Goal: Transaction & Acquisition: Purchase product/service

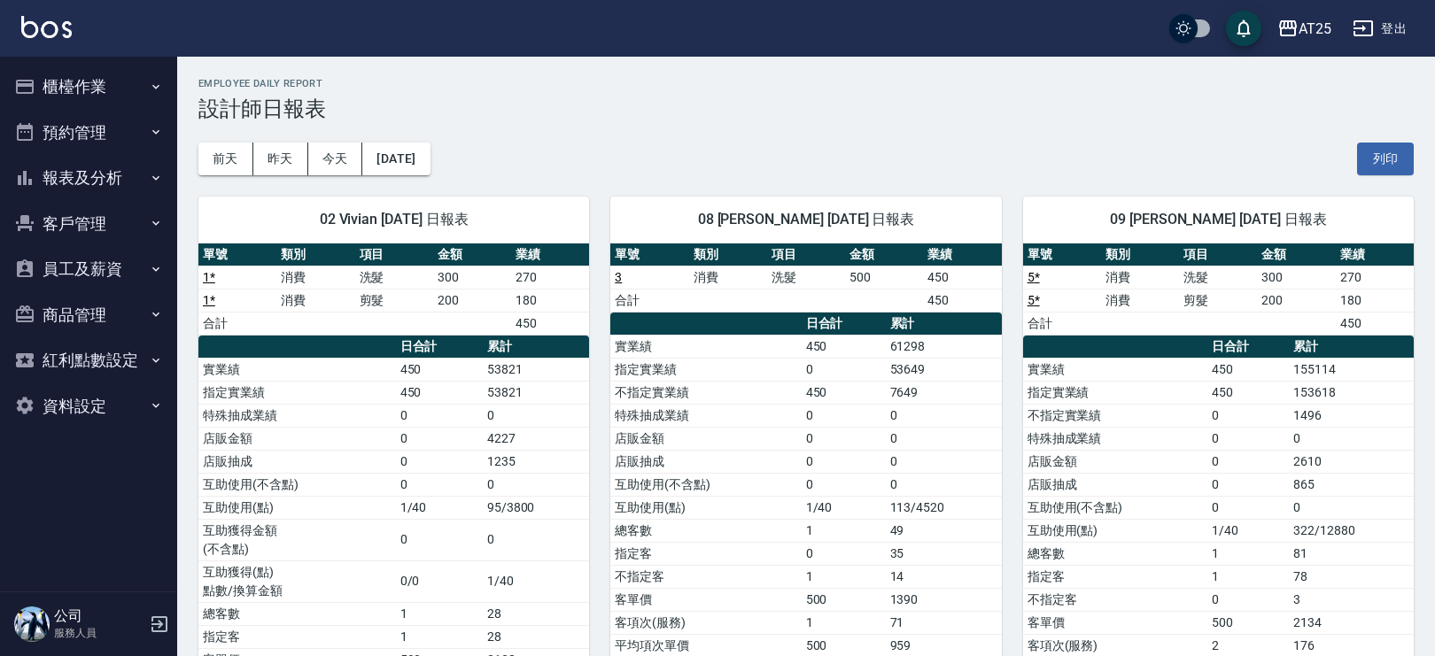
scroll to position [113, 0]
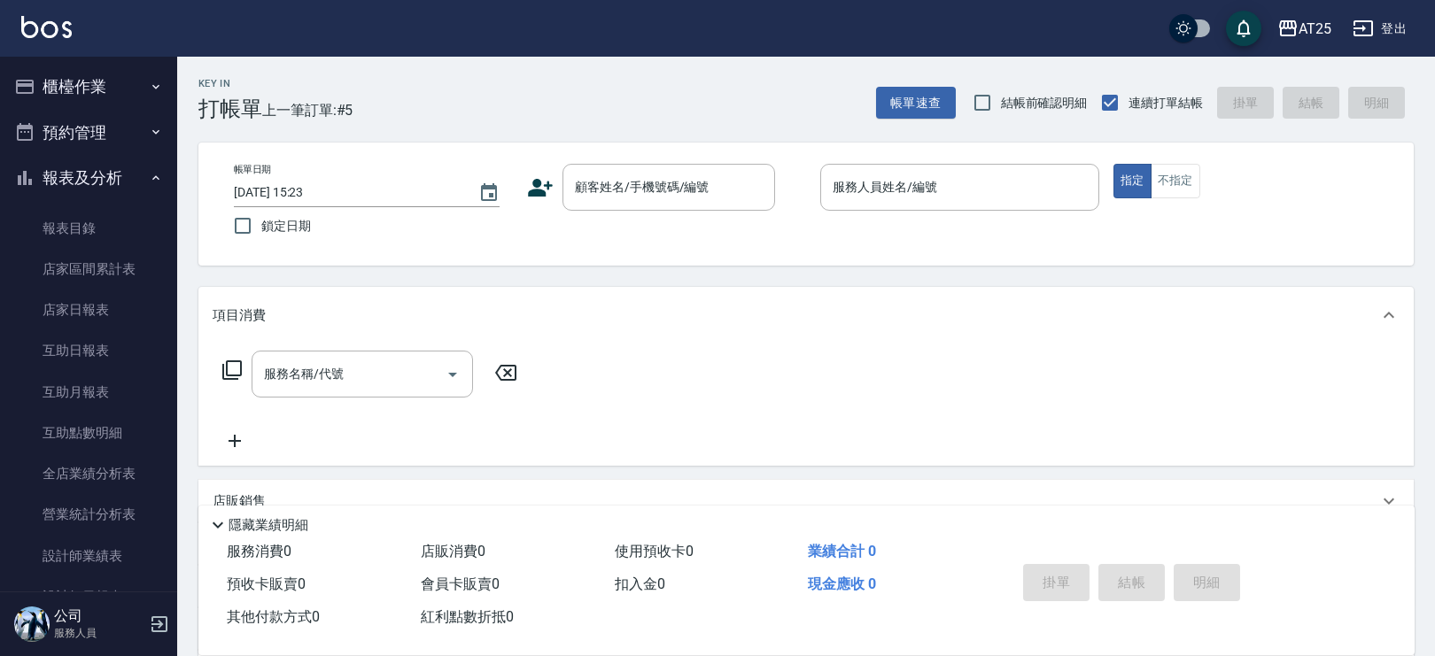
scroll to position [228, 0]
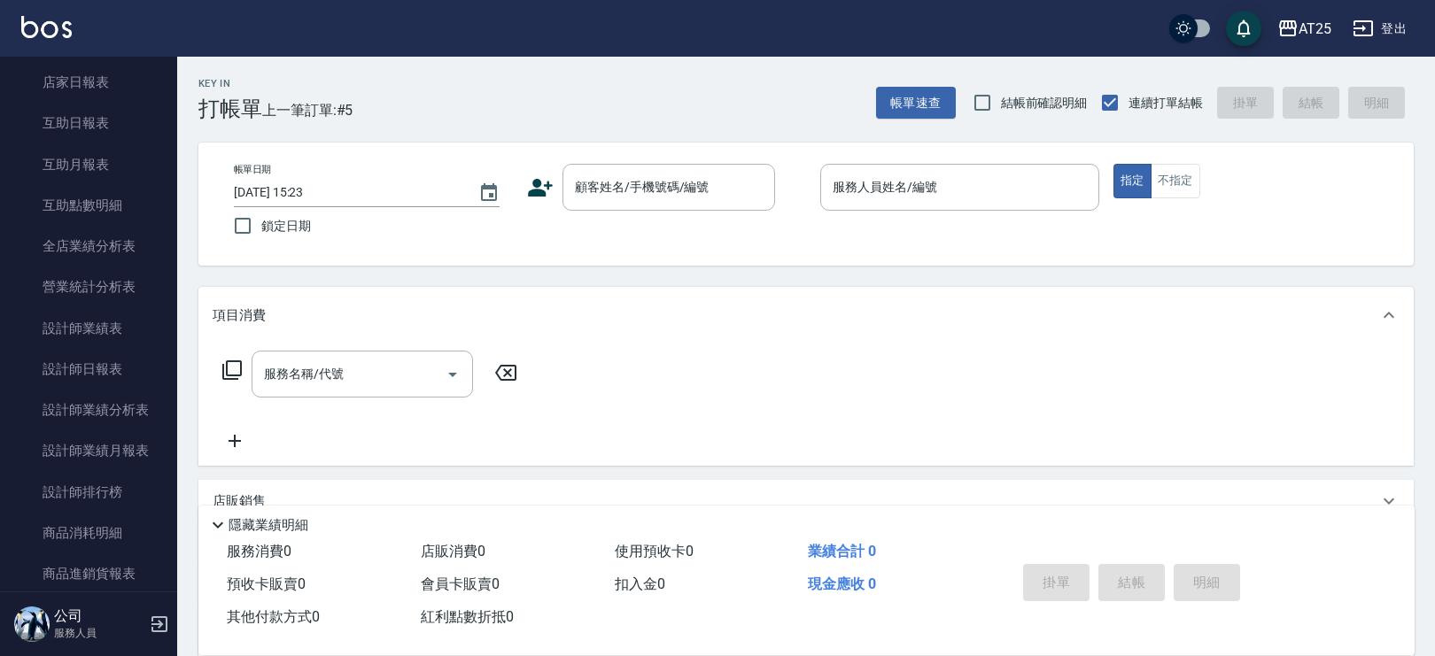
drag, startPoint x: 311, startPoint y: 312, endPoint x: 528, endPoint y: 275, distance: 220.1
click at [323, 321] on div "項目消費" at bounding box center [795, 315] width 1165 height 19
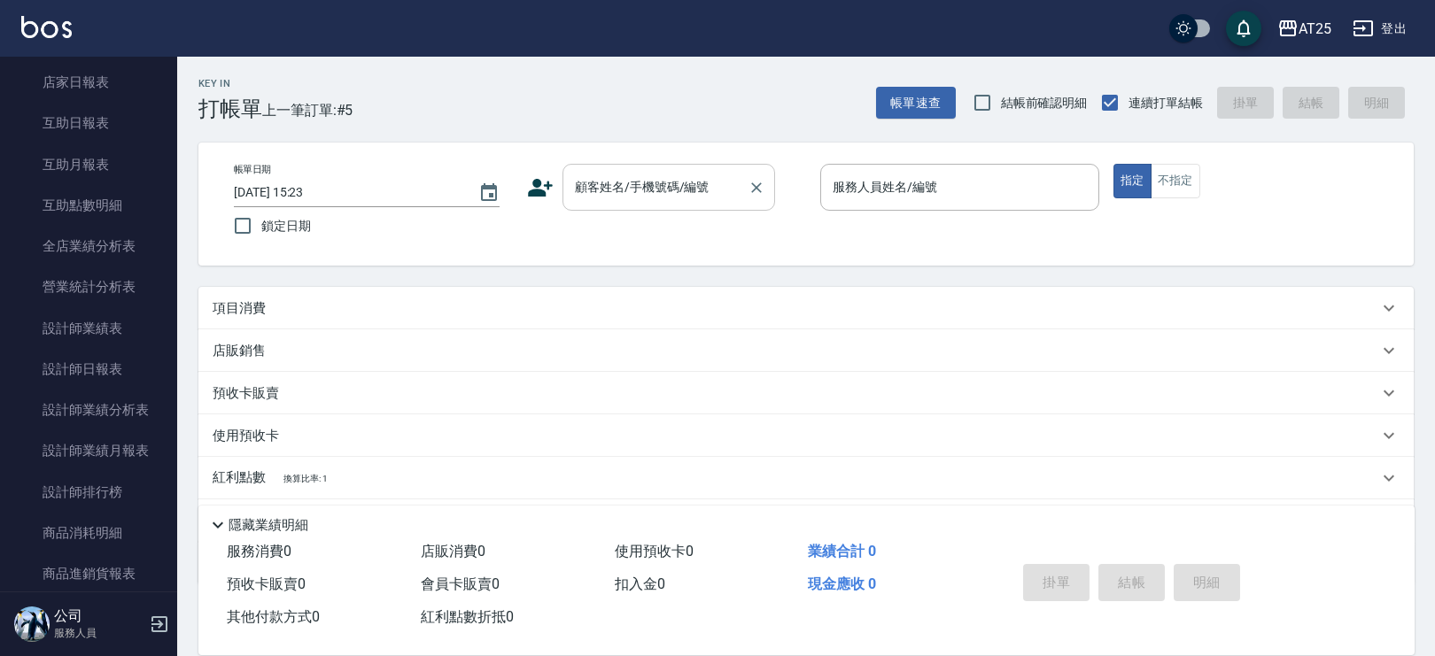
click at [625, 174] on div "顧客姓名/手機號碼/編號 顧客姓名/手機號碼/編號" at bounding box center [668, 187] width 213 height 47
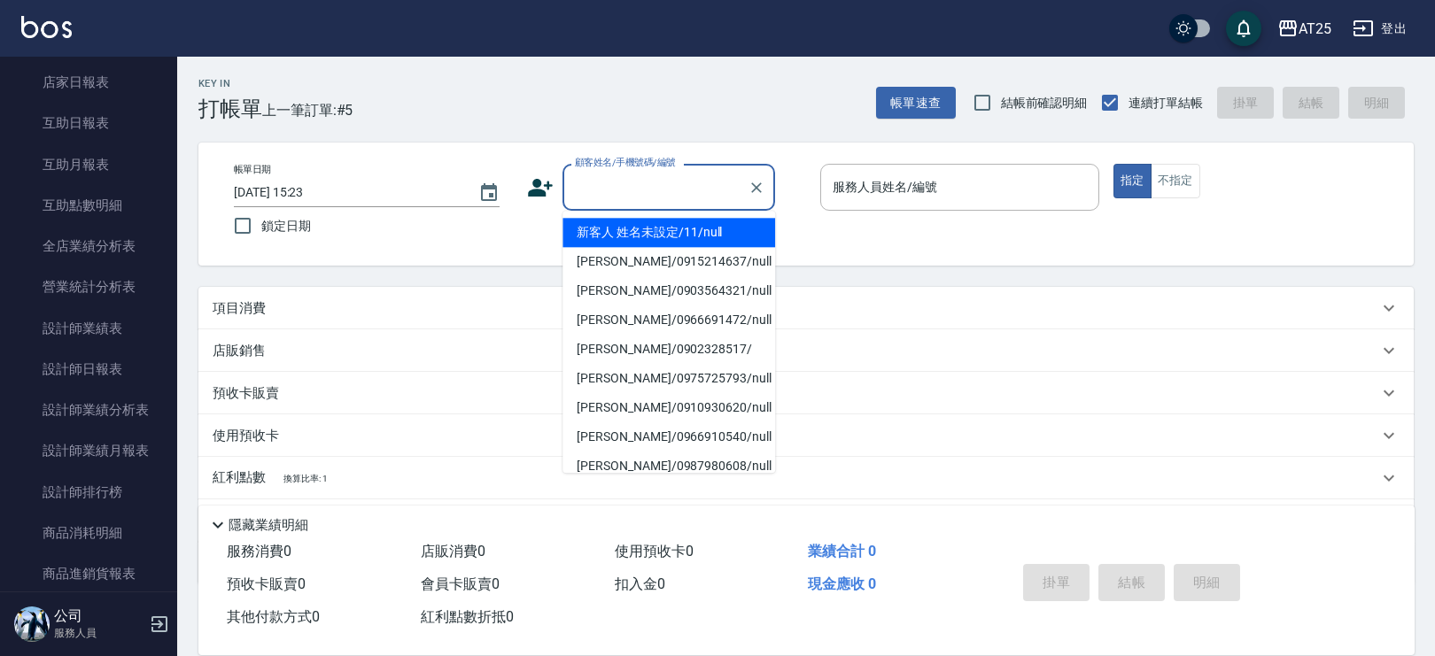
click at [713, 244] on li "新客人 姓名未設定/11/null" at bounding box center [668, 232] width 213 height 29
type input "新客人 姓名未設定/11/null"
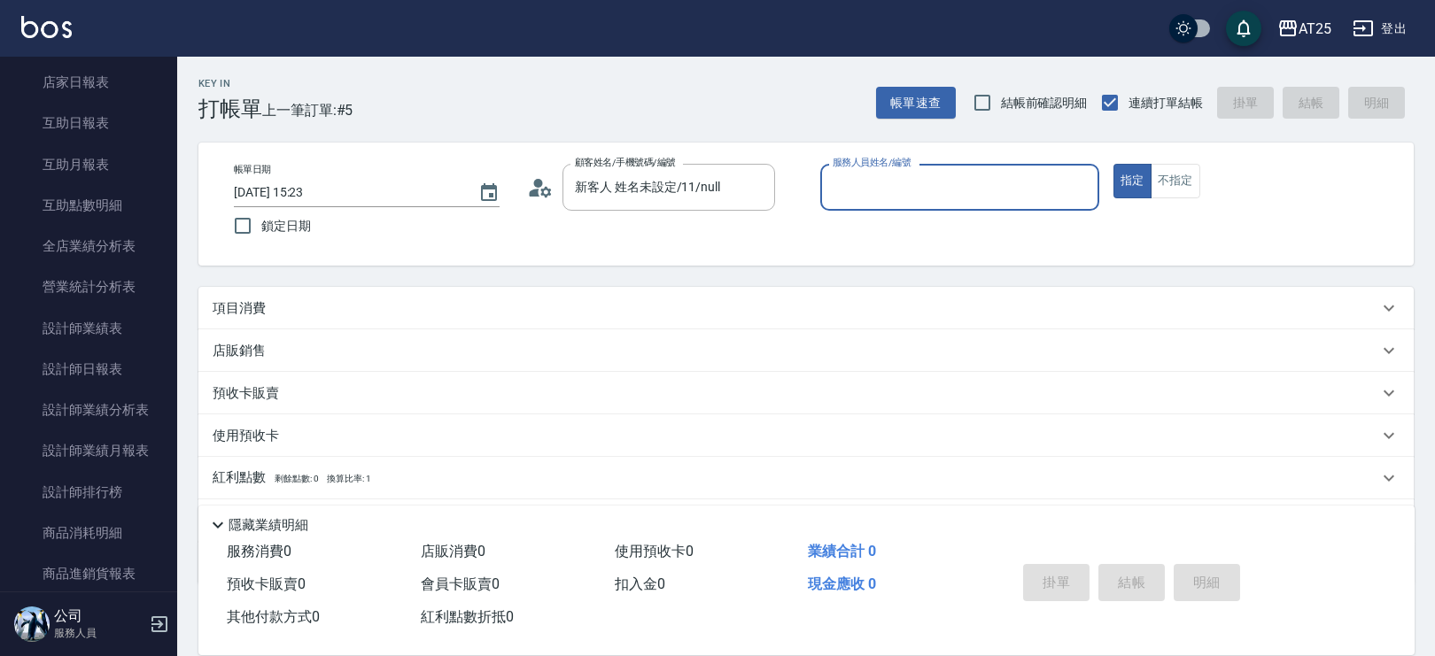
click at [266, 318] on div "項目消費" at bounding box center [805, 308] width 1215 height 43
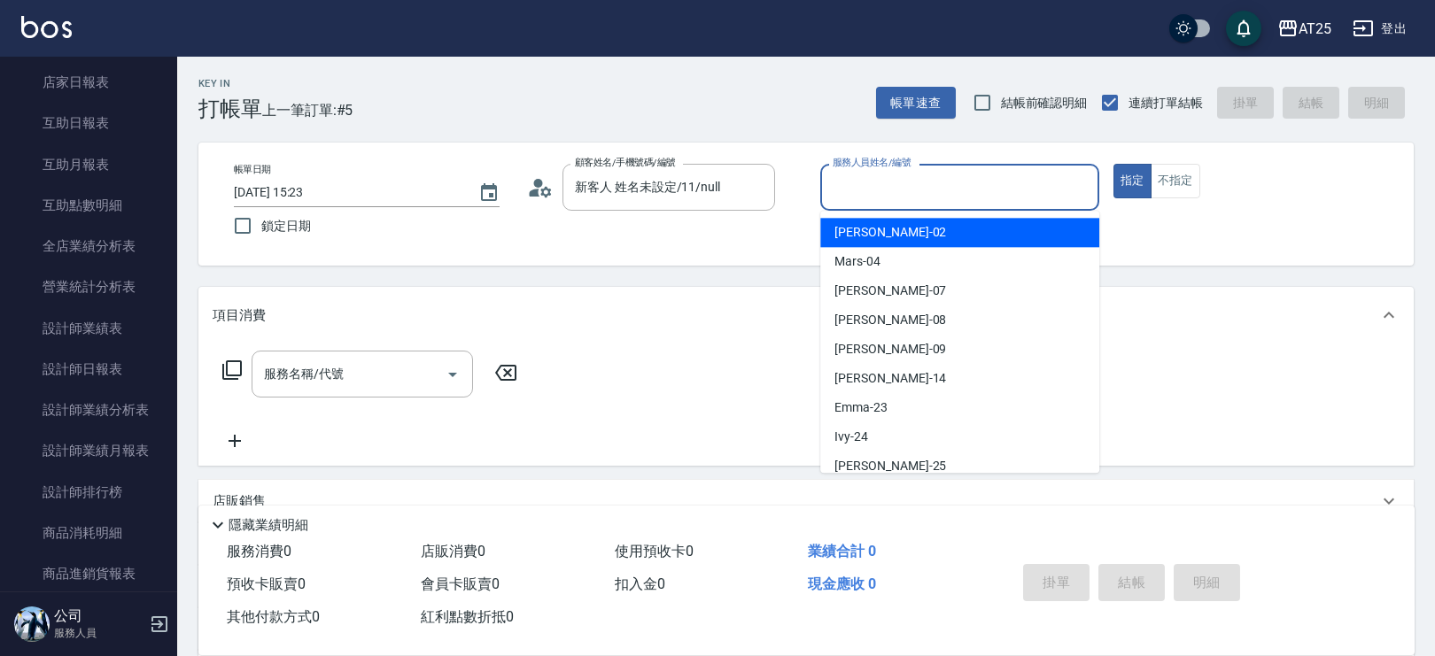
click at [1005, 190] on input "服務人員姓名/編號" at bounding box center [959, 187] width 263 height 31
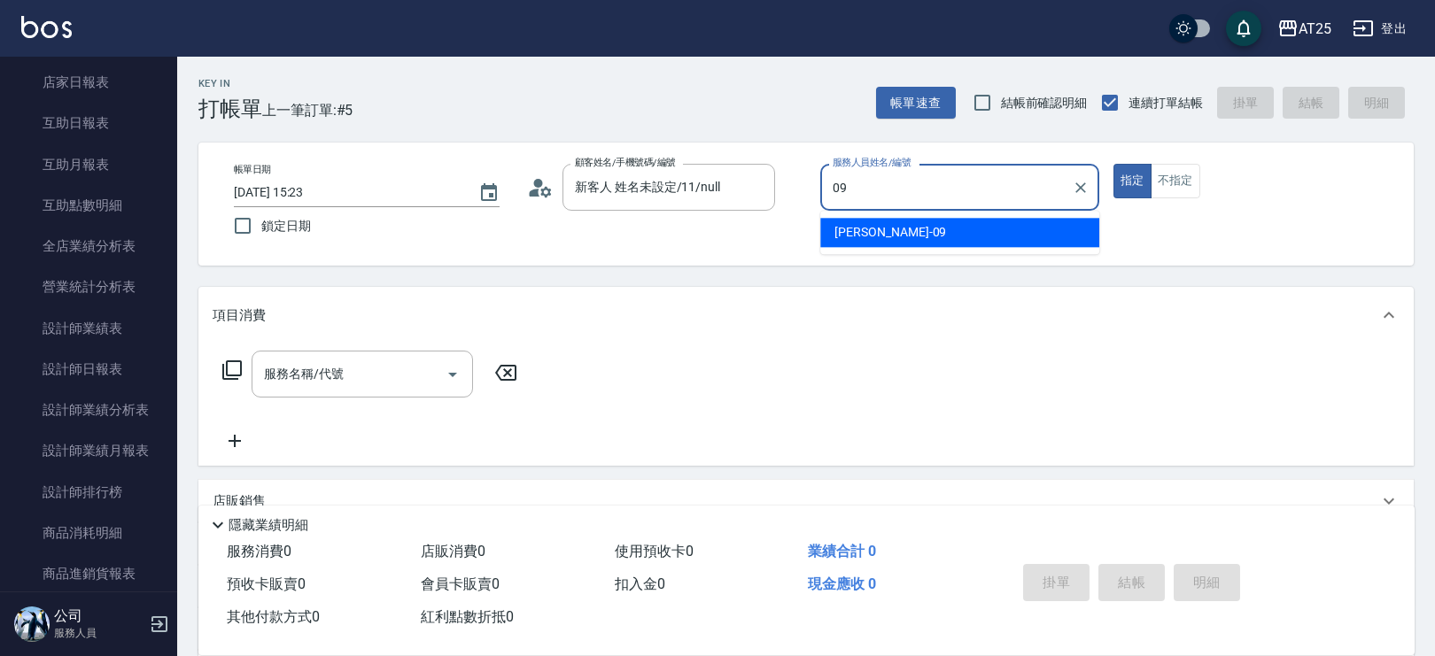
type input "Kevin-09"
type button "true"
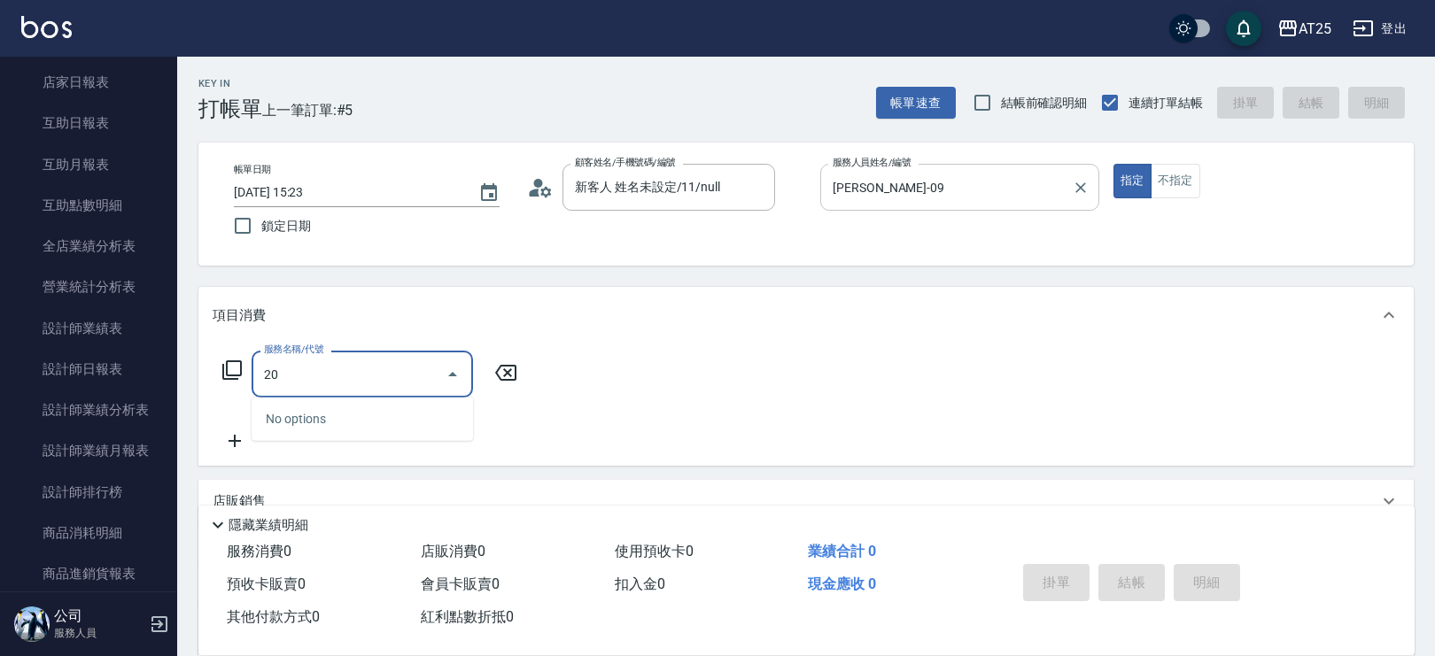
type input "201"
type input "30"
type input "洗髮(201)"
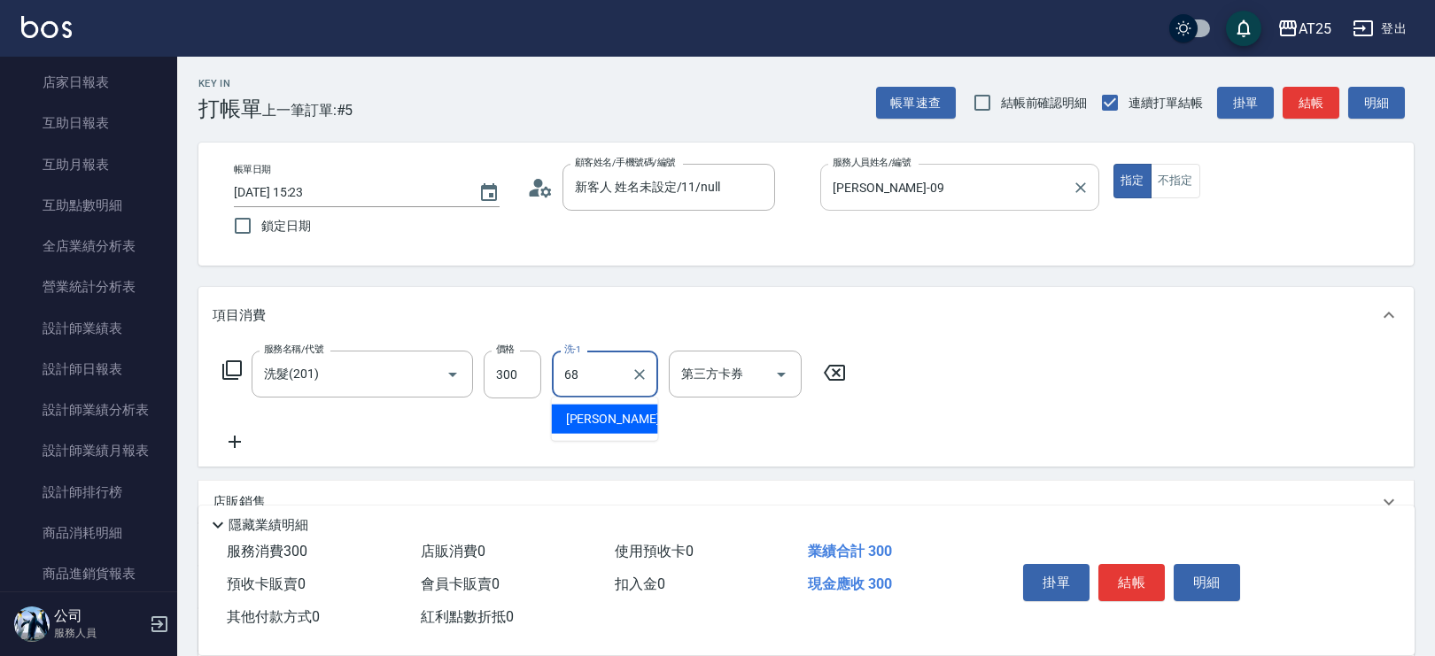
type input "游惠心-68"
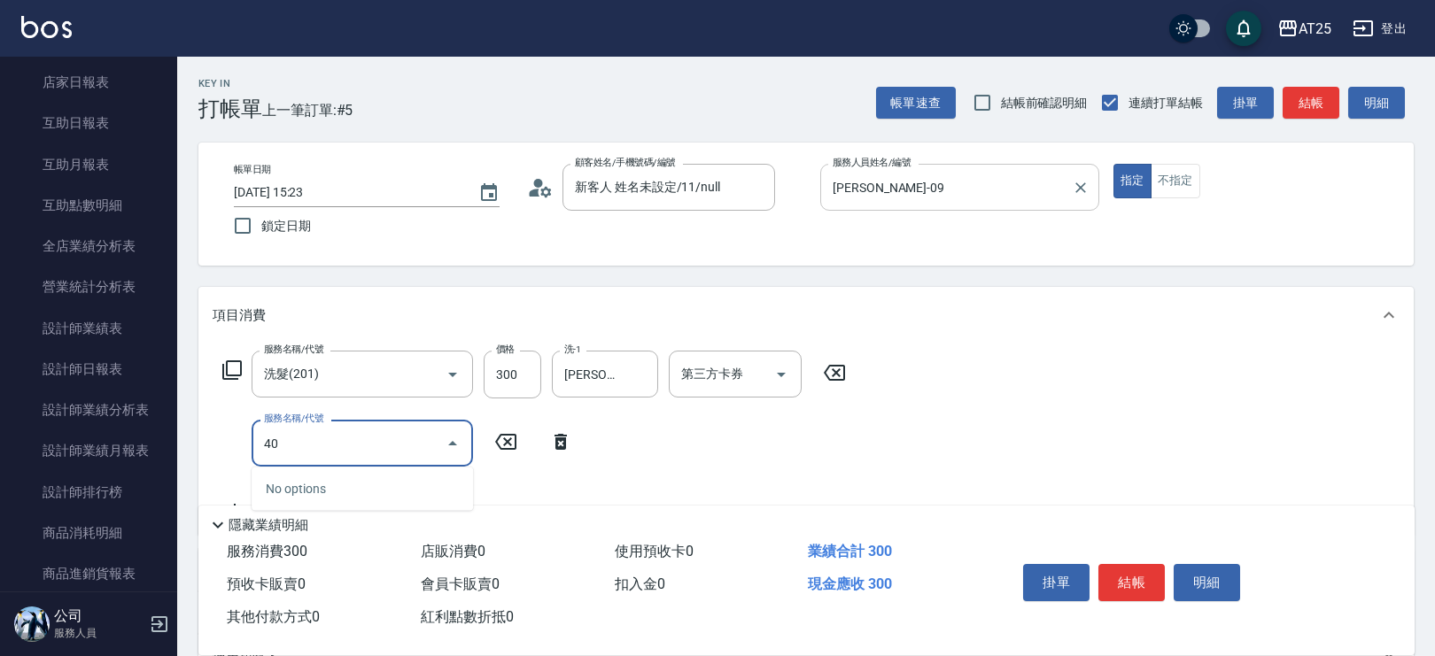
type input "401"
type input "60"
type input "剪髮(401)"
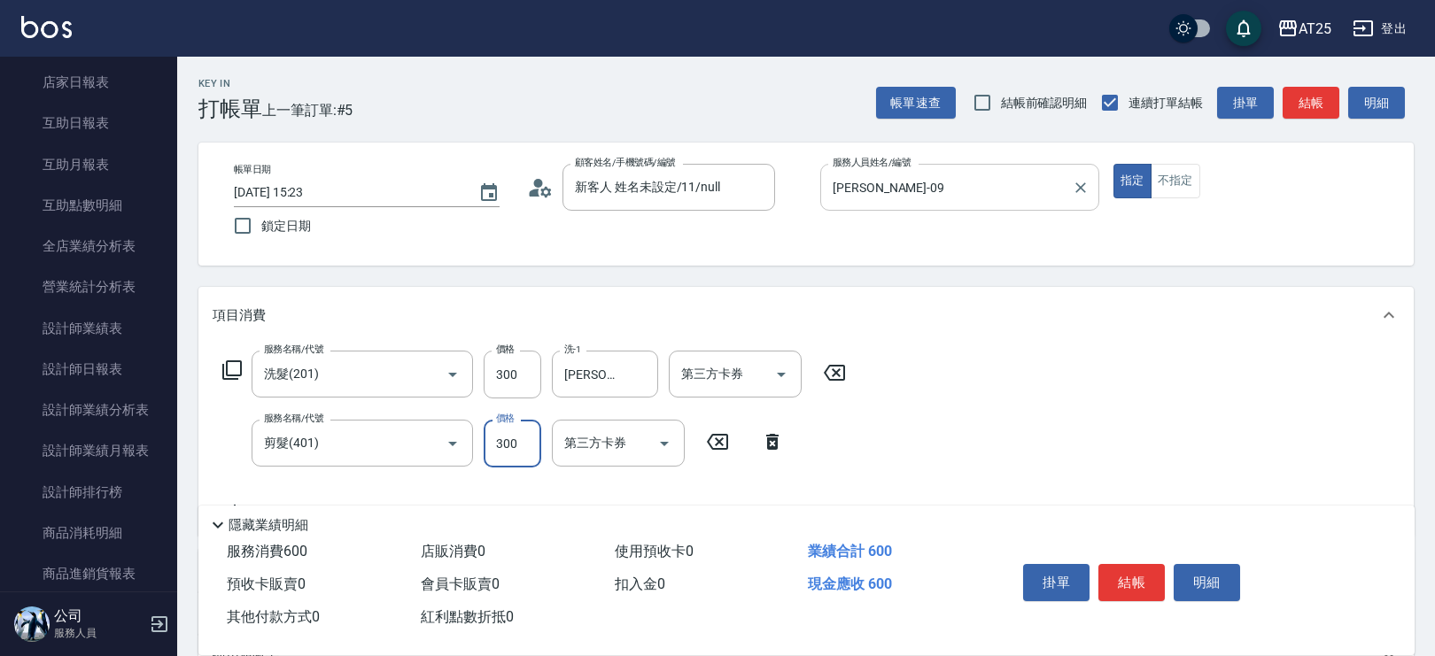
type input "30"
type input "20"
type input "50"
type input "200"
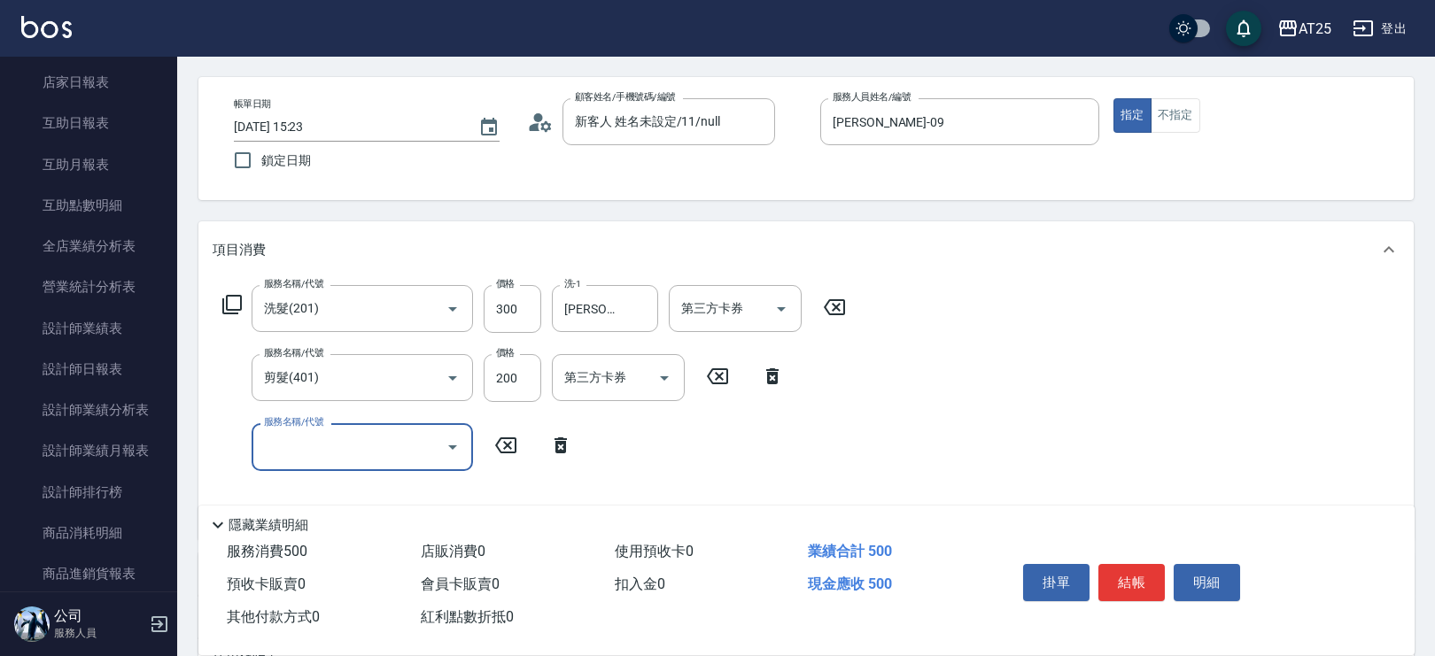
scroll to position [81, 0]
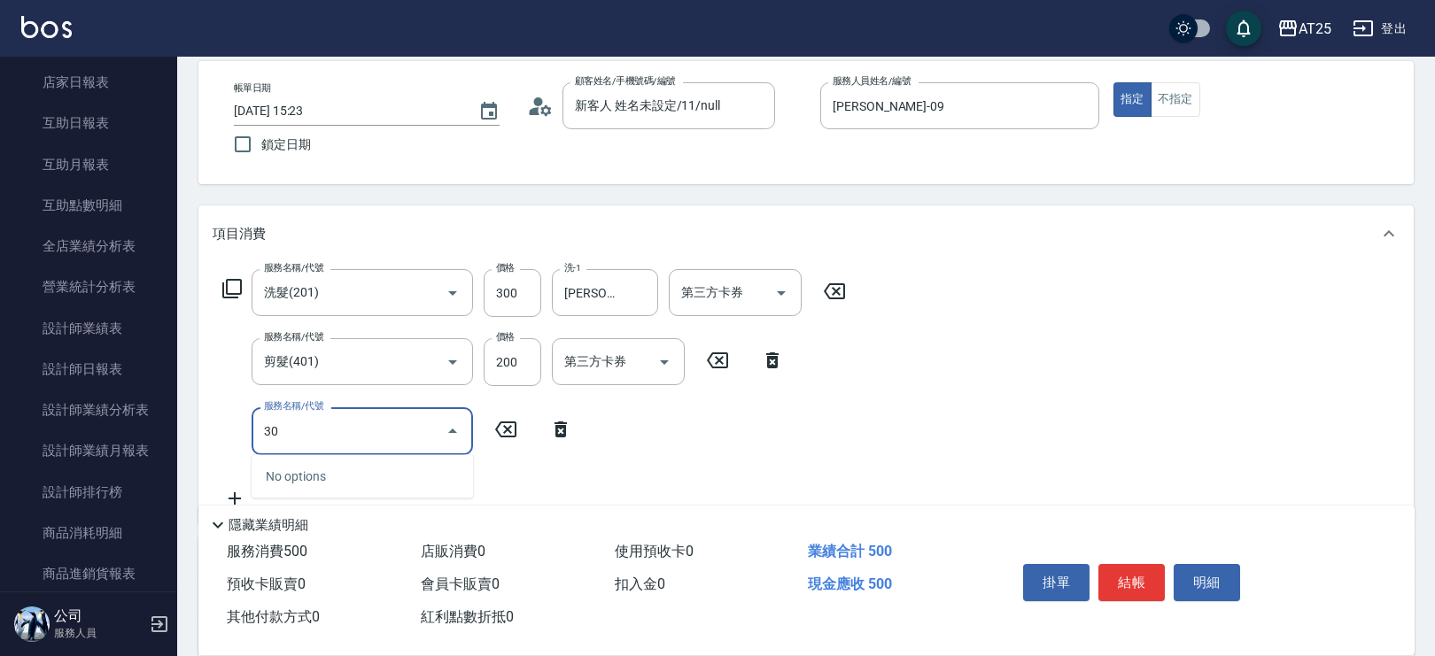
type input "301"
type input "200"
type input "燙髮(301)"
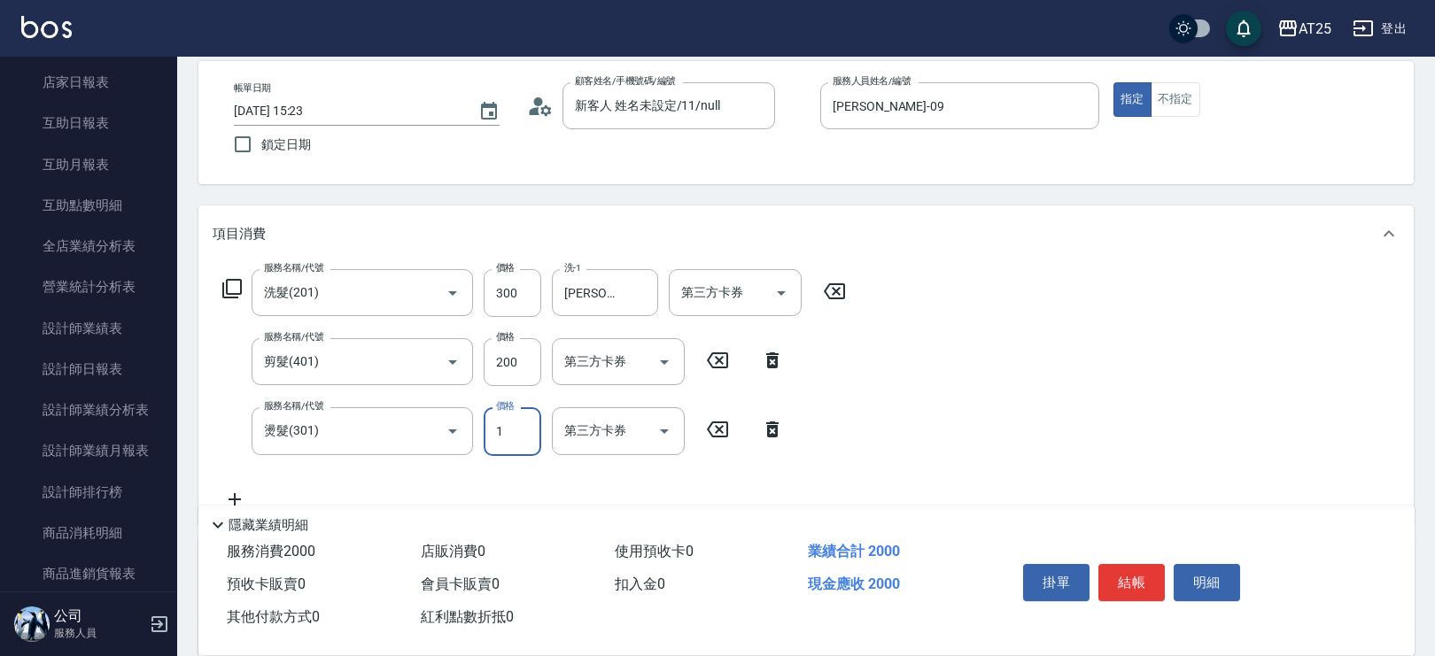
type input "15"
type input "60"
type input "150"
type input "200"
type input "1500"
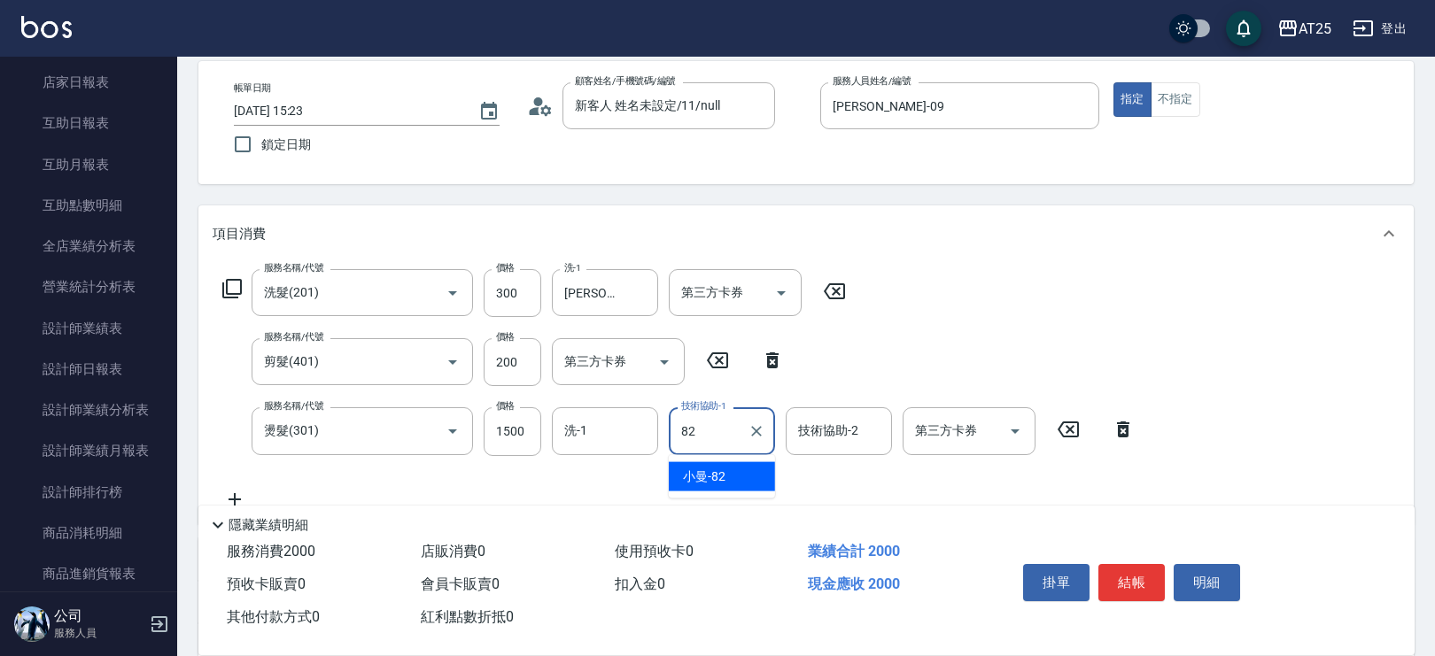
type input "8"
type input "游惠心-68"
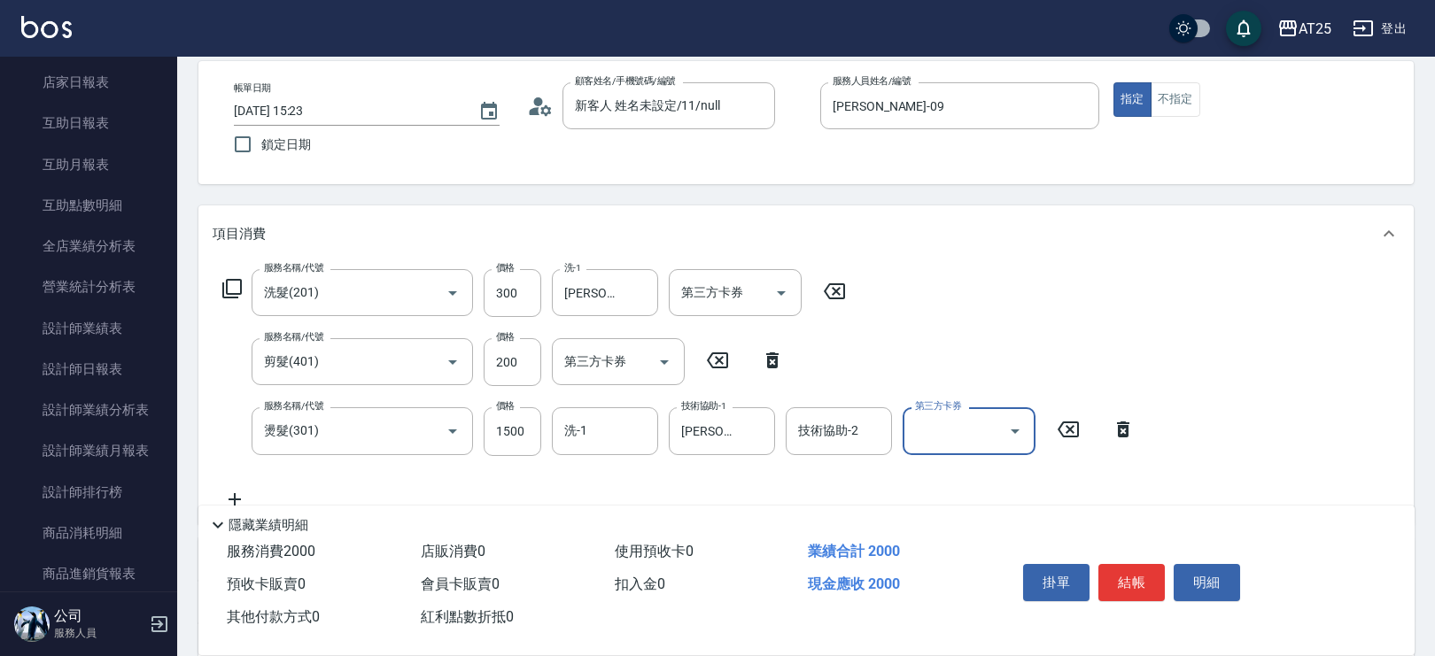
scroll to position [197, 0]
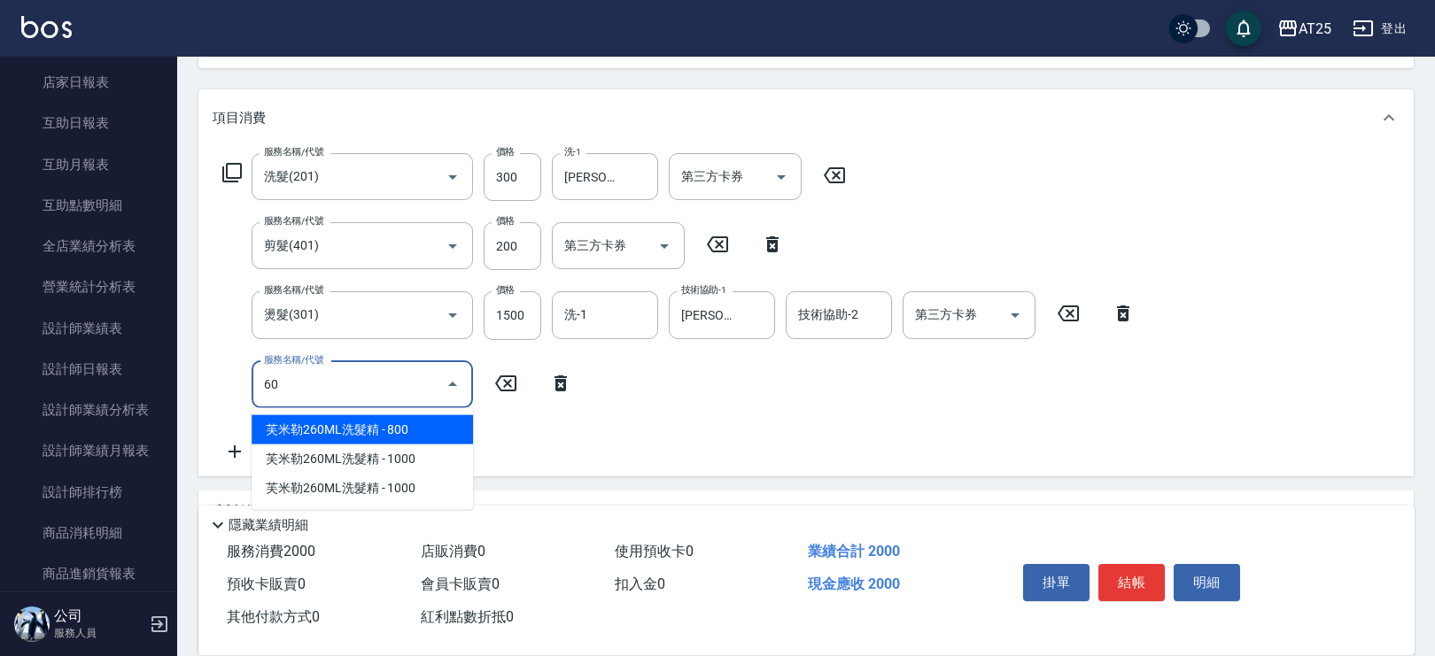
type input "601"
type input "300"
type input "自備護髮(1000上)(601)"
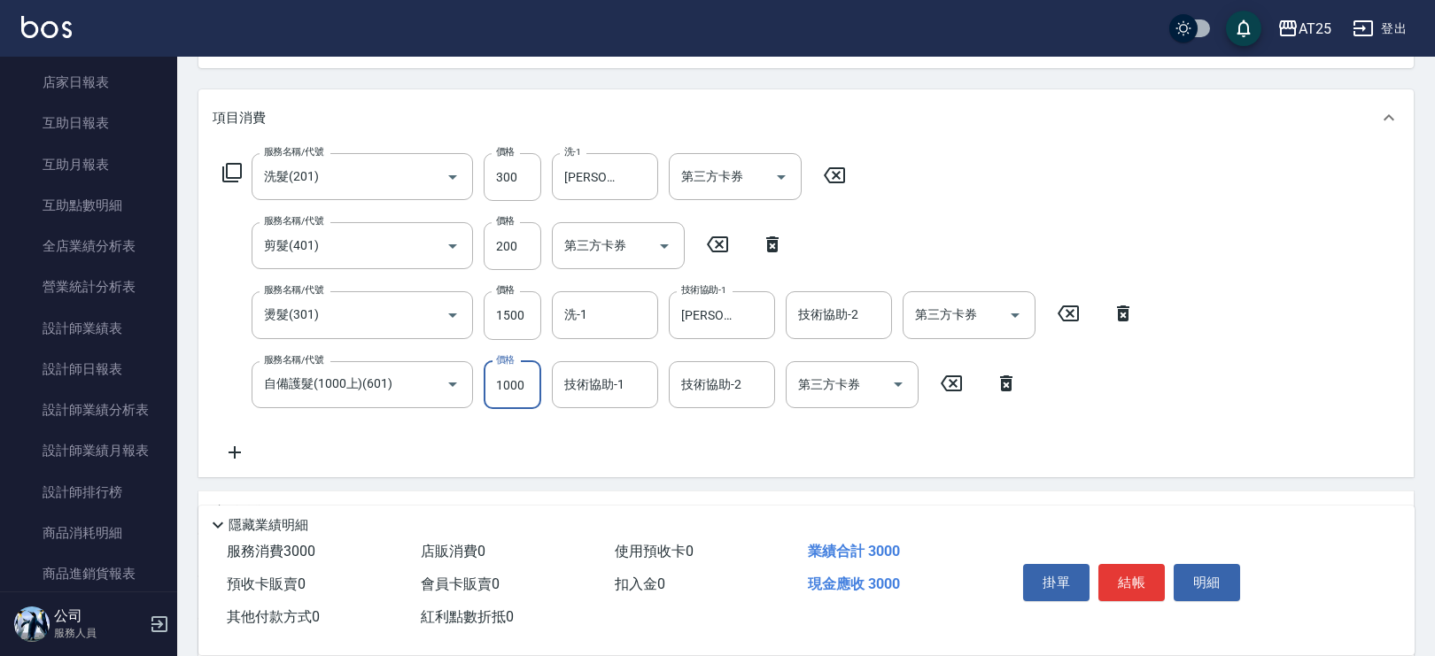
type input "200"
type input "150"
type input "350"
type input "1500"
type input "游惠心-68"
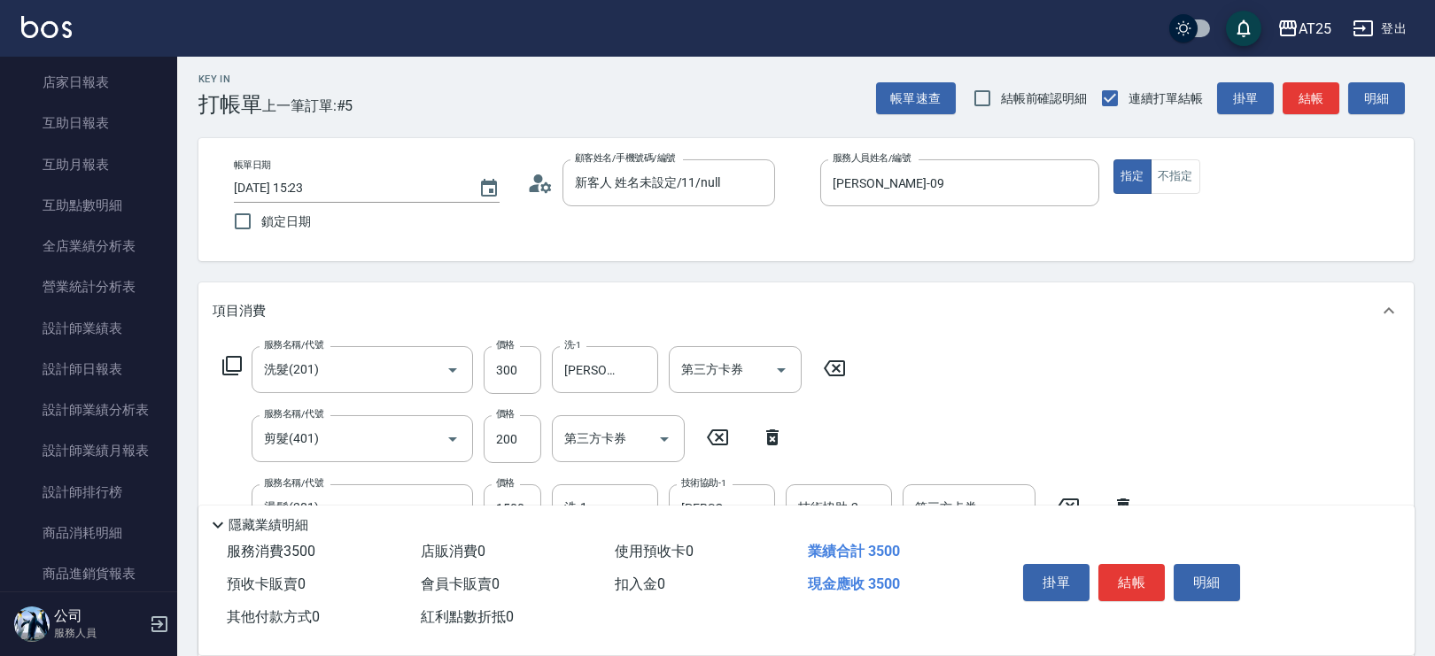
scroll to position [0, 0]
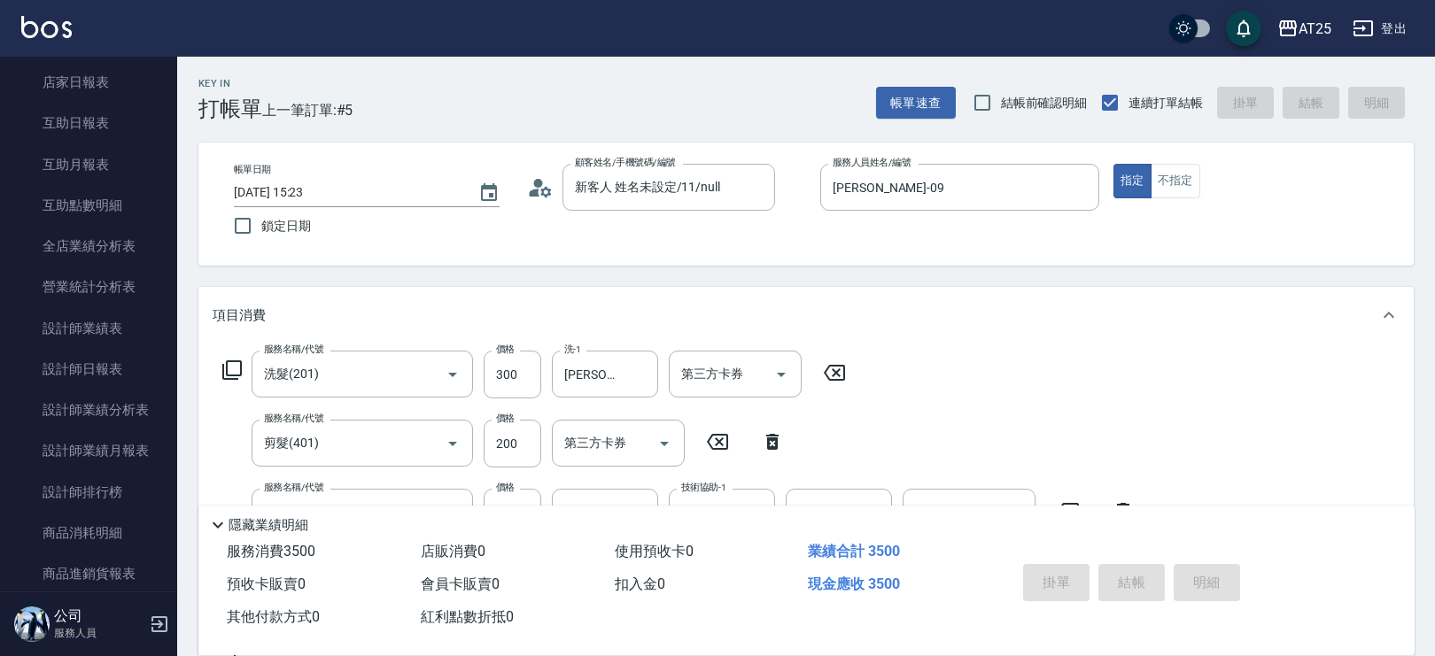
type input "2025/09/25 16:59"
type input "0"
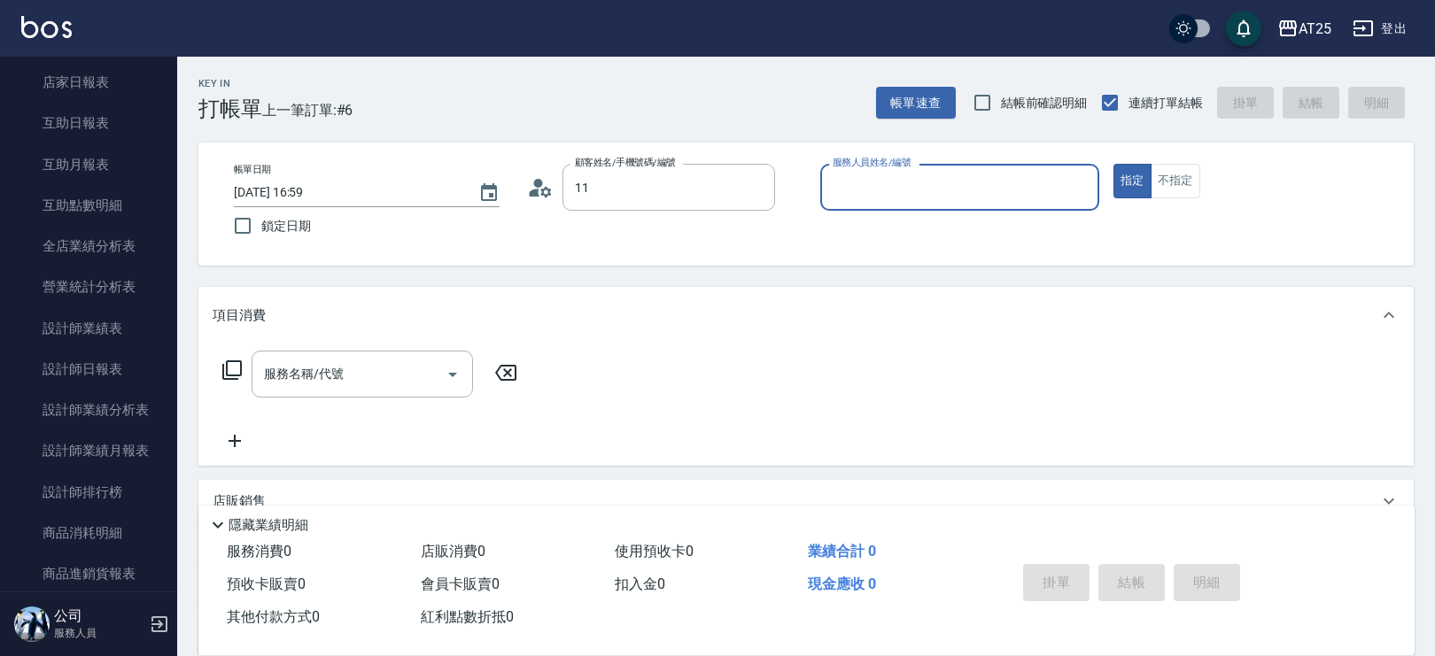
type input "新客人 姓名未設定/11/null"
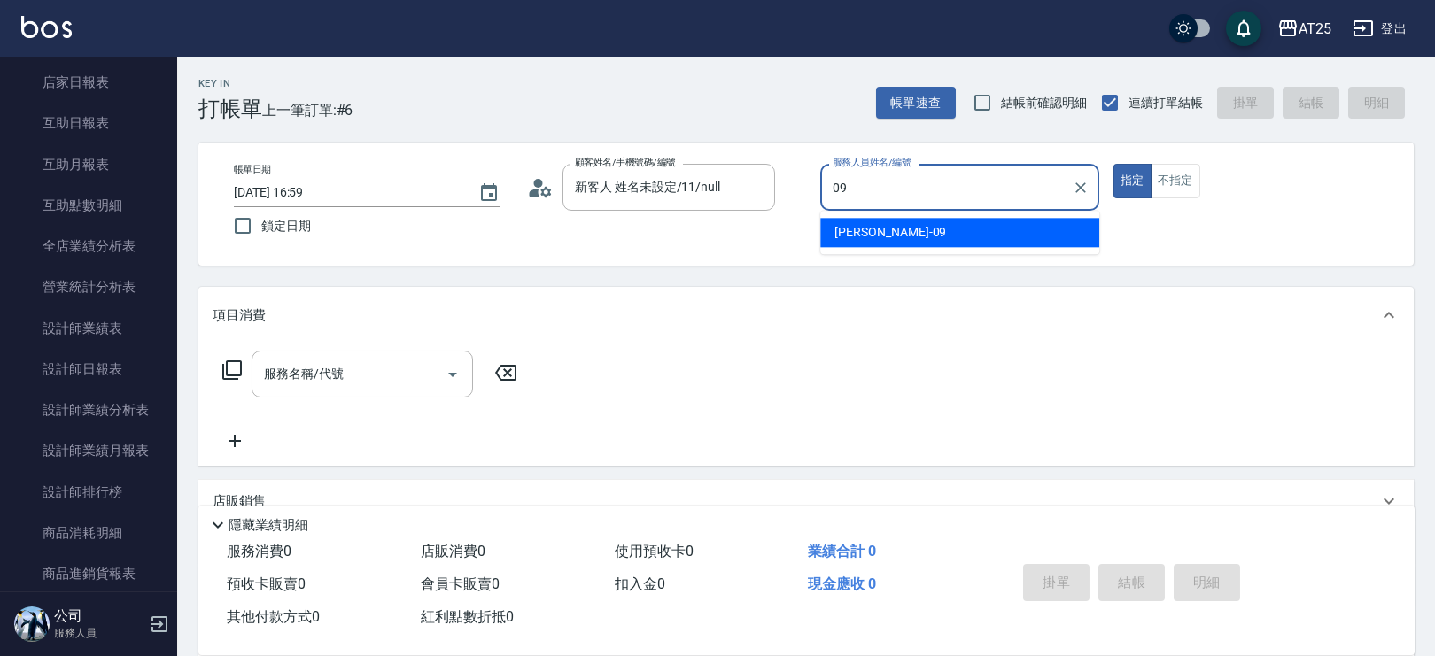
type input "Kevin-09"
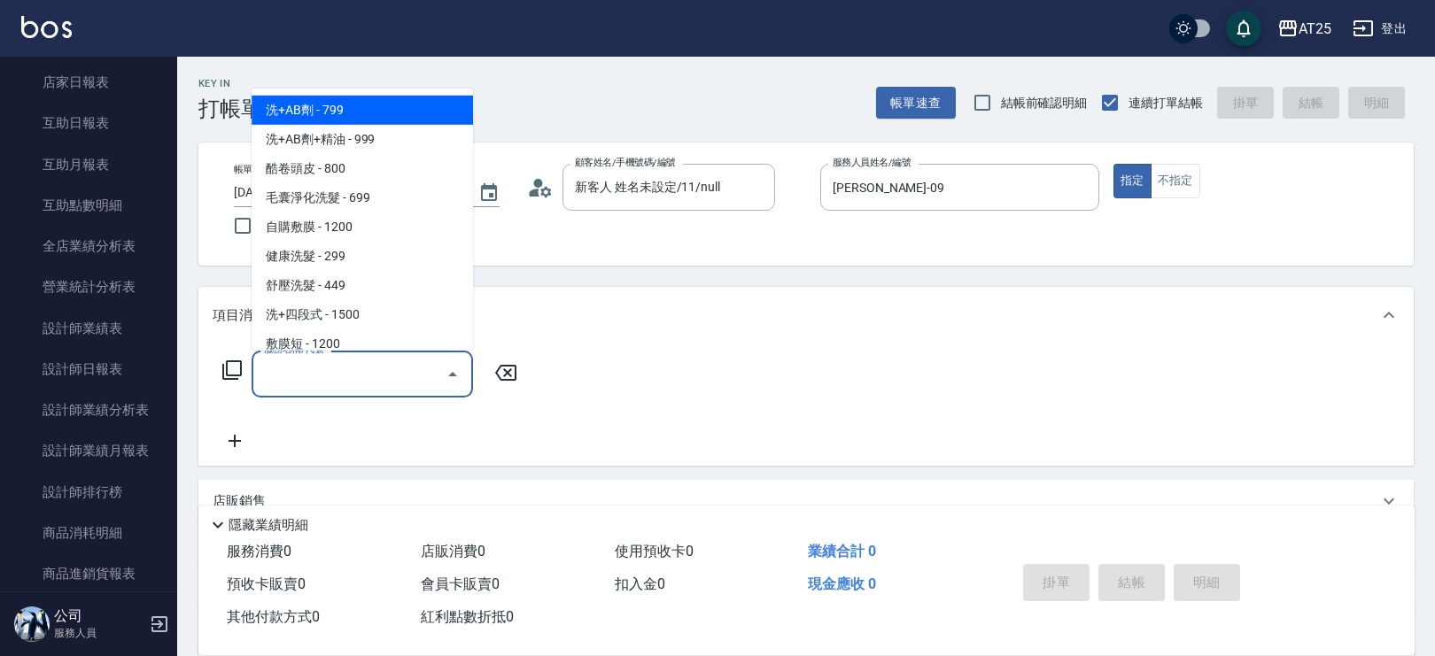
click at [341, 374] on input "服務名稱/代號" at bounding box center [348, 374] width 179 height 31
click at [364, 119] on span "洗+AB劑 - 799" at bounding box center [362, 109] width 221 height 29
type input "洗+AB劑(101)"
type input "70"
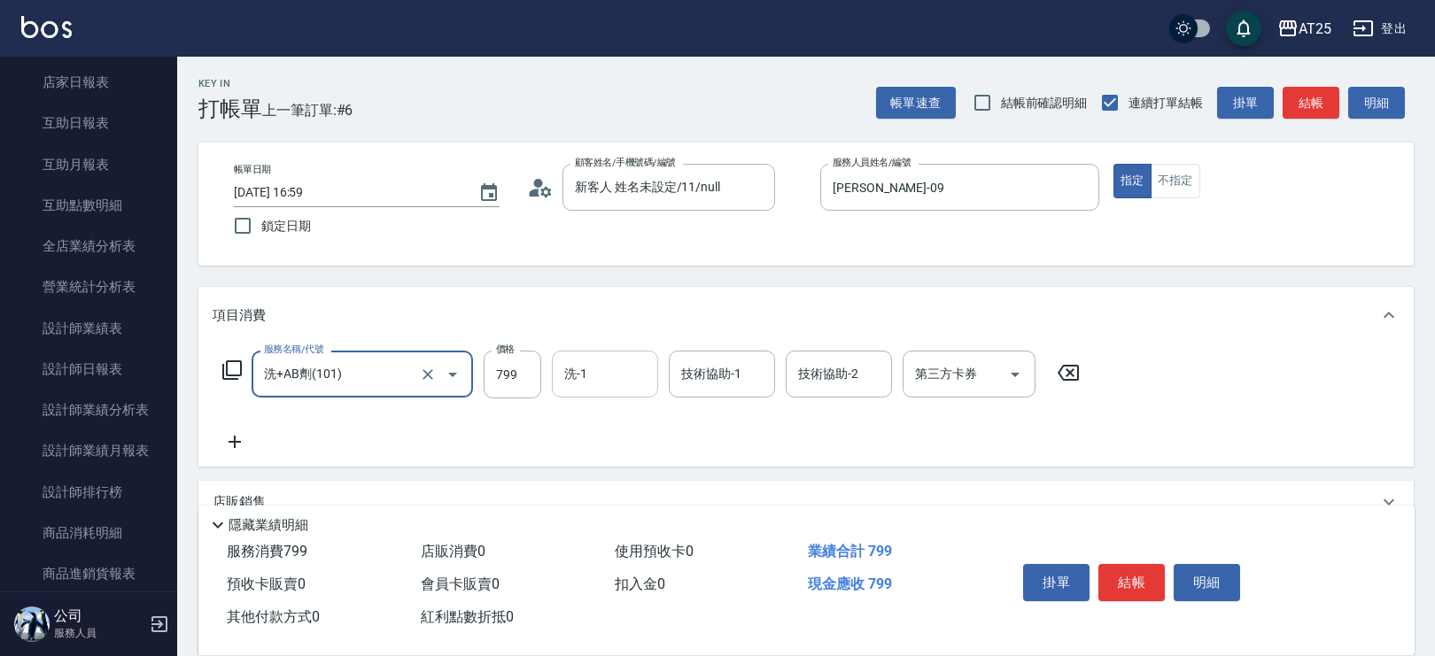
click at [626, 376] on input "洗-1" at bounding box center [605, 374] width 90 height 31
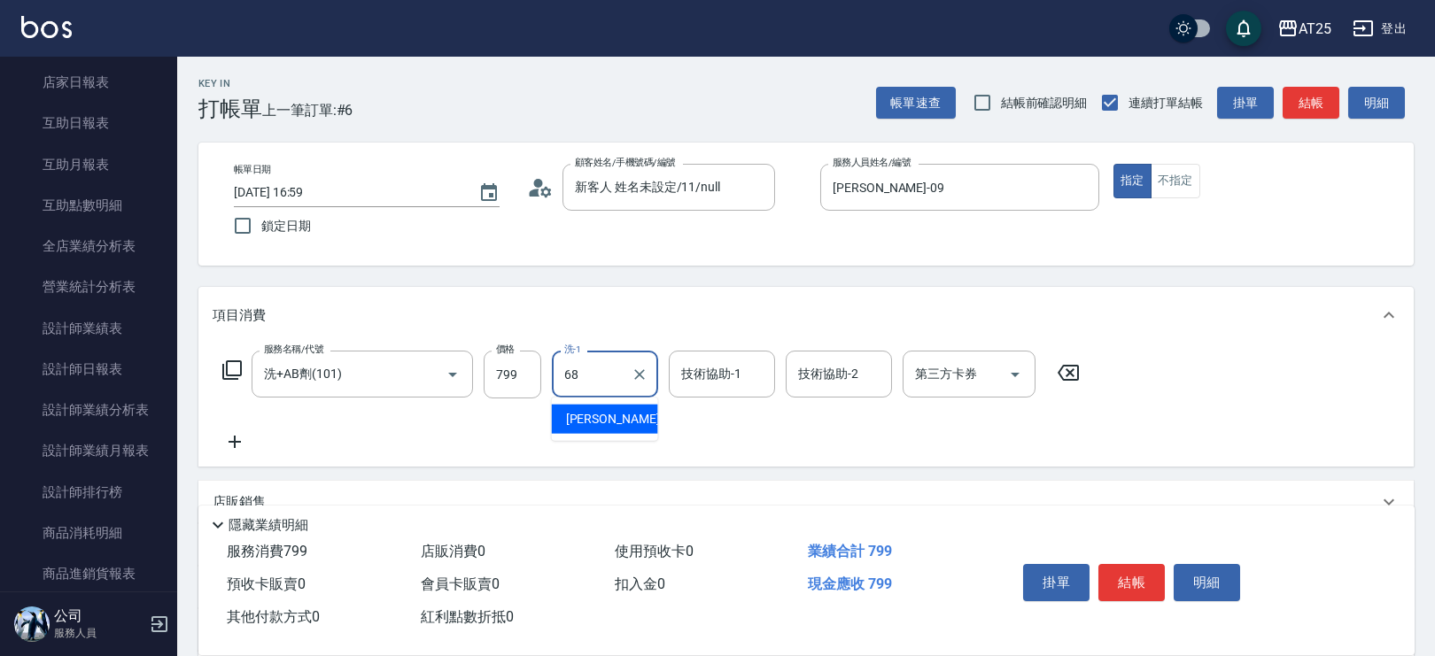
type input "游惠心-68"
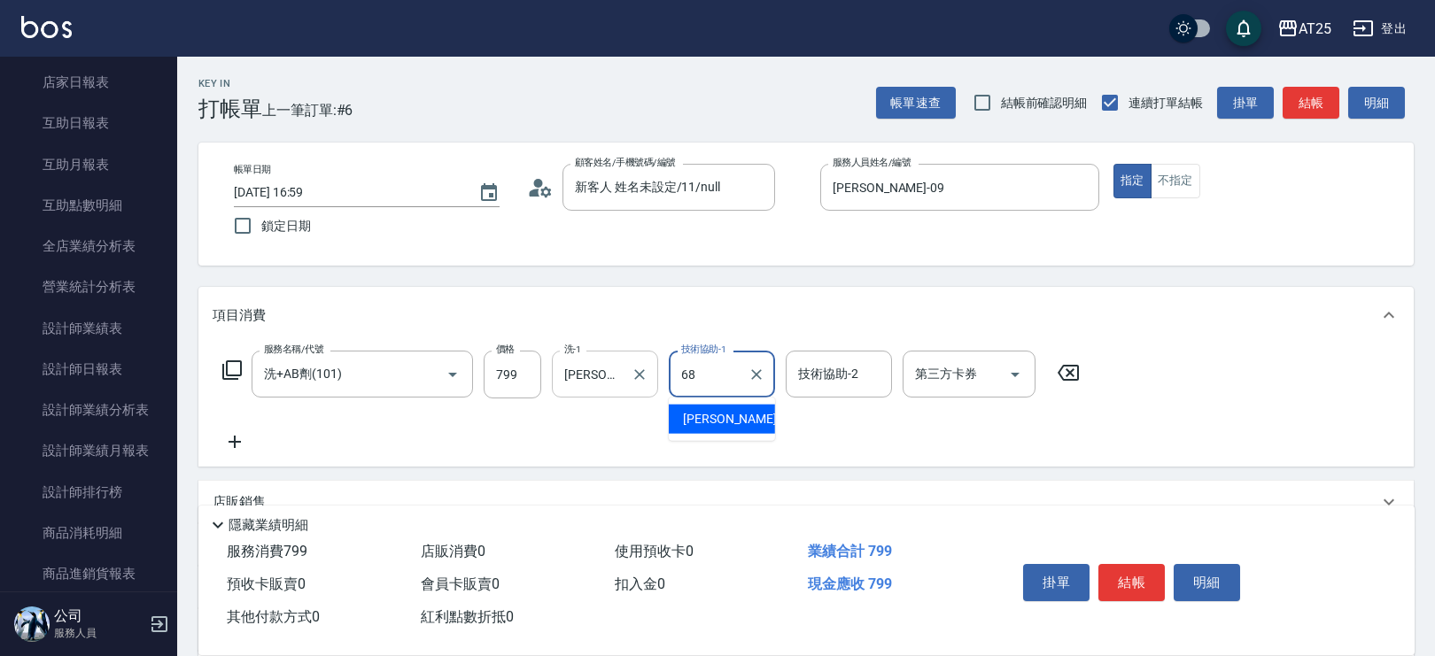
type input "游惠心-68"
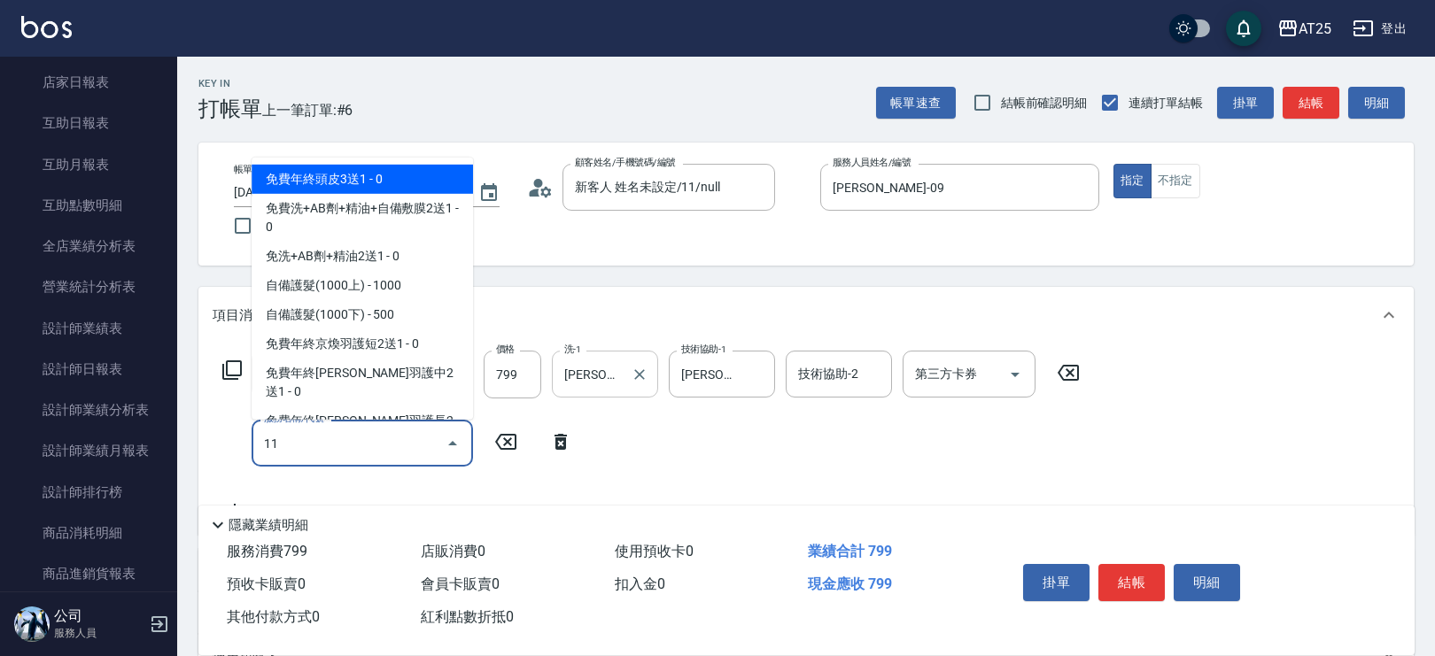
type input "114"
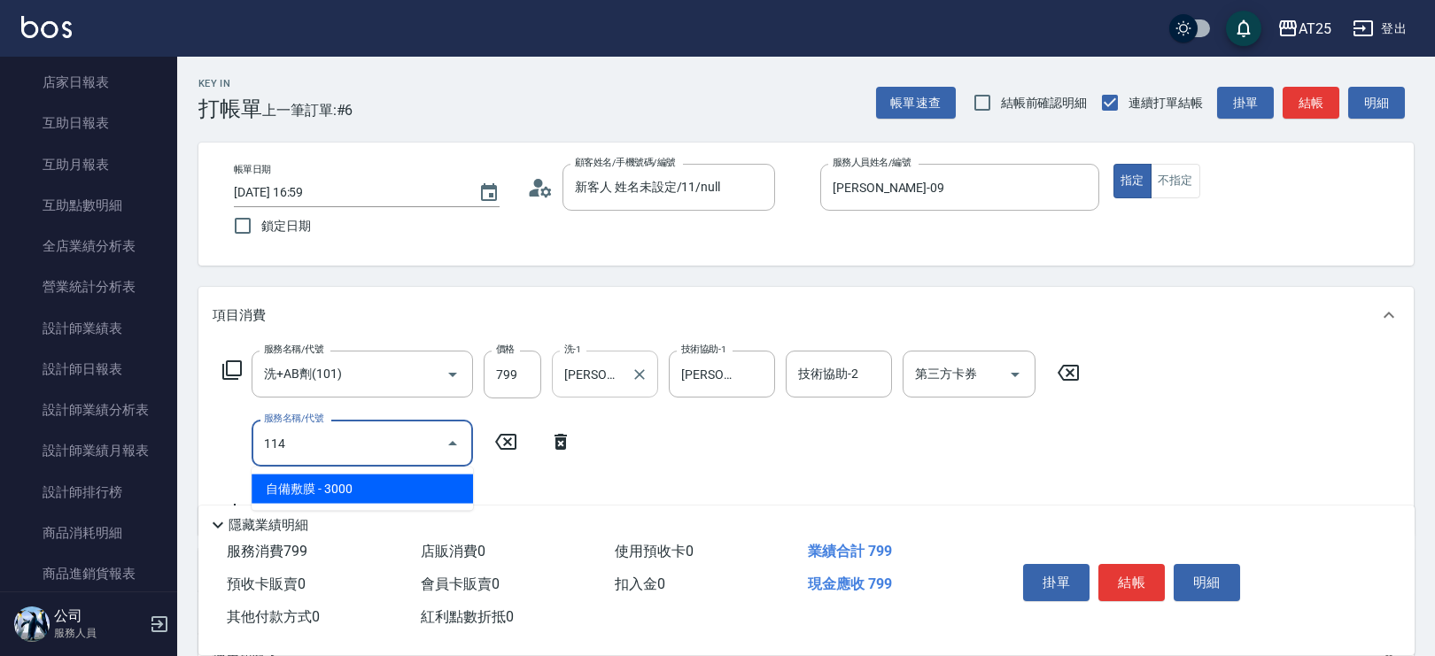
type input "370"
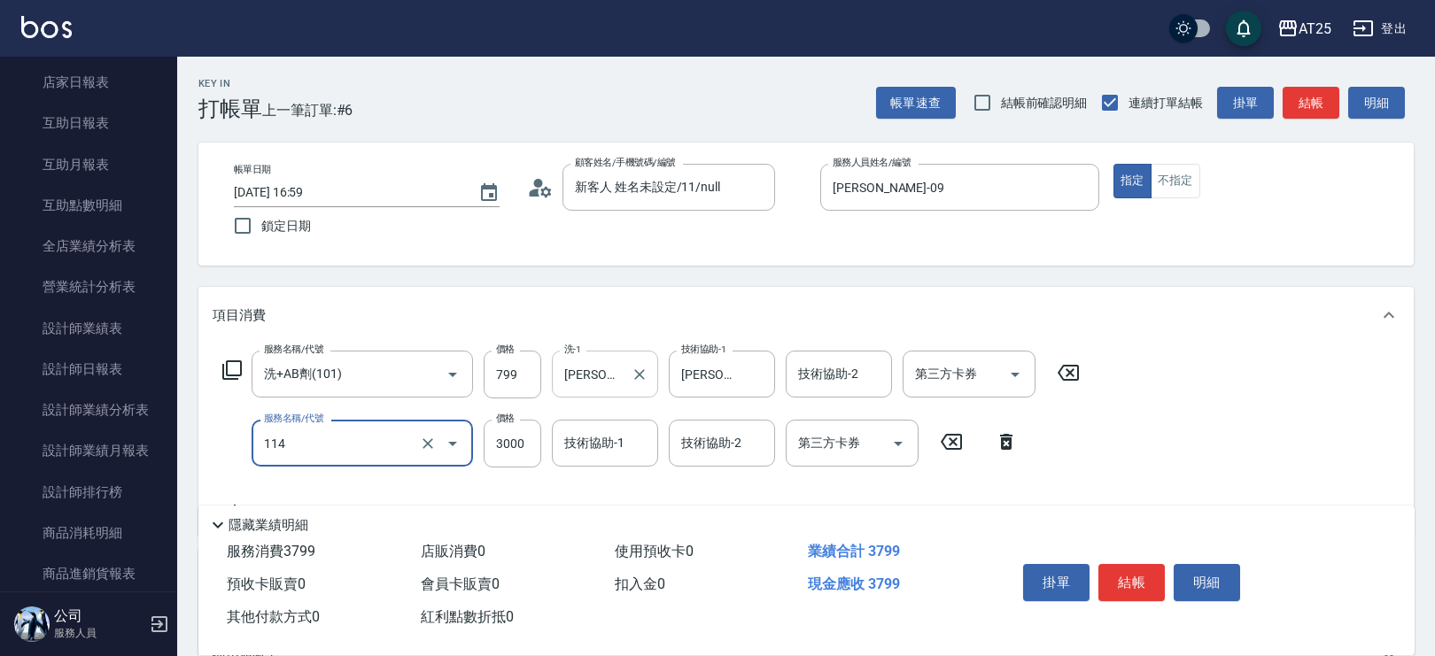
type input "自備敷膜(114)"
type input "80"
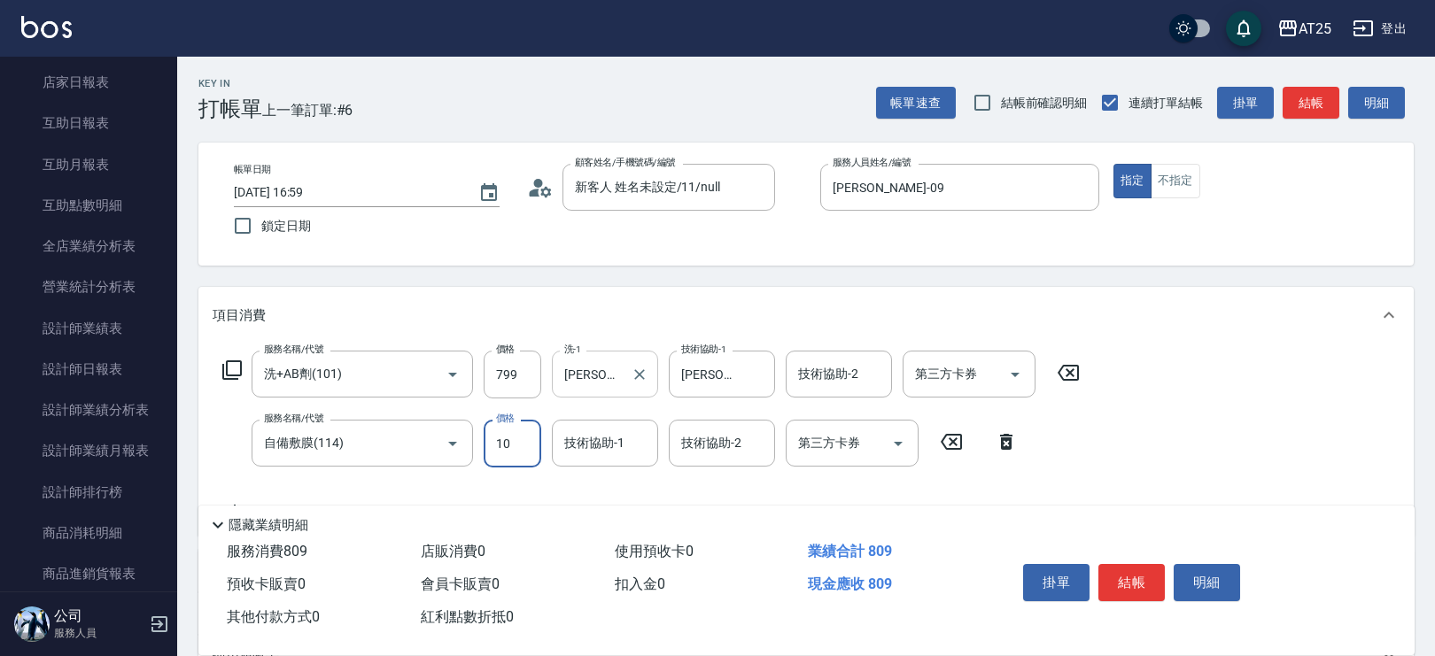
type input "100"
type input "170"
type input "1000"
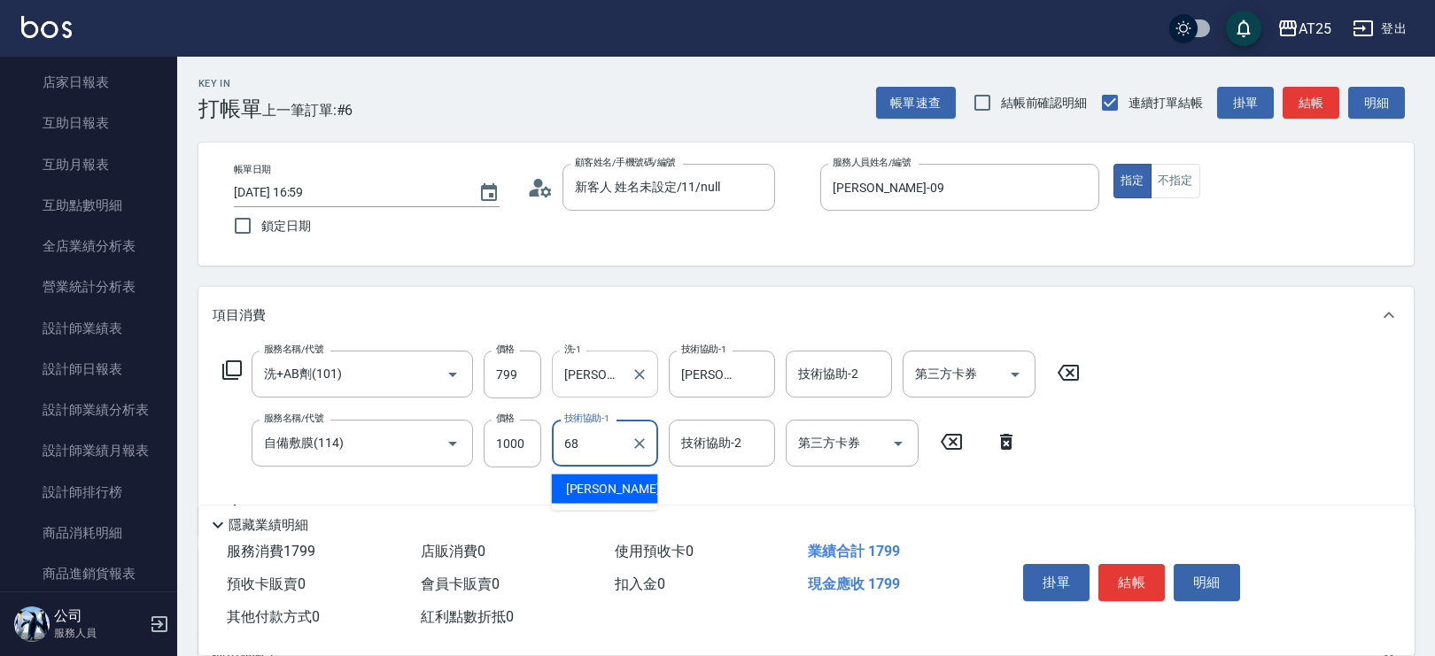
type input "游惠心-68"
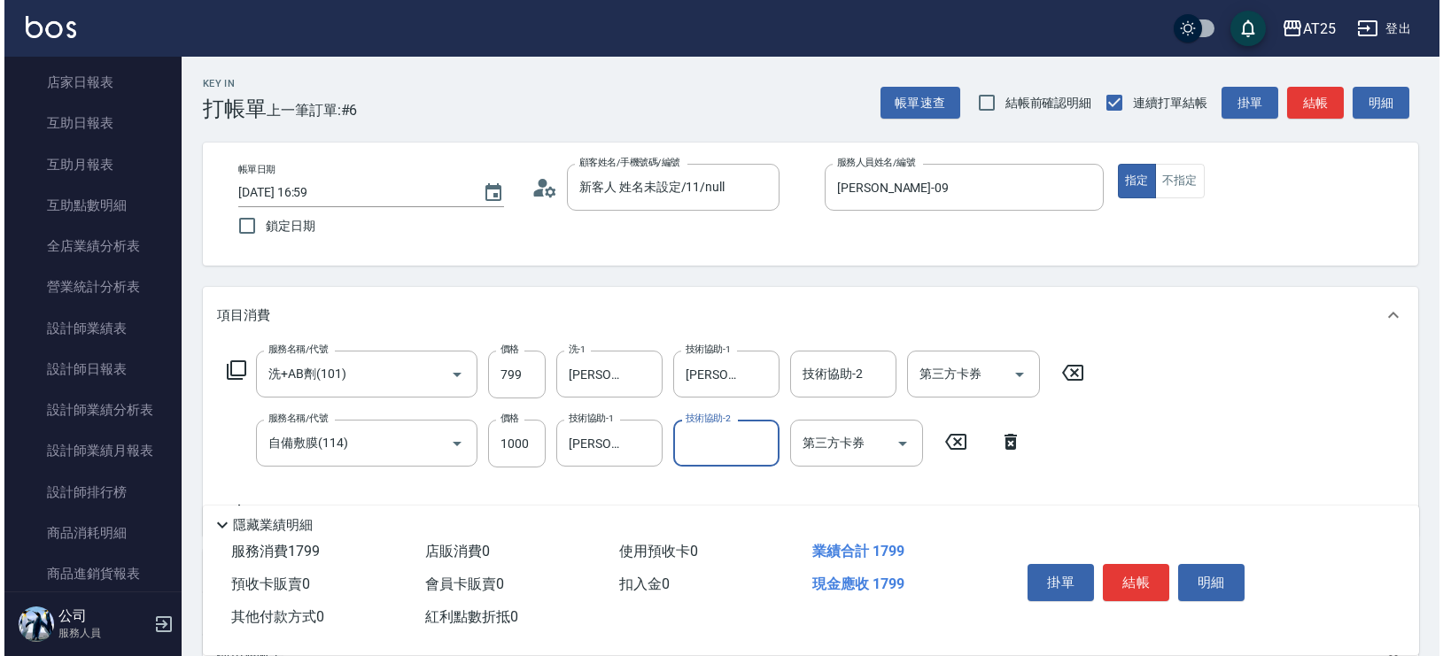
scroll to position [73, 0]
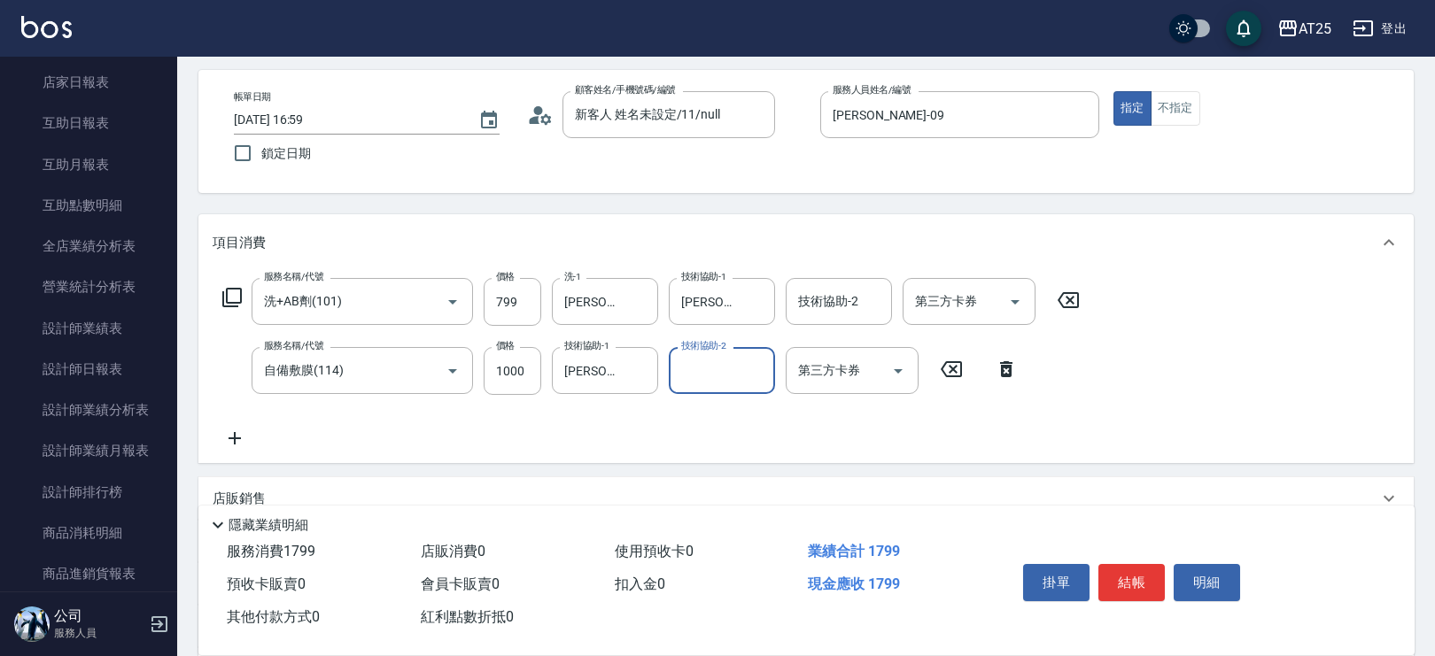
click at [224, 294] on icon at bounding box center [231, 297] width 21 height 21
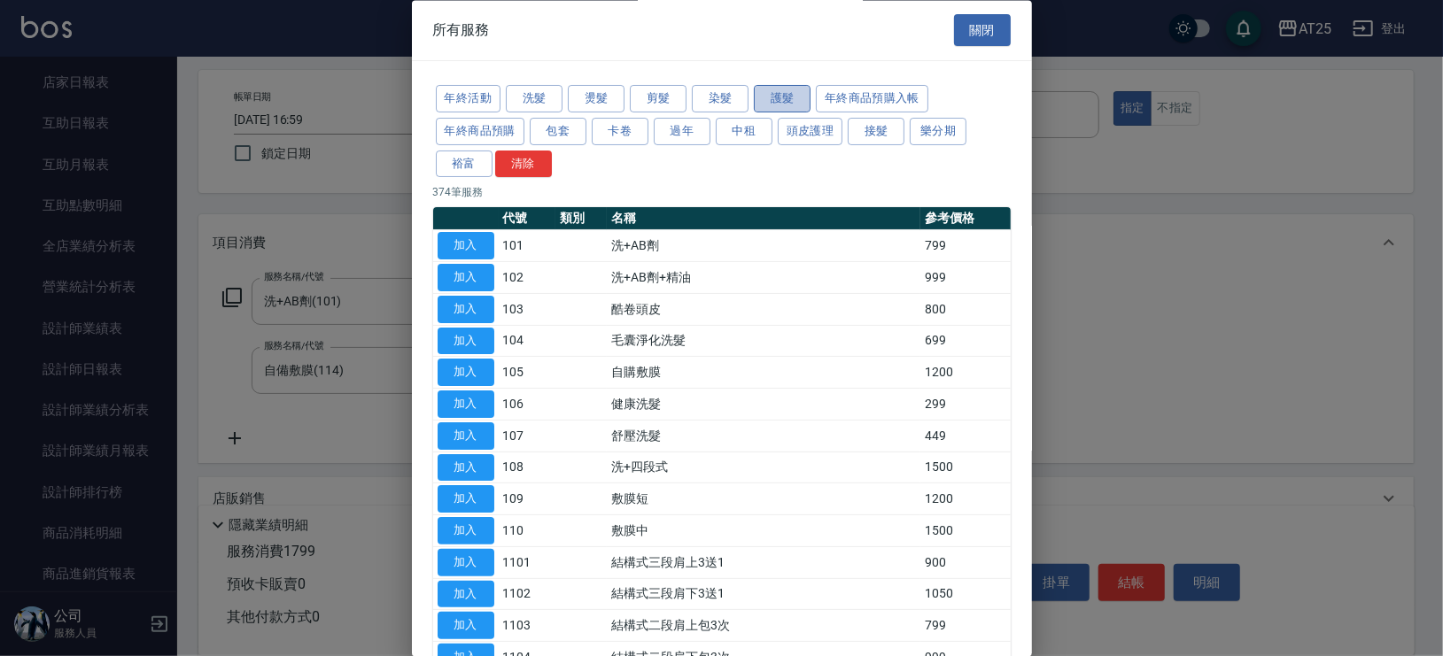
click at [781, 97] on button "護髮" at bounding box center [782, 99] width 57 height 27
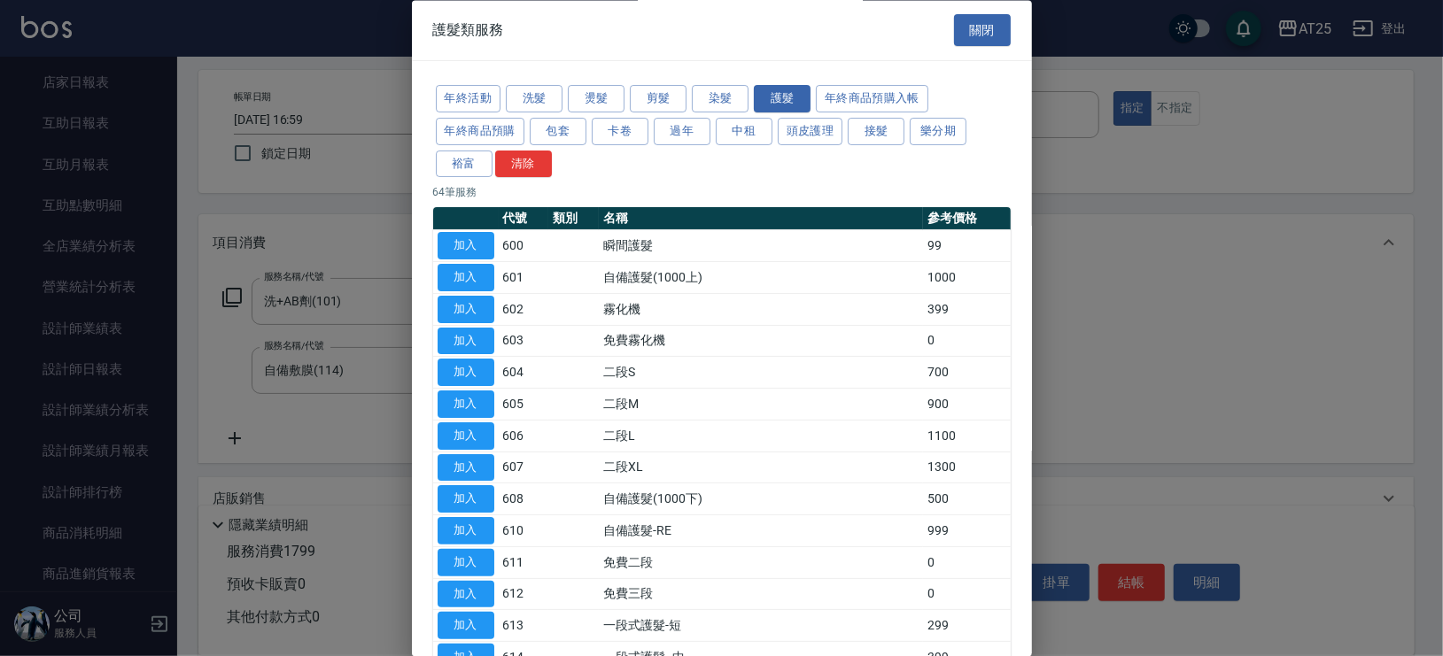
drag, startPoint x: 1032, startPoint y: 159, endPoint x: 1007, endPoint y: 537, distance: 379.0
click at [1006, 550] on div "護髮類服務 關閉 年終活動 洗髮 燙髮 剪髮 染髮 護髮 年終商品預購入帳 年終商品預購 包套 卡卷 過年 中租 頭皮護理 接髮 樂分期 裕富 清除 64 筆…" at bounding box center [721, 328] width 1443 height 656
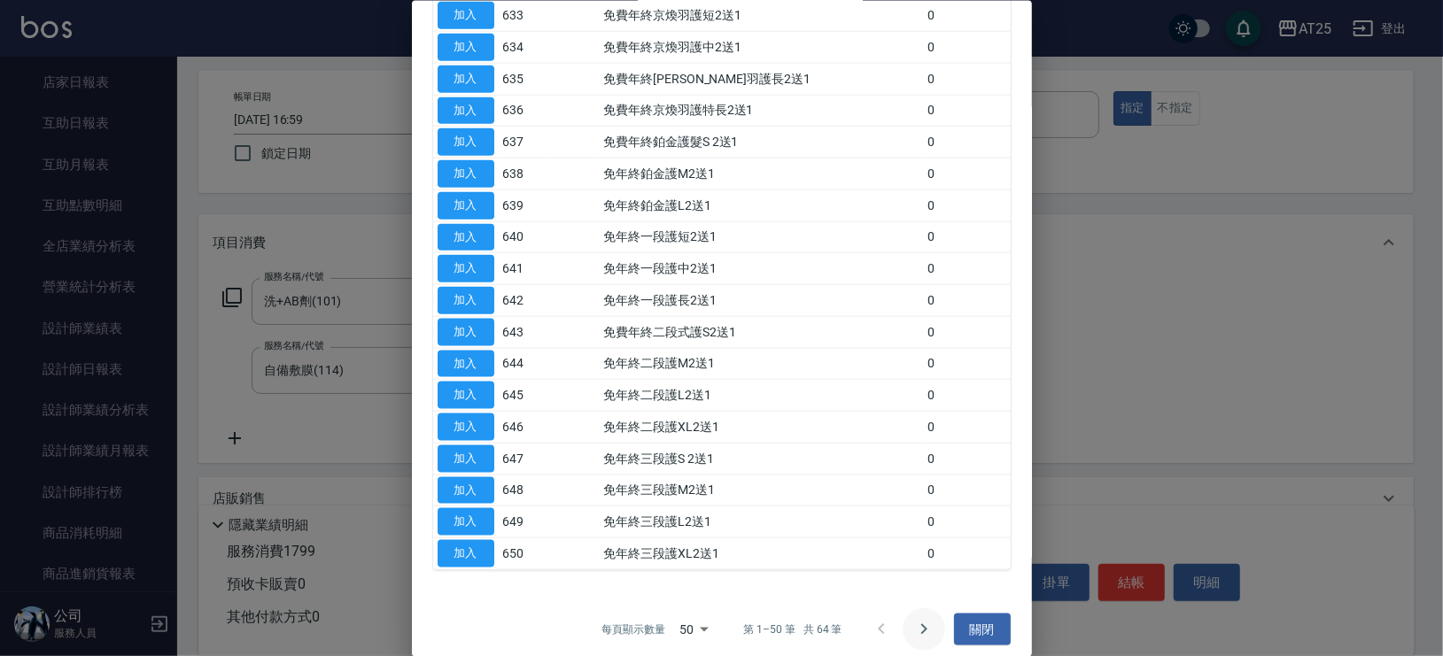
click at [913, 618] on icon "Go to next page" at bounding box center [923, 628] width 21 height 21
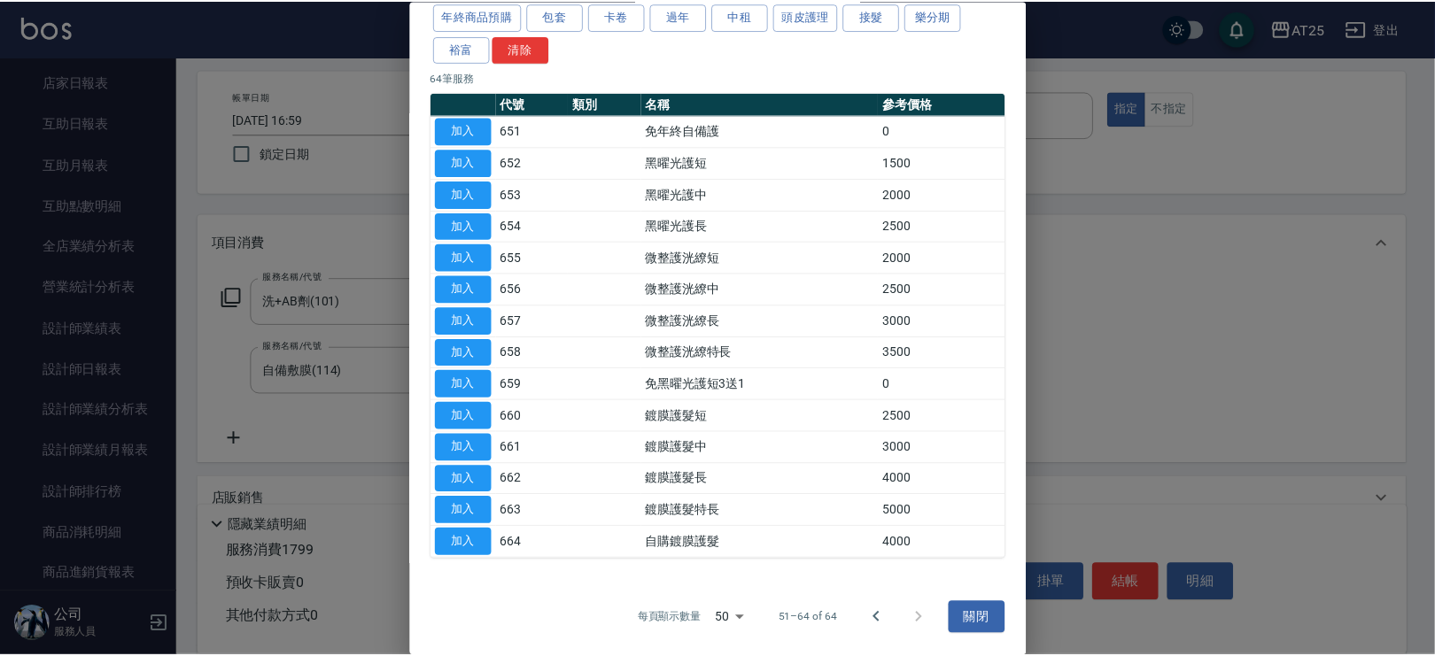
scroll to position [112, 0]
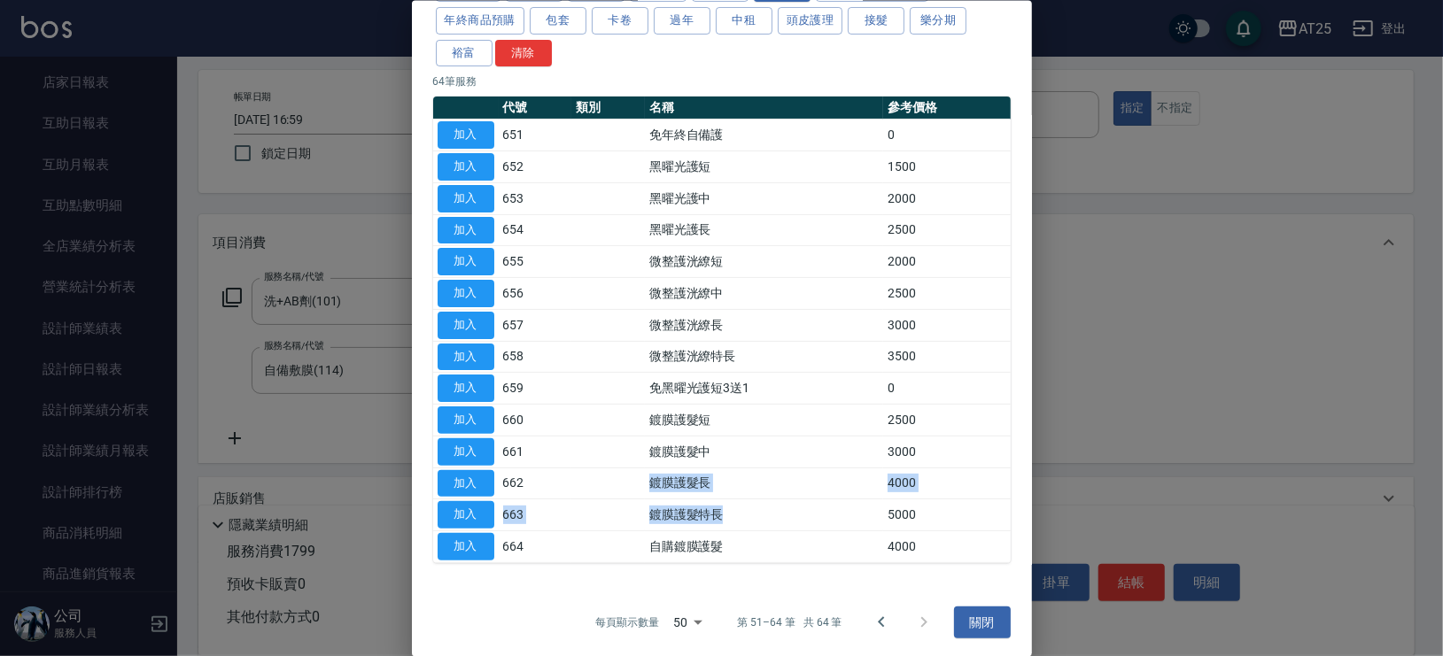
drag, startPoint x: 636, startPoint y: 490, endPoint x: 781, endPoint y: 507, distance: 146.2
click at [781, 507] on tbody "加入 651 免年終自備護 0 加入 652 黑曜光護短 1500 加入 653 黑曜光護中 2000 加入 654 黑曜光護長 2500 加入 655 微整…" at bounding box center [721, 341] width 577 height 444
click at [461, 482] on button "加入" at bounding box center [465, 482] width 57 height 27
type input "570"
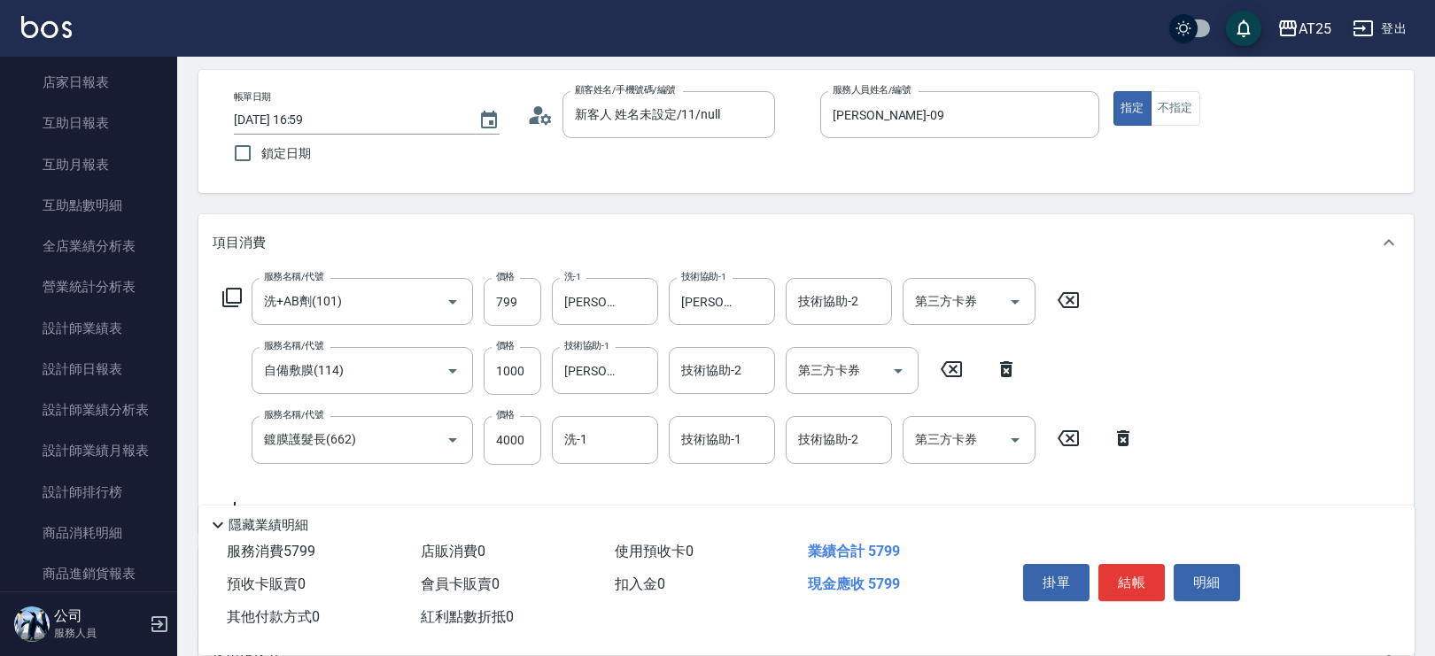
scroll to position [104, 0]
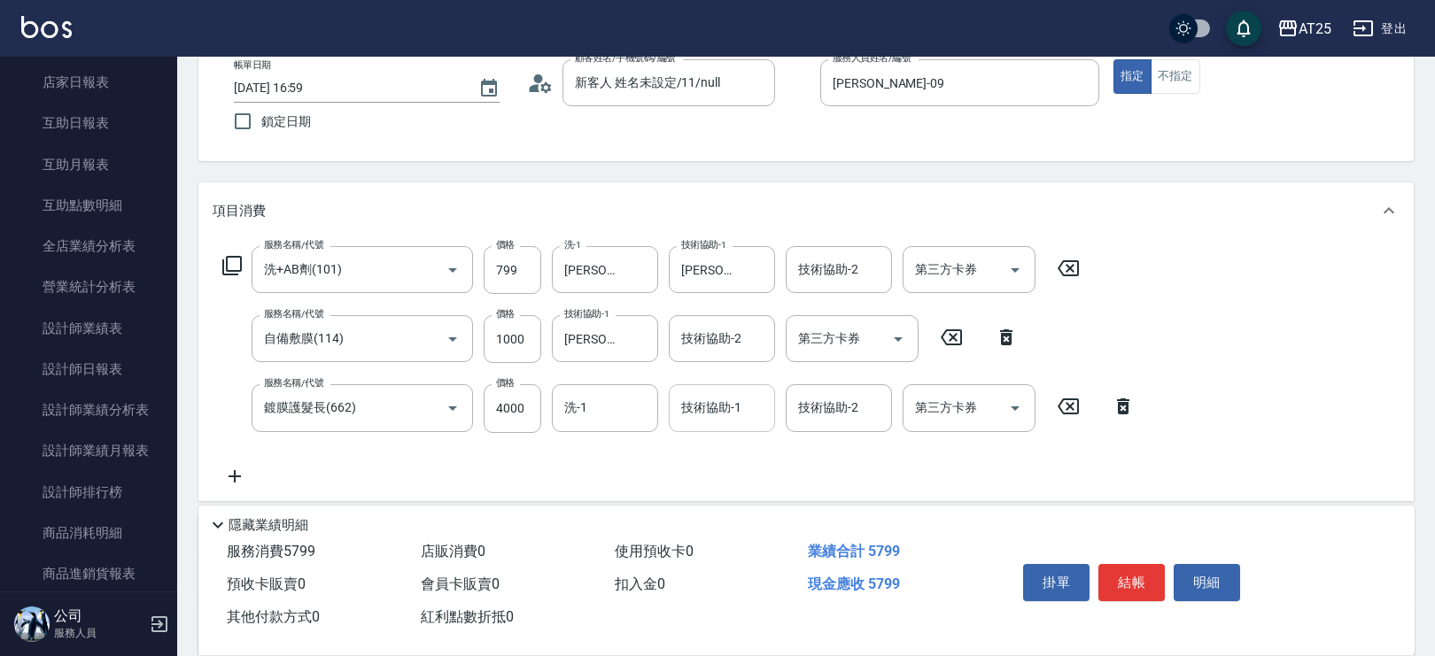
click at [726, 414] on input "技術協助-1" at bounding box center [722, 407] width 90 height 31
type input "游惠心-68"
type input "AT25小伶-81"
click at [875, 403] on icon "Clear" at bounding box center [873, 408] width 18 height 18
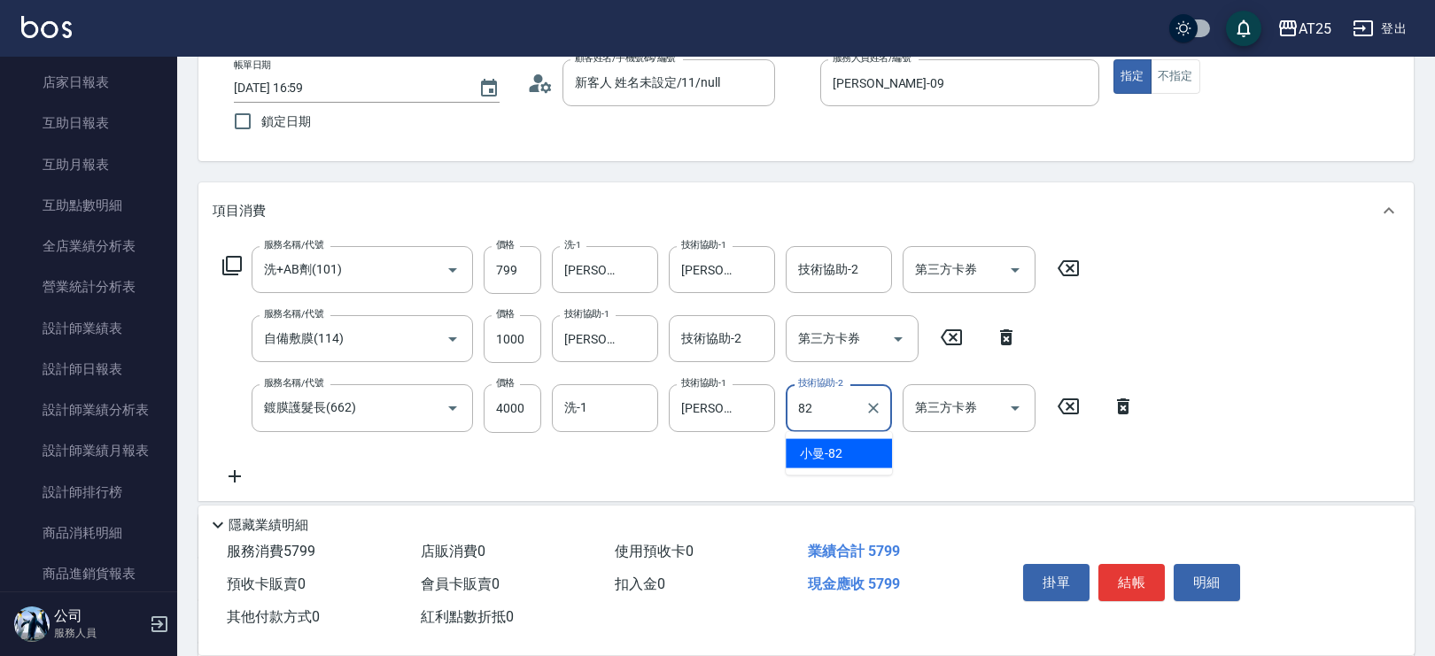
type input "小曼-82"
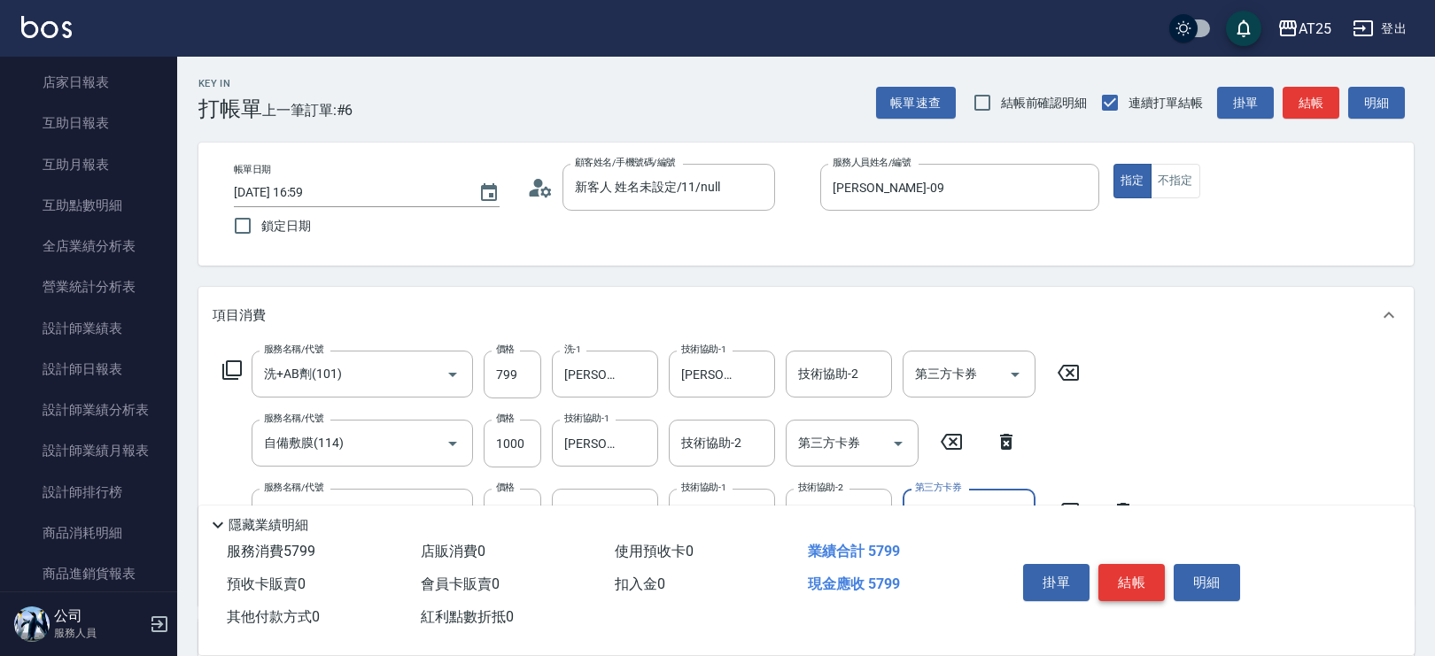
click at [1144, 584] on button "結帳" at bounding box center [1131, 582] width 66 height 37
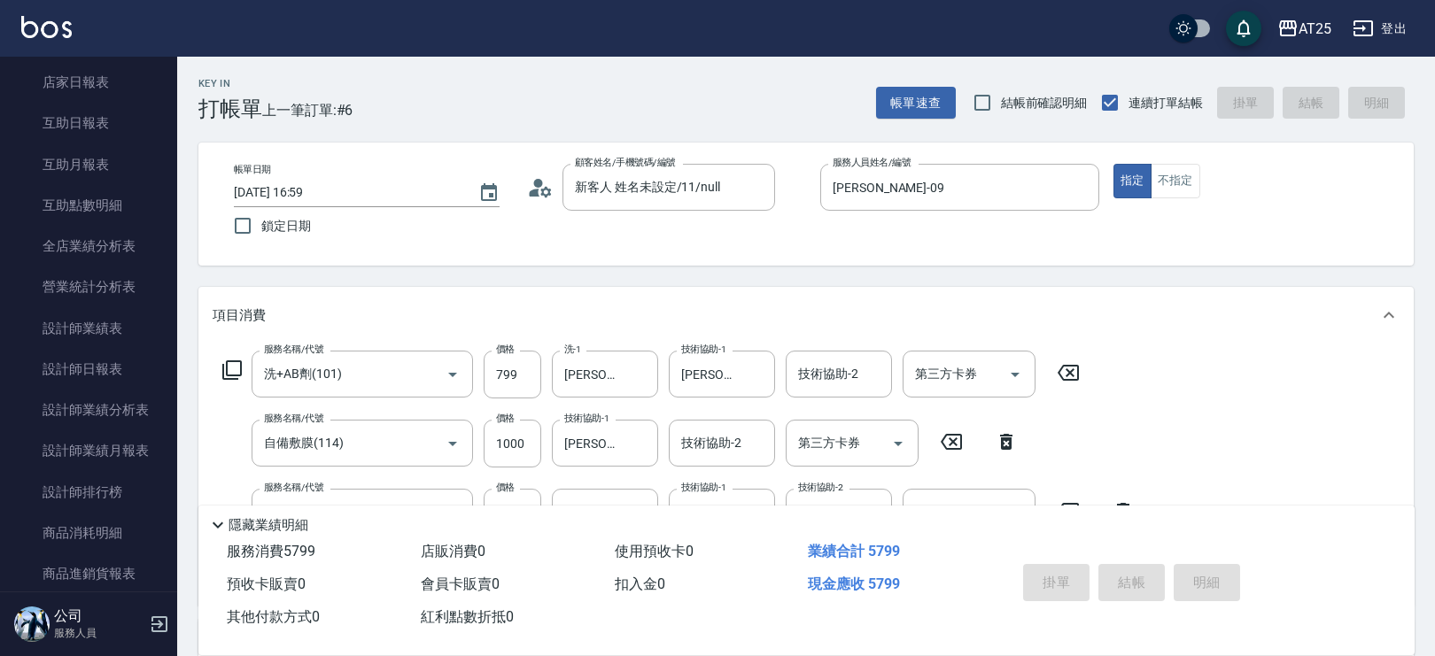
type input "0"
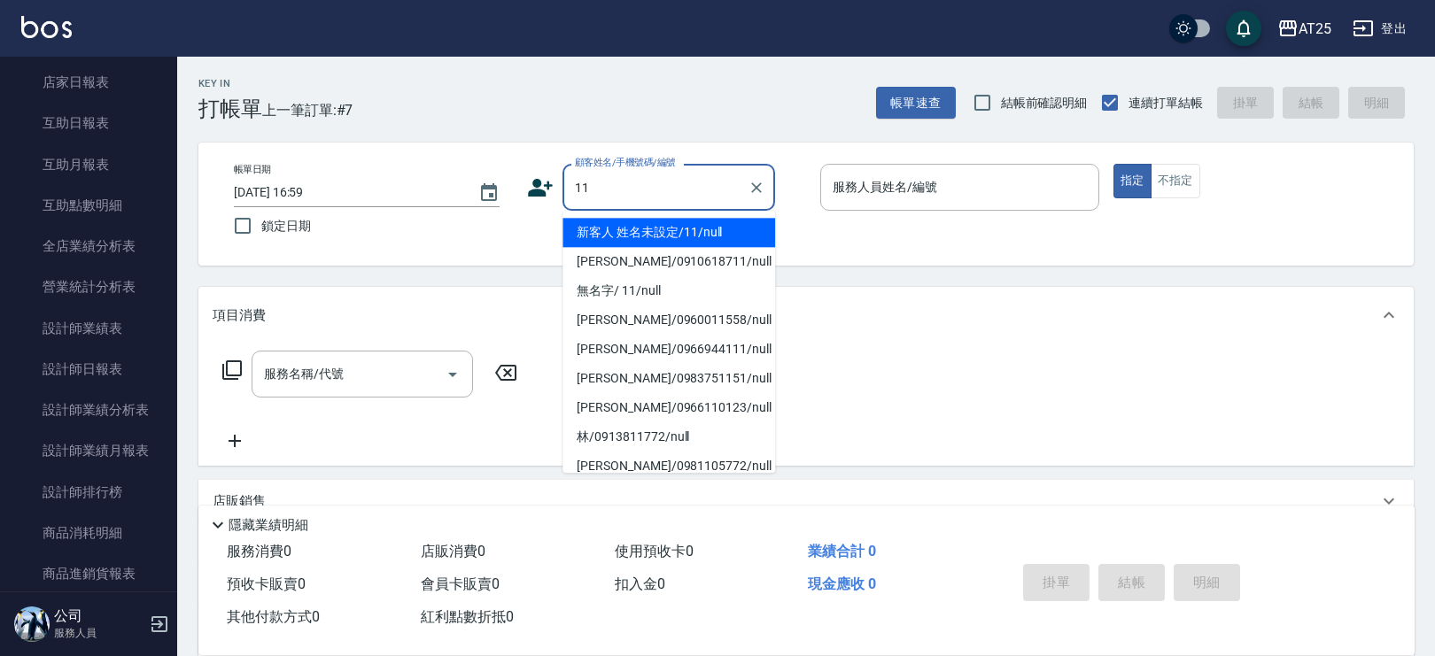
type input "新客人 姓名未設定/11/null"
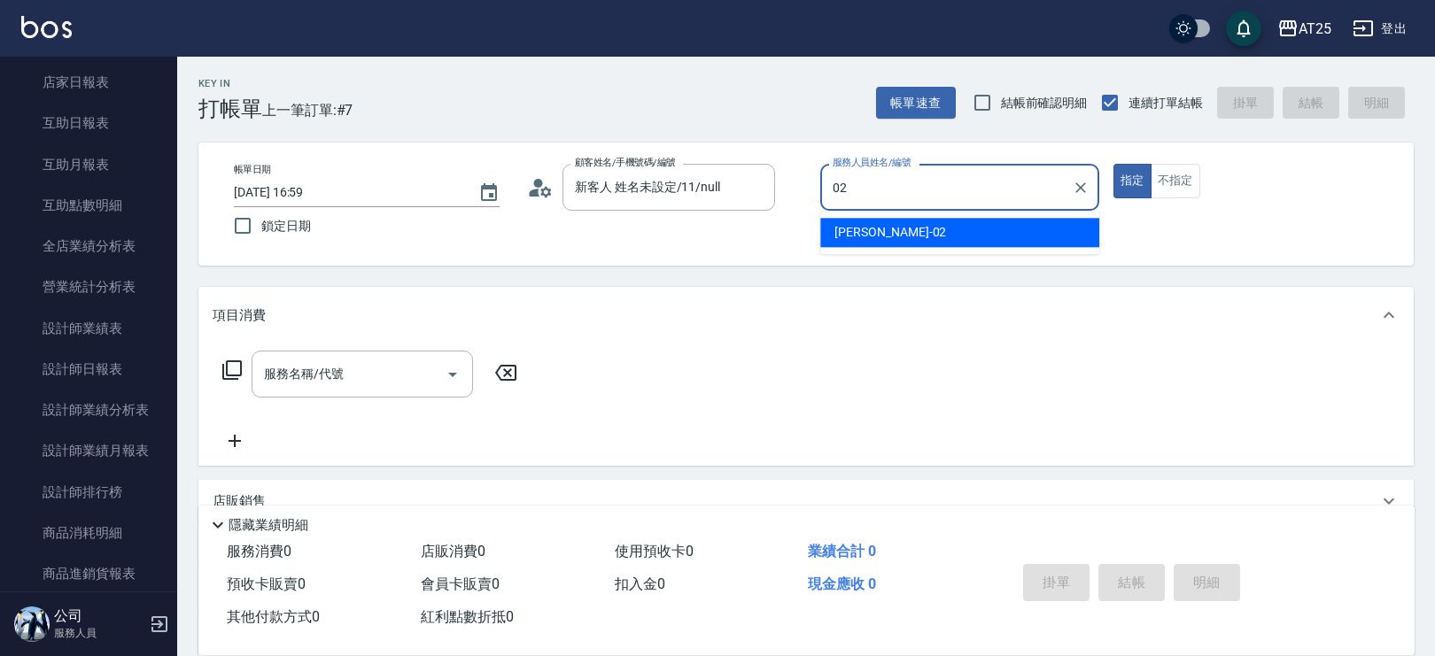
type input "Vivian-02"
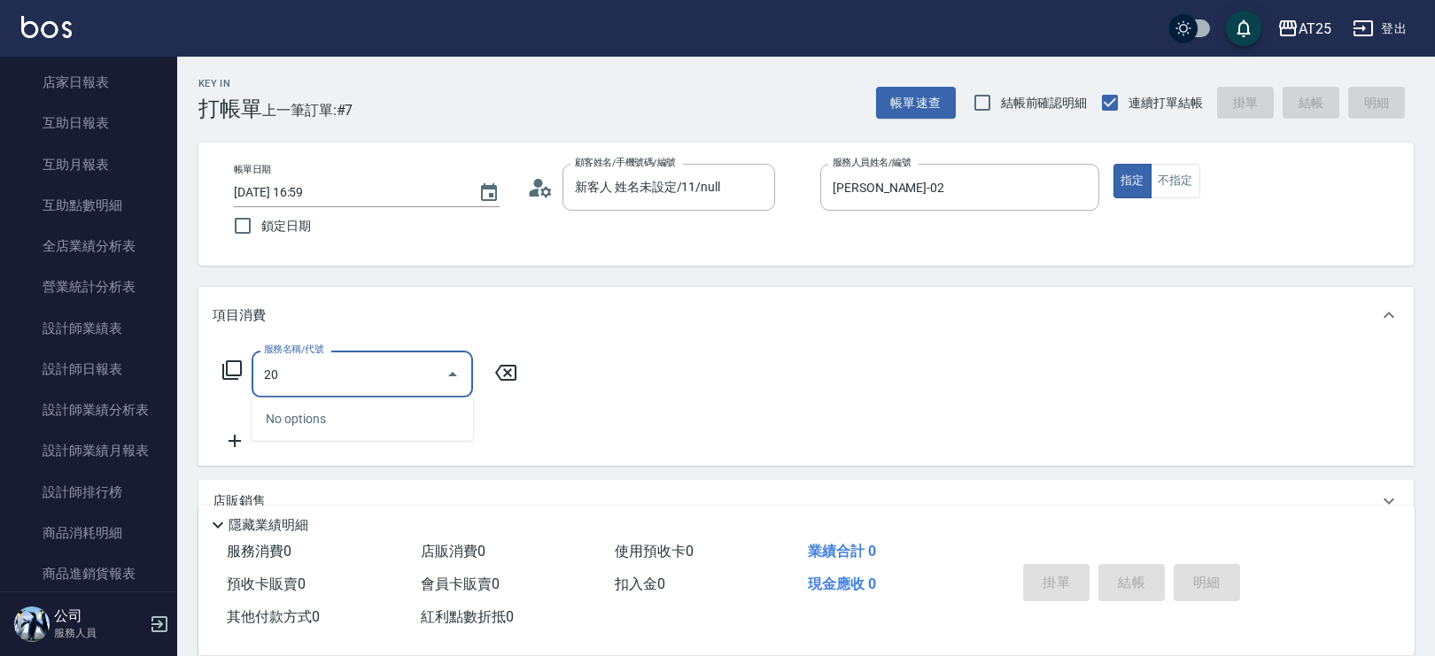
type input "2"
type input "401"
type input "30"
type input "剪髮(401)"
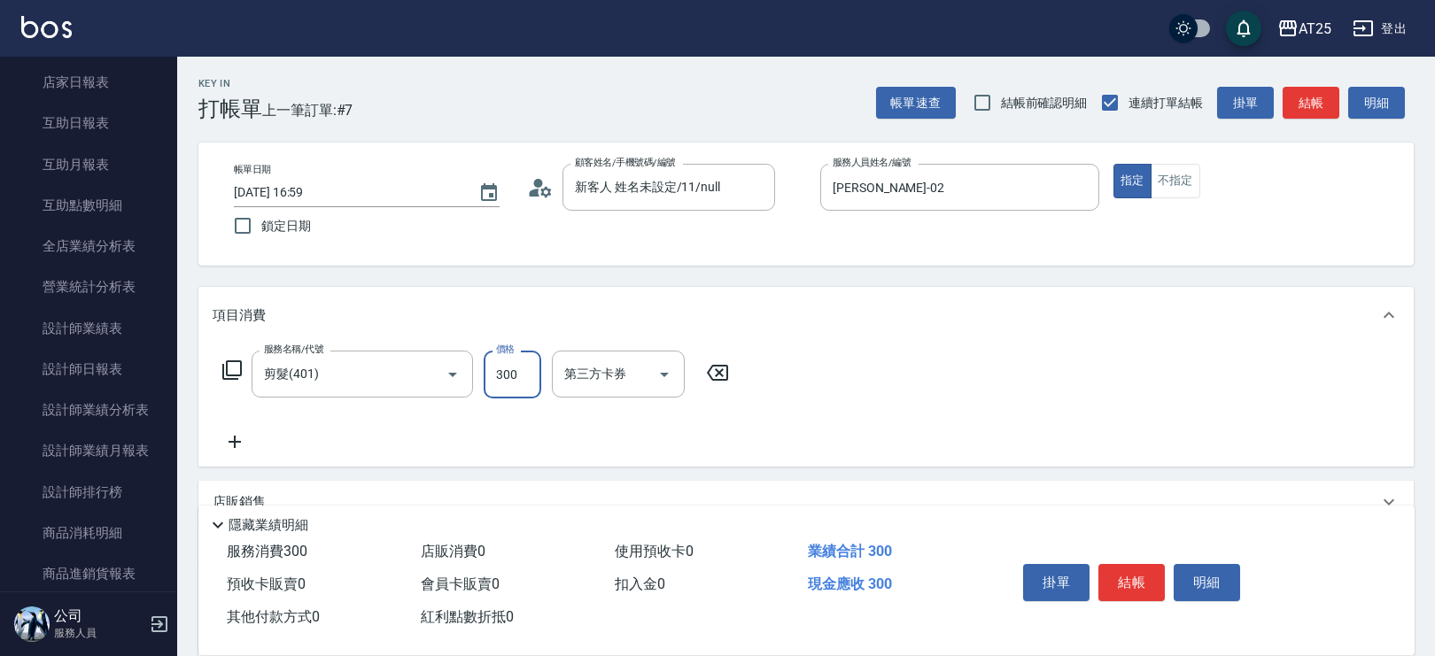
type input "0"
type input "20"
type input "200"
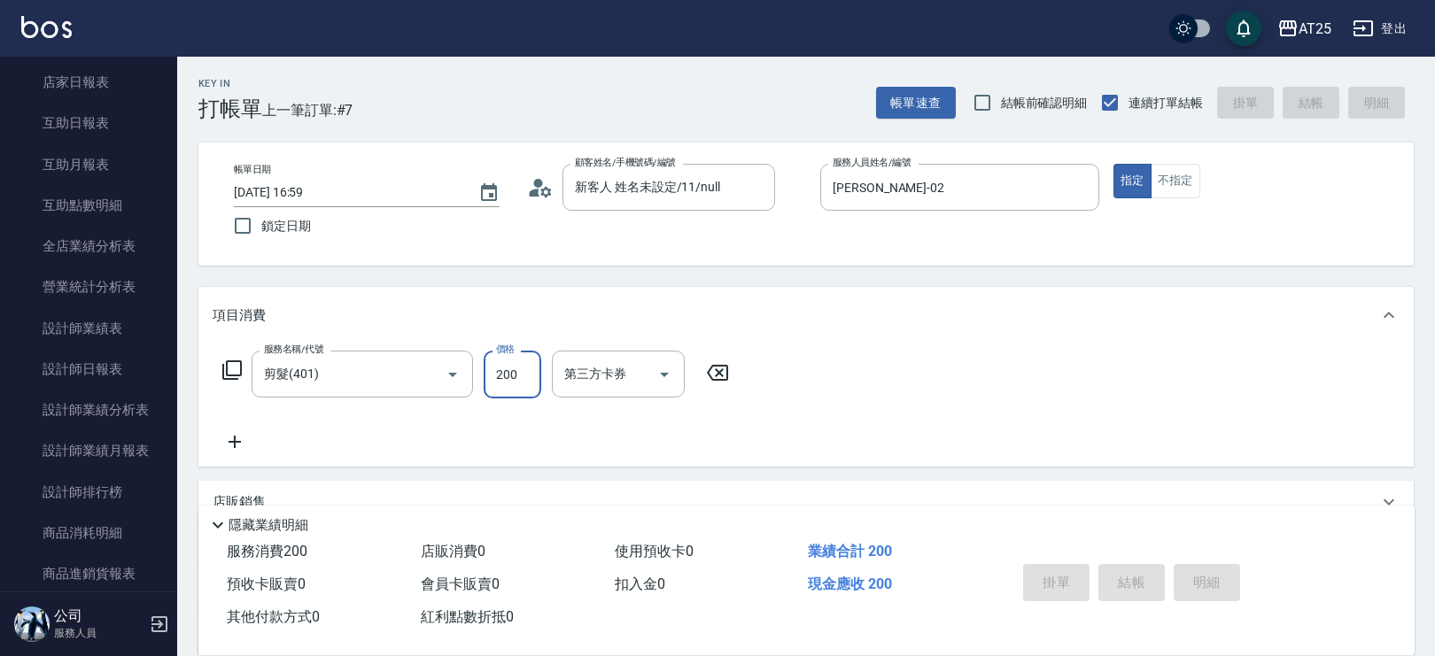
type input "2025/09/25 17:00"
type input "0"
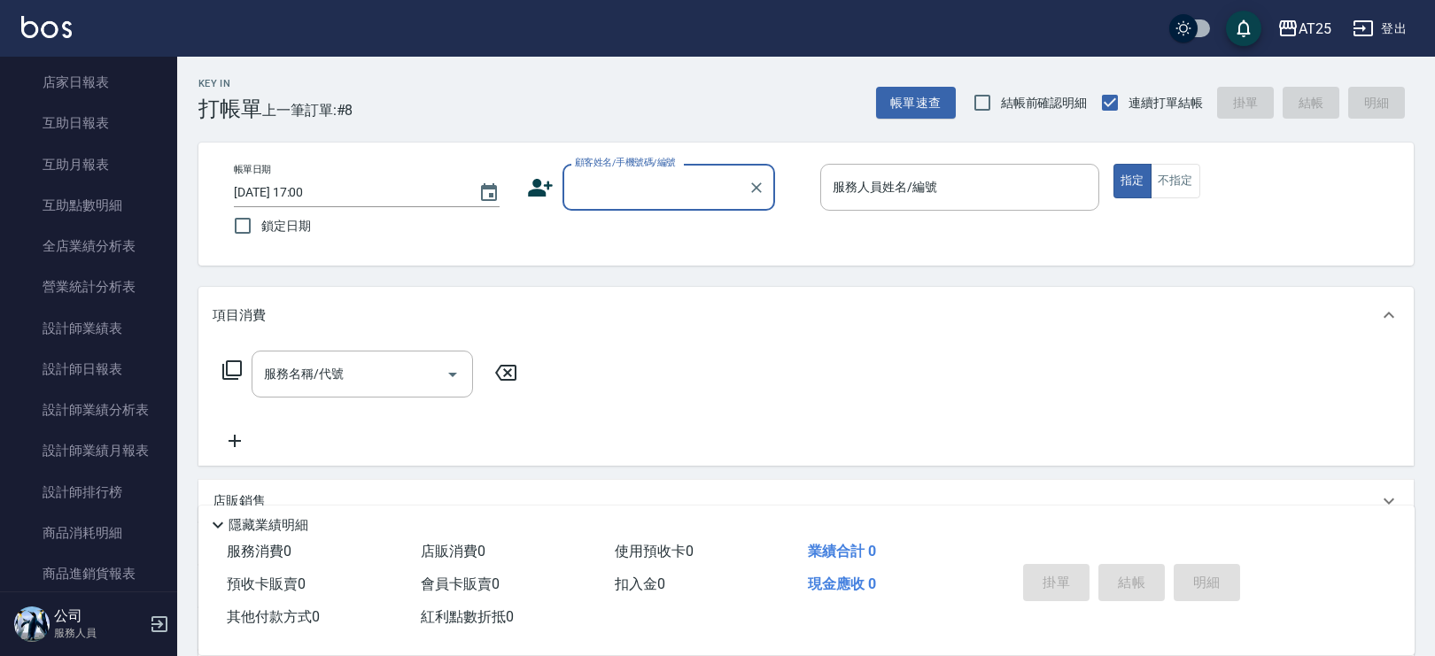
click at [682, 183] on input "顧客姓名/手機號碼/編號" at bounding box center [655, 187] width 170 height 31
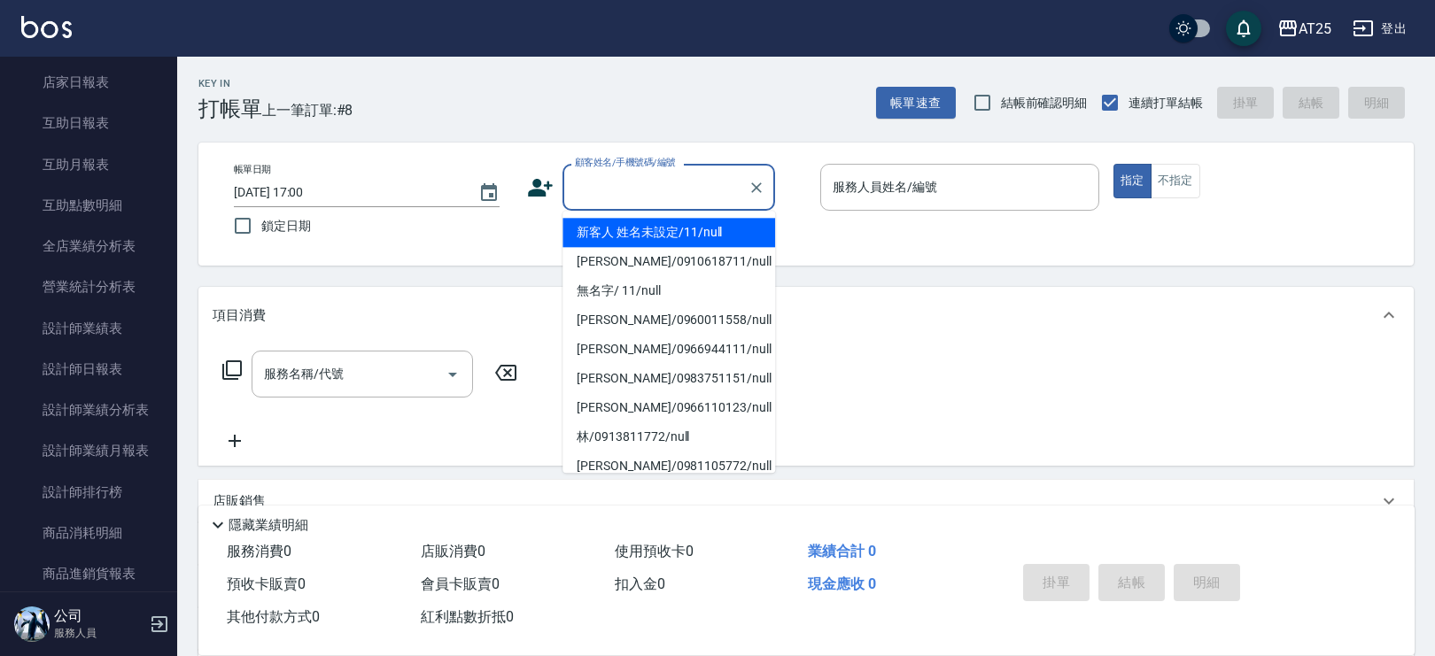
click at [698, 220] on li "新客人 姓名未設定/11/null" at bounding box center [668, 232] width 213 height 29
type input "新客人 姓名未設定/11/null"
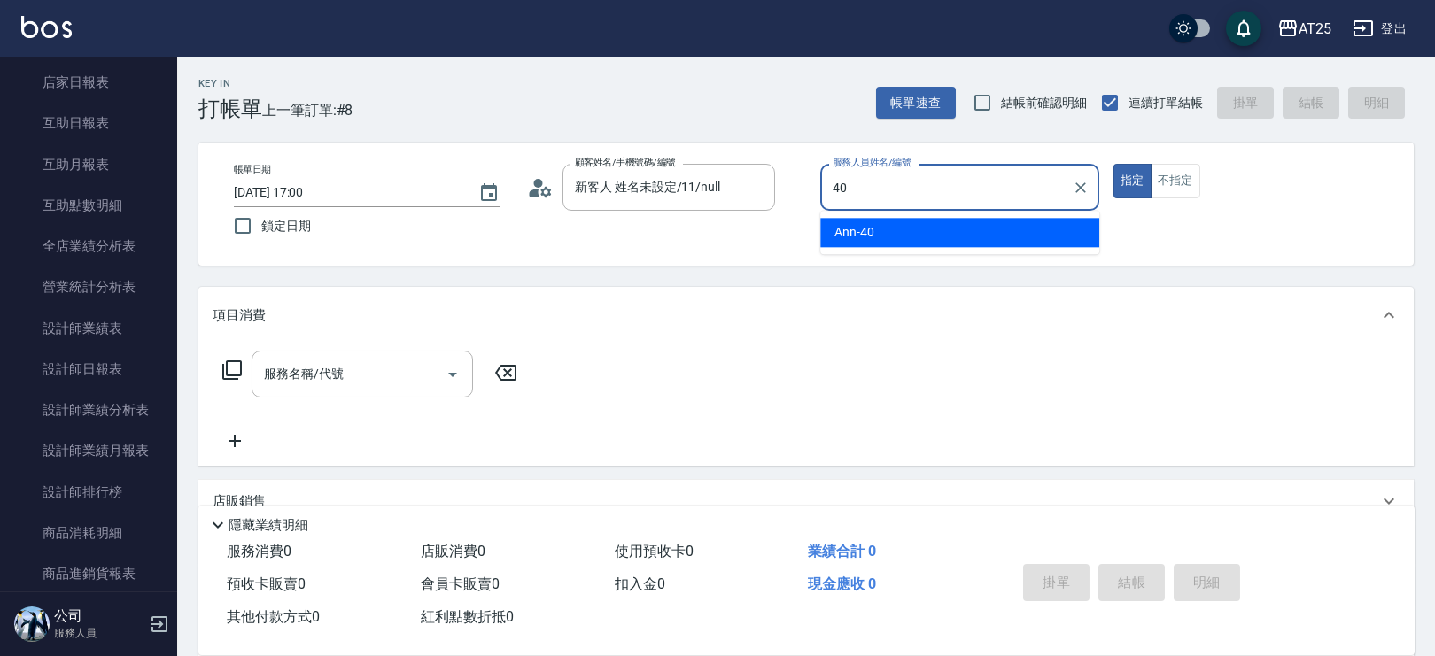
type input "Ann-40"
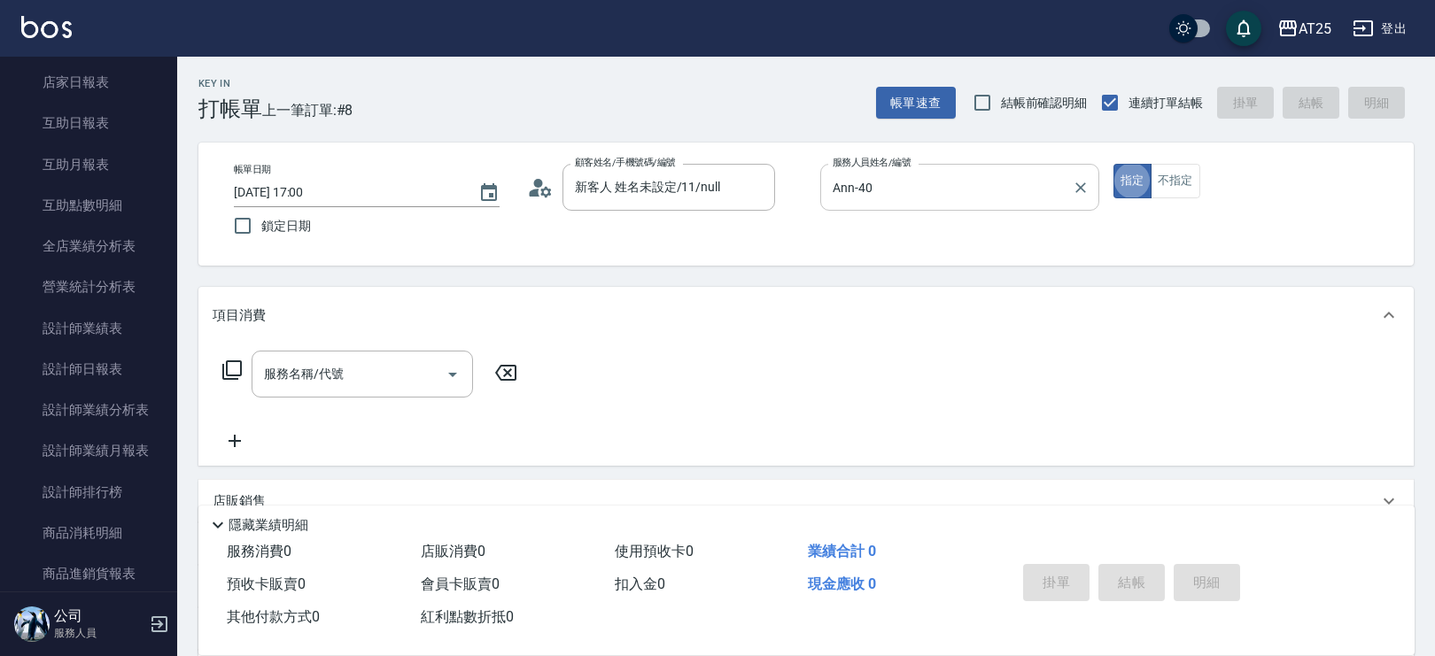
click at [1076, 185] on icon "Clear" at bounding box center [1081, 188] width 18 height 18
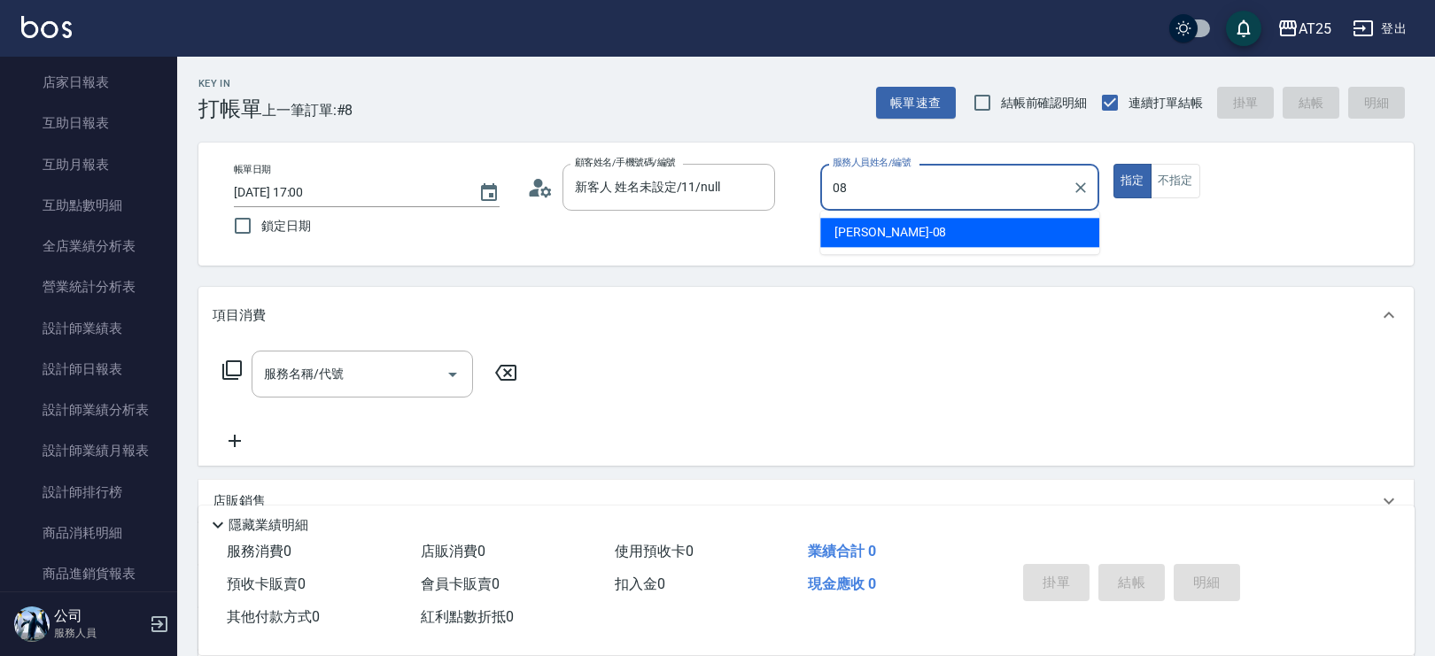
type input "Tony-08"
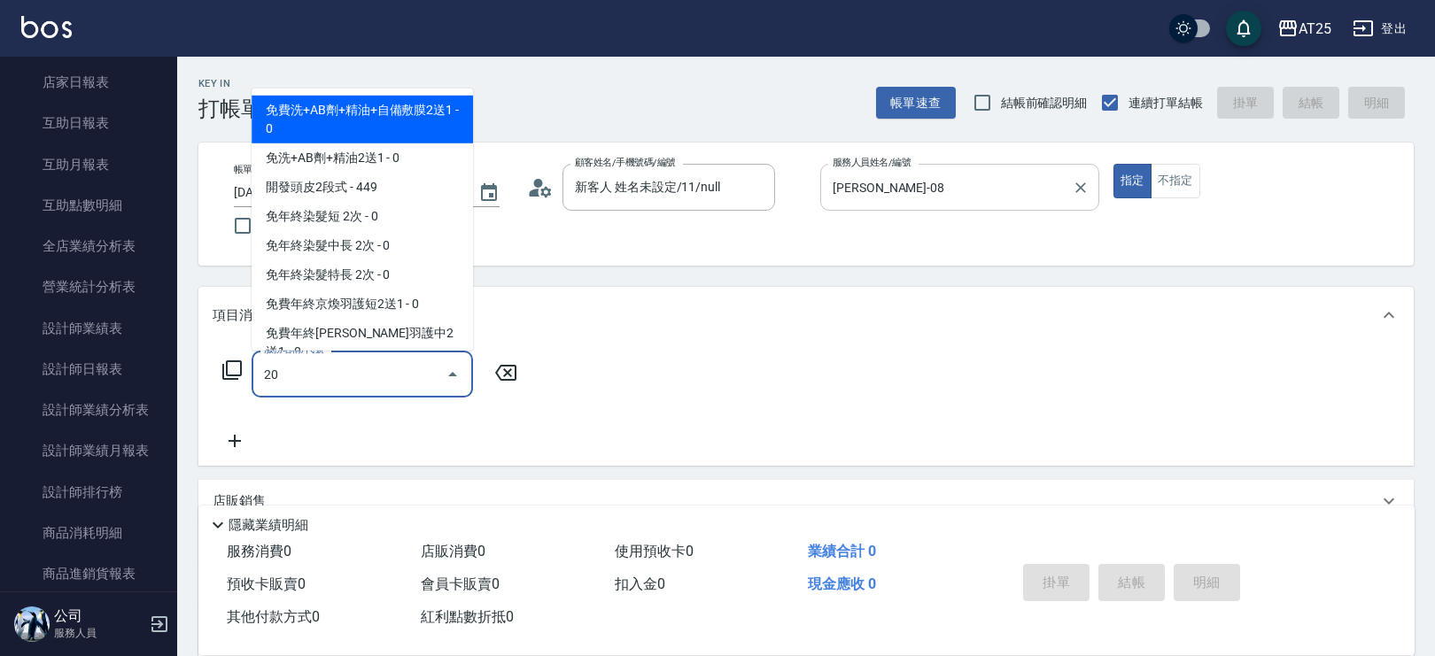
type input "201"
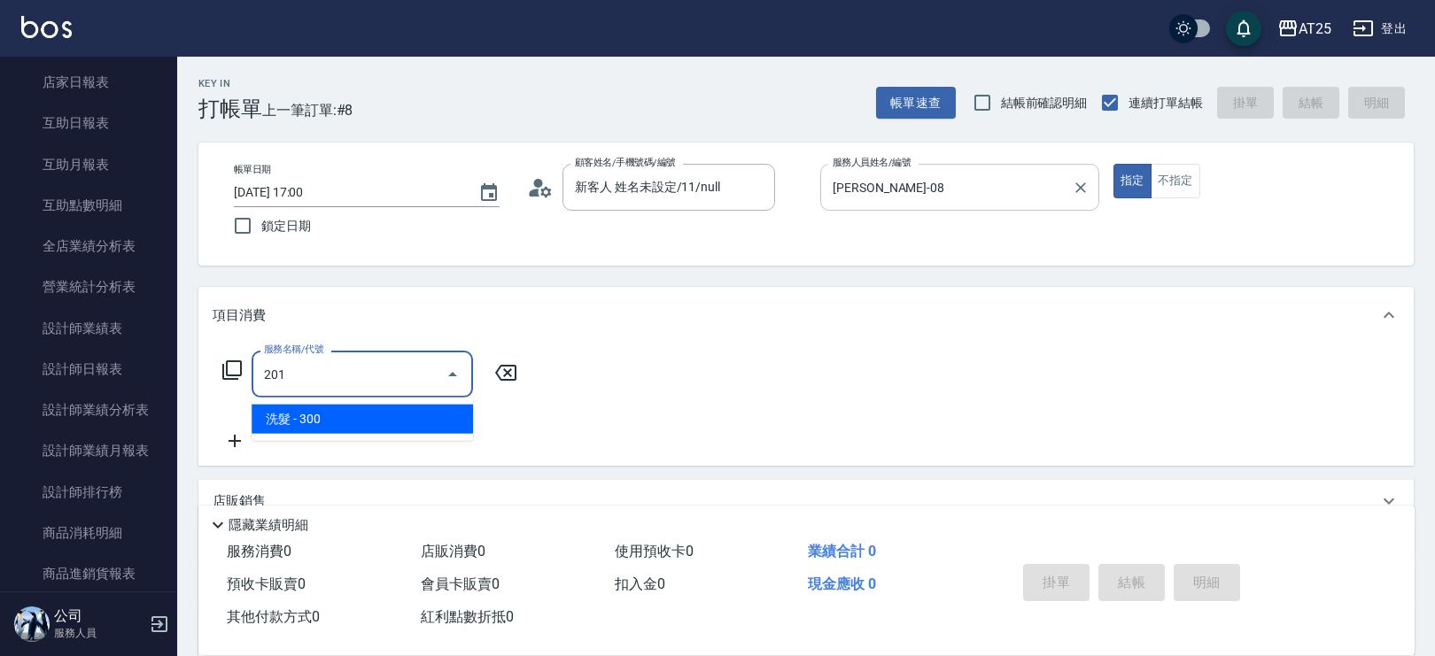
type input "30"
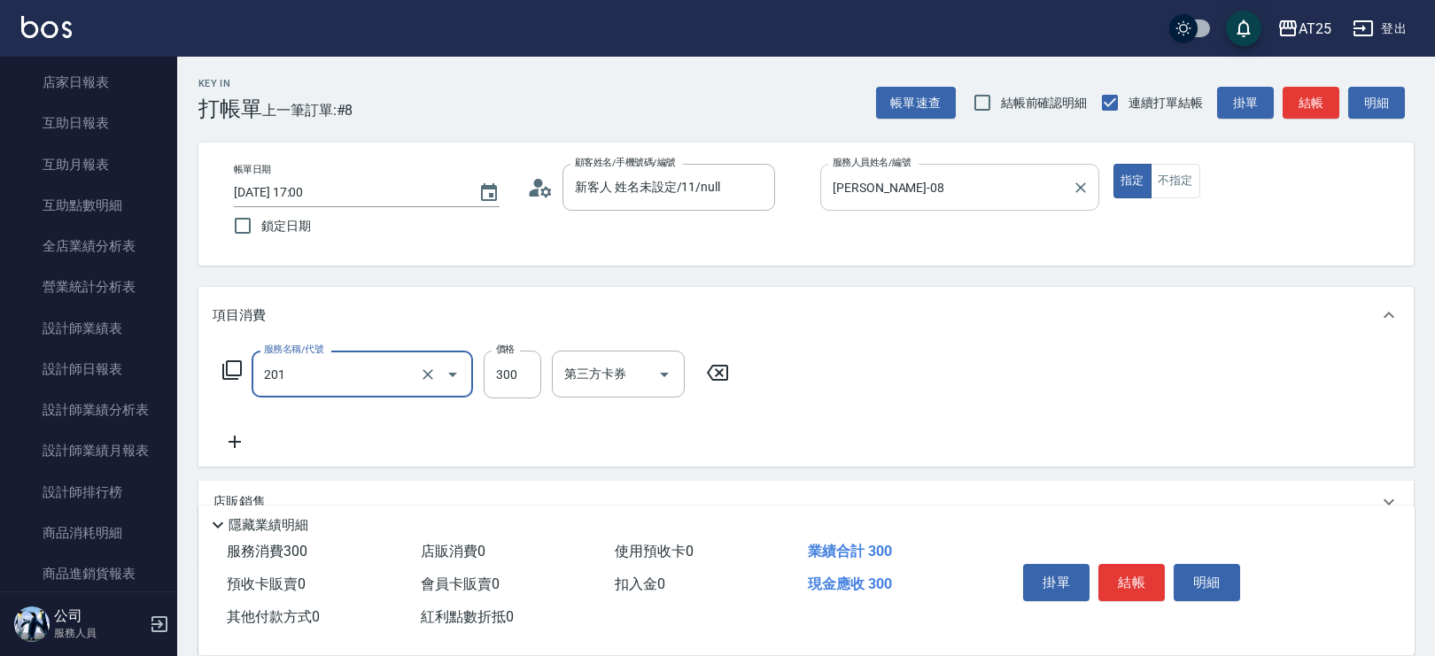
type input "洗髮(201)"
type input "0"
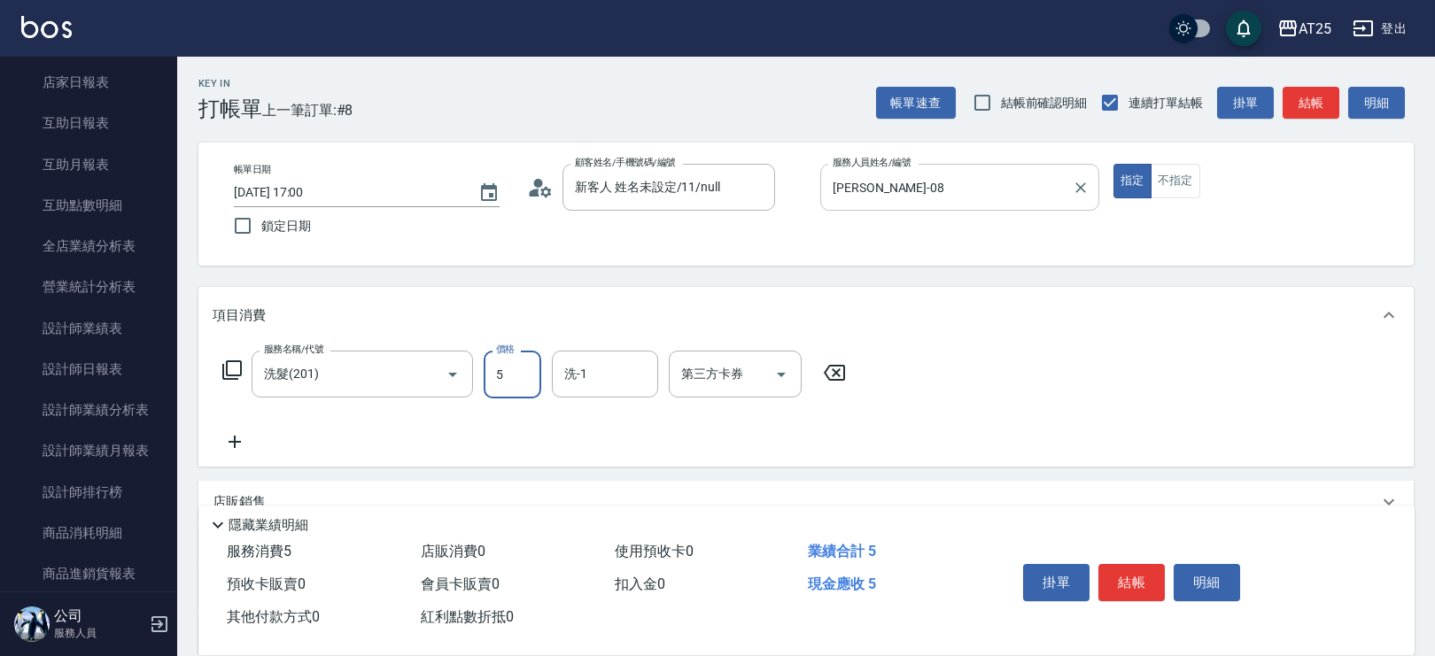
type input "50"
type input "500"
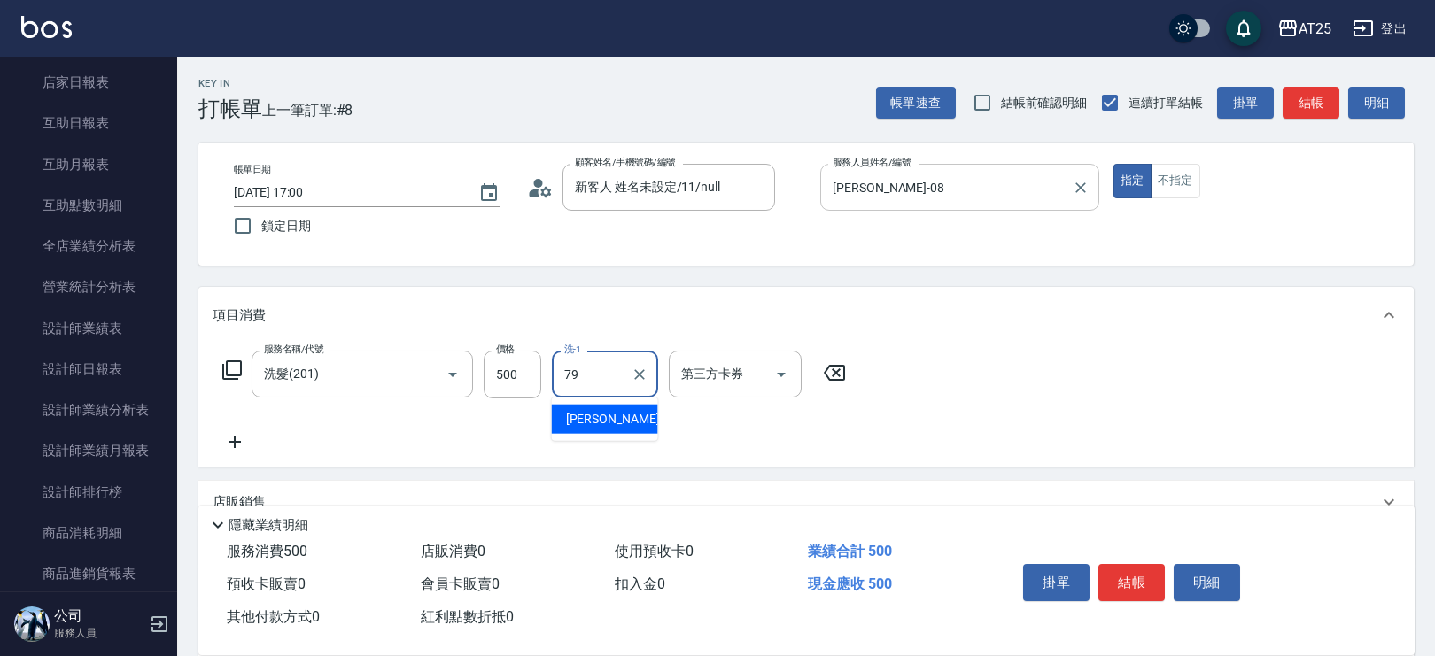
type input "David-79"
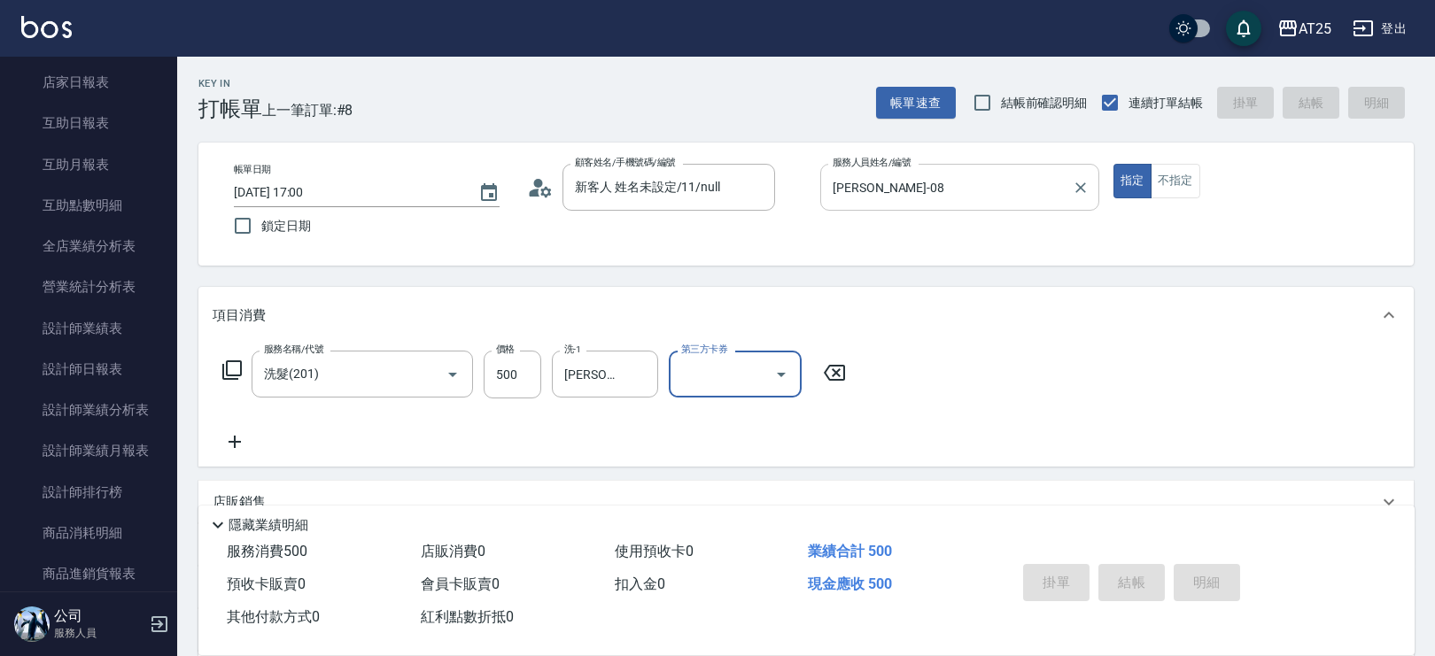
type input "2025/09/25 17:10"
type input "0"
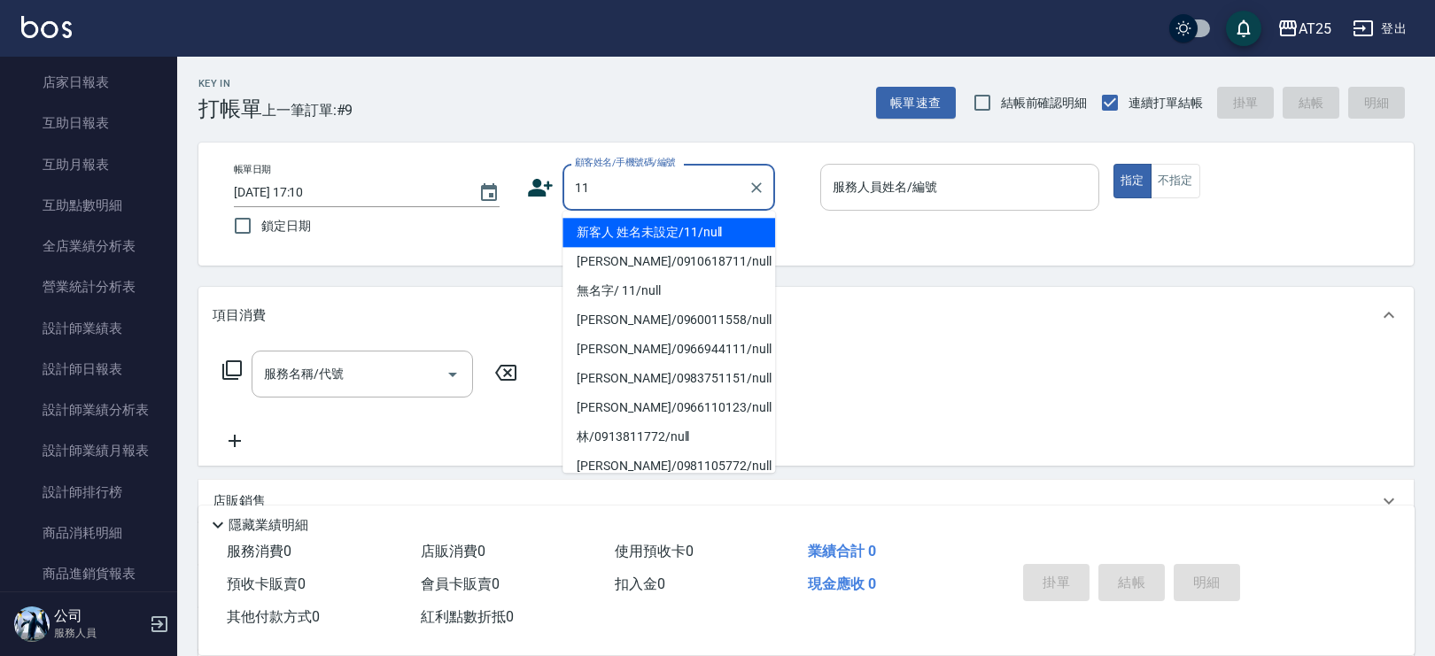
type input "新客人 姓名未設定/11/null"
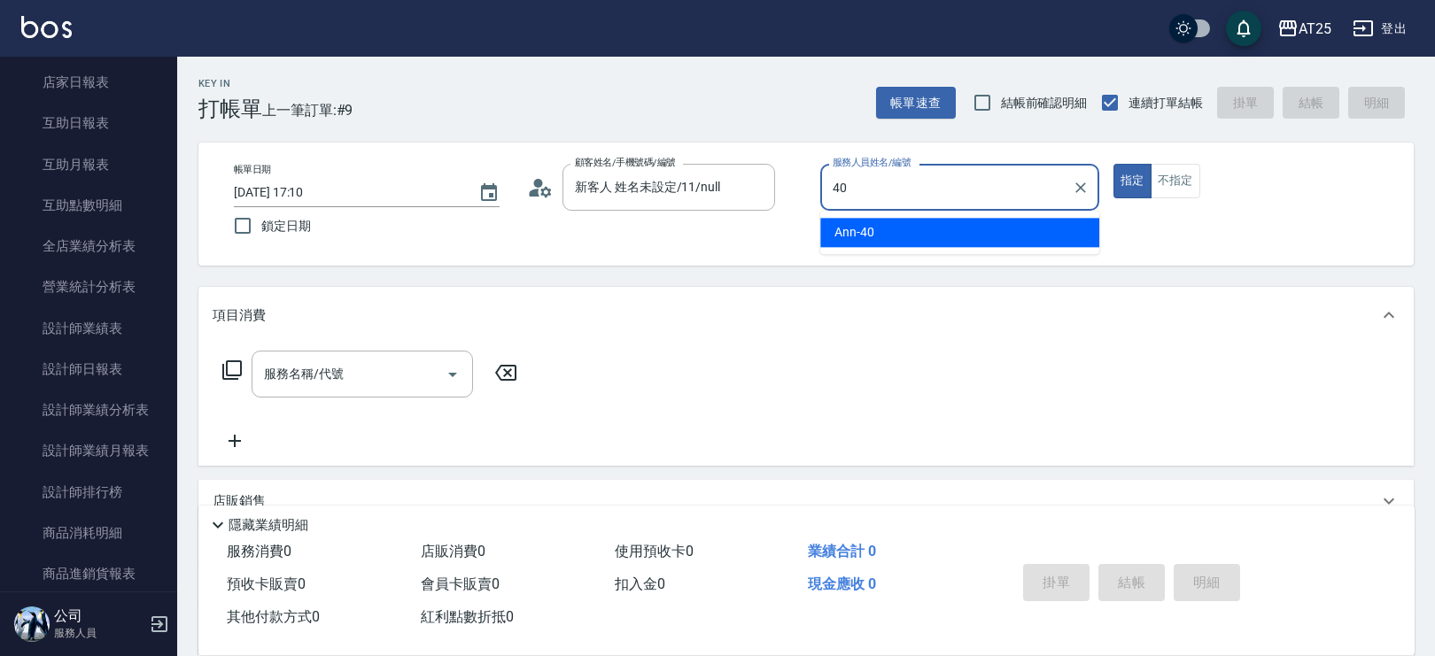
type input "Ann-40"
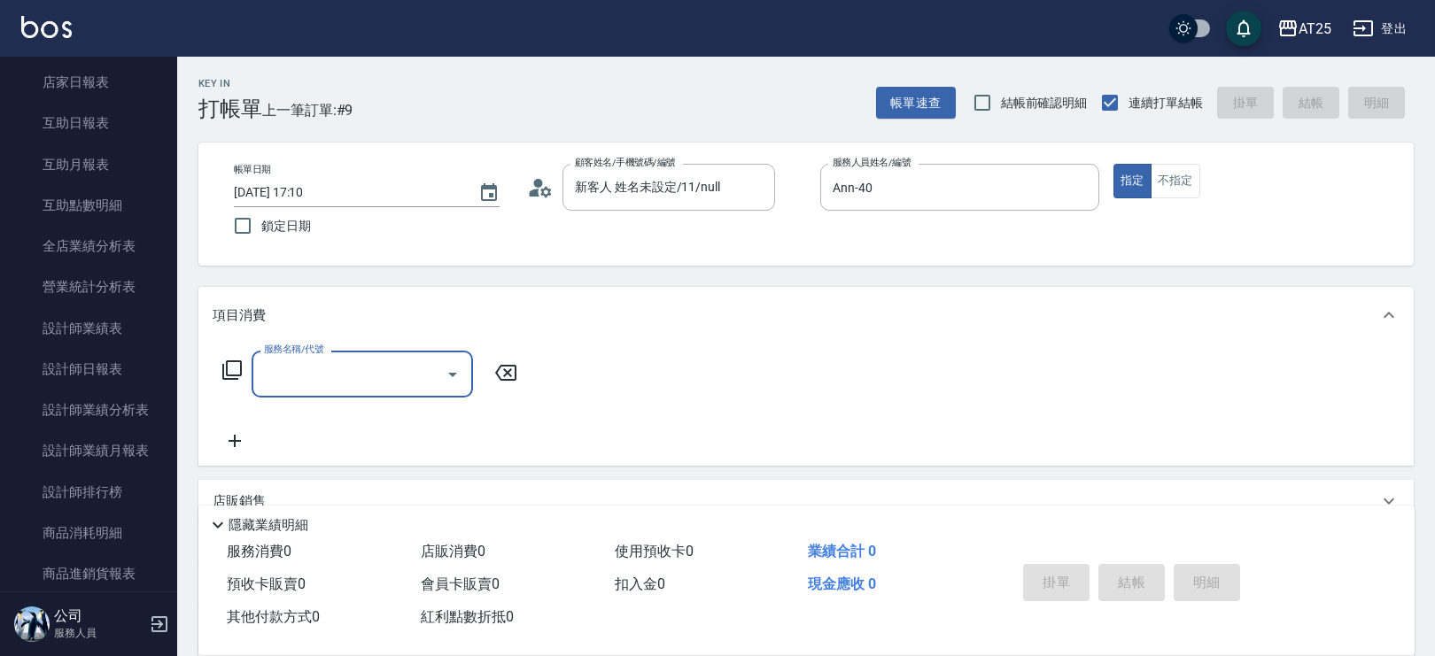
click at [381, 371] on input "服務名稱/代號" at bounding box center [348, 374] width 179 height 31
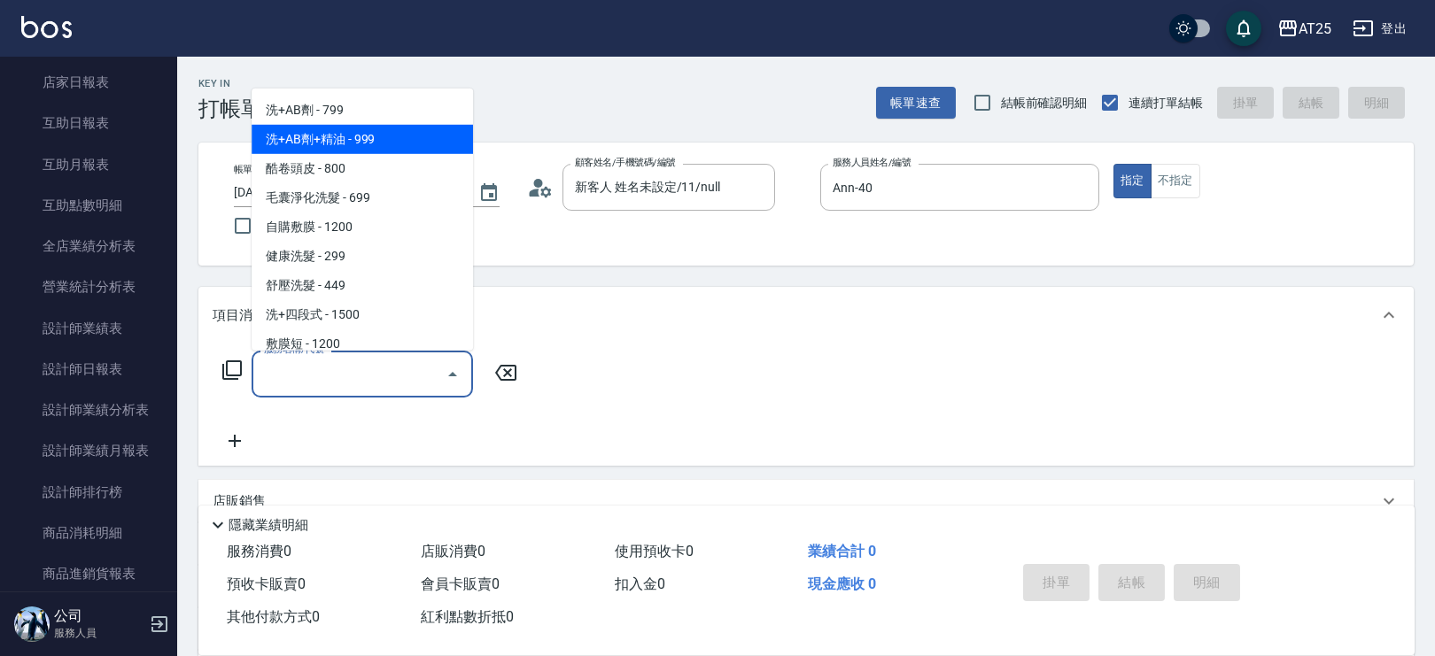
click at [374, 134] on span "洗+AB劑+精油 - 999" at bounding box center [362, 138] width 221 height 29
type input "洗+AB劑+精油(102)"
type input "90"
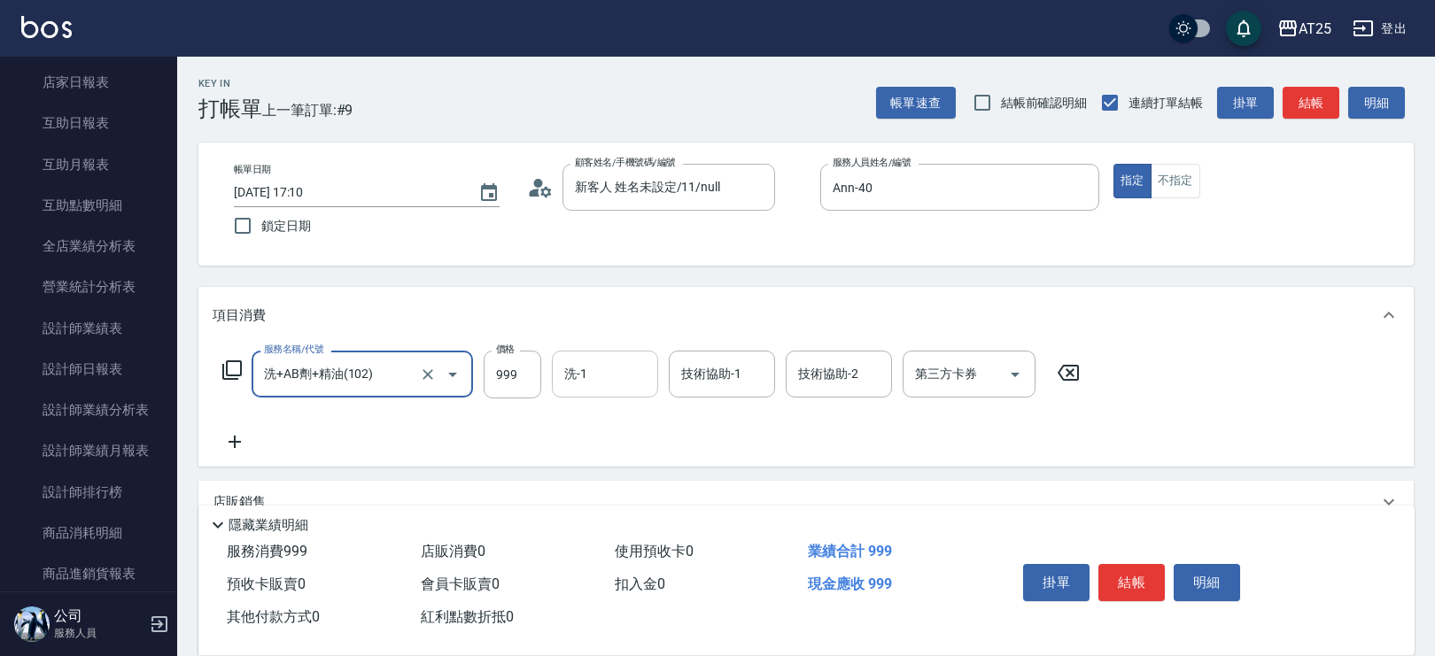
click at [596, 379] on input "洗-1" at bounding box center [605, 374] width 90 height 31
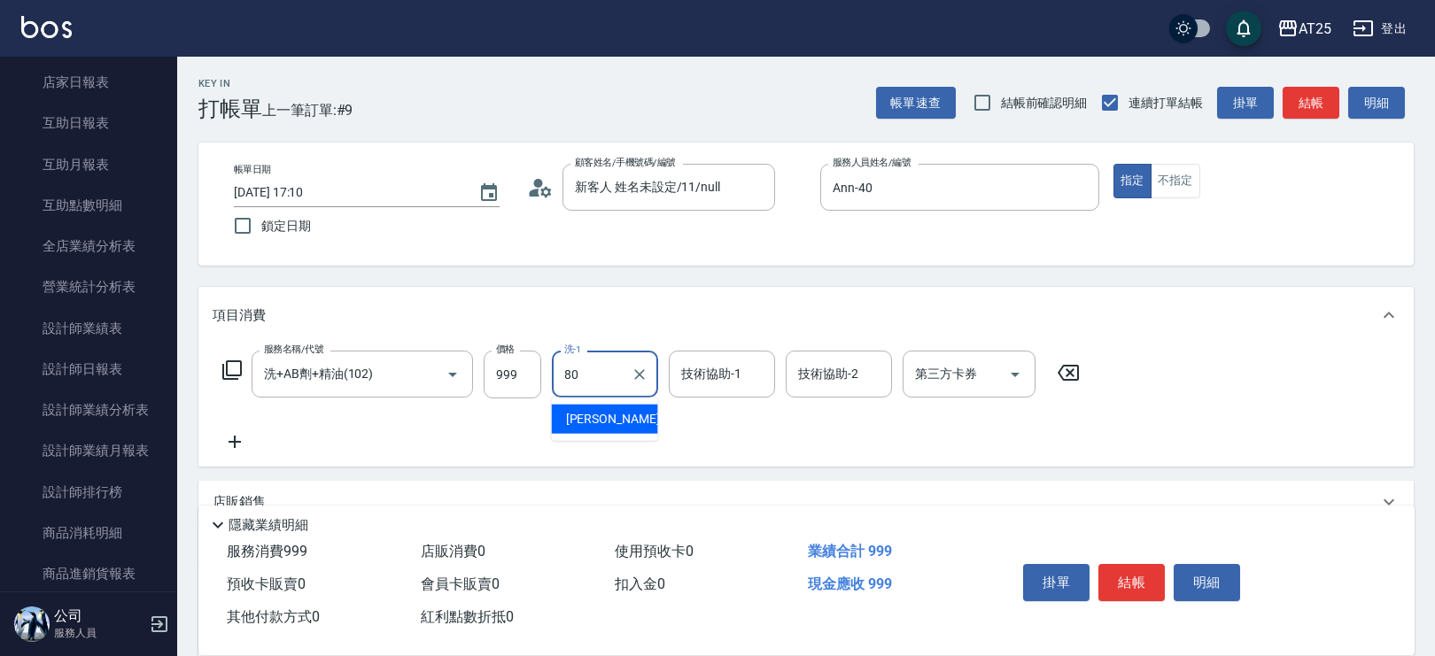
type input "Jessica-80"
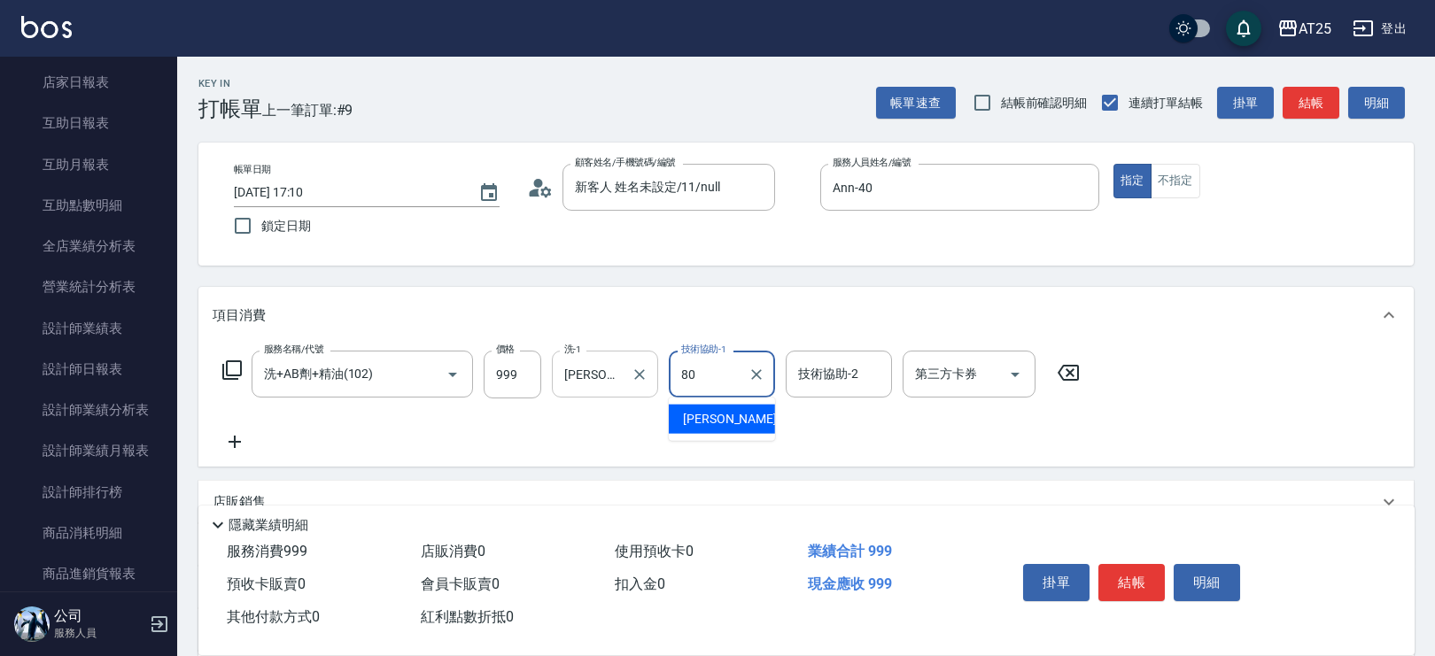
type input "Jessica-80"
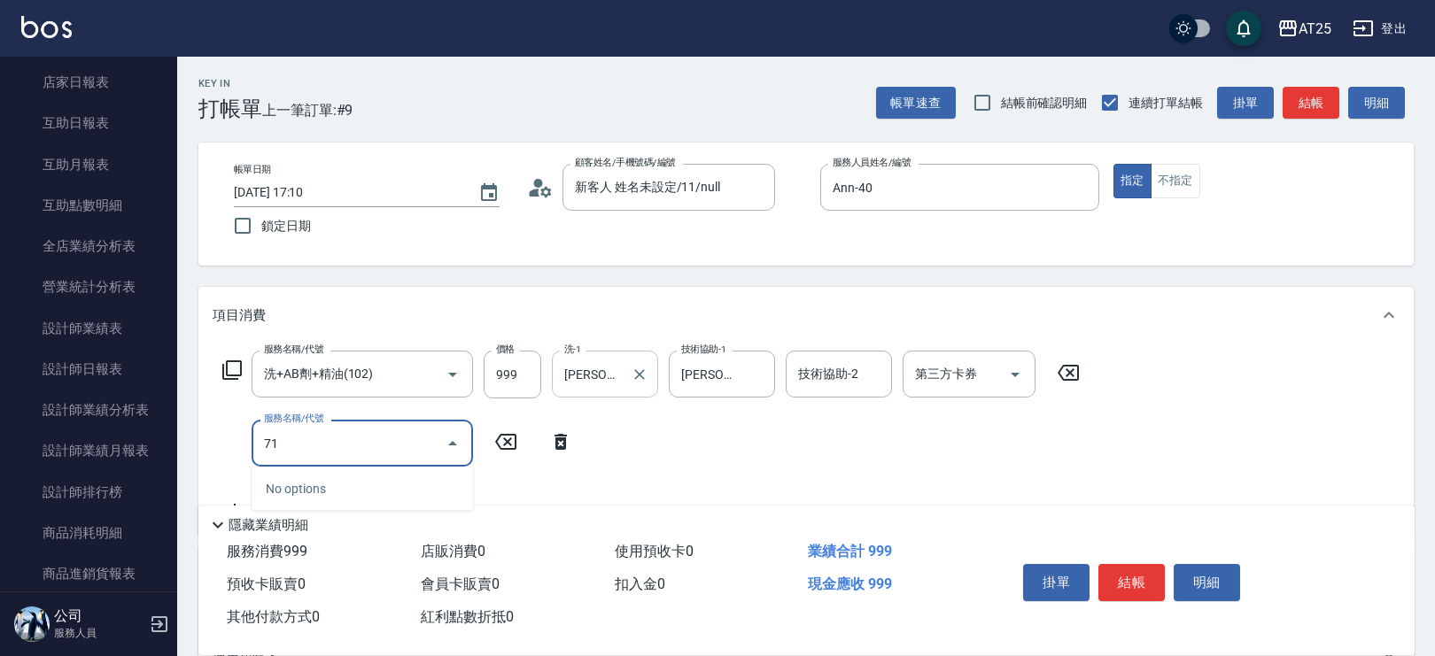
type input "714"
type input "240"
type input "拆(714)"
type input "90"
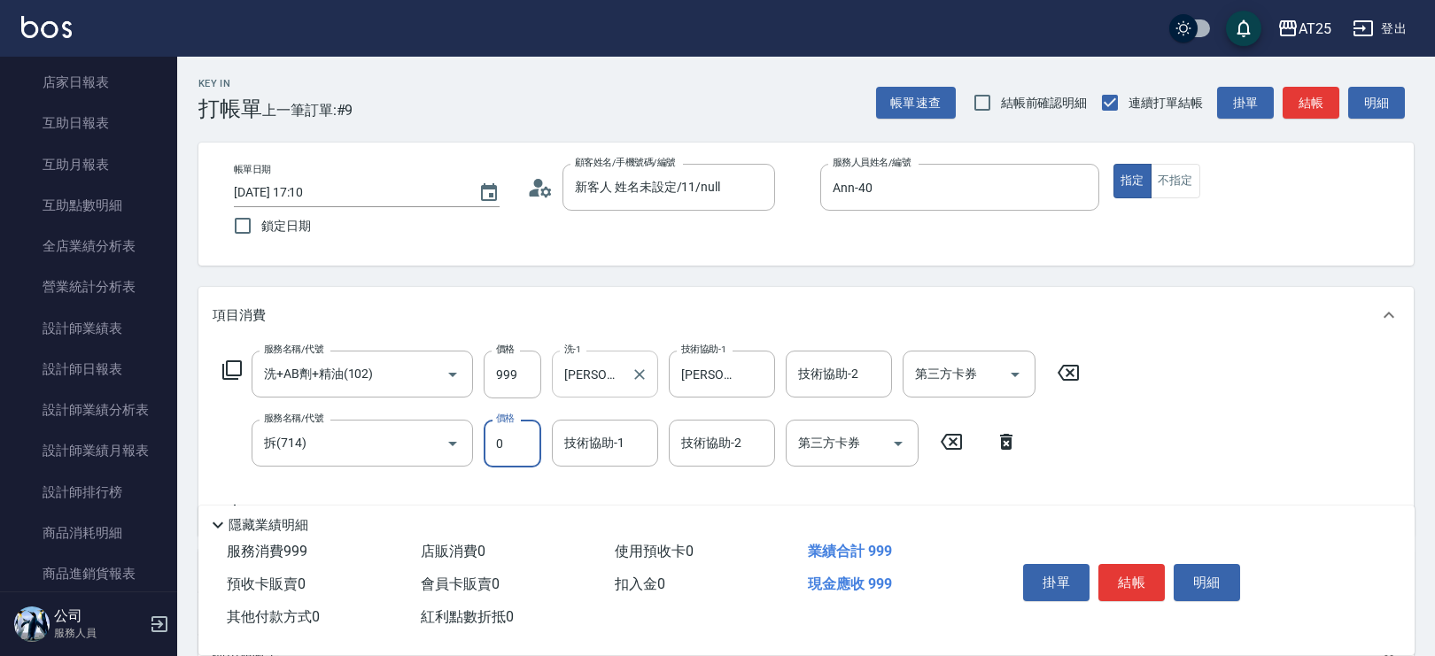
type input "0"
type input "Jessica-80"
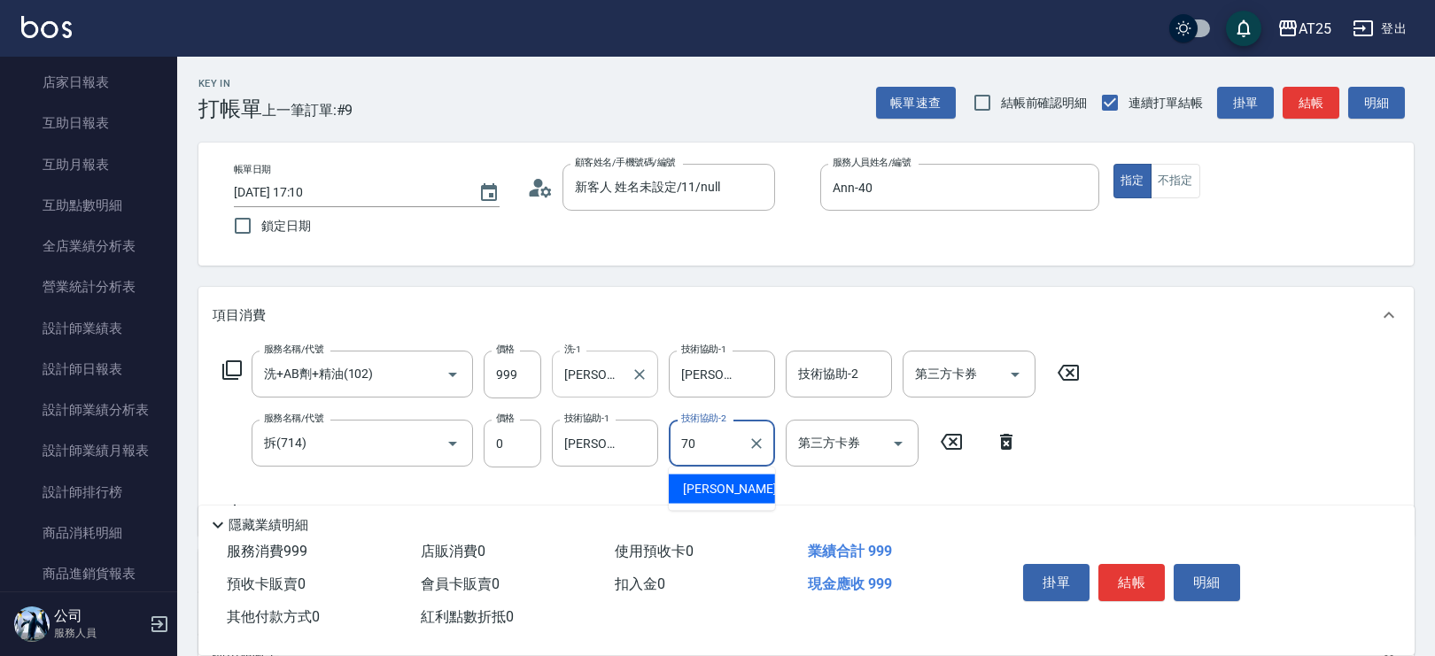
type input "惠均-70"
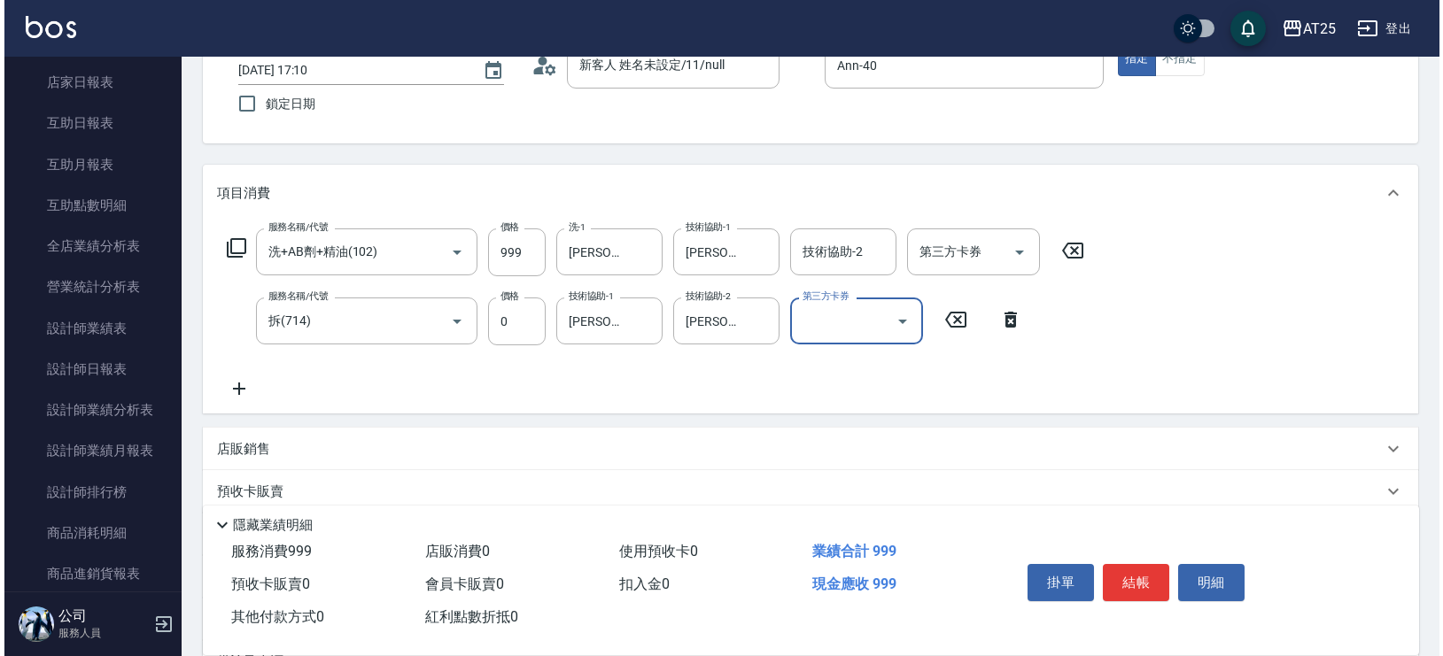
scroll to position [205, 0]
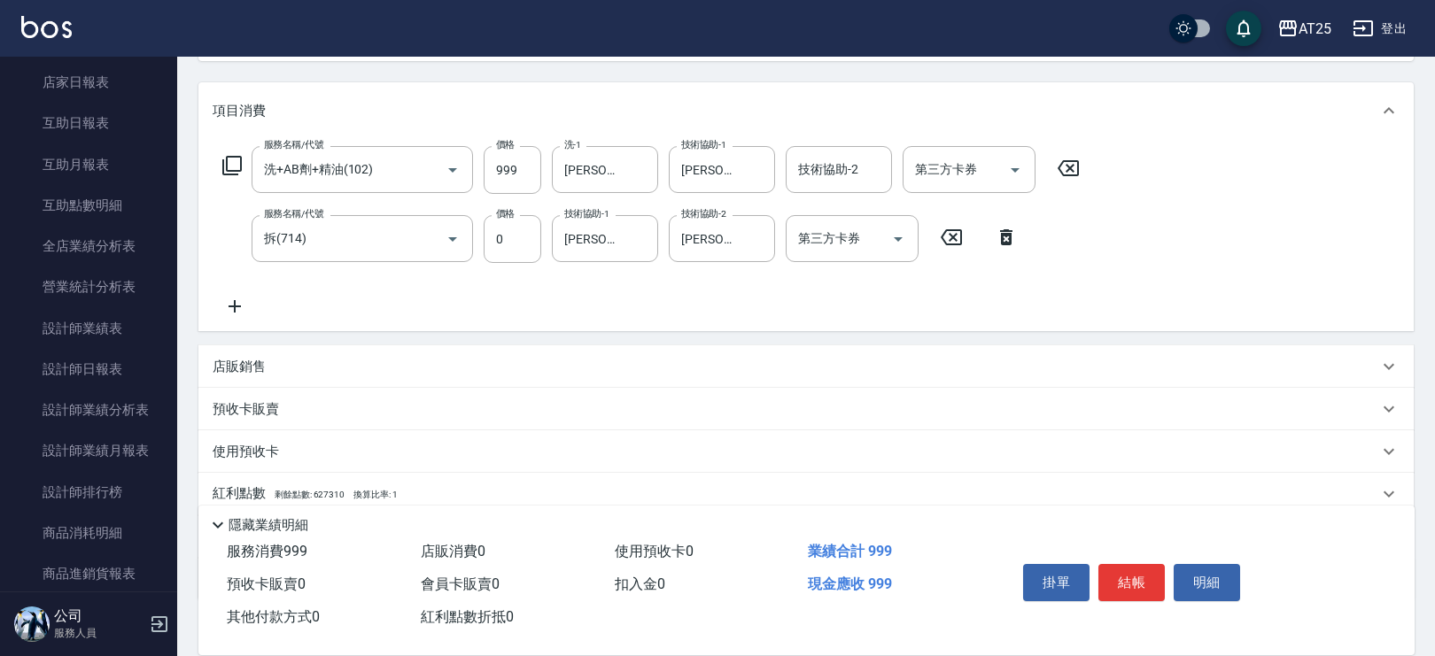
click at [228, 163] on icon at bounding box center [231, 165] width 21 height 21
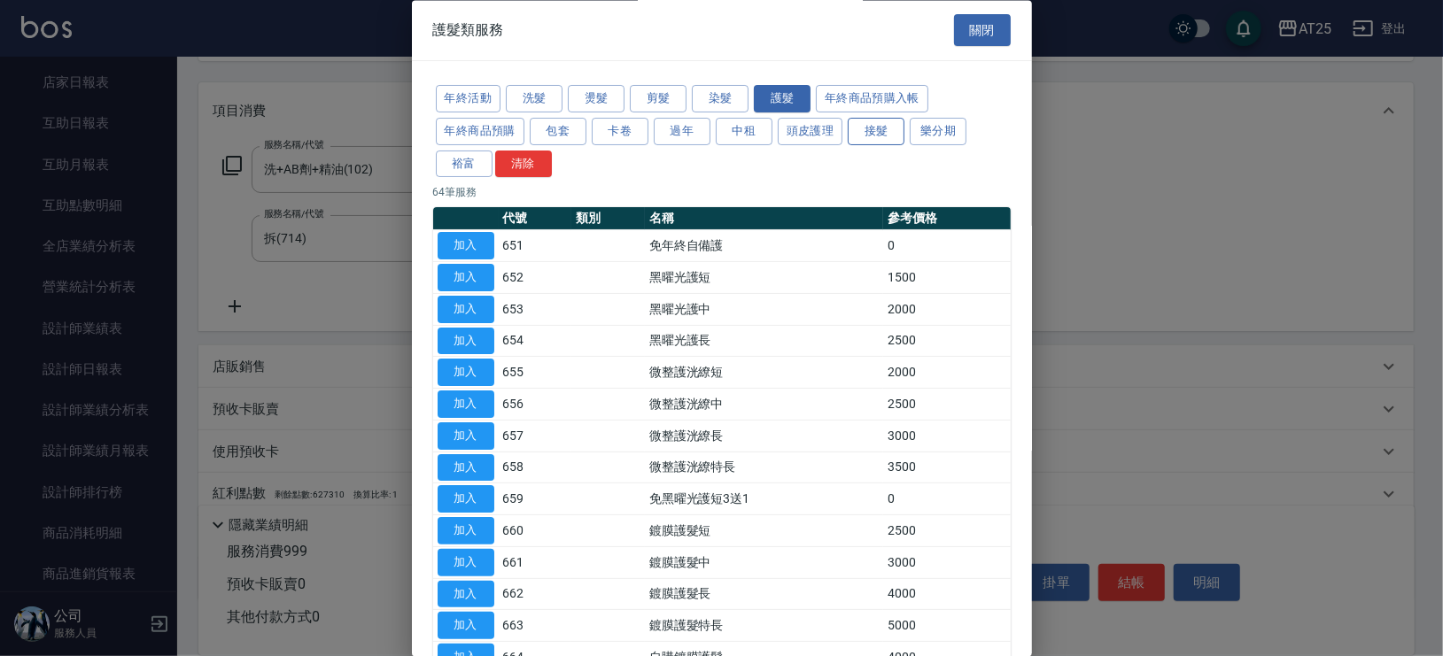
click at [863, 122] on button "接髮" at bounding box center [876, 131] width 57 height 27
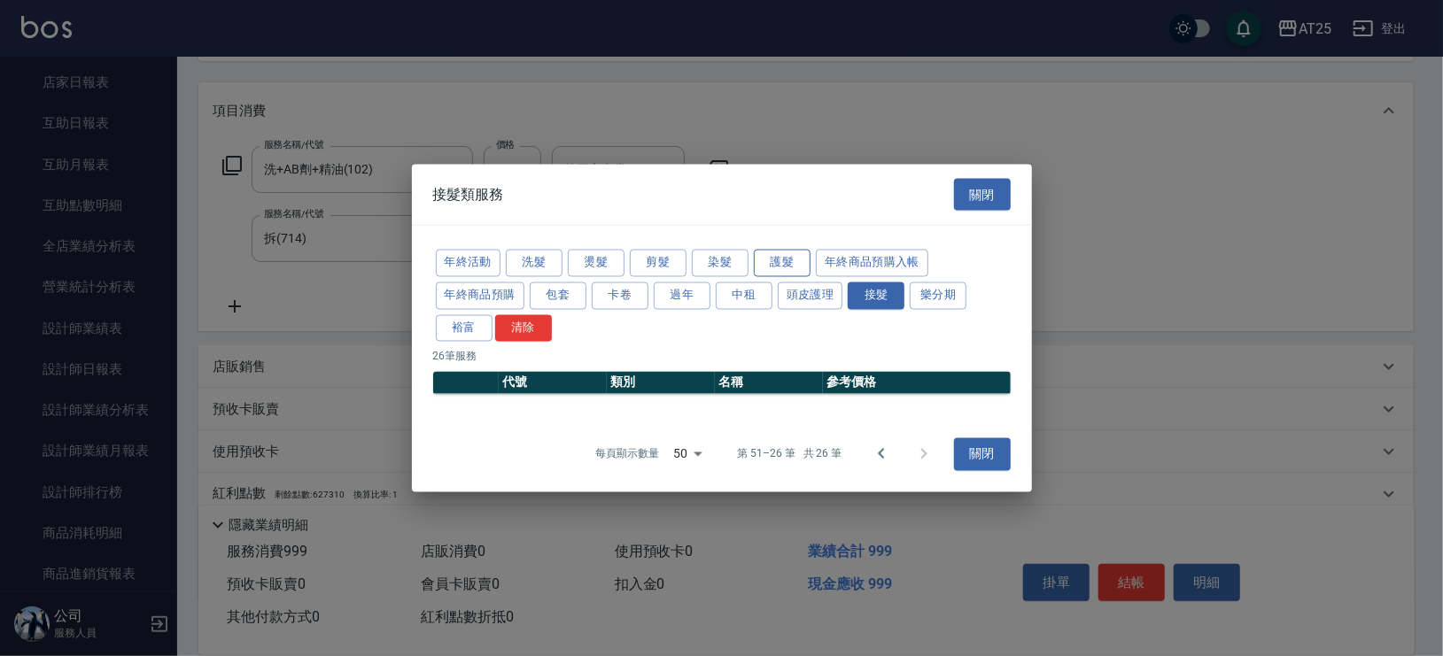
click at [791, 260] on button "護髮" at bounding box center [782, 263] width 57 height 27
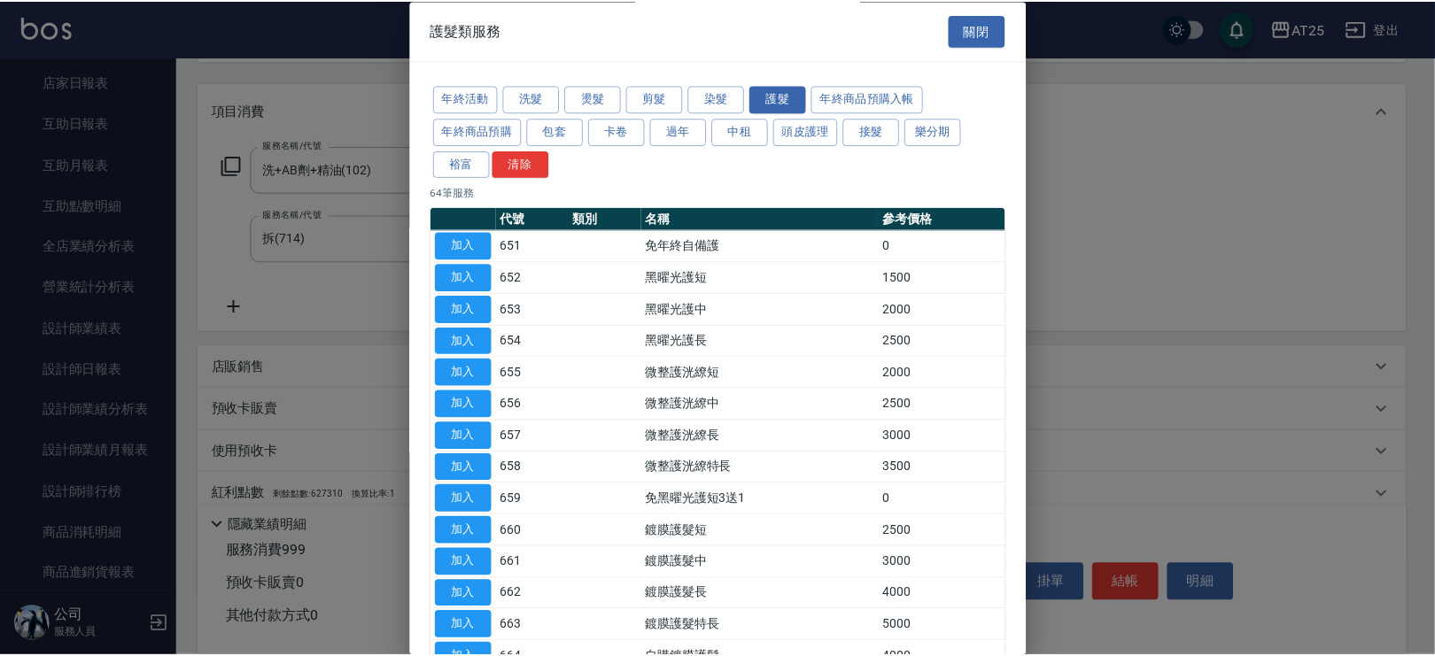
scroll to position [112, 0]
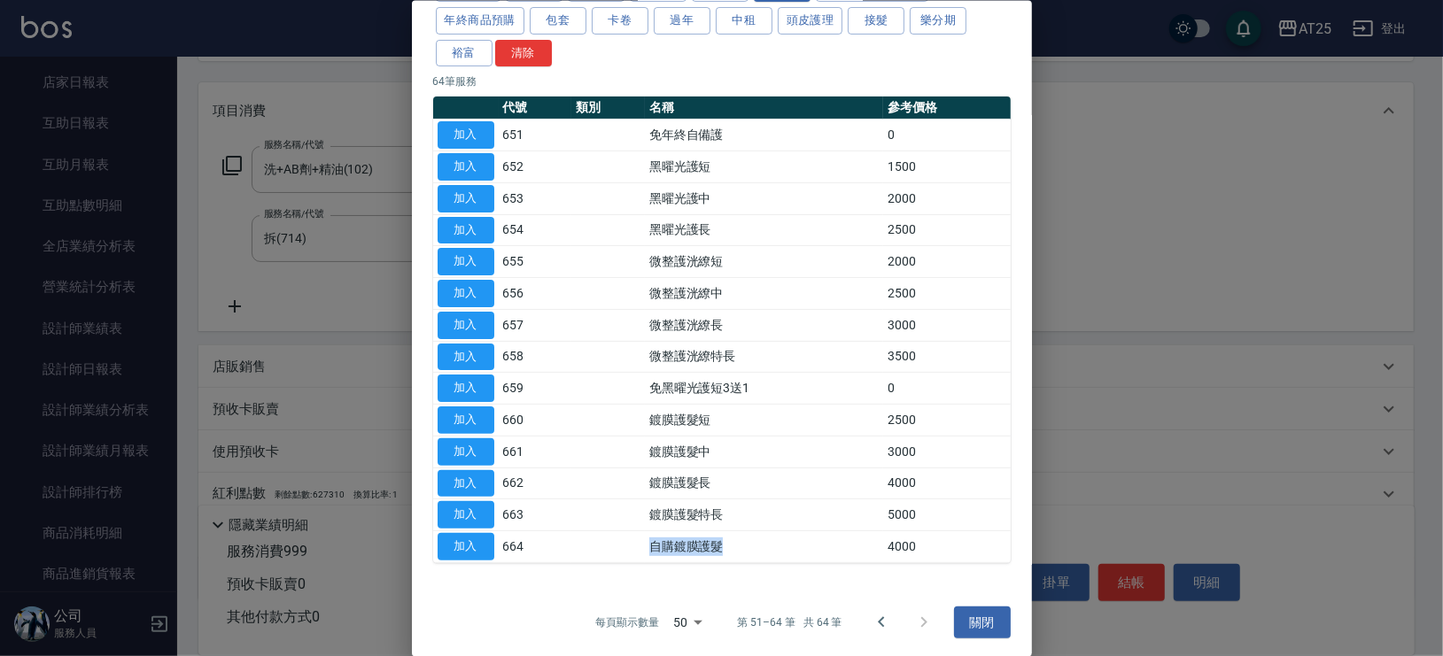
drag, startPoint x: 648, startPoint y: 534, endPoint x: 766, endPoint y: 556, distance: 119.8
click at [766, 556] on td "自購鍍膜護髮" at bounding box center [764, 546] width 238 height 32
click at [468, 546] on button "加入" at bounding box center [465, 546] width 57 height 27
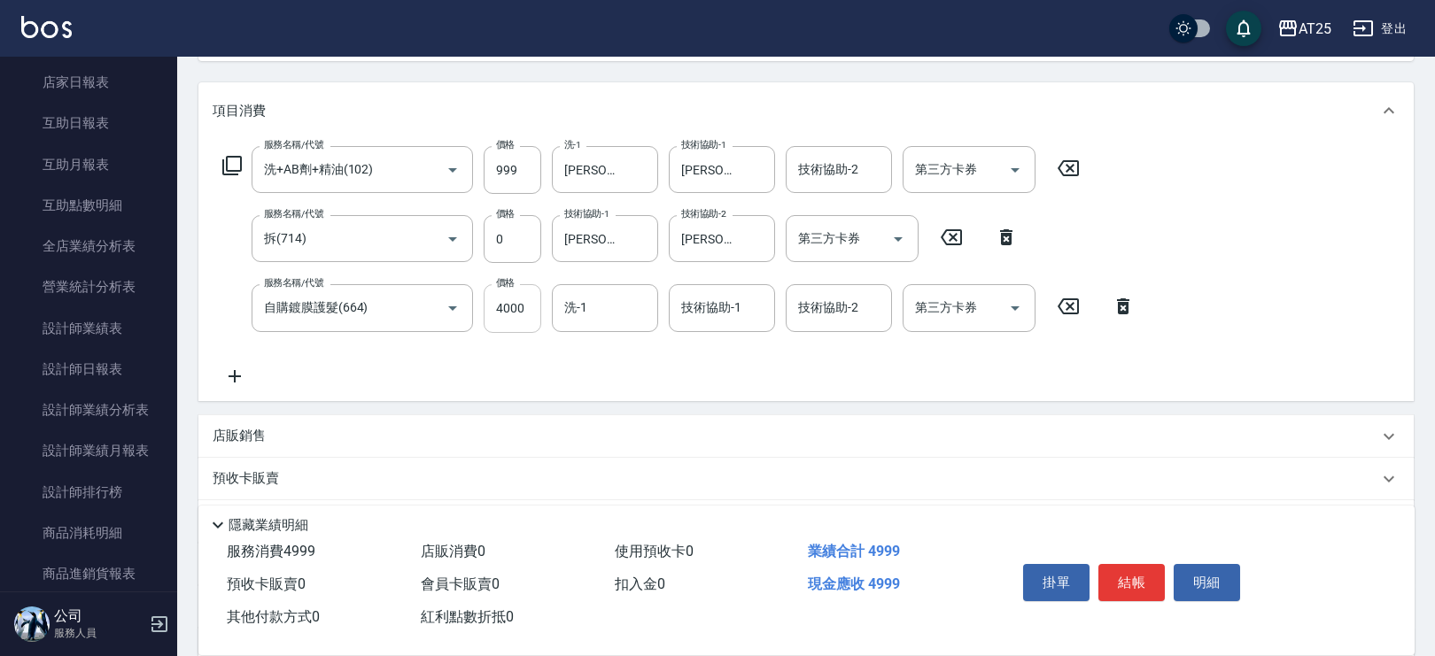
click at [521, 309] on input "4000" at bounding box center [513, 308] width 58 height 48
type input "100"
type input "25"
type input "120"
type input "250"
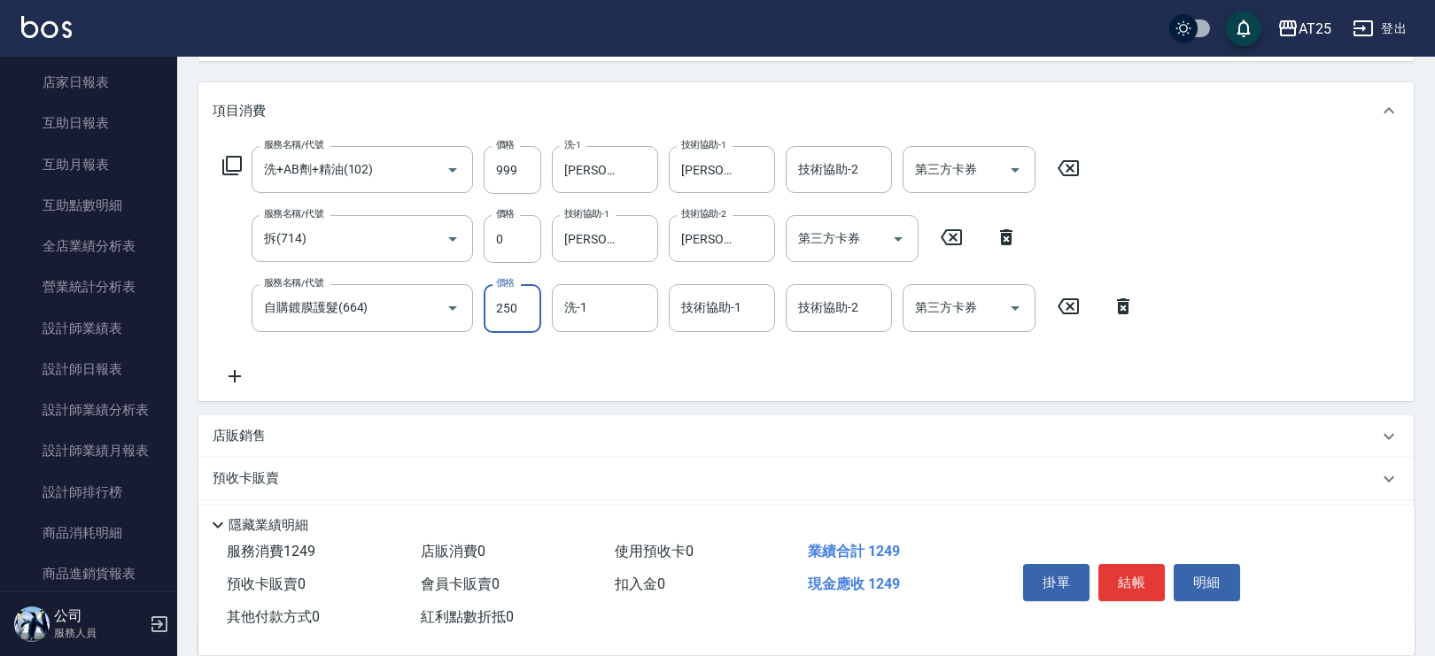
type input "340"
type input "2500"
type input "Jessica-80"
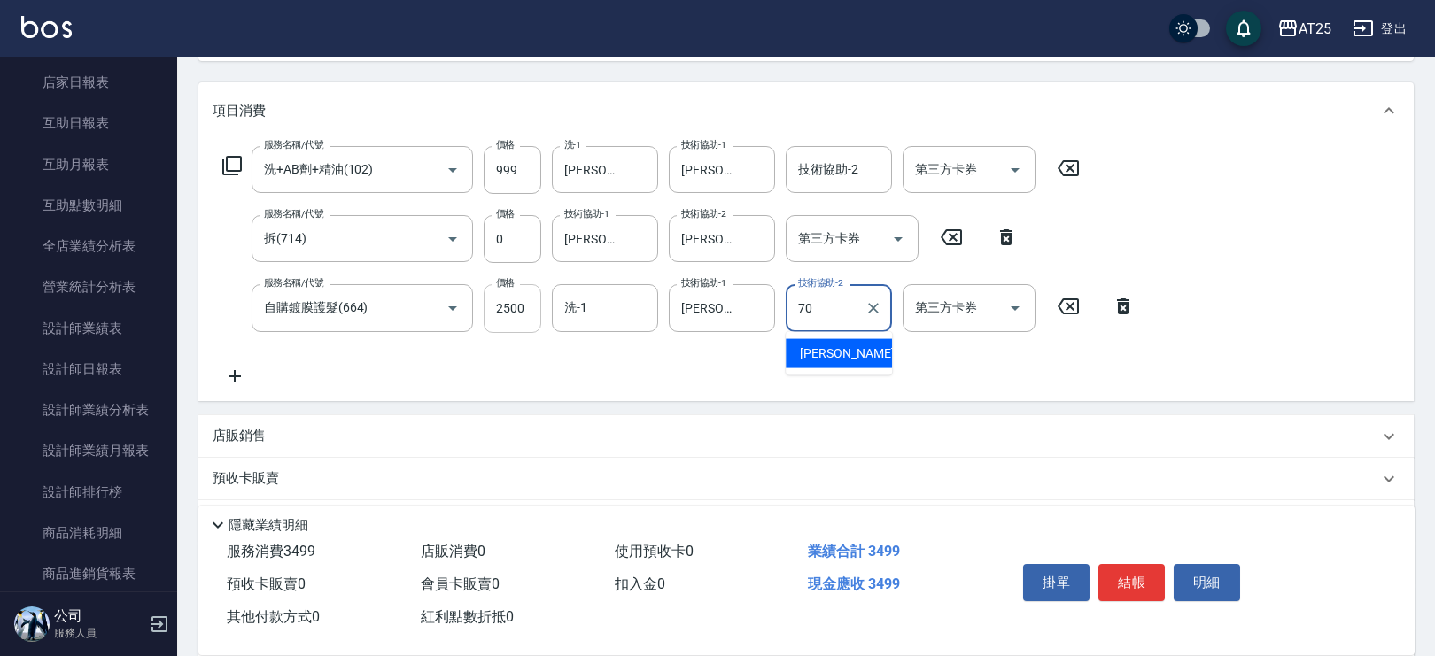
type input "惠均-70"
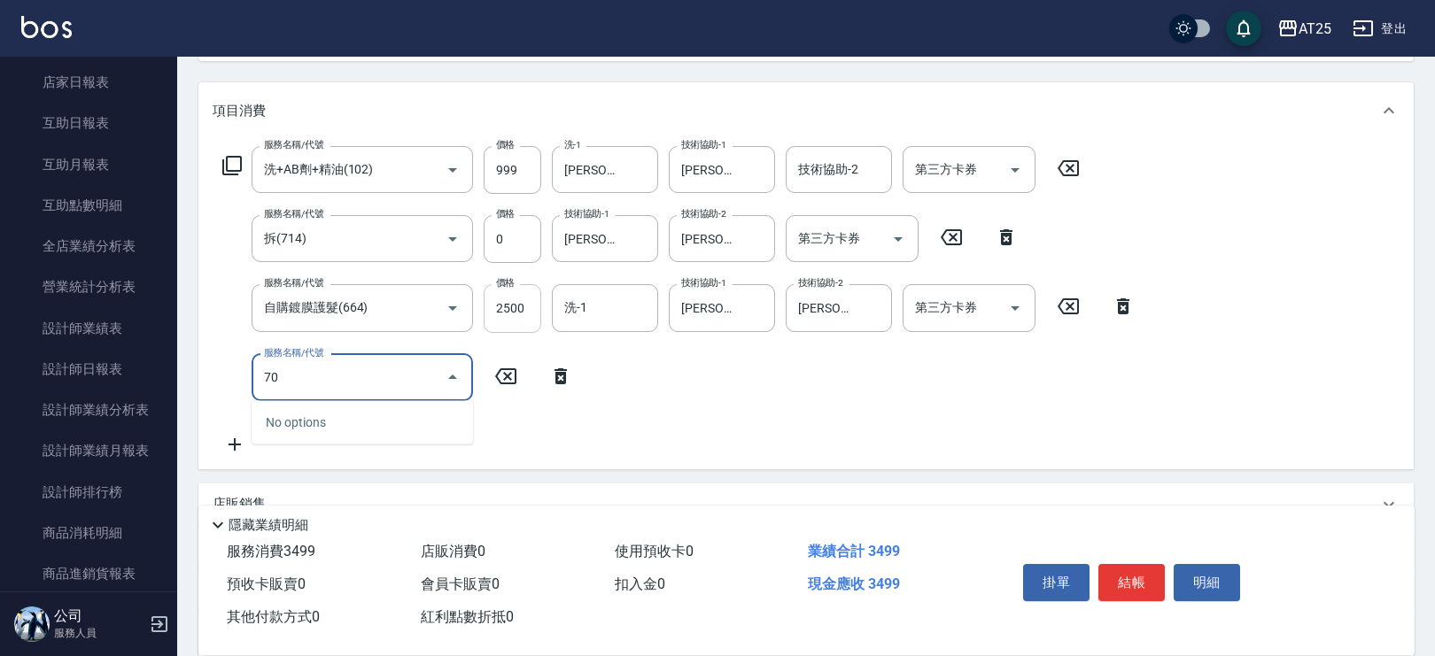
type input "705"
type input "840"
type input "新羽毛鉑金接髮調整(705)"
type input "340"
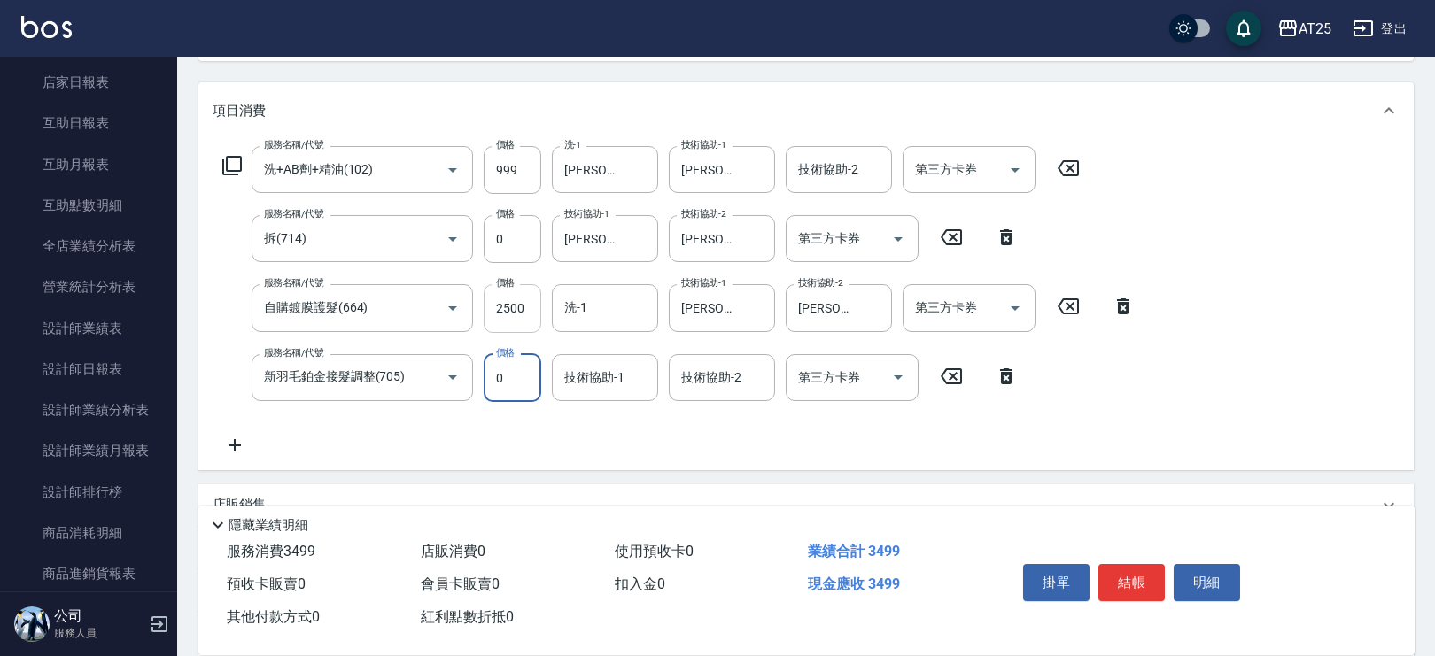
type input "0"
type input "Jessica-80"
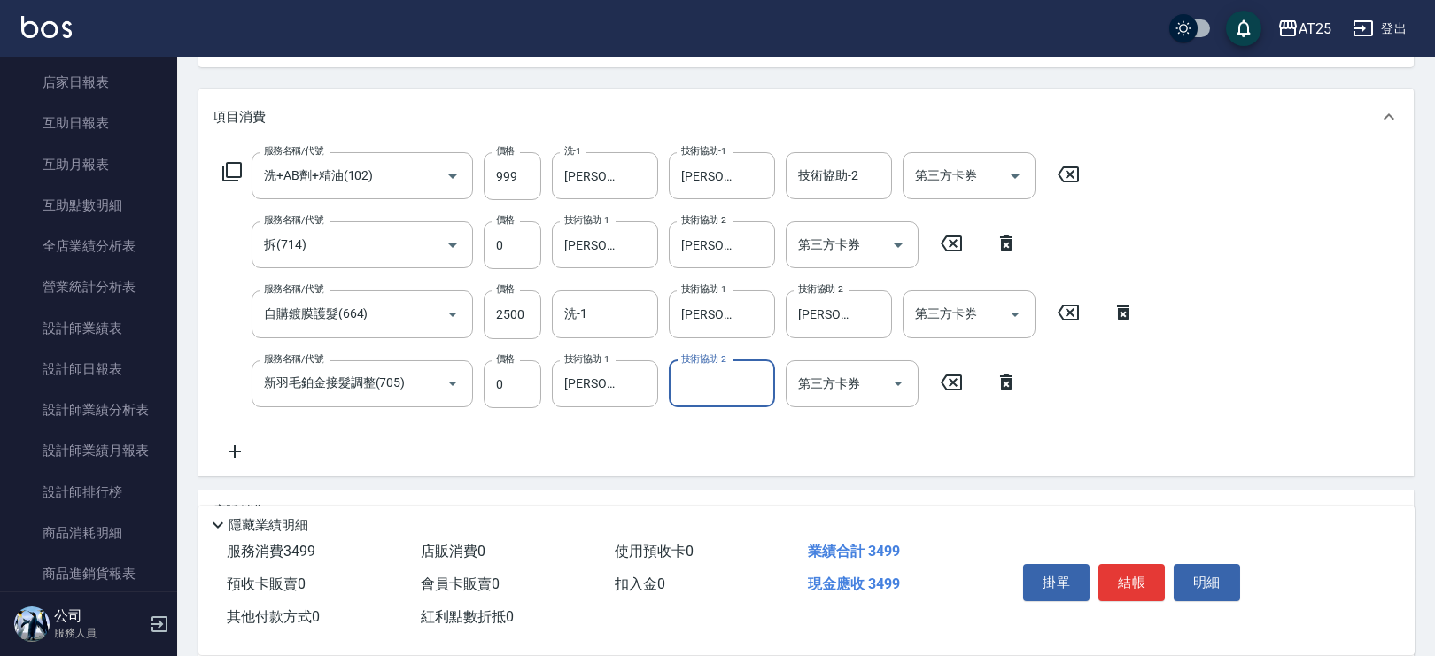
scroll to position [182, 0]
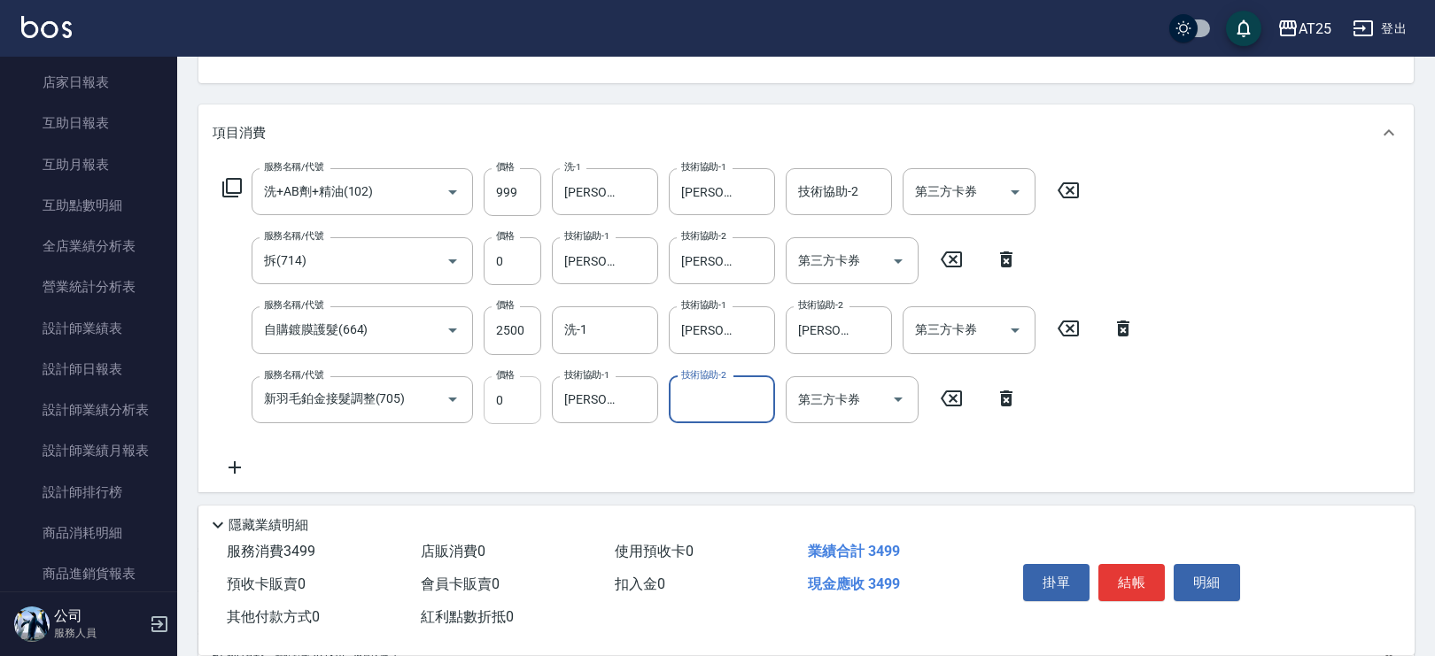
click at [527, 405] on input "0" at bounding box center [513, 400] width 58 height 48
type input "350"
type input "45"
type input "390"
type input "4500"
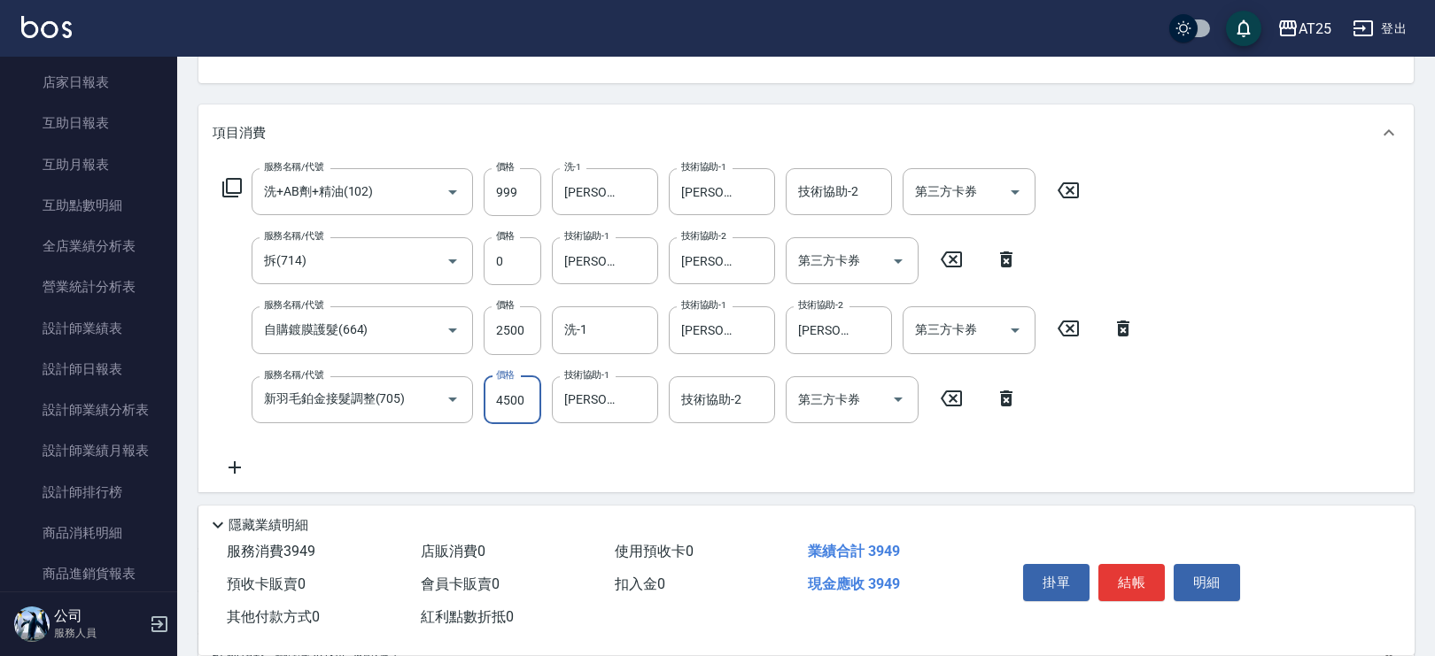
type input "790"
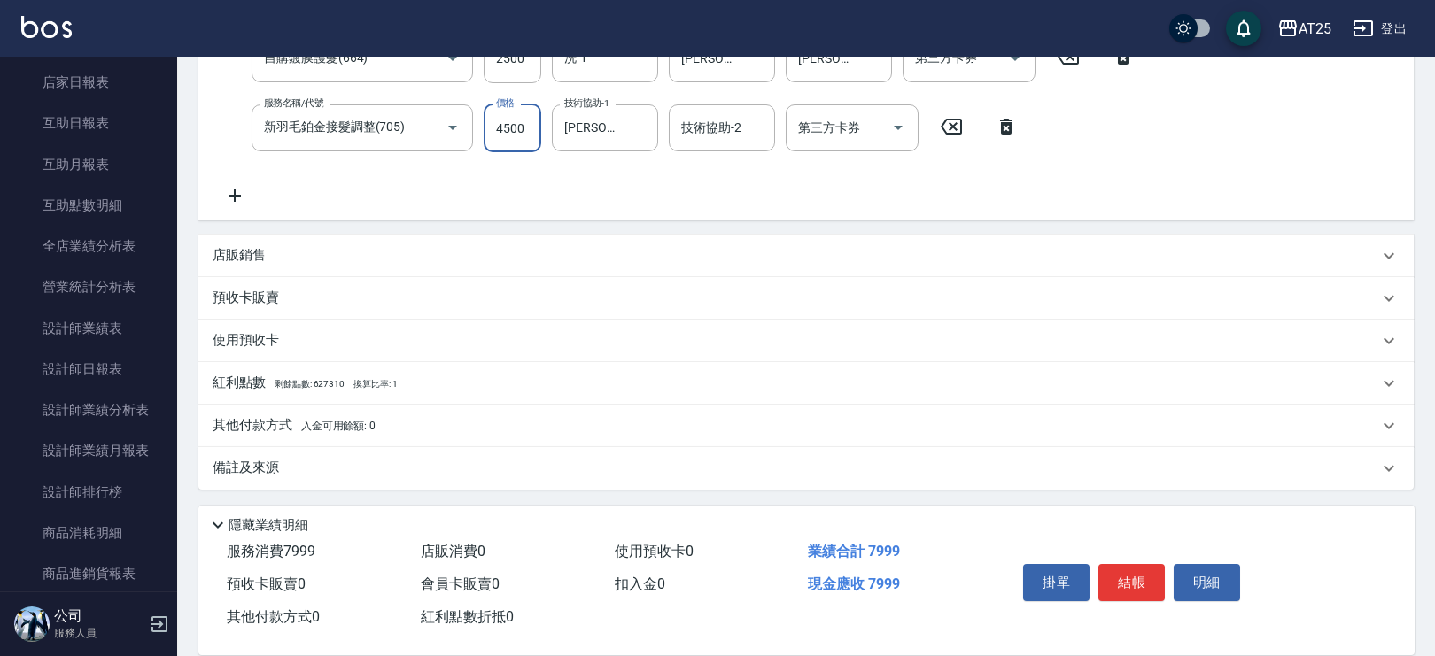
type input "4500"
click at [301, 428] on span "入金可用餘額: 0" at bounding box center [338, 426] width 75 height 12
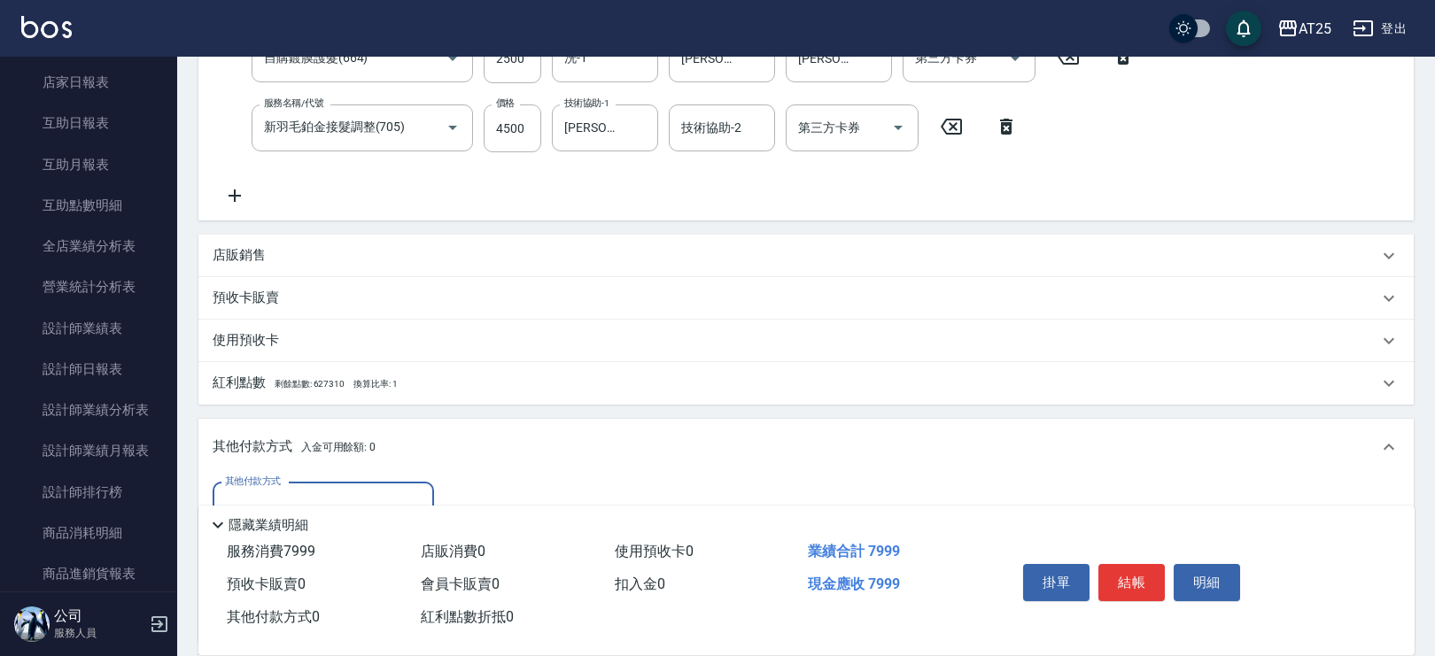
scroll to position [662, 0]
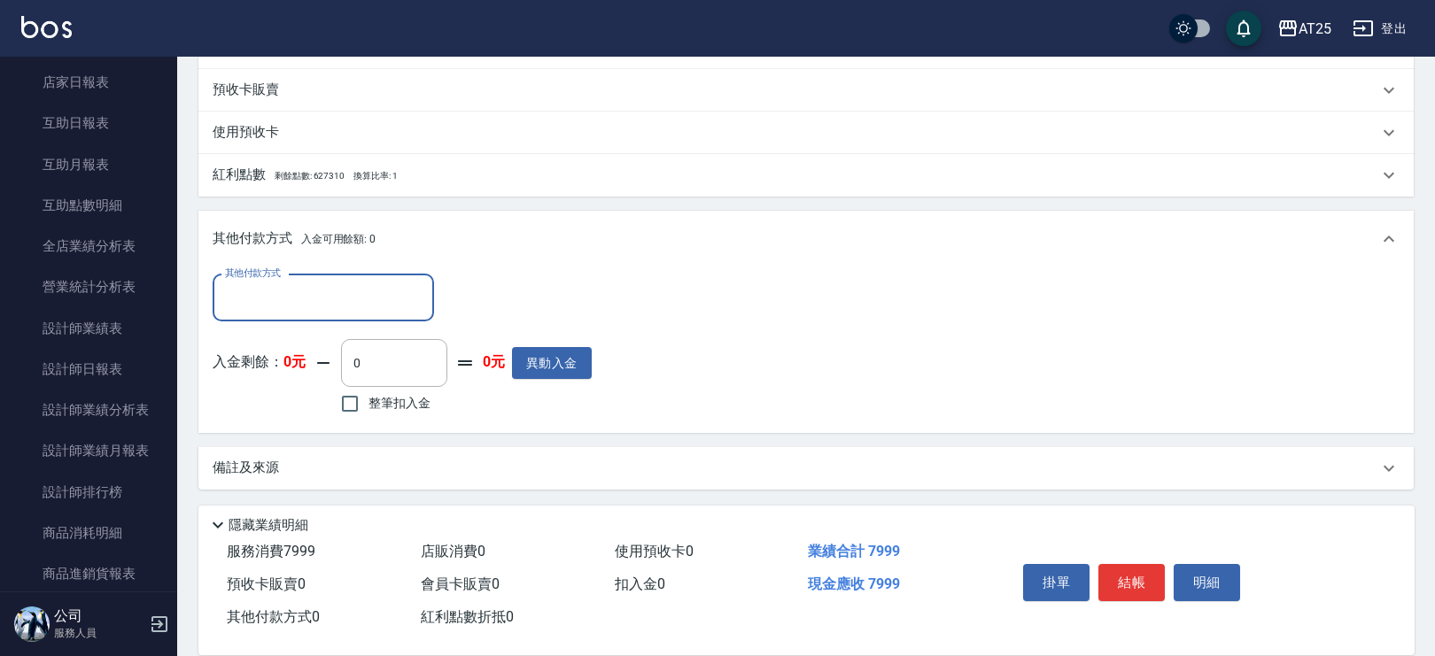
click at [317, 301] on input "其他付款方式" at bounding box center [323, 298] width 205 height 31
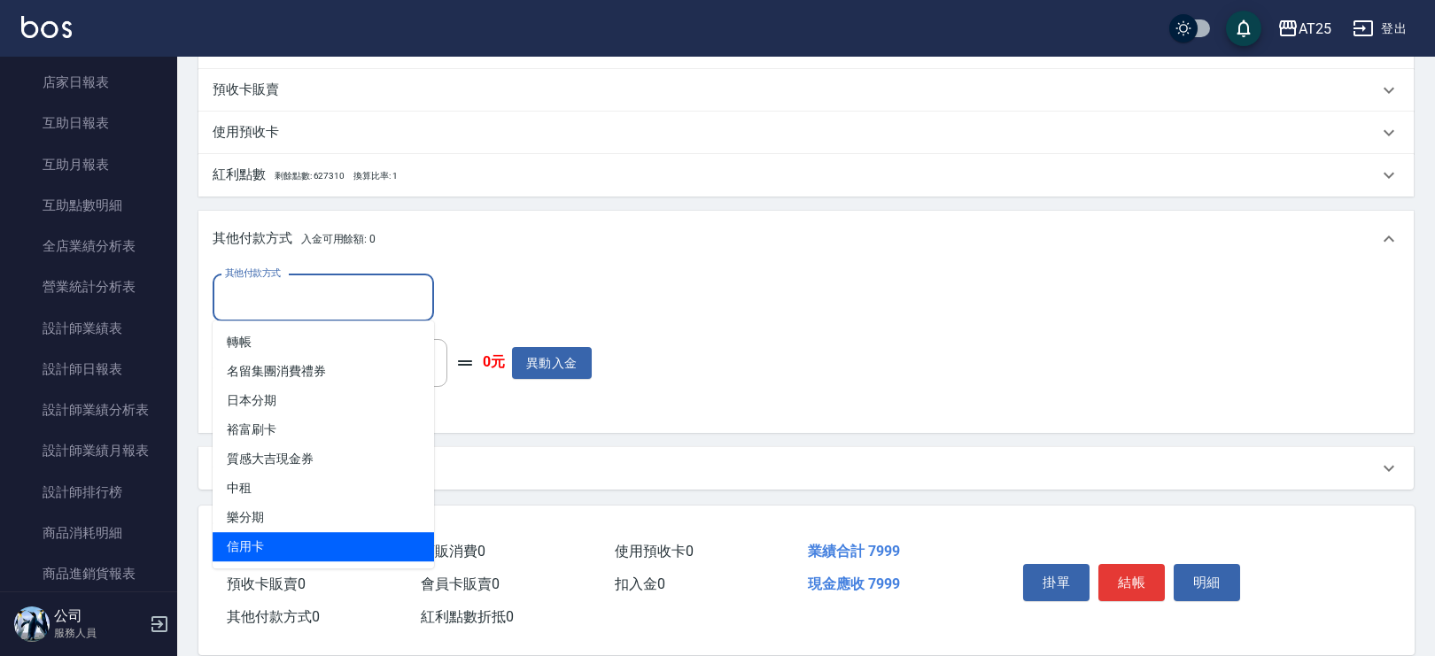
click at [285, 548] on span "信用卡" at bounding box center [323, 546] width 221 height 29
type input "信用卡"
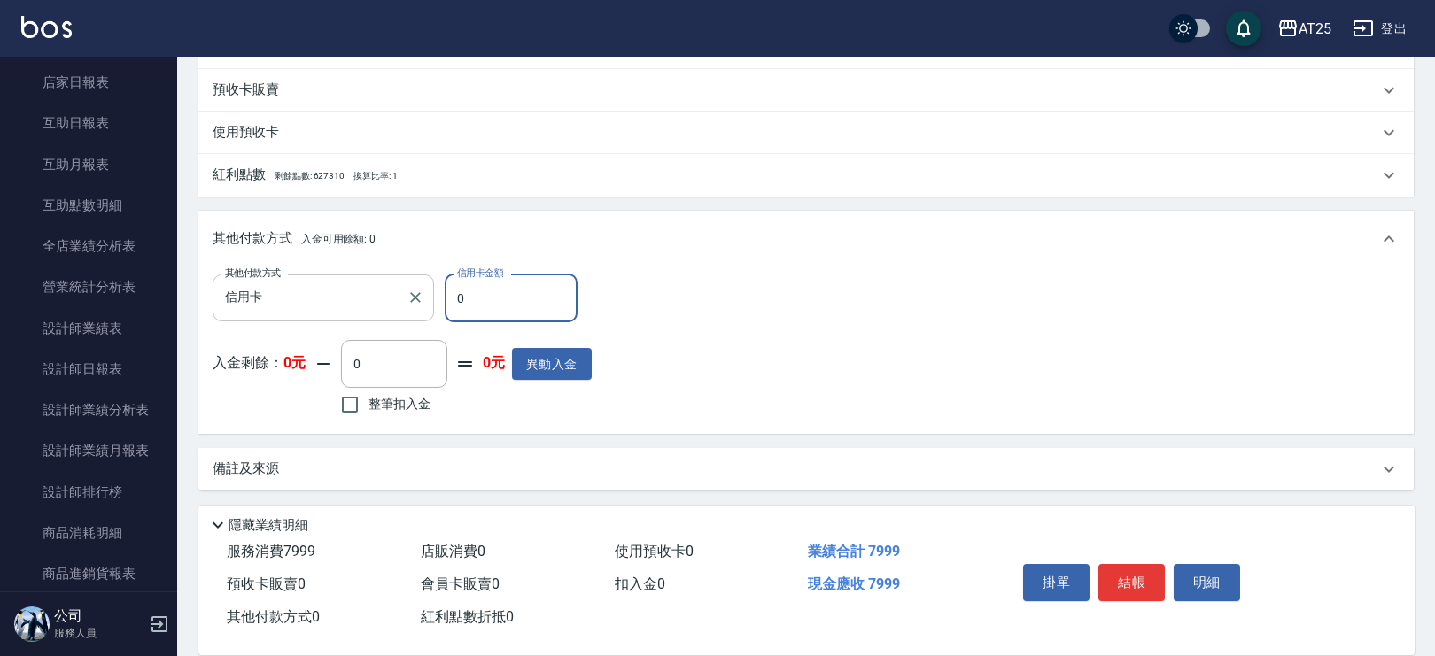
drag, startPoint x: 507, startPoint y: 305, endPoint x: 367, endPoint y: 304, distance: 140.8
click at [367, 304] on div "其他付款方式 信用卡 其他付款方式 信用卡金額 0 信用卡金額" at bounding box center [402, 299] width 379 height 48
type input "79"
type input "720"
type input "7999"
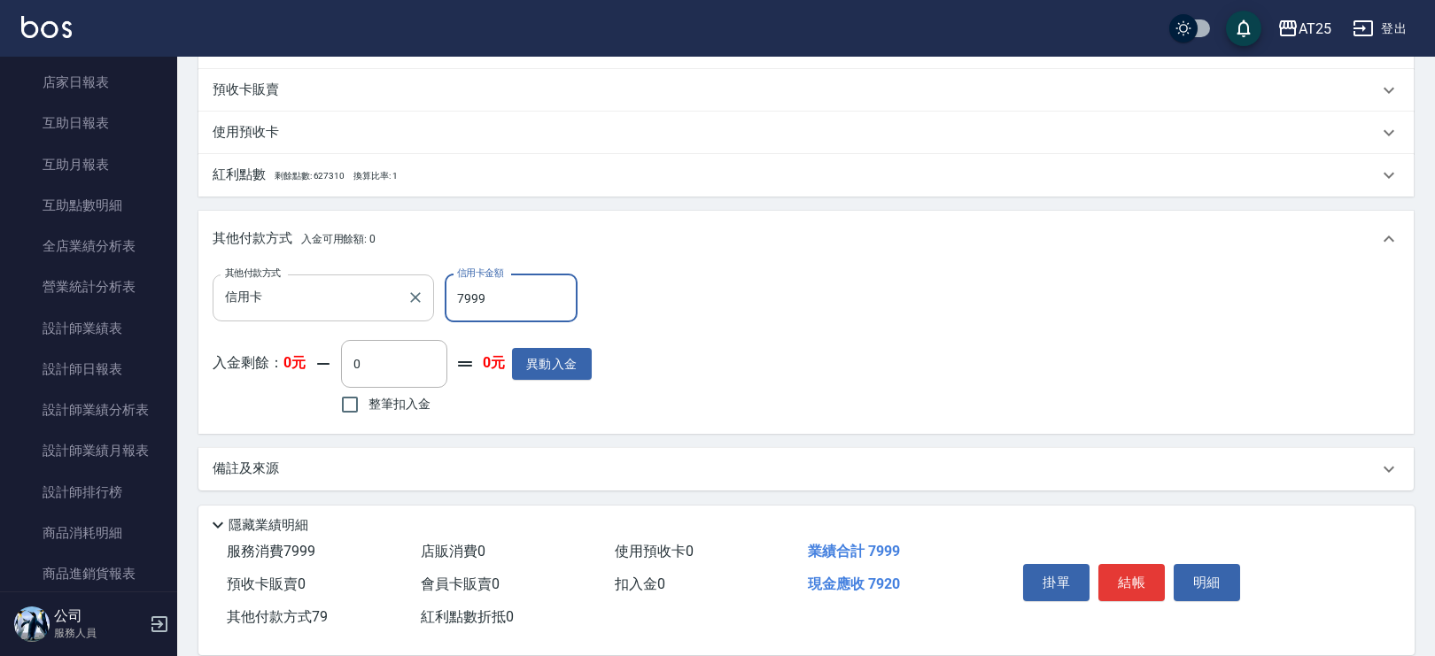
type input "0"
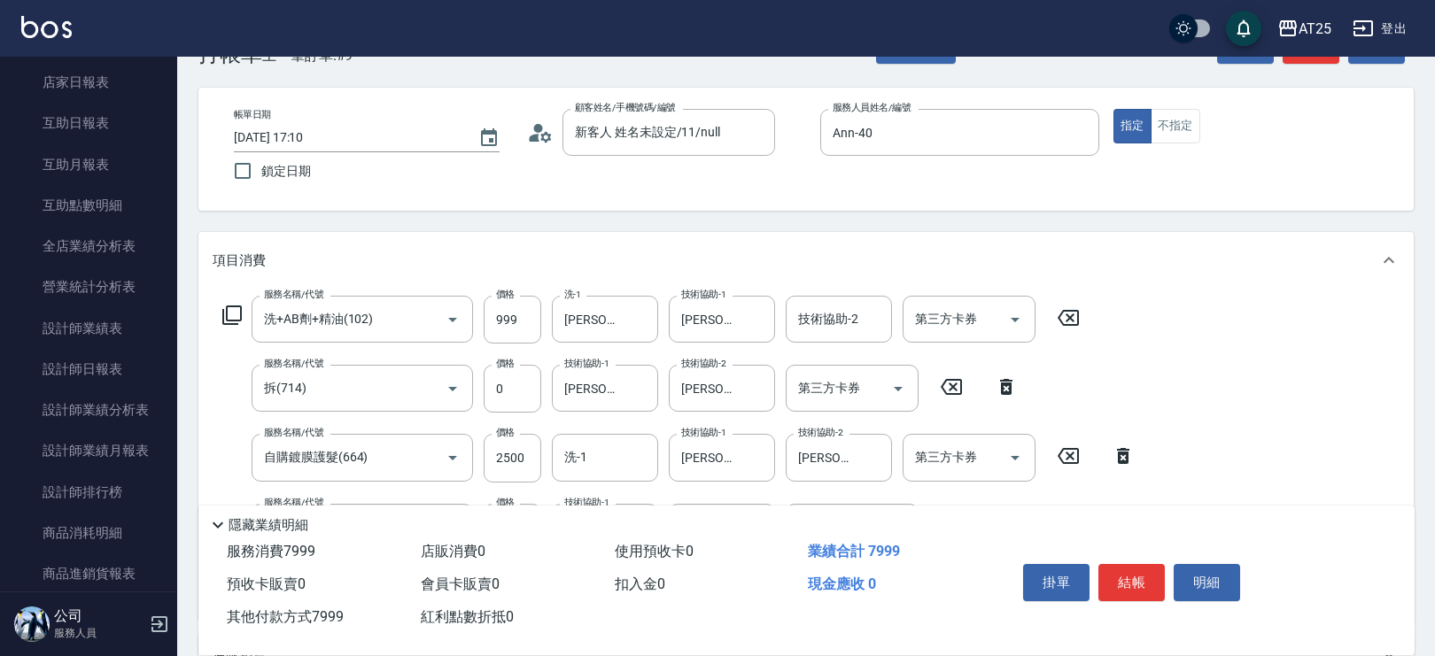
scroll to position [0, 0]
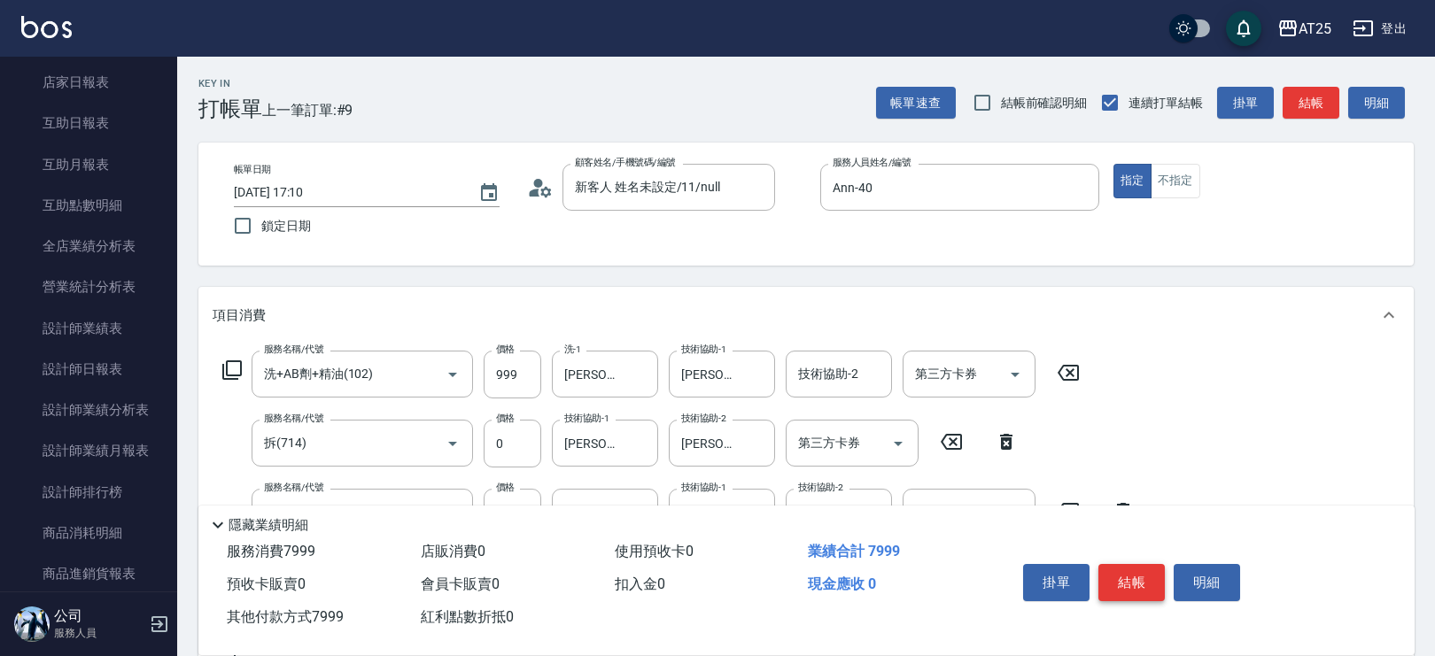
type input "7999"
click at [1133, 585] on button "結帳" at bounding box center [1131, 582] width 66 height 37
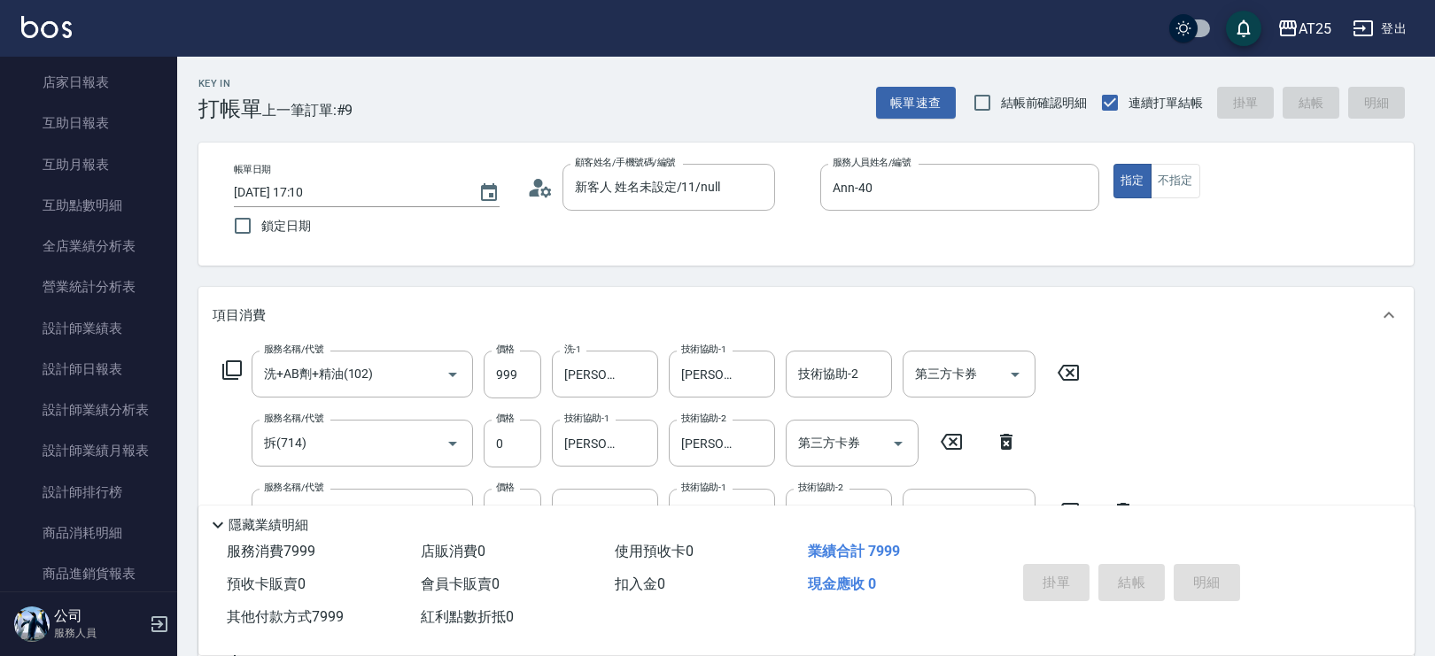
type input "2025/09/25 17:12"
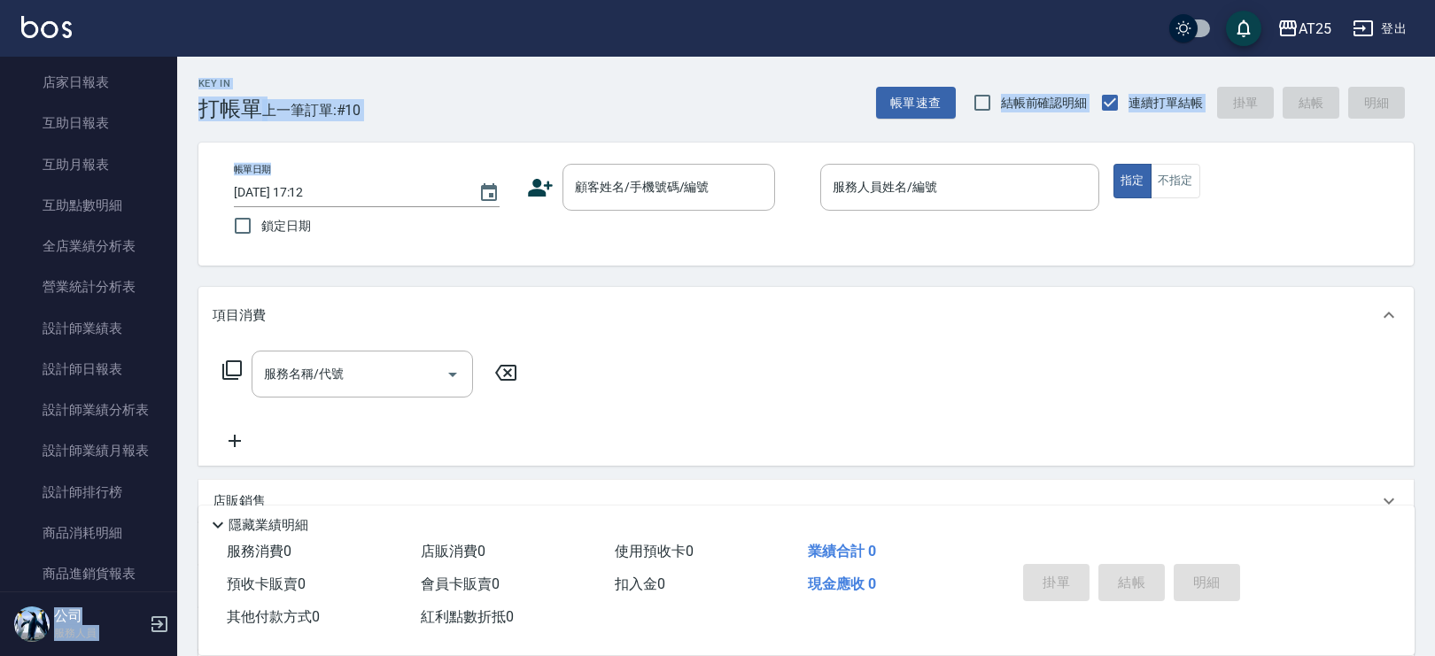
drag, startPoint x: 168, startPoint y: 178, endPoint x: 180, endPoint y: 155, distance: 25.7
click at [180, 155] on div "AT25 登出 櫃檯作業 打帳單 帳單列表 掛單列表 現金收支登錄 高階收支登錄 材料自購登錄 每日結帳 排班表 現場電腦打卡 預約管理 預約管理 單日預約紀…" at bounding box center [717, 451] width 1435 height 902
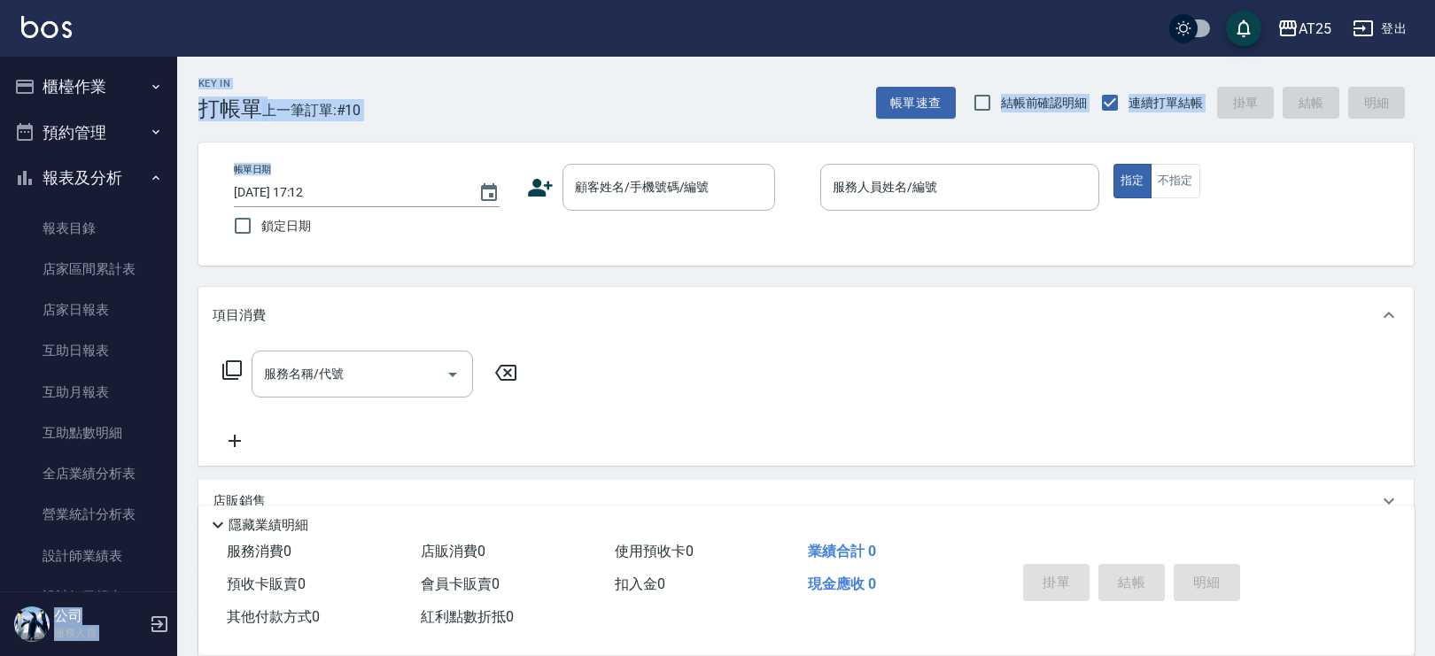
click at [400, 104] on div "Key In 打帳單 上一筆訂單:#10 帳單速查 結帳前確認明細 連續打單結帳 掛單 結帳 明細" at bounding box center [795, 89] width 1236 height 65
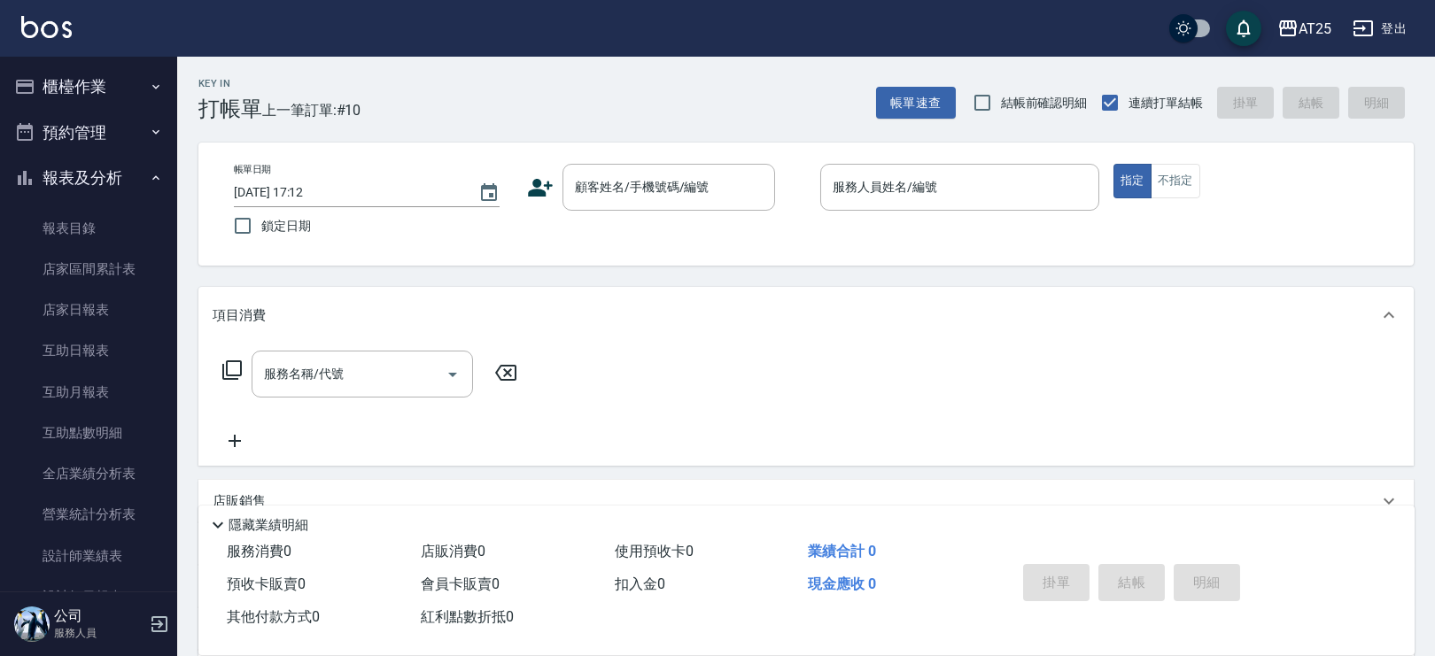
click at [83, 91] on button "櫃檯作業" at bounding box center [88, 87] width 163 height 46
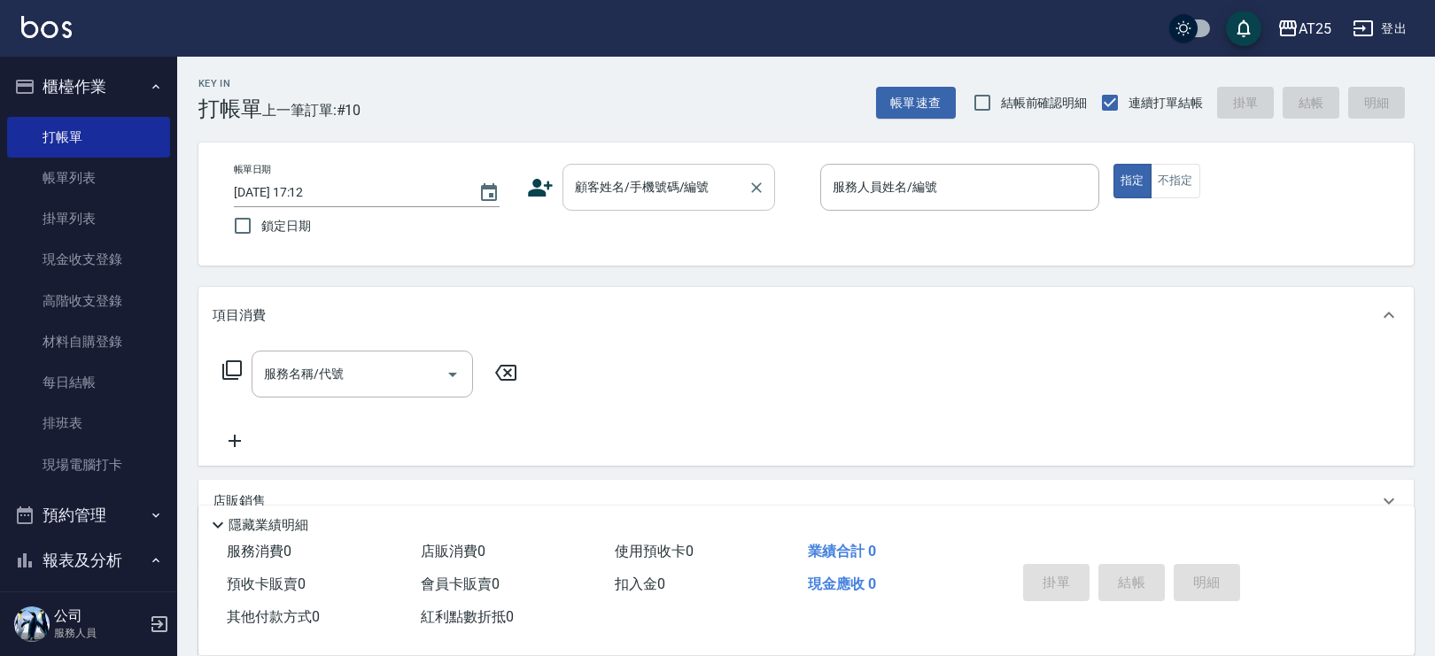
click at [615, 176] on div "顧客姓名/手機號碼/編號 顧客姓名/手機號碼/編號" at bounding box center [668, 187] width 213 height 47
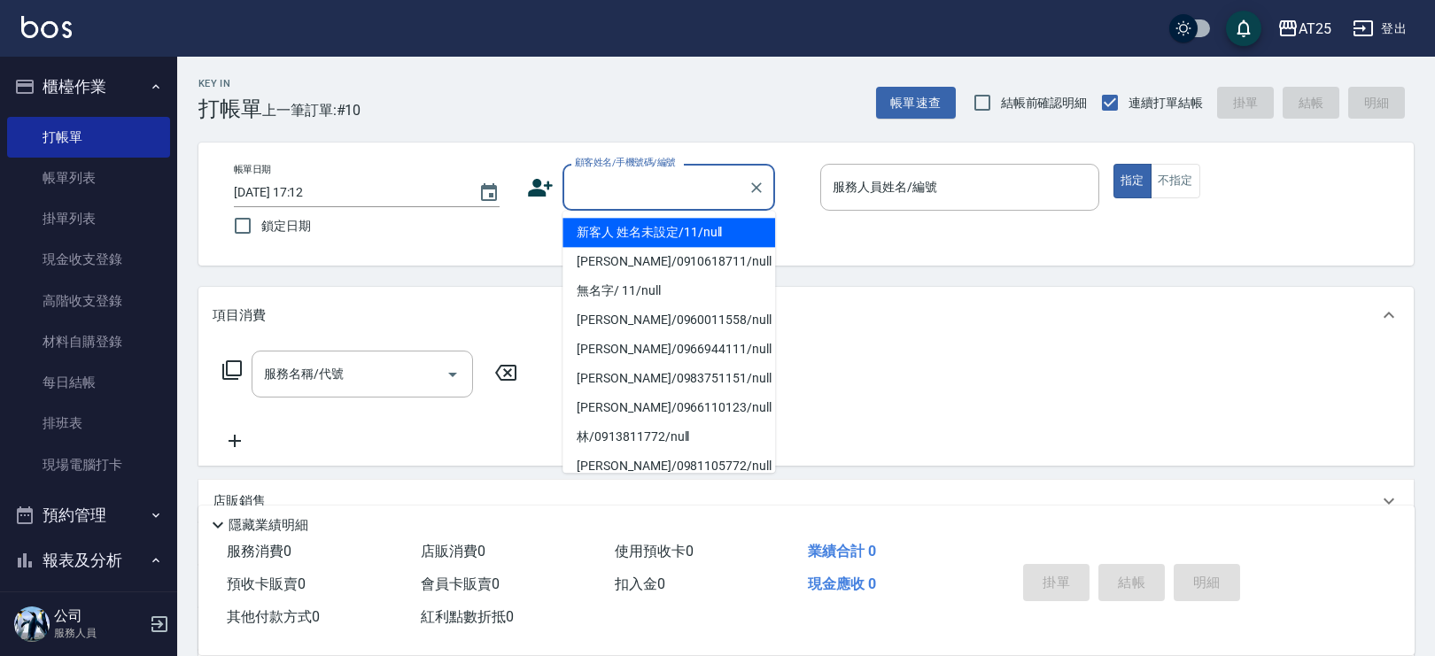
click at [672, 224] on li "新客人 姓名未設定/11/null" at bounding box center [668, 232] width 213 height 29
type input "新客人 姓名未設定/11/null"
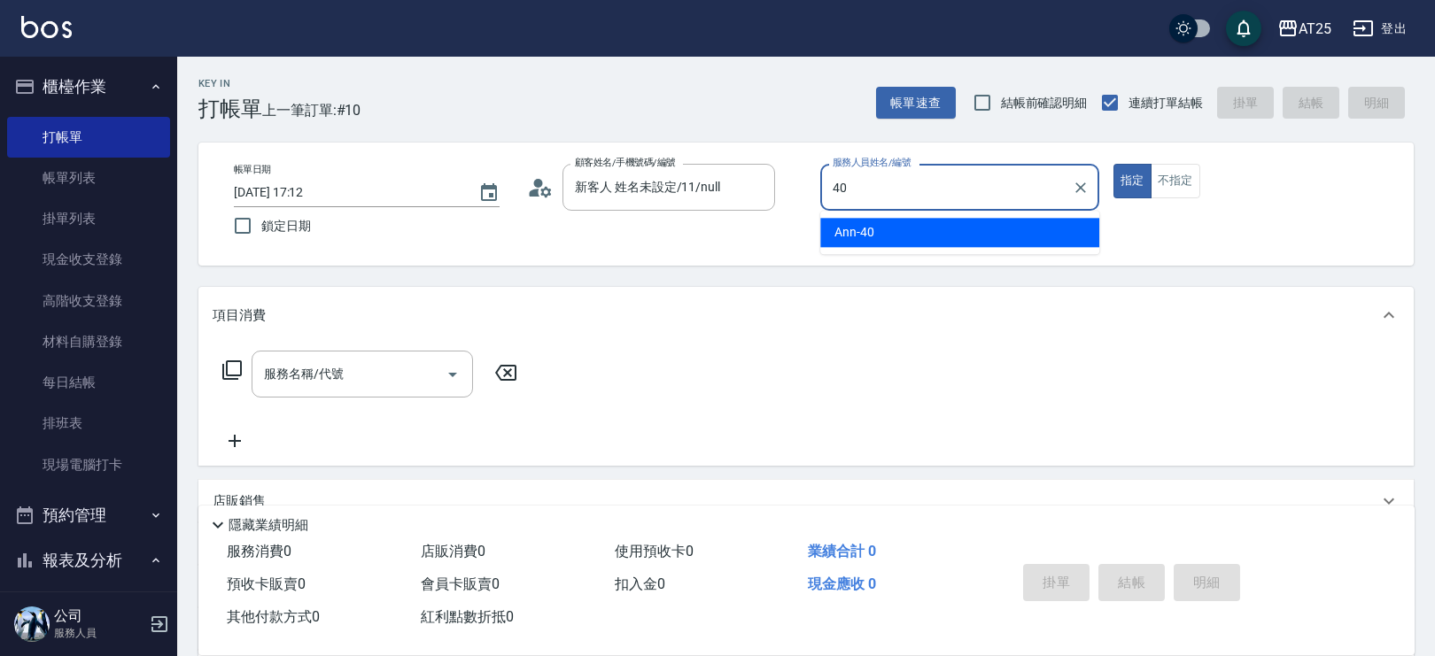
type input "Ann-40"
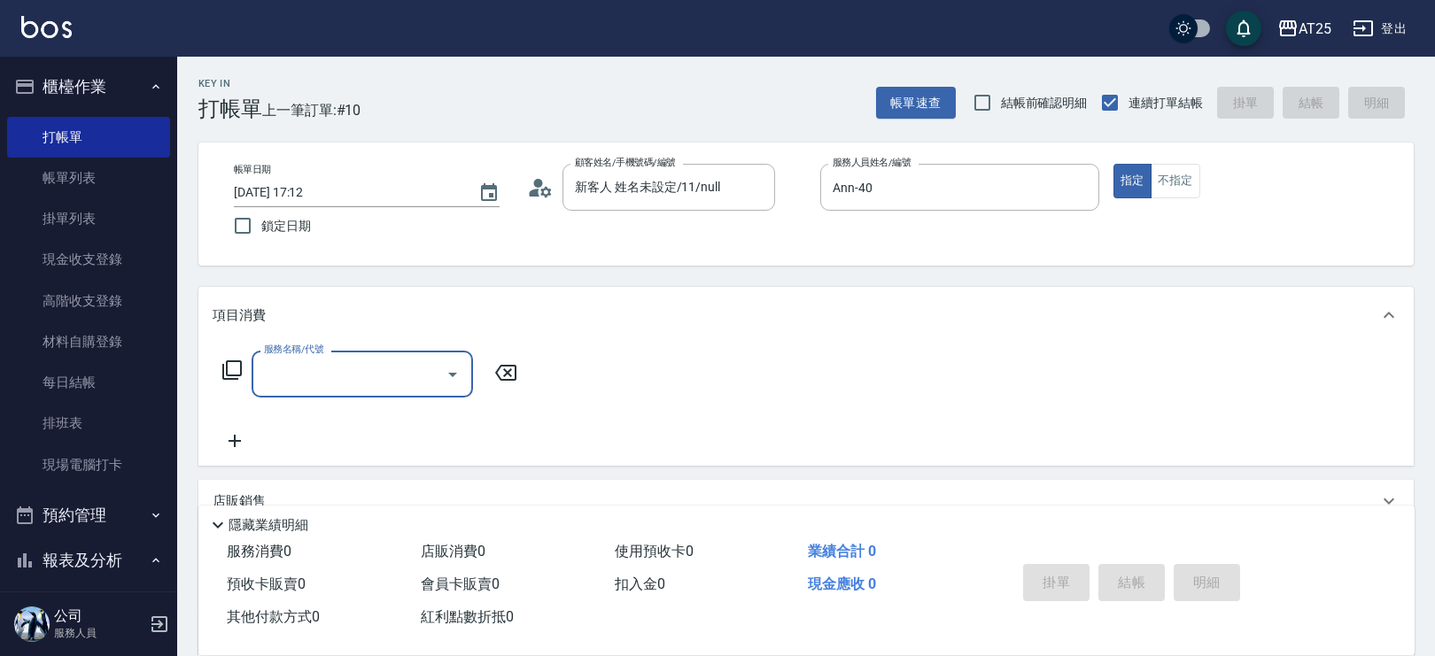
click at [228, 366] on icon at bounding box center [231, 370] width 21 height 21
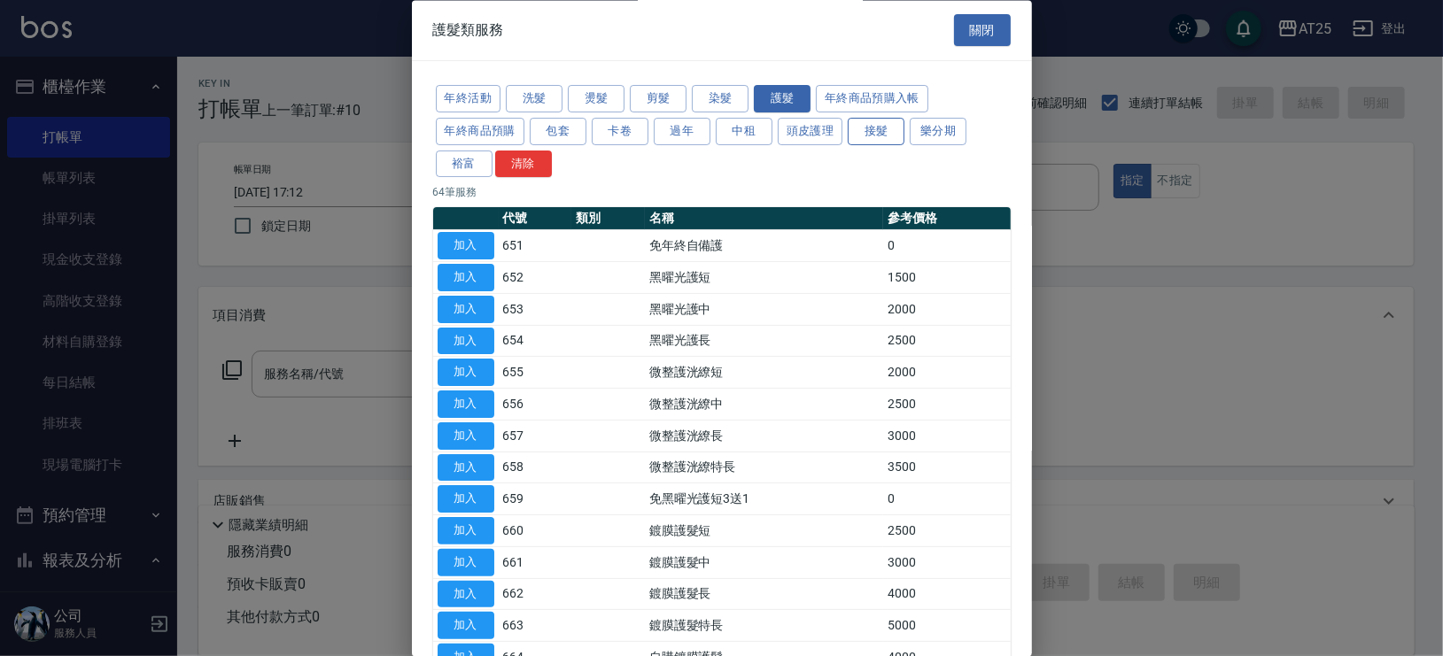
click at [881, 133] on button "接髮" at bounding box center [876, 131] width 57 height 27
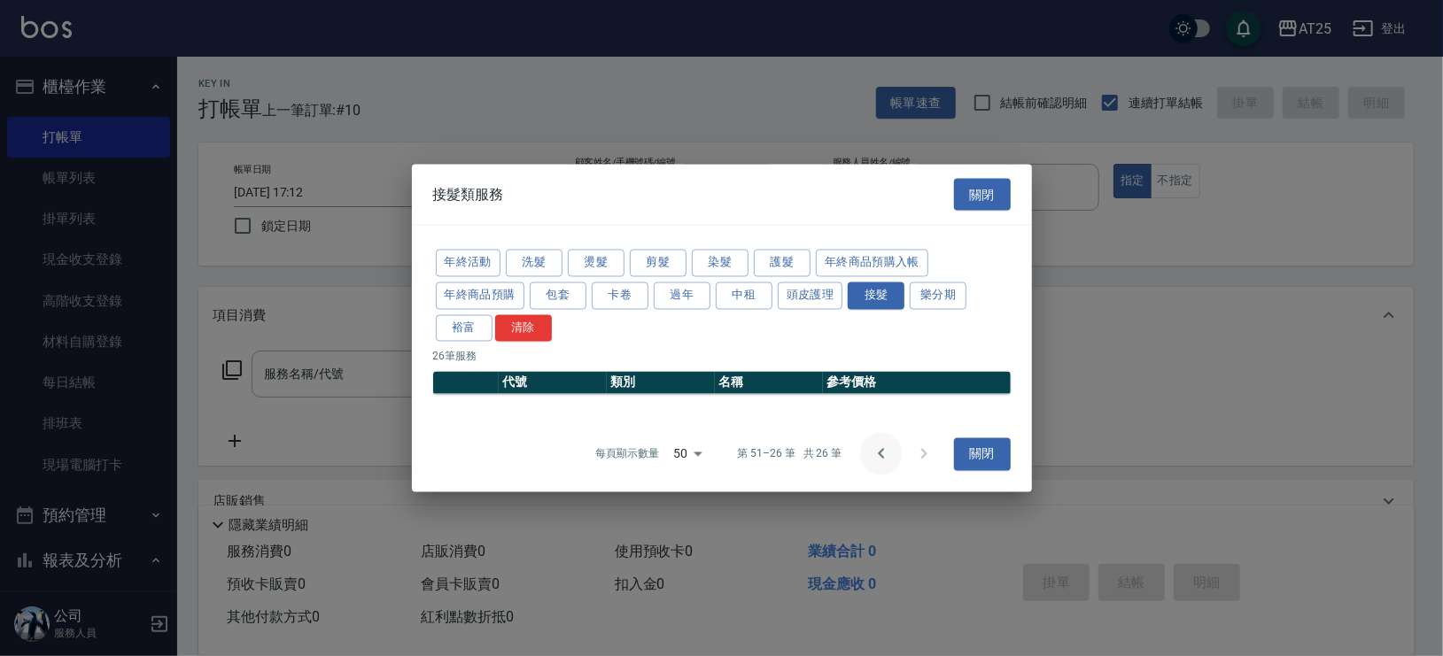
click at [880, 446] on icon "Go to previous page" at bounding box center [881, 454] width 21 height 21
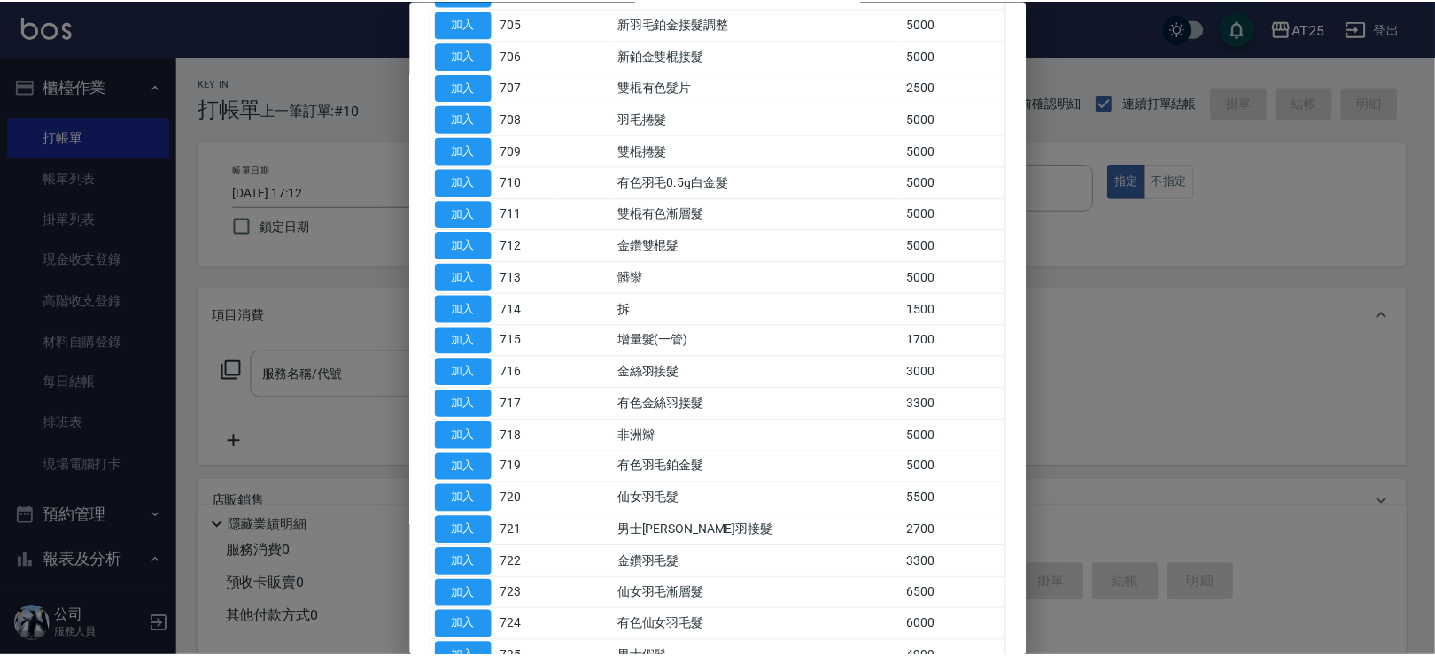
scroll to position [374, 0]
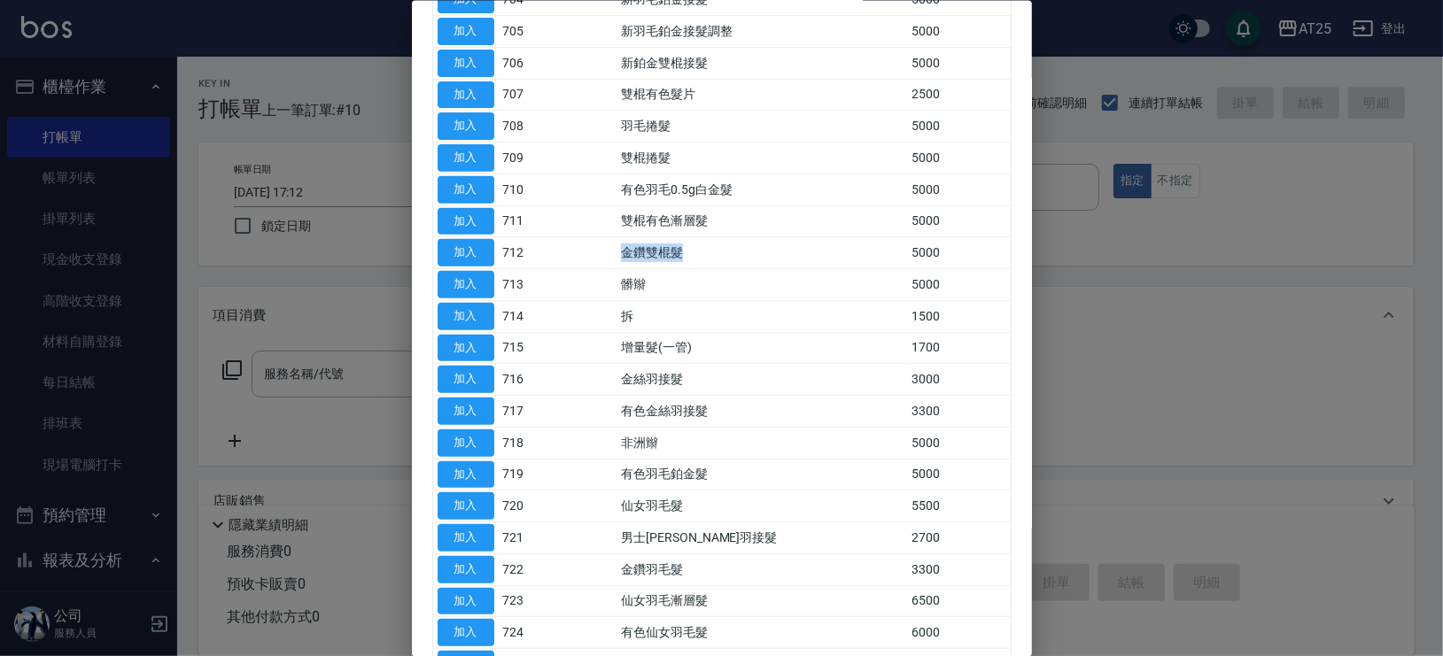
drag, startPoint x: 569, startPoint y: 249, endPoint x: 737, endPoint y: 253, distance: 168.3
click at [737, 253] on tr "加入 712 金鑽雙棍髮 5000" at bounding box center [721, 252] width 577 height 32
click at [475, 244] on button "加入" at bounding box center [465, 252] width 57 height 27
type input "金鑽雙棍髮(712)"
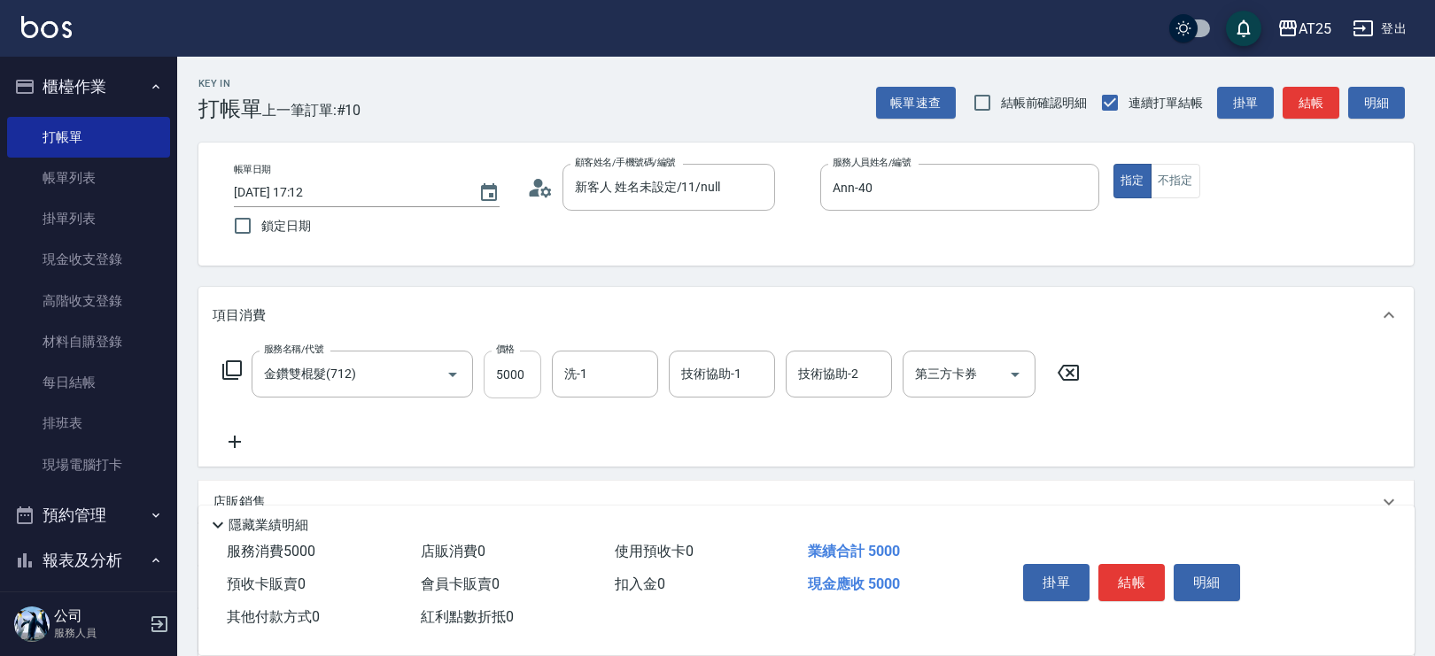
click at [533, 379] on input "5000" at bounding box center [513, 375] width 58 height 48
type input "0"
type input "85"
type input "80"
type input "858"
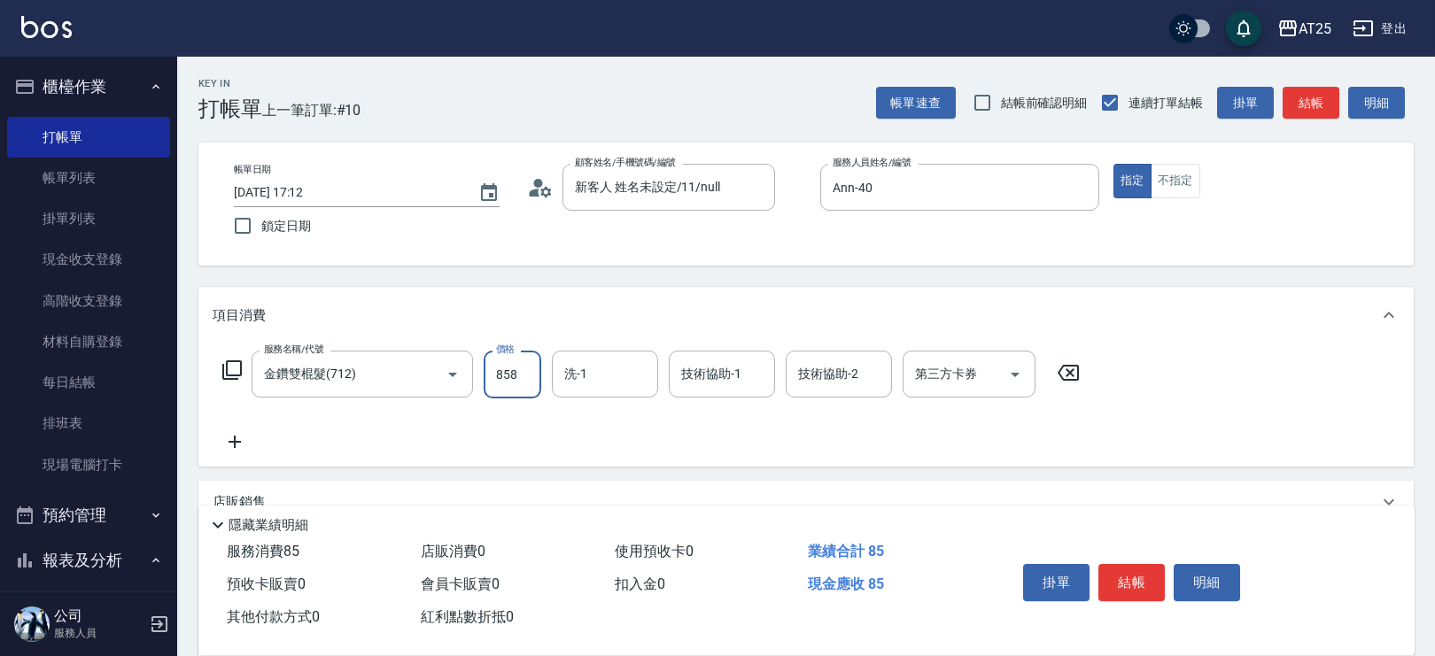
type input "850"
type input "8580"
type input "惠均-70"
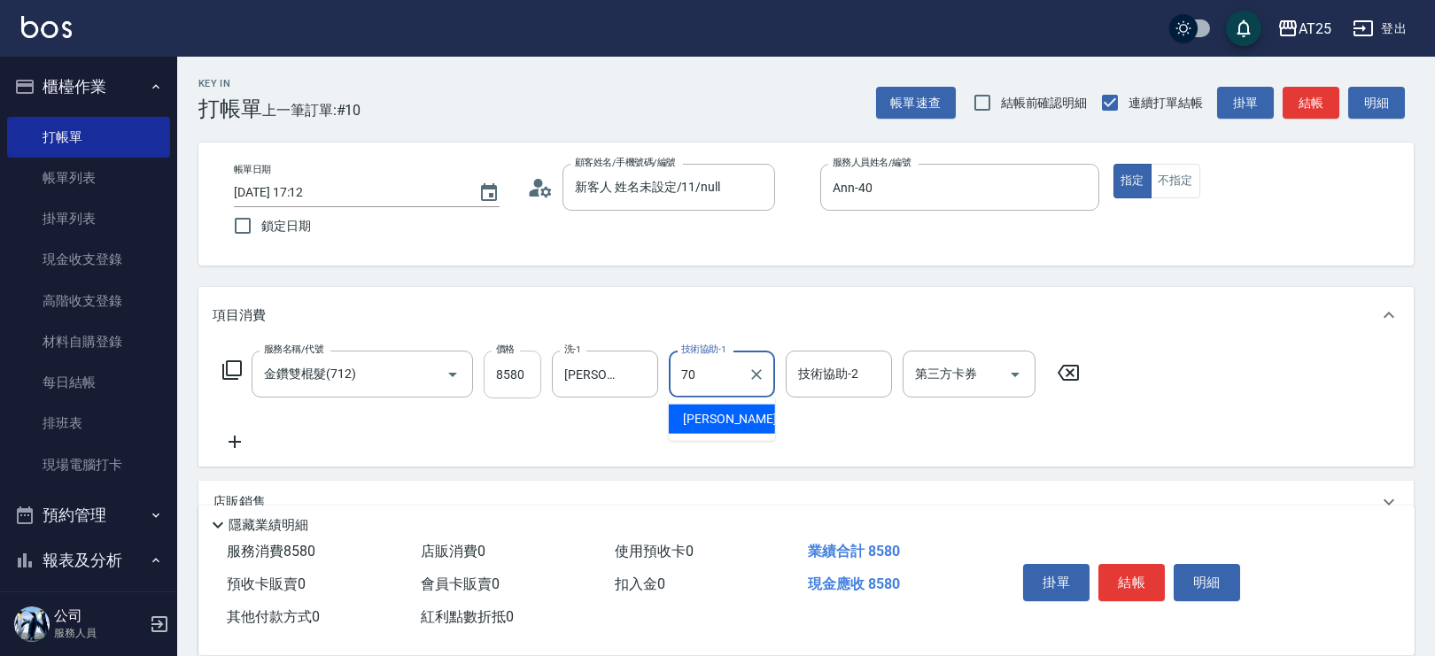
type input "惠均-70"
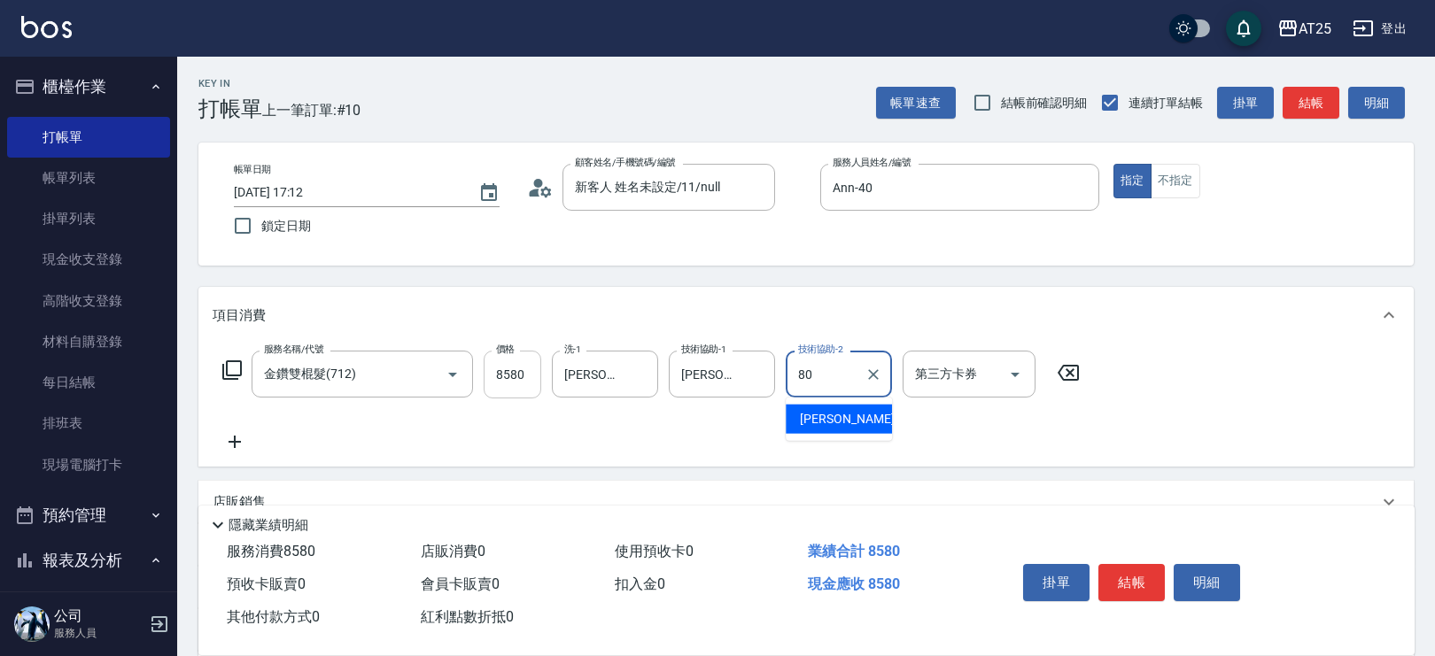
type input "Jessica-80"
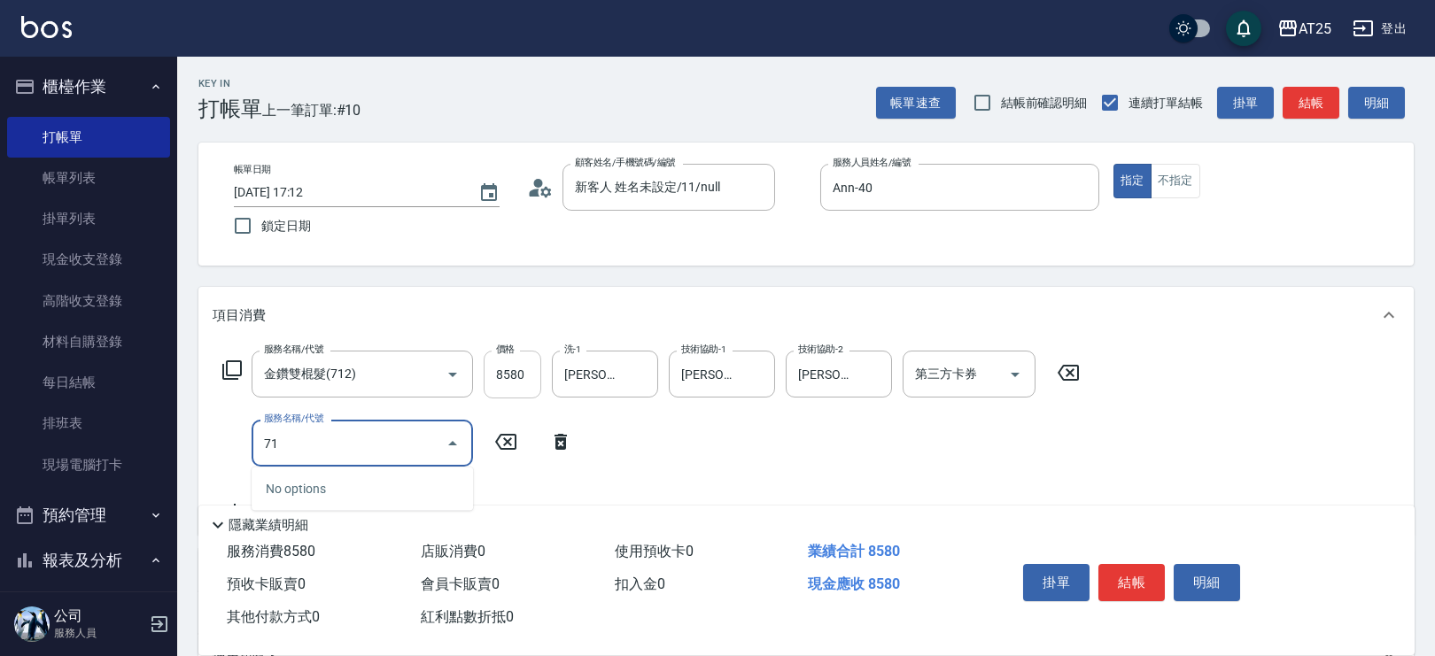
type input "714"
type input "1000"
type input "拆(714)"
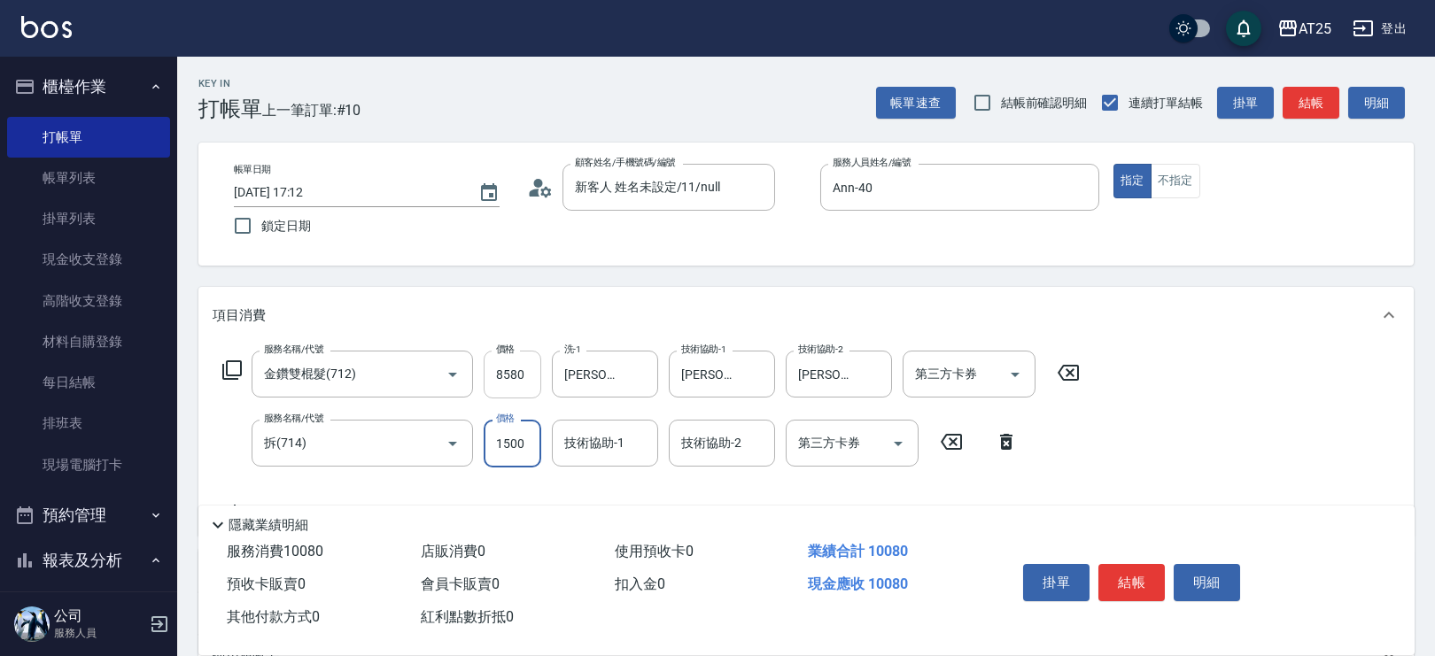
type input "850"
type input "0"
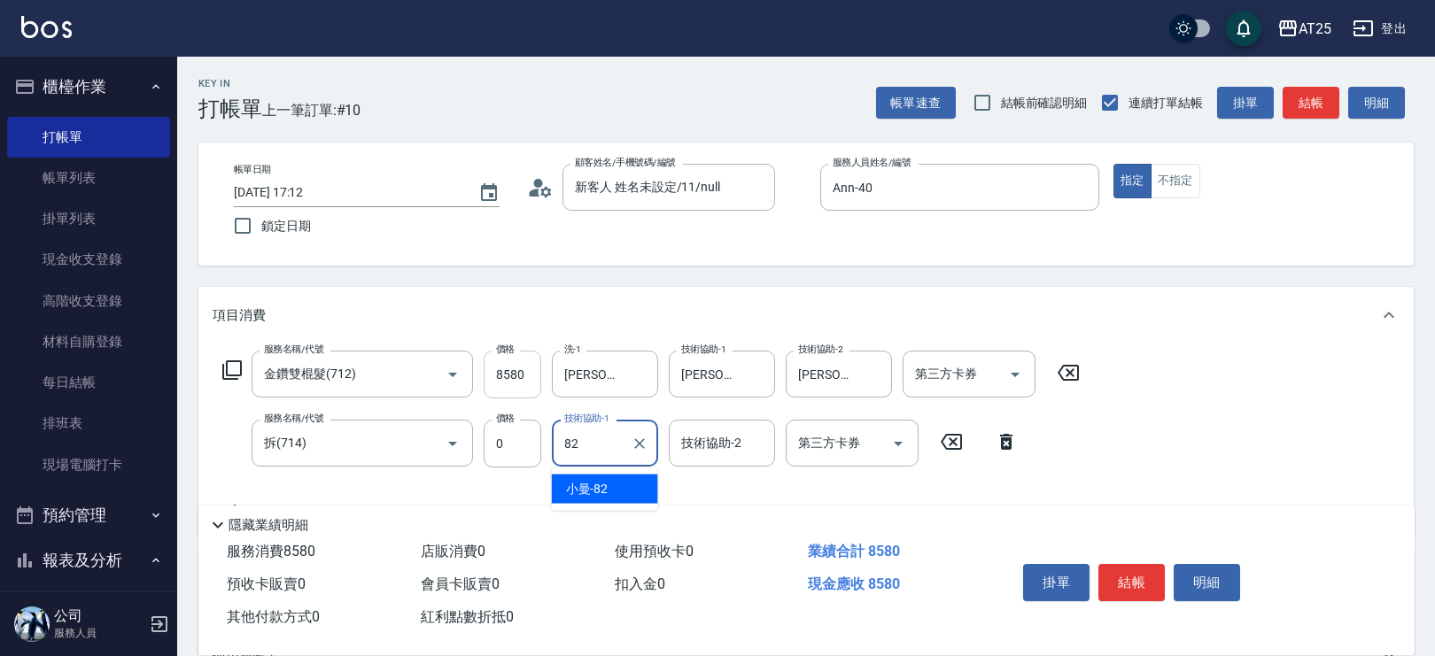
type input "小曼-82"
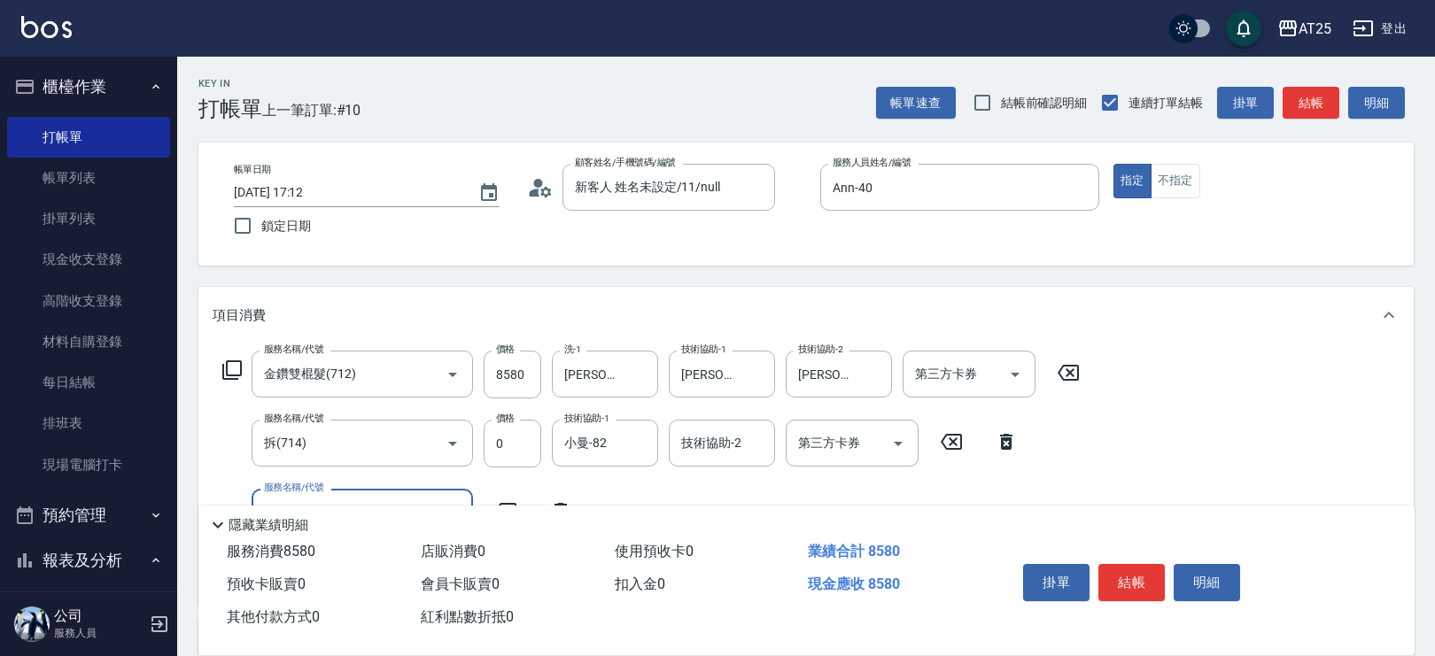
scroll to position [77, 0]
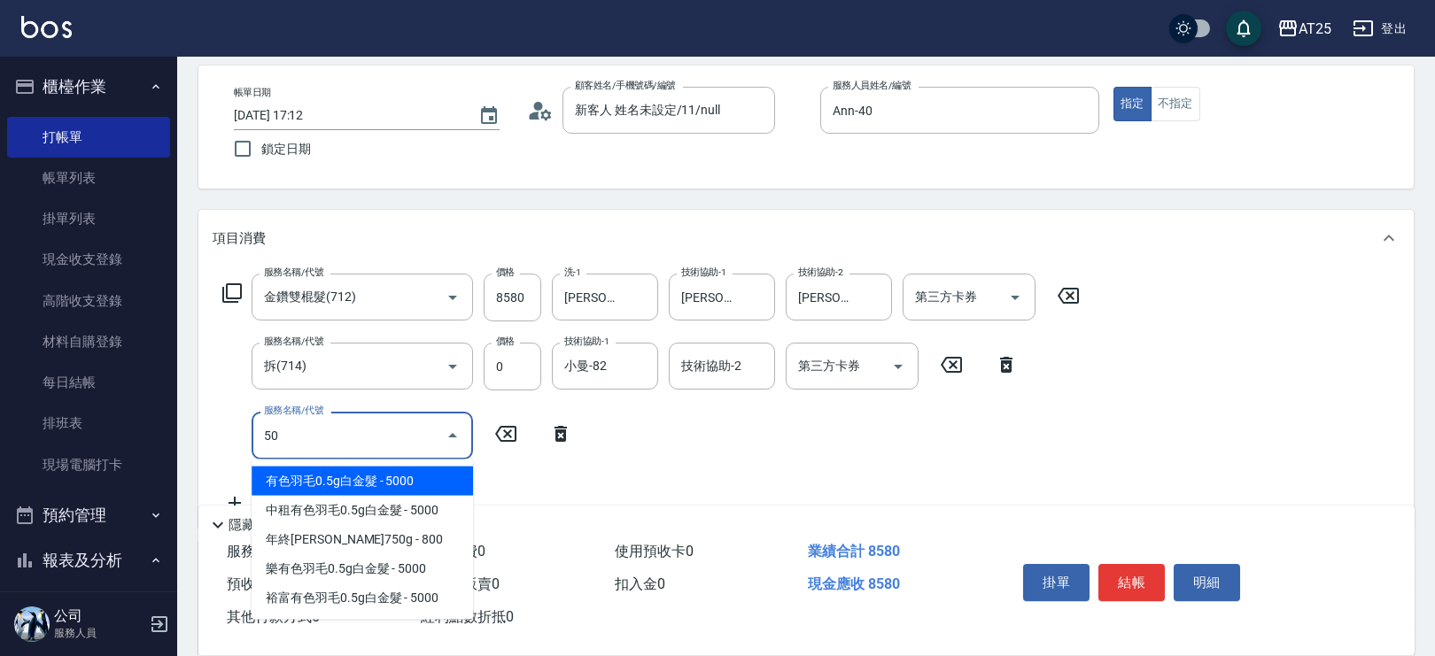
type input "501"
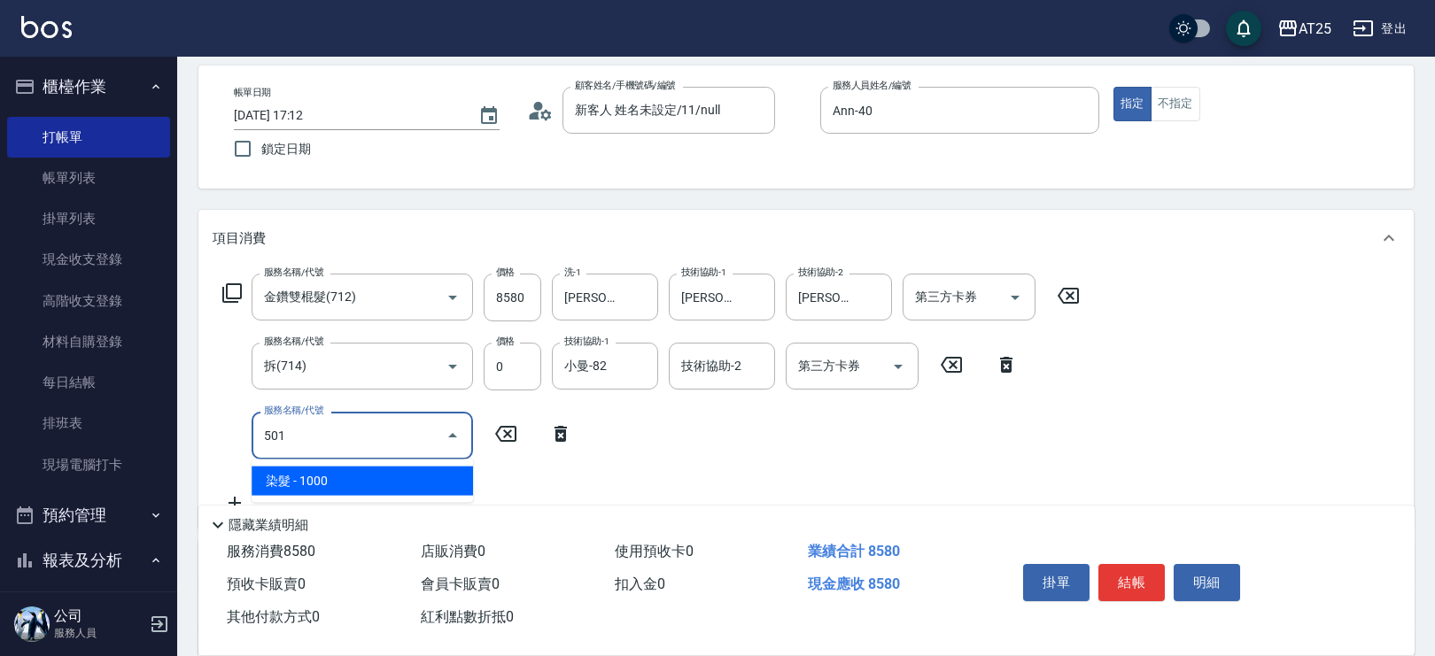
type input "950"
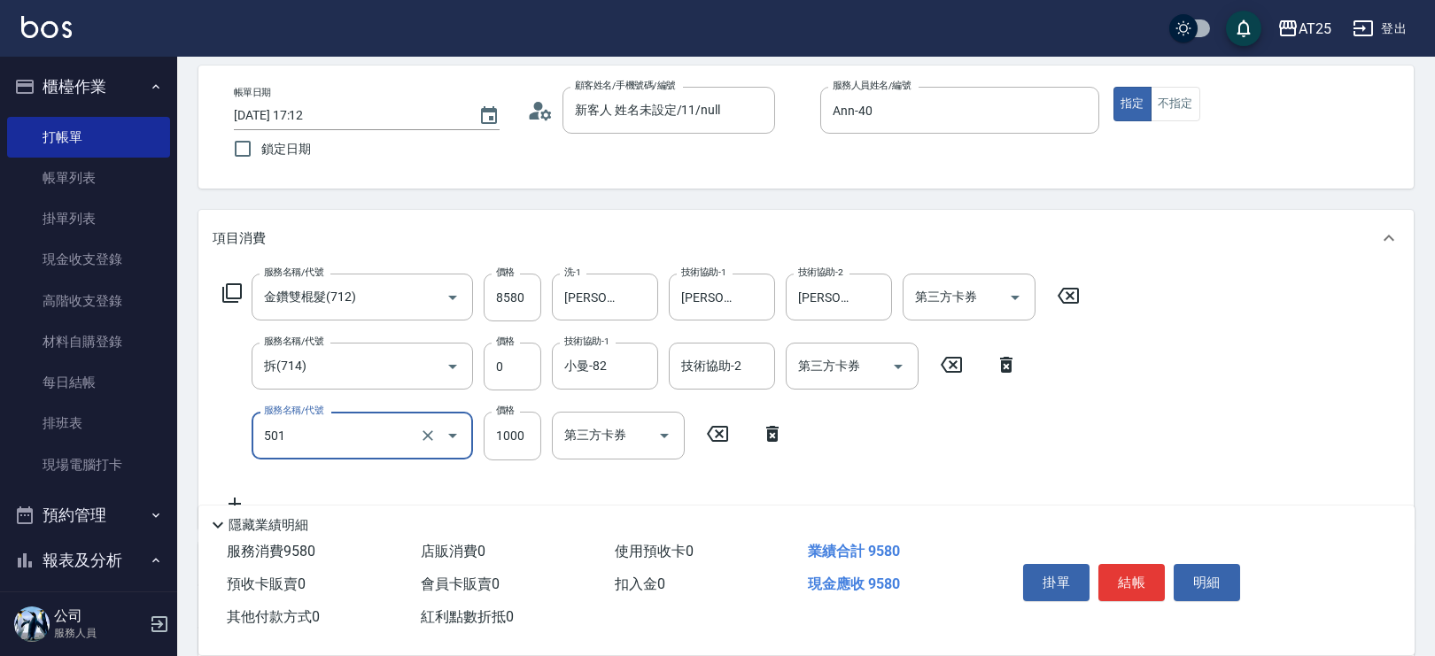
type input "染髮(501)"
type input "850"
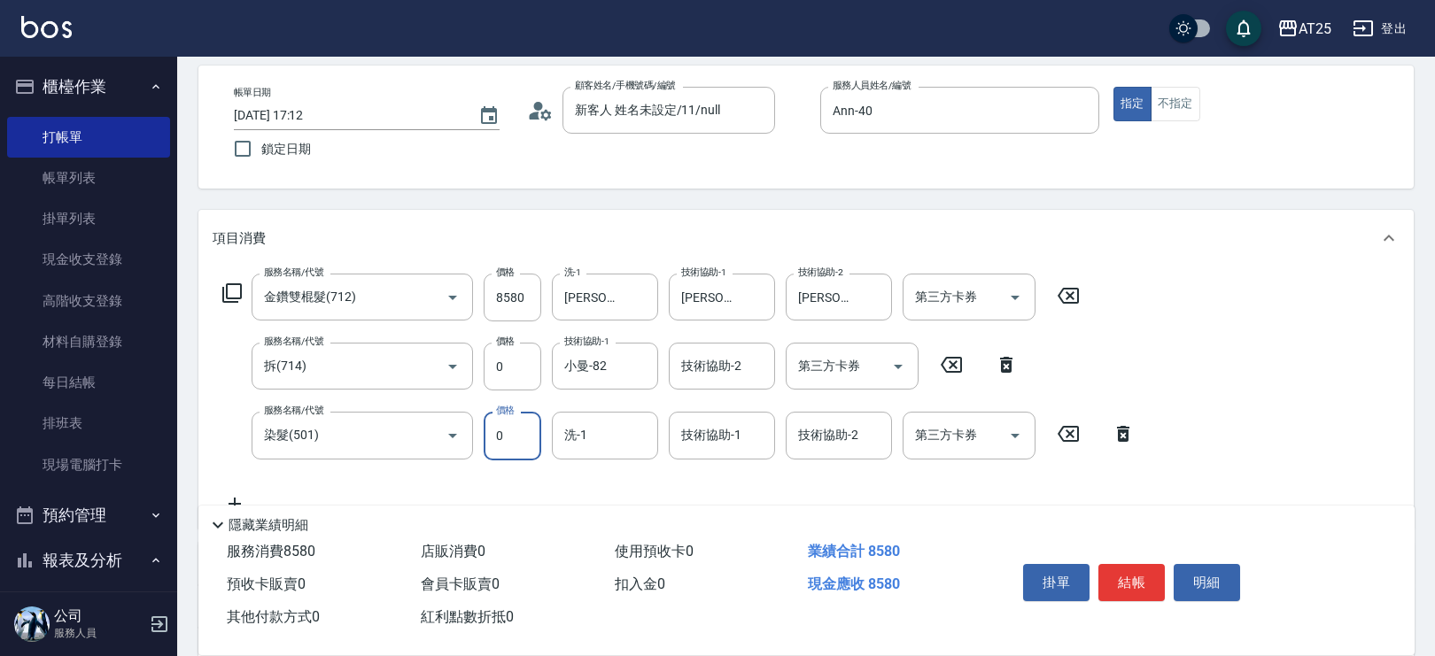
type input "0"
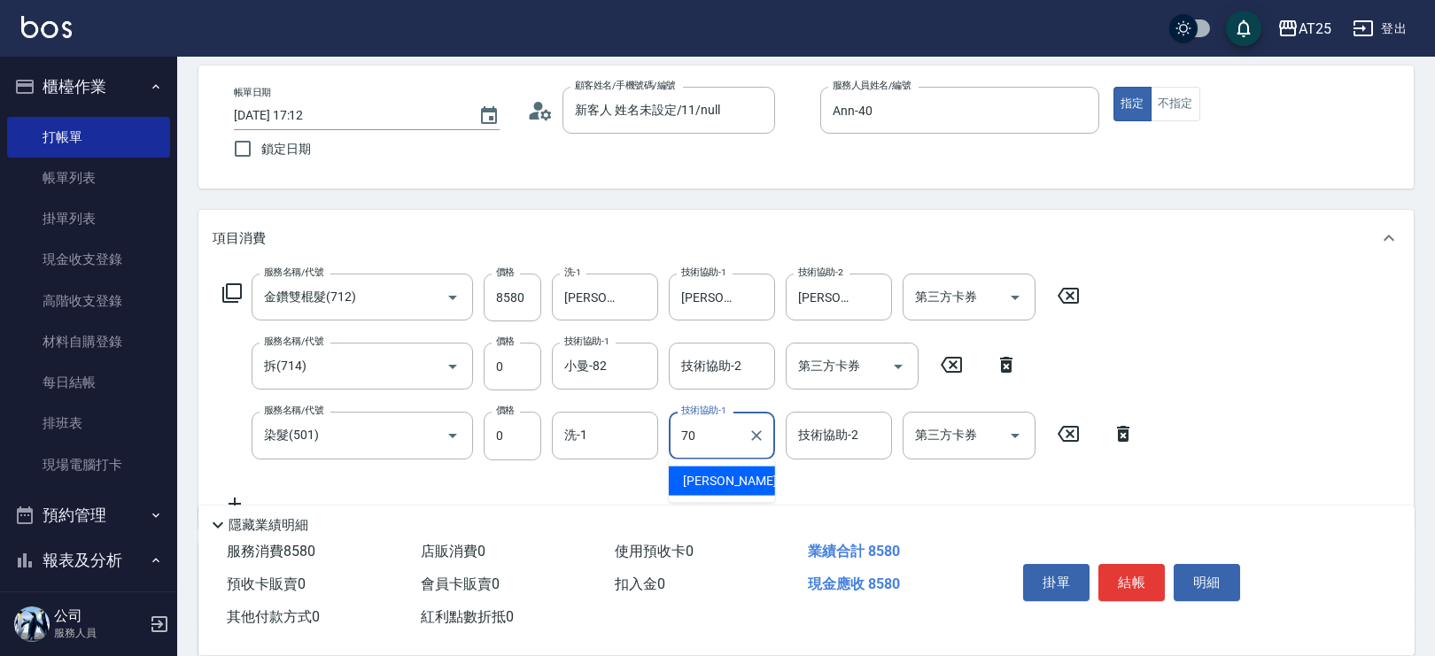
type input "惠均-70"
drag, startPoint x: 1430, startPoint y: 313, endPoint x: 1431, endPoint y: 349, distance: 36.3
click at [1431, 349] on div "Key In 打帳單 上一筆訂單:#10 帳單速查 結帳前確認明細 連續打單結帳 掛單 結帳 明細 帳單日期 2025/09/25 17:12 鎖定日期 顧客…" at bounding box center [806, 507] width 1258 height 1054
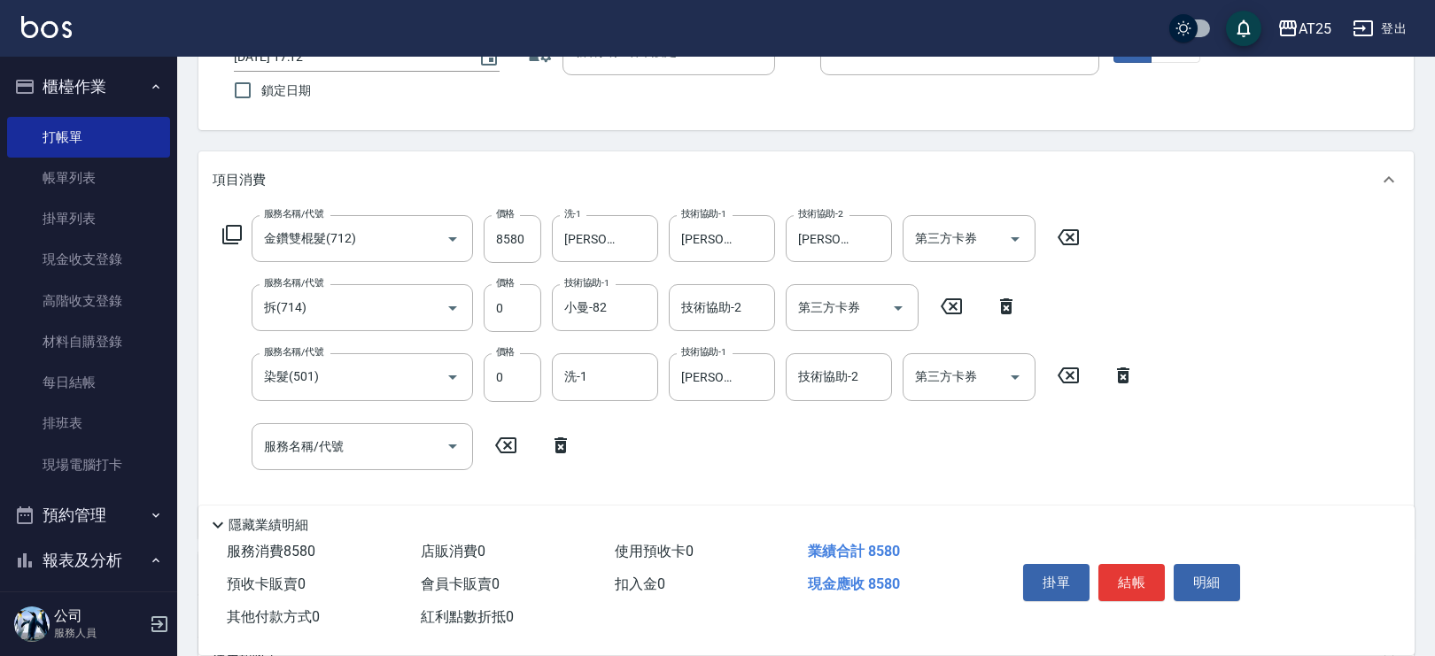
scroll to position [138, 0]
click at [329, 434] on div "服務名稱/代號 服務名稱/代號" at bounding box center [362, 444] width 221 height 47
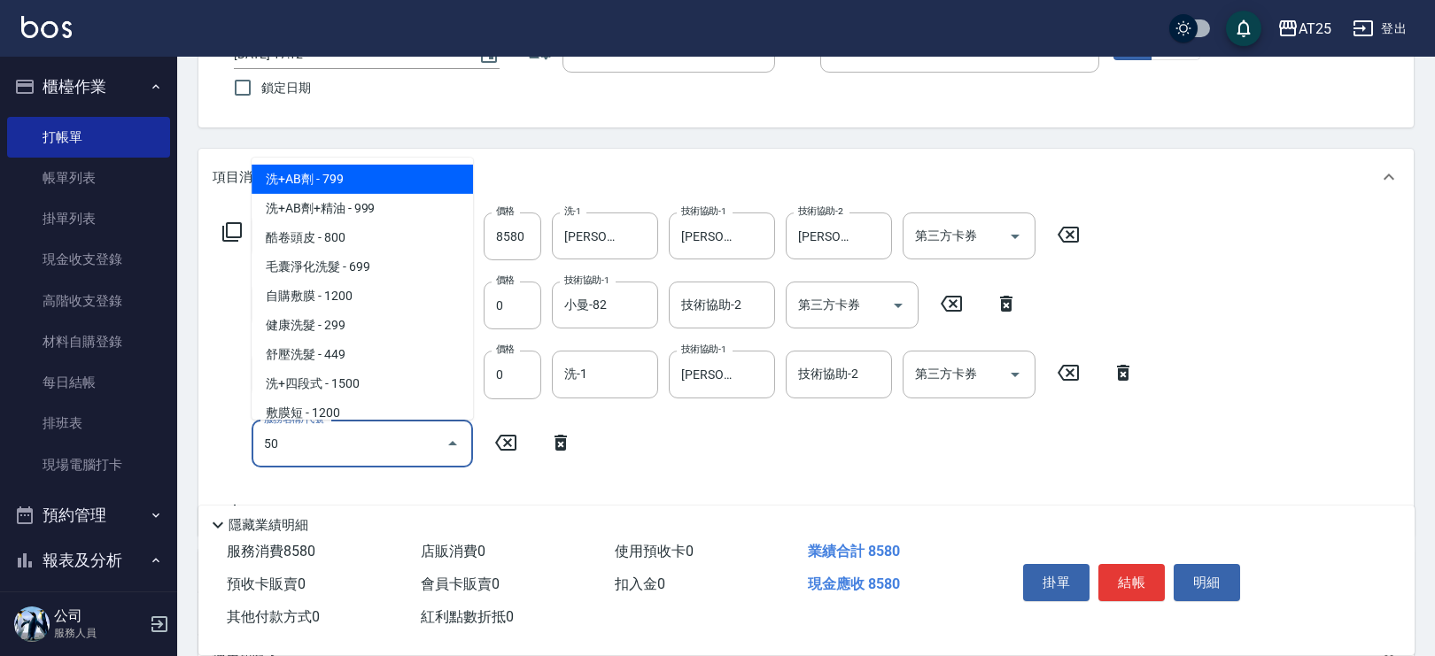
type input "502"
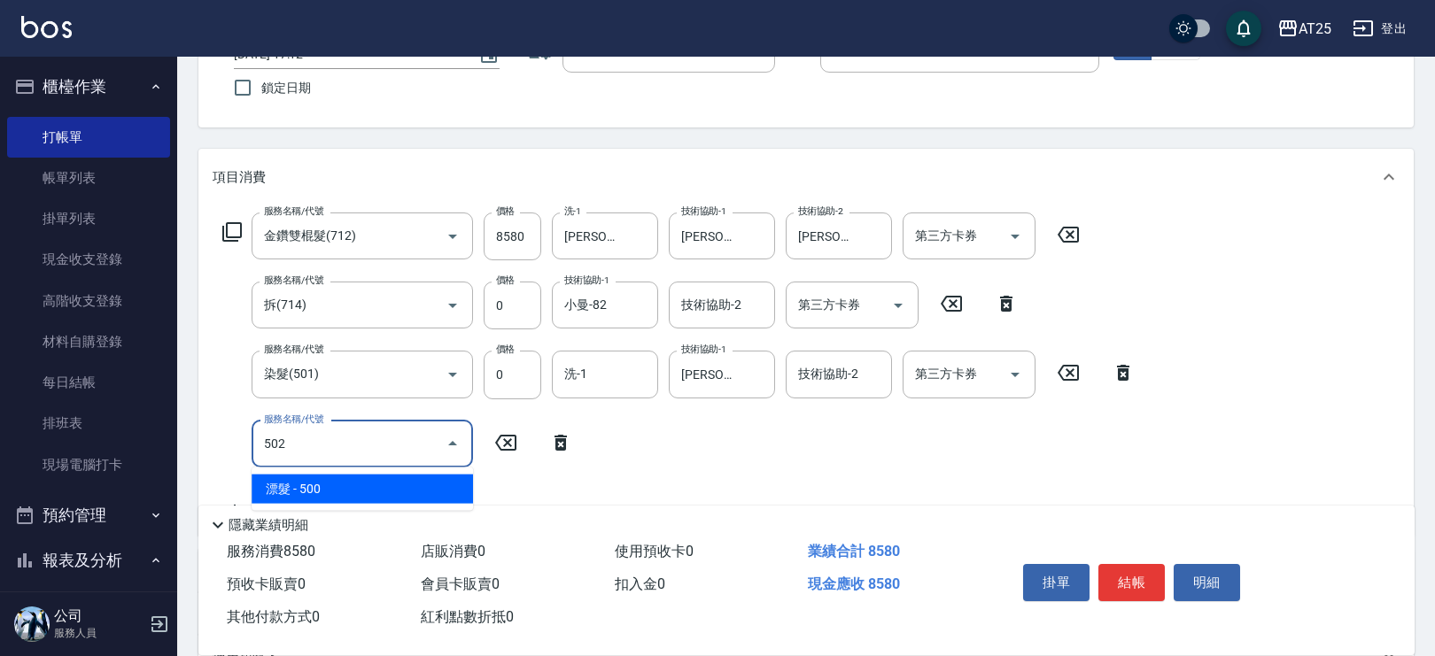
type input "900"
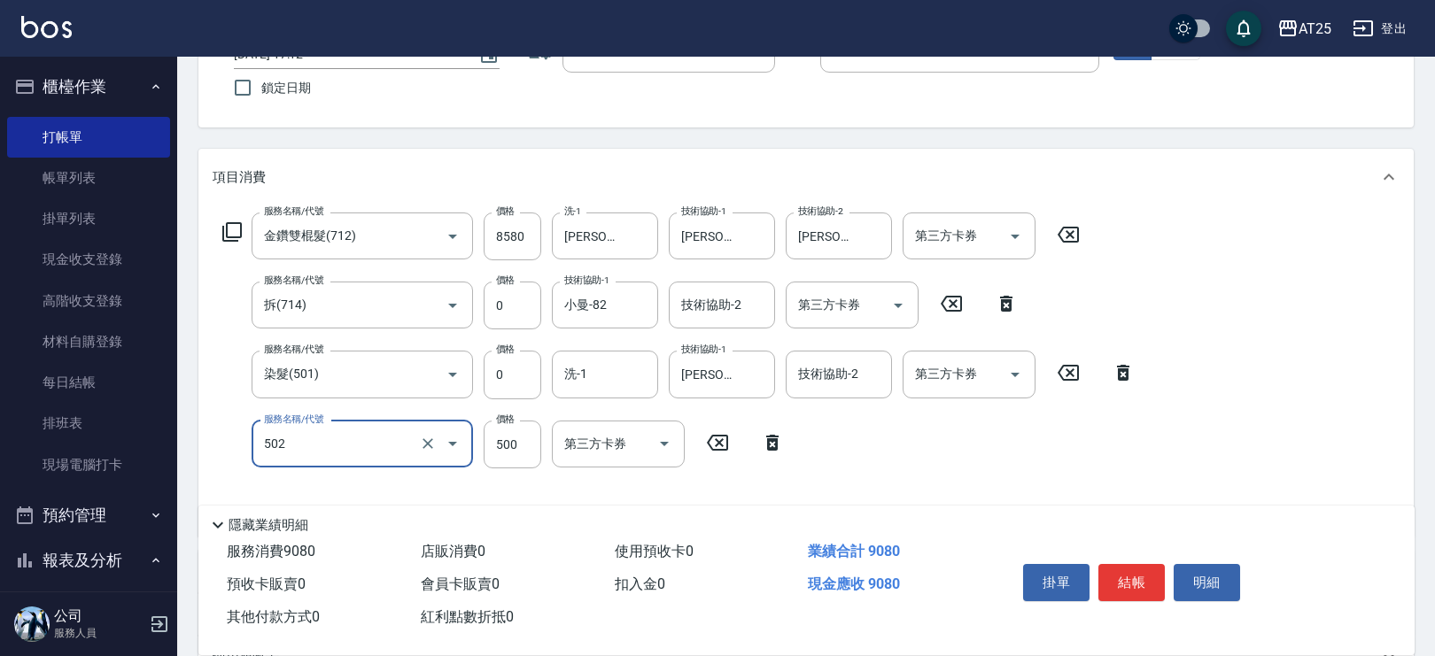
type input "漂髮(502)"
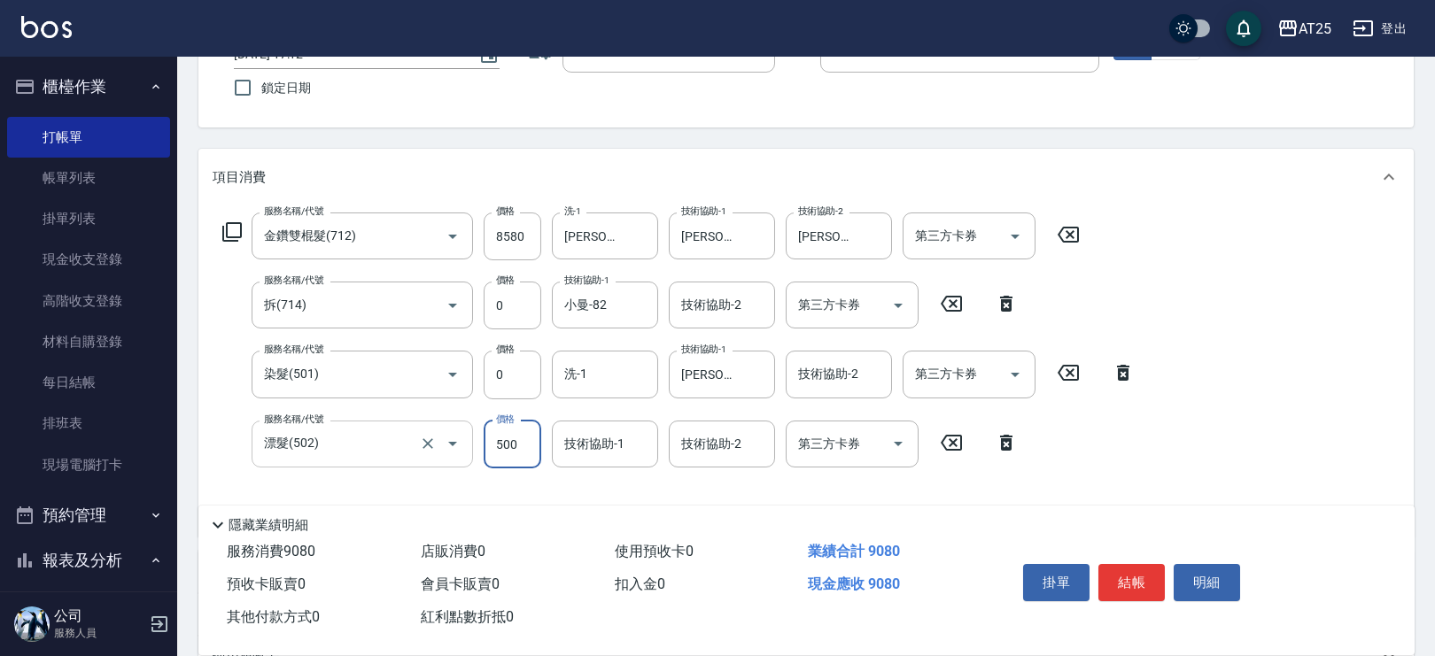
type input "850"
type input "0"
type input "惠均-70"
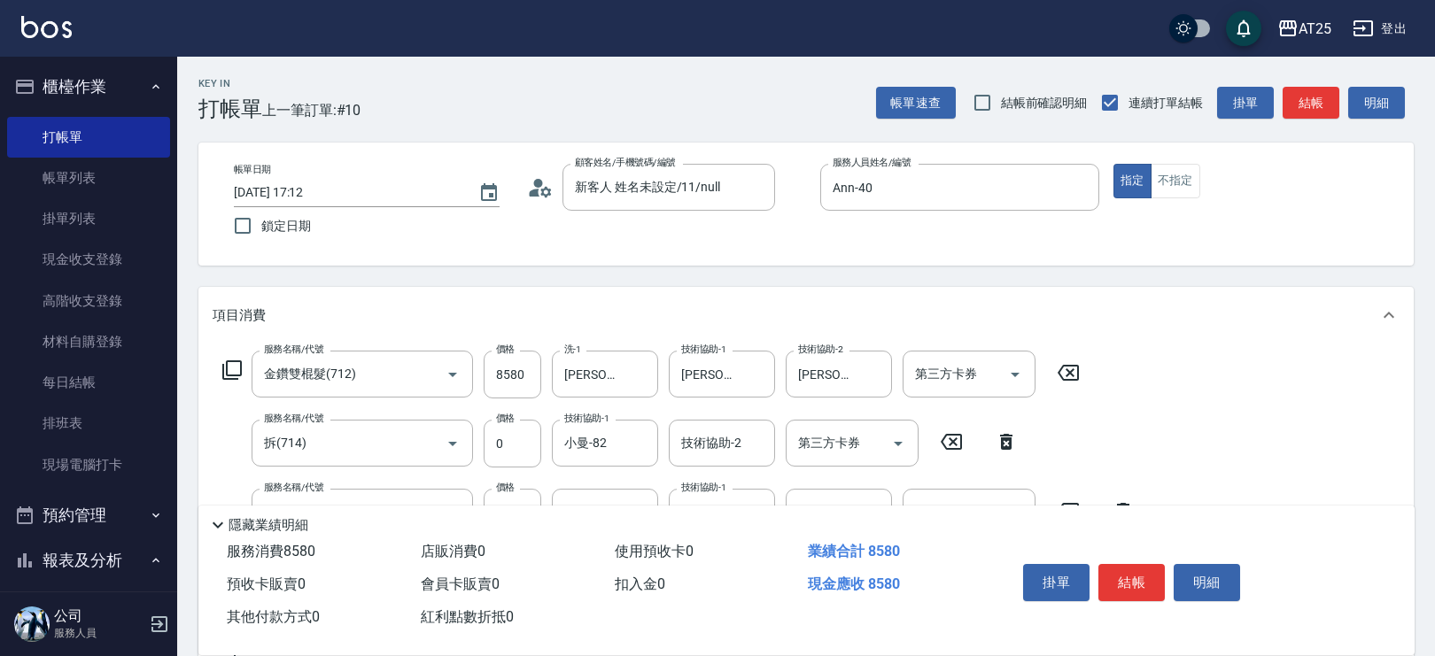
scroll to position [454, 0]
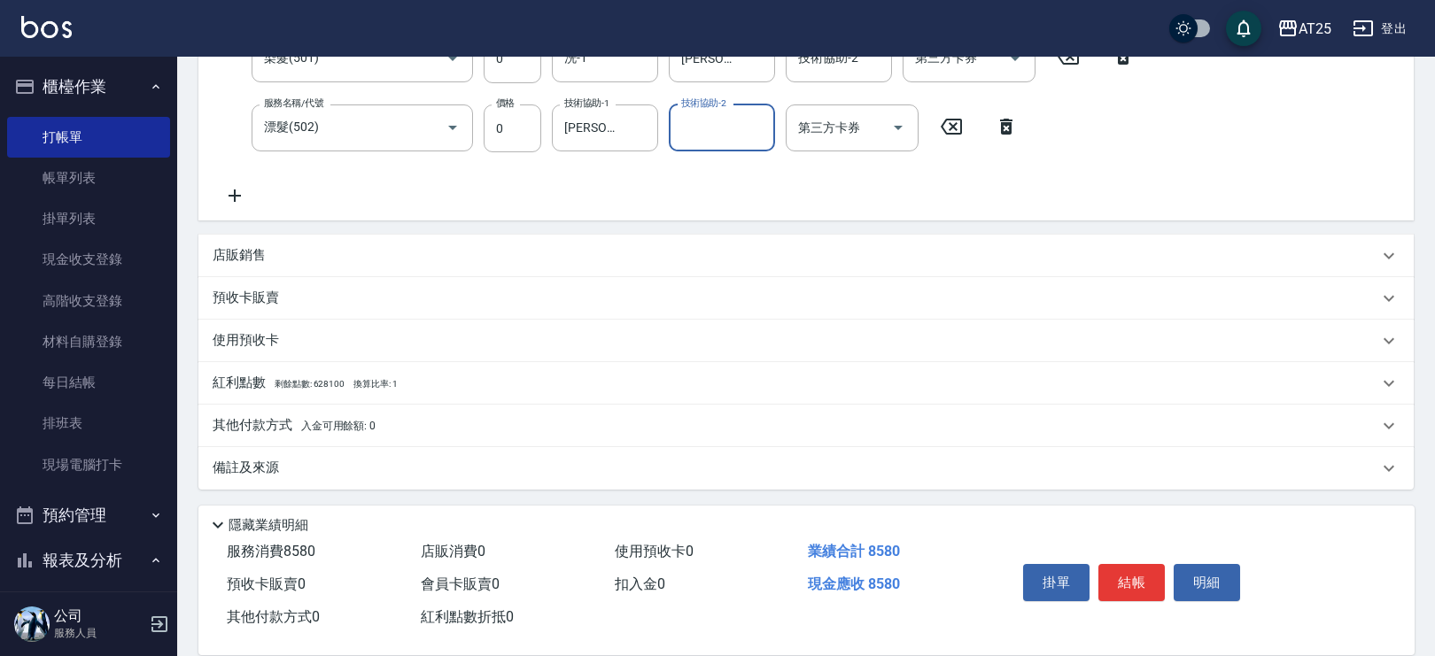
click at [342, 433] on p "其他付款方式 入金可用餘額: 0" at bounding box center [294, 425] width 163 height 19
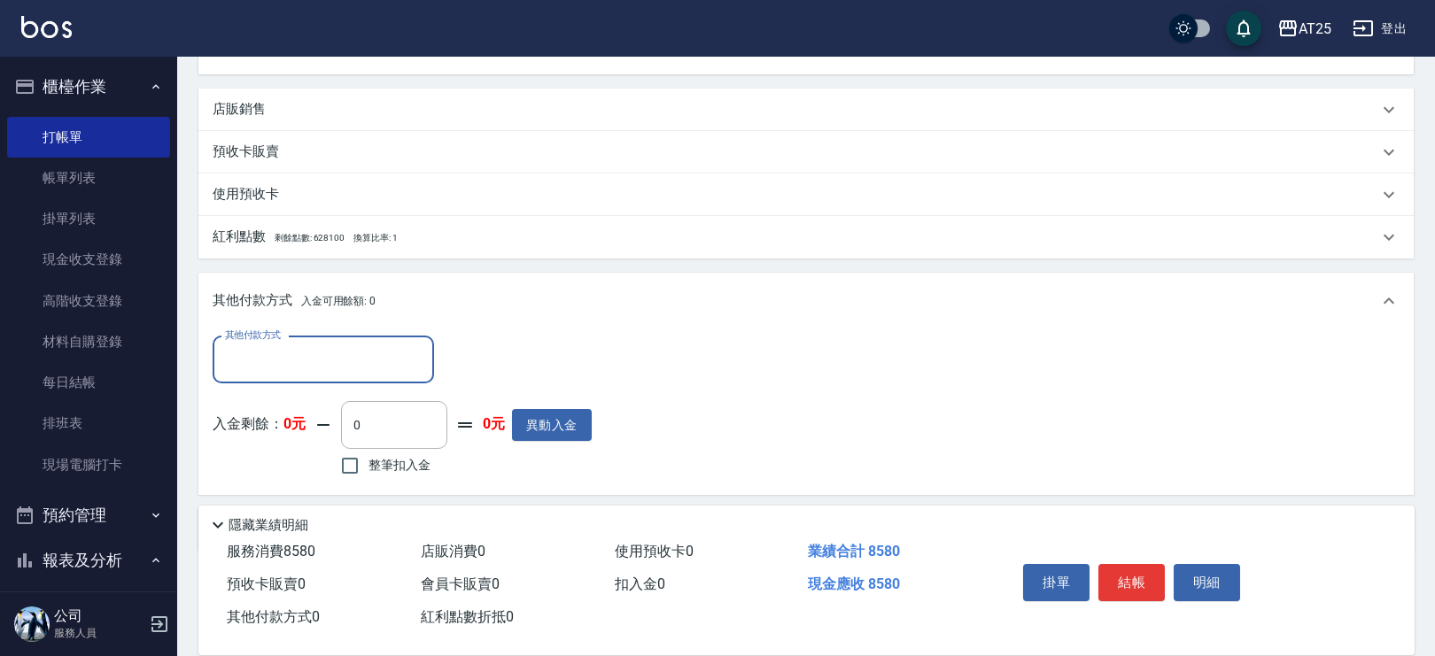
scroll to position [605, 0]
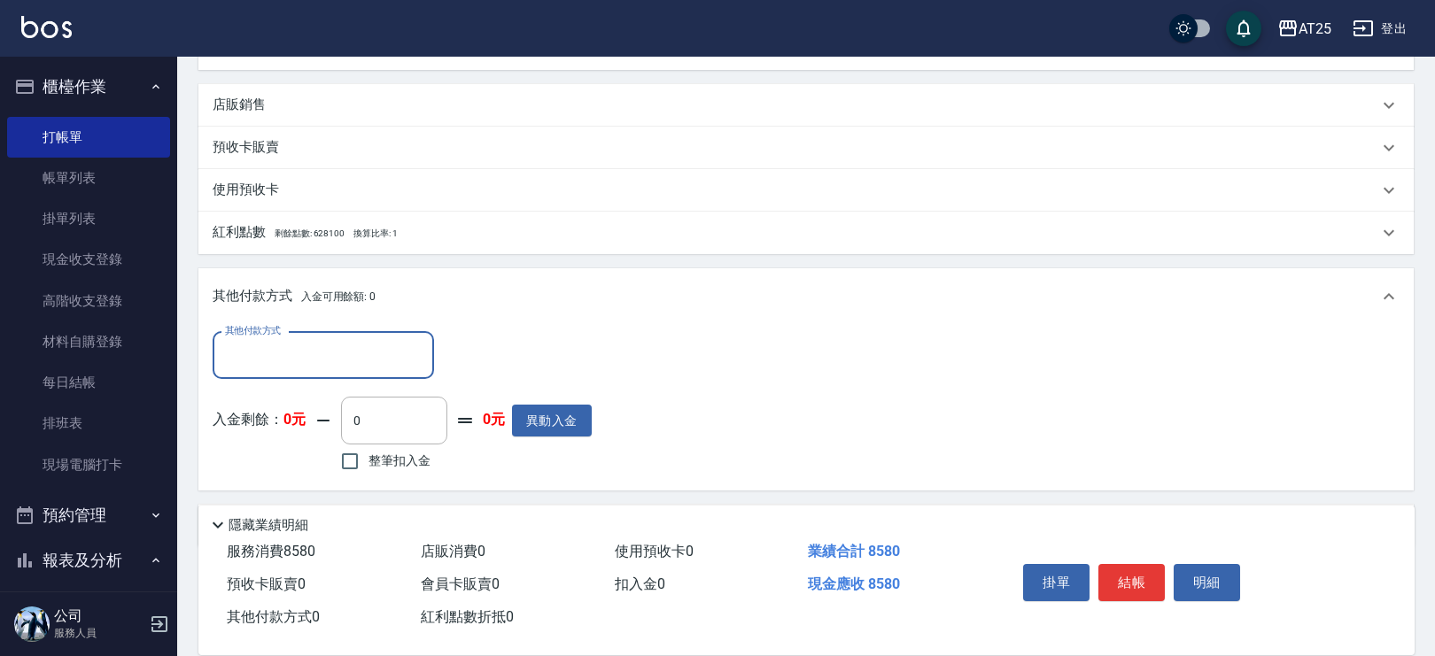
click at [370, 352] on input "其他付款方式" at bounding box center [323, 355] width 205 height 31
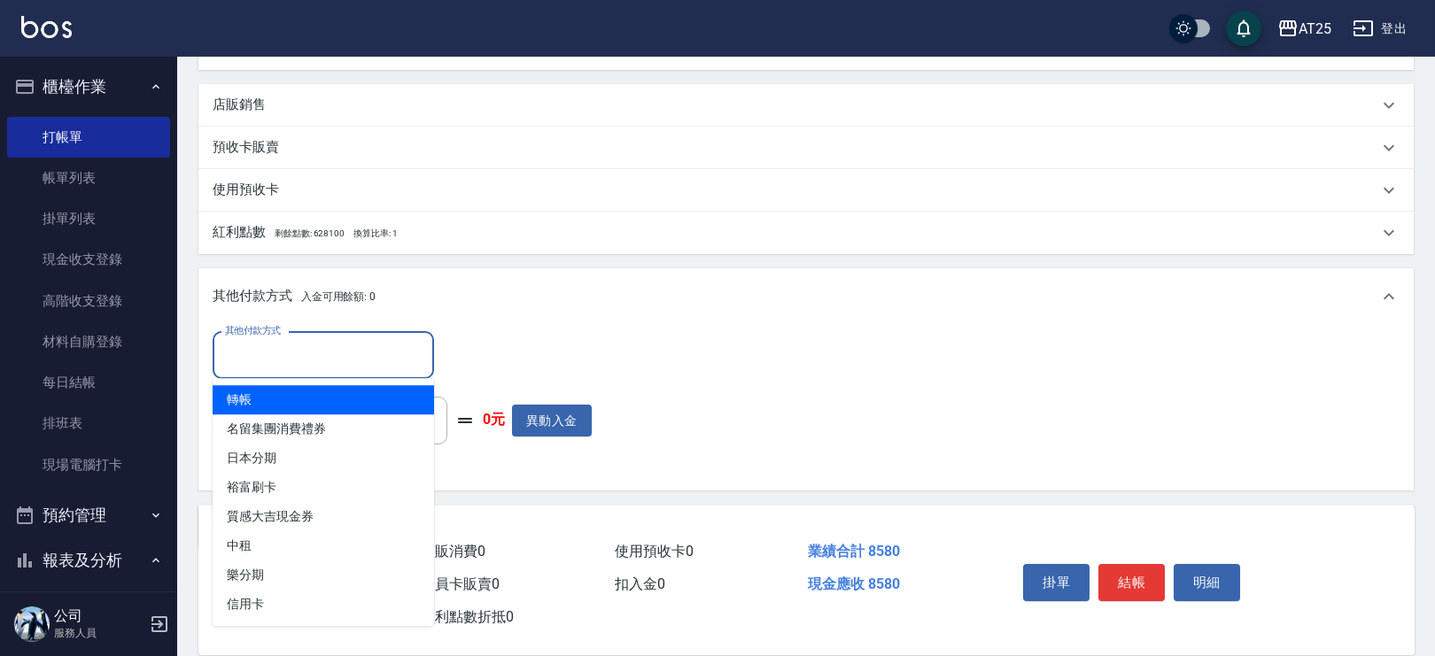
click at [323, 390] on span "轉帳" at bounding box center [323, 399] width 221 height 29
type input "轉帳"
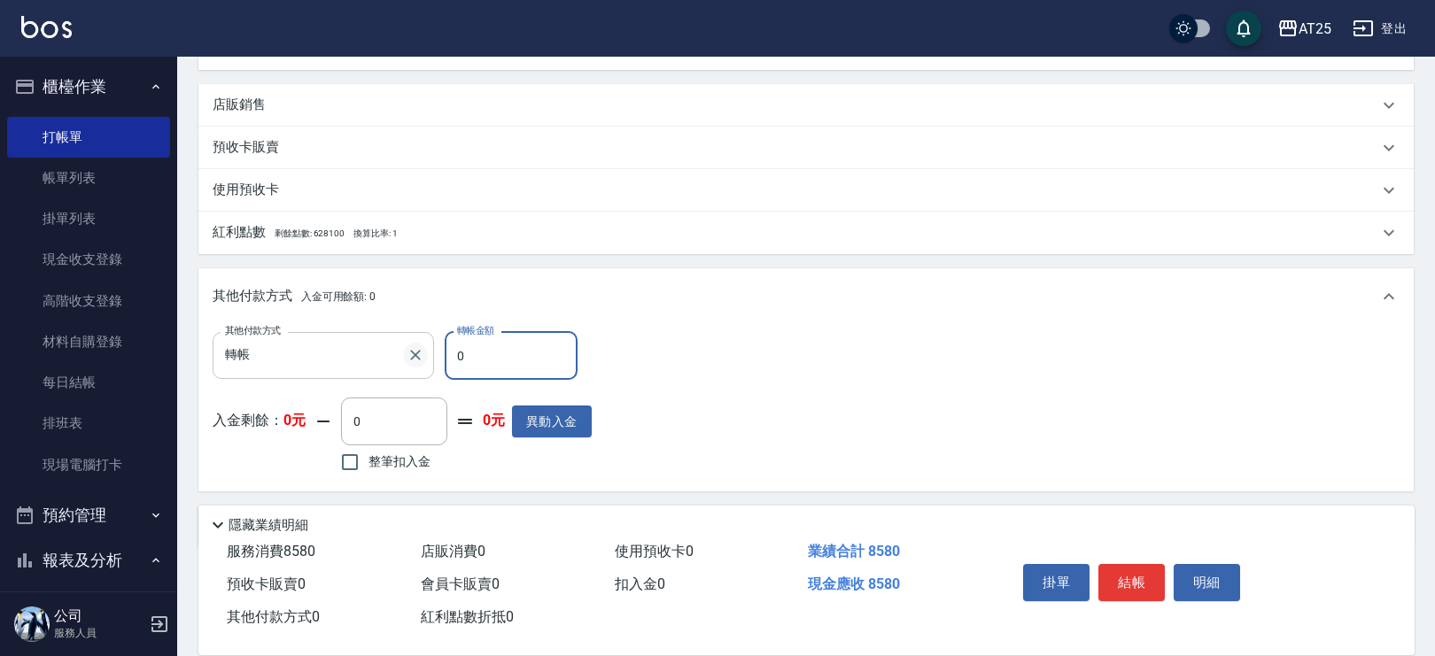
drag, startPoint x: 464, startPoint y: 345, endPoint x: 419, endPoint y: 349, distance: 45.3
click at [419, 349] on div "其他付款方式 轉帳 其他付款方式 轉帳金額 0 轉帳金額" at bounding box center [402, 356] width 379 height 48
type input "85"
type input "770"
type input "8580"
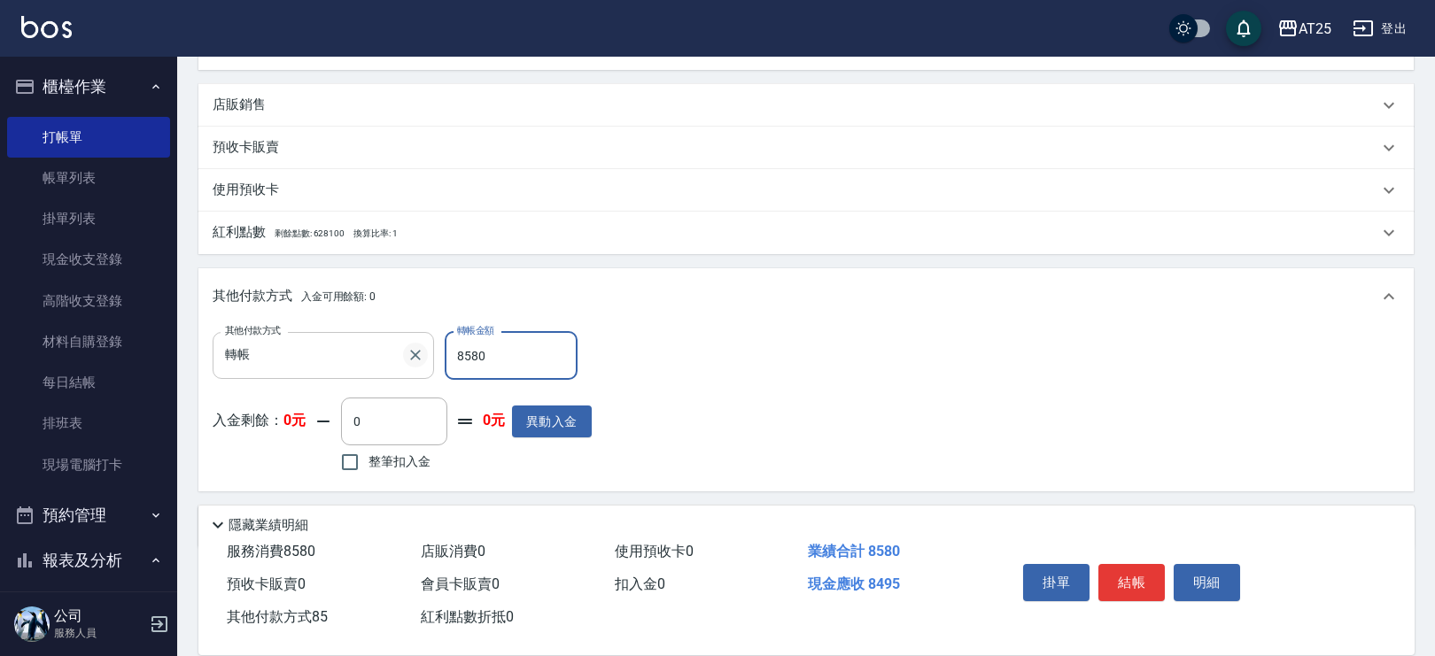
type input "0"
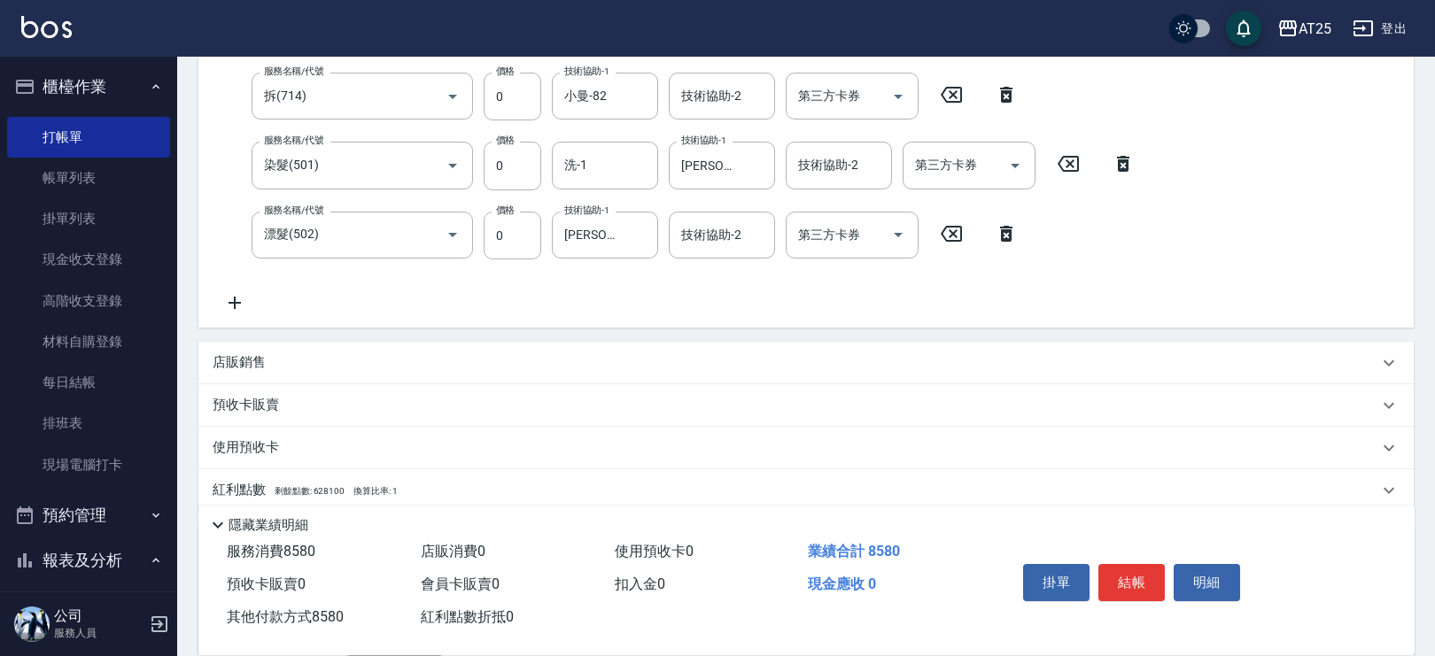
scroll to position [0, 0]
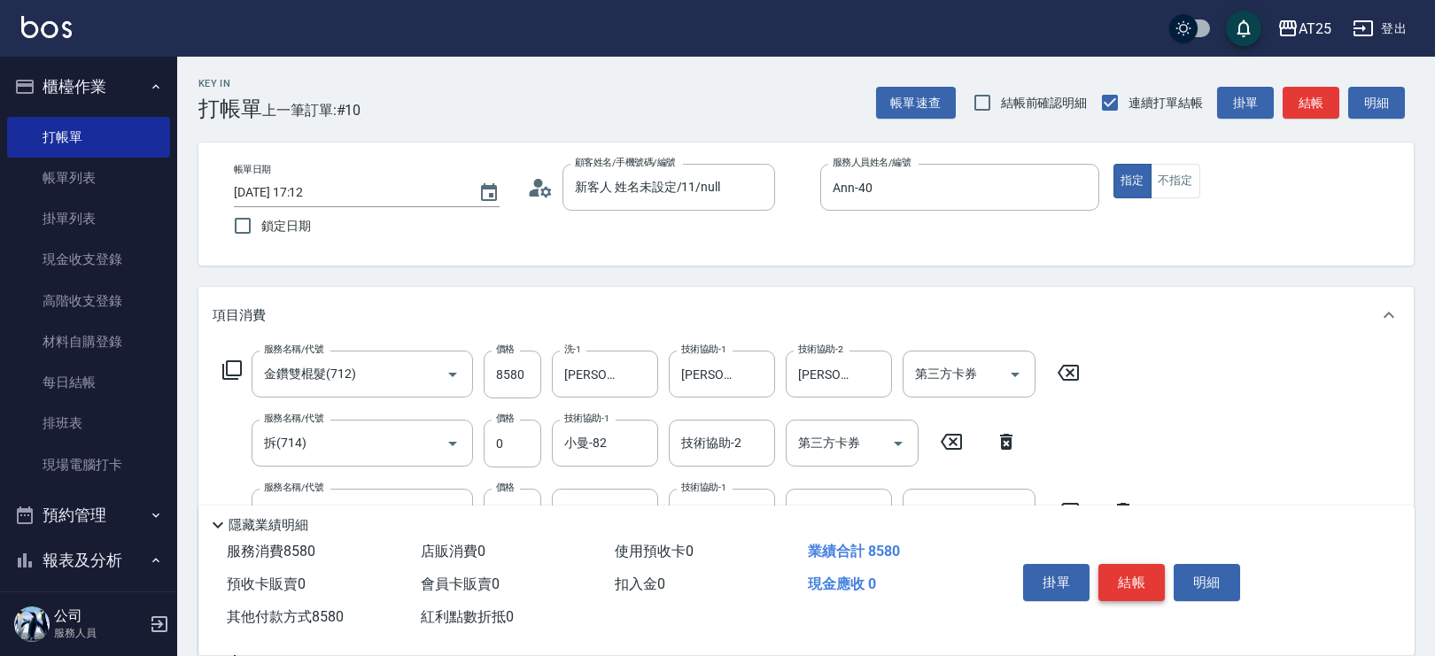
type input "8580"
click at [1153, 567] on button "結帳" at bounding box center [1131, 582] width 66 height 37
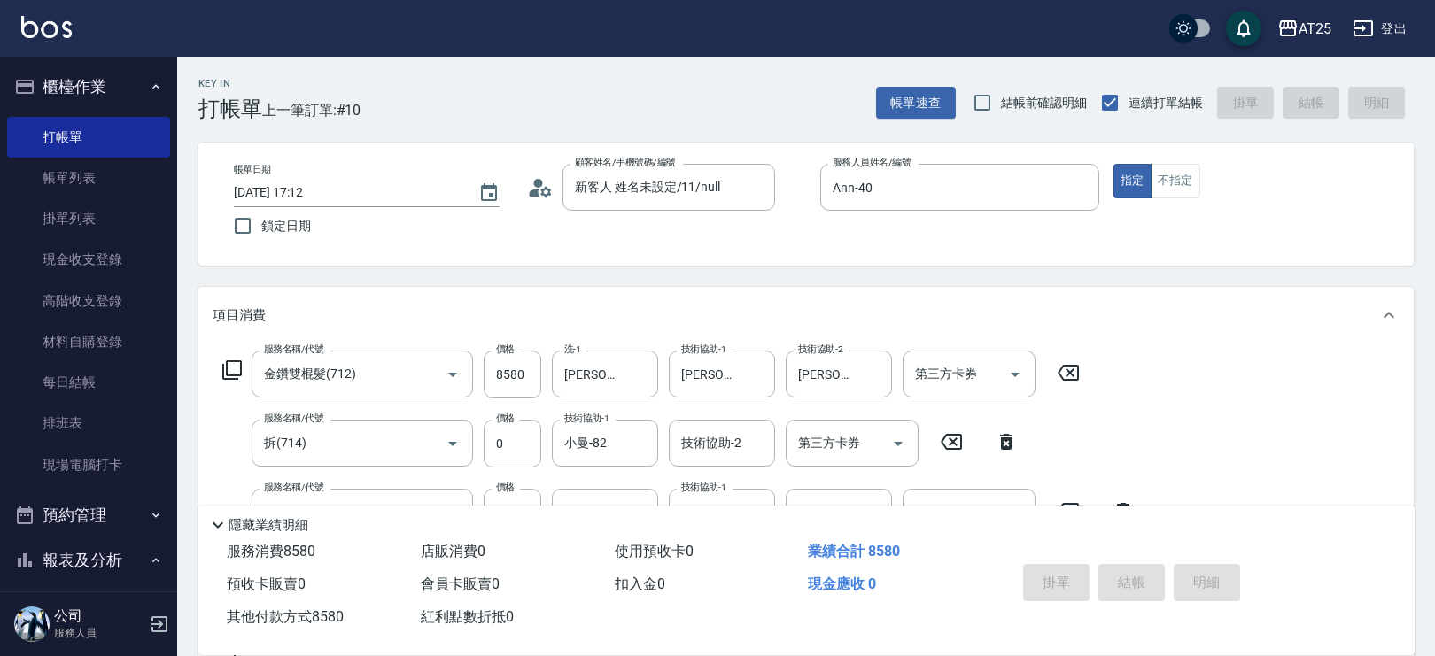
type input "2025/09/25 17:13"
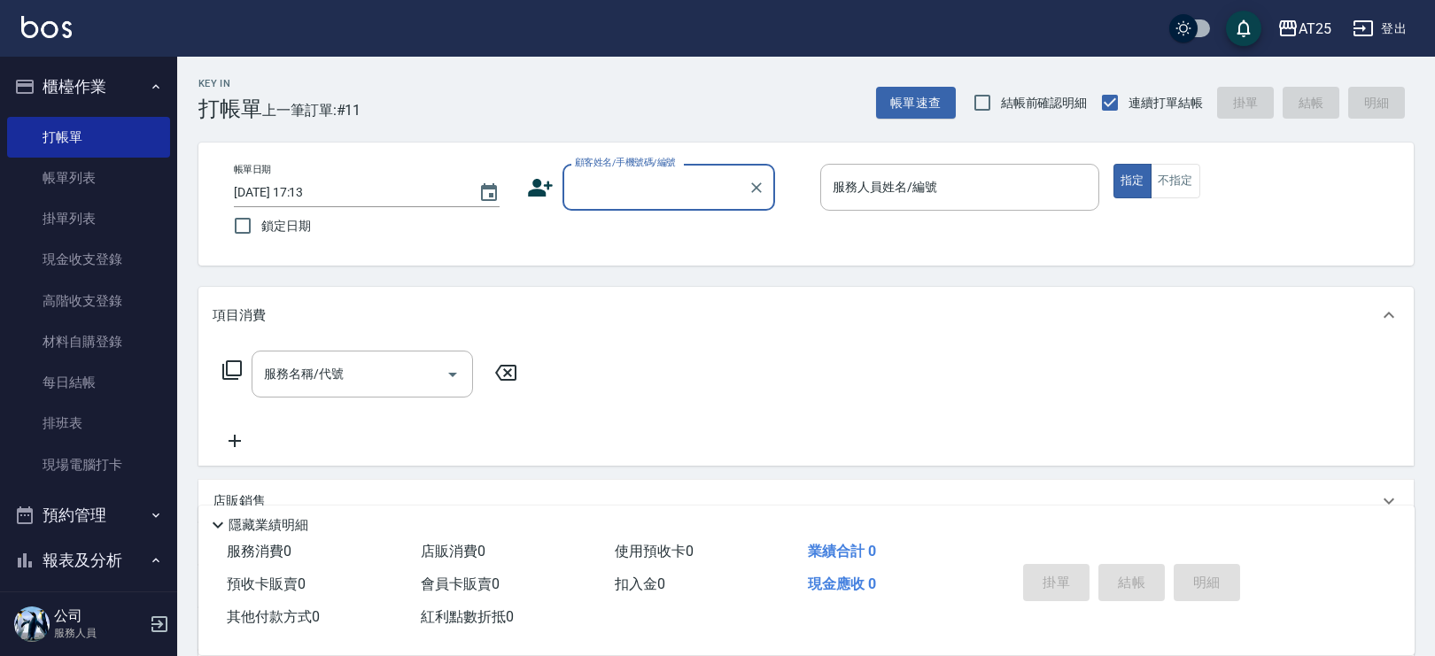
drag, startPoint x: 646, startPoint y: 186, endPoint x: 652, endPoint y: 197, distance: 11.9
click at [647, 190] on input "顧客姓名/手機號碼/編號" at bounding box center [655, 187] width 170 height 31
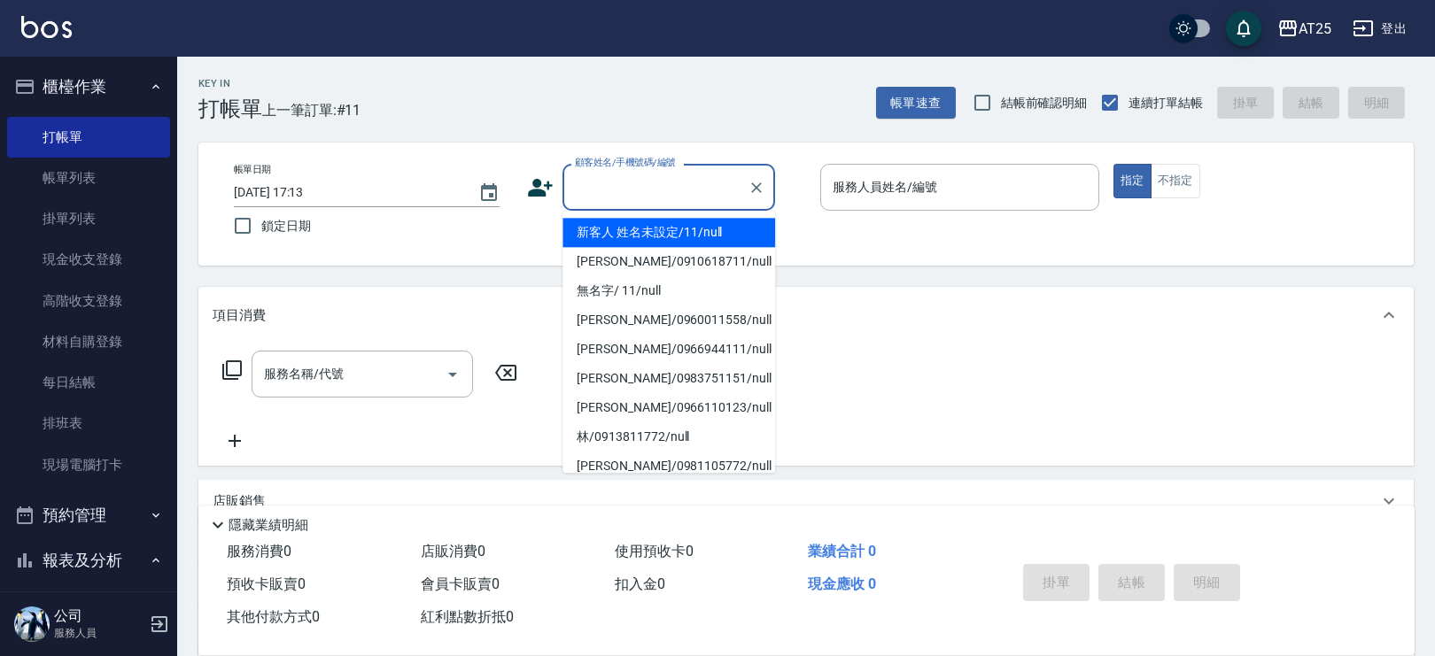
click at [684, 223] on li "新客人 姓名未設定/11/null" at bounding box center [668, 232] width 213 height 29
type input "新客人 姓名未設定/11/null"
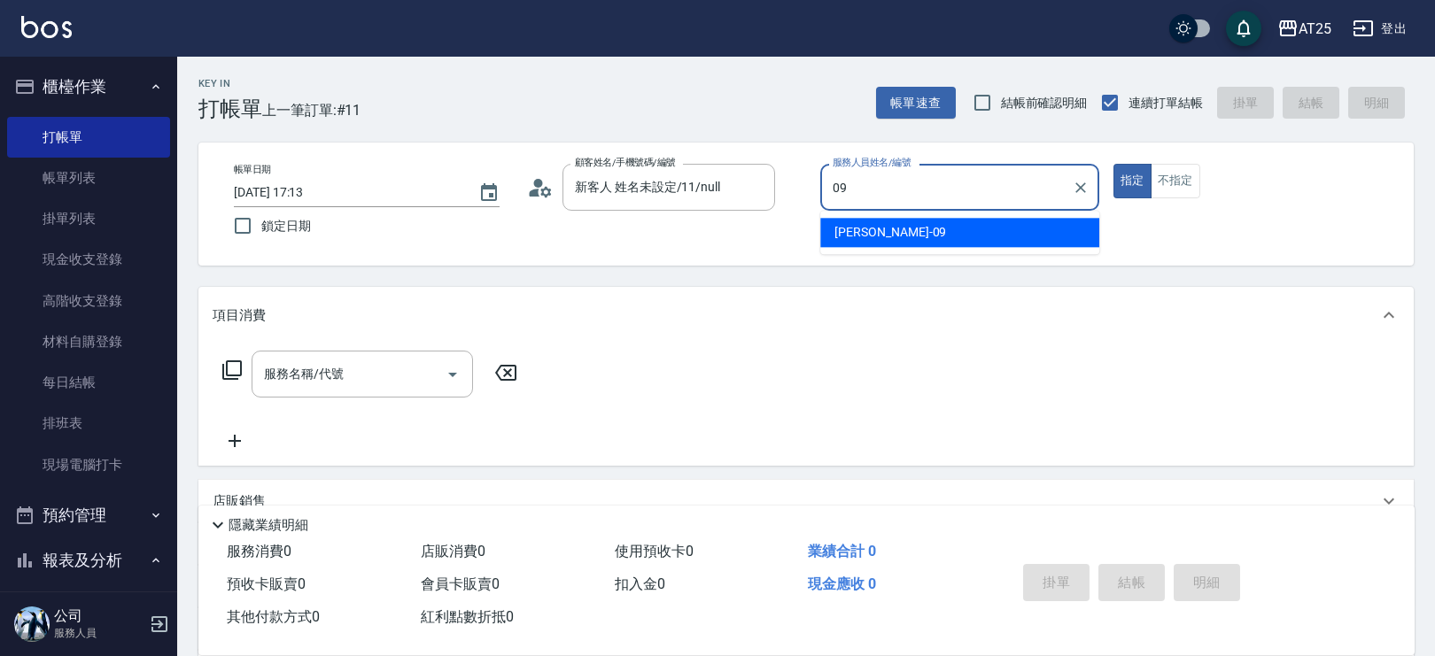
type input "Kevin-09"
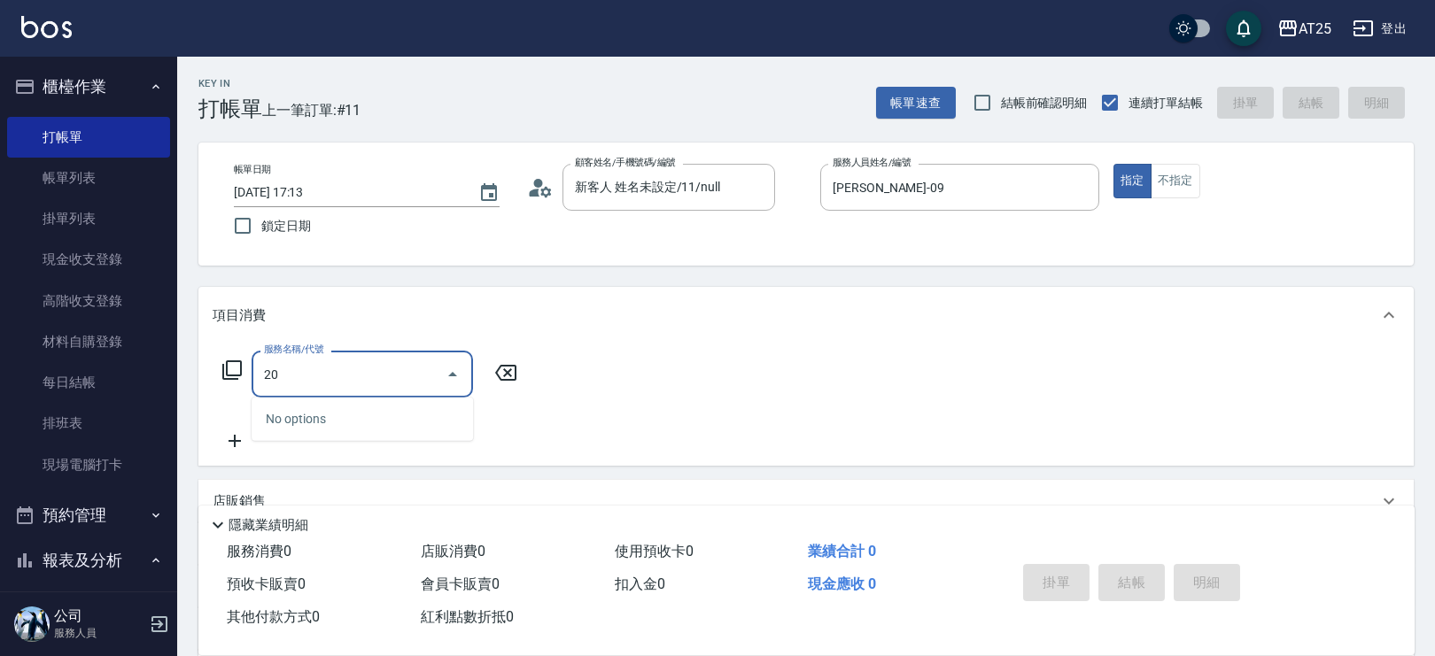
type input "201"
type input "30"
type input "洗髮(201)"
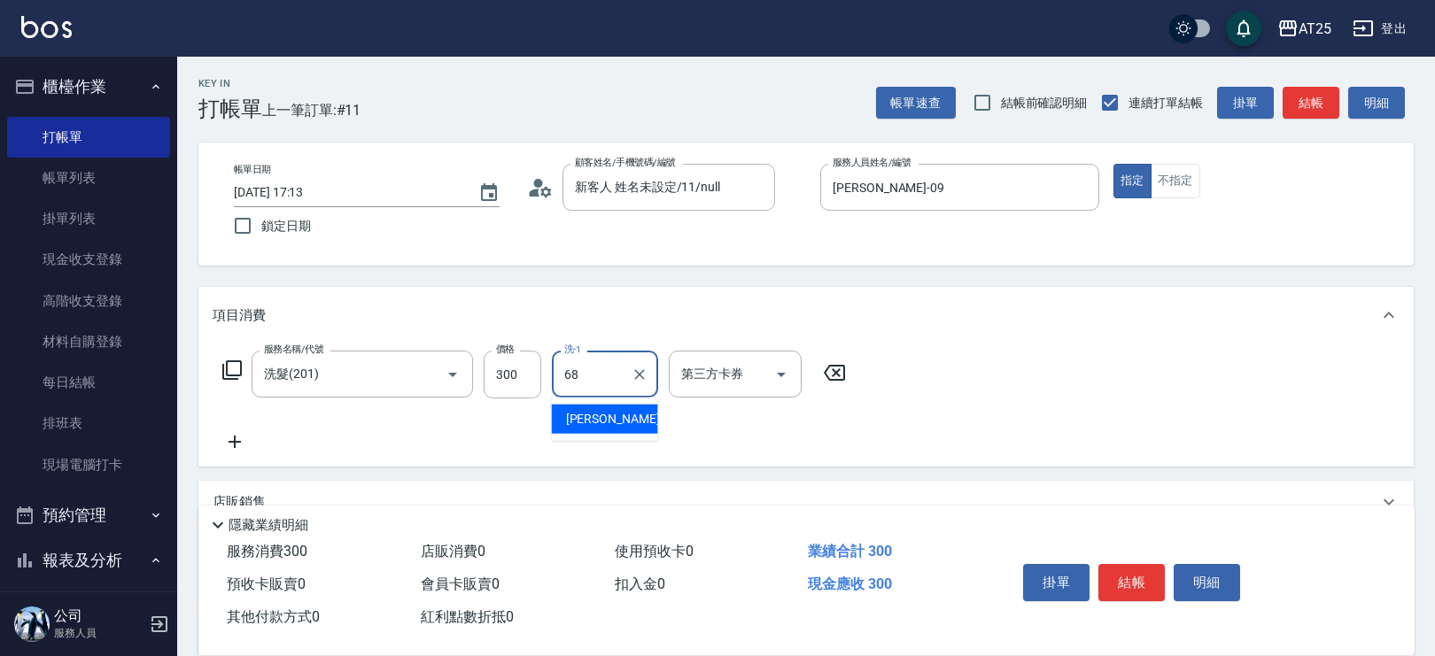
type input "游惠心-68"
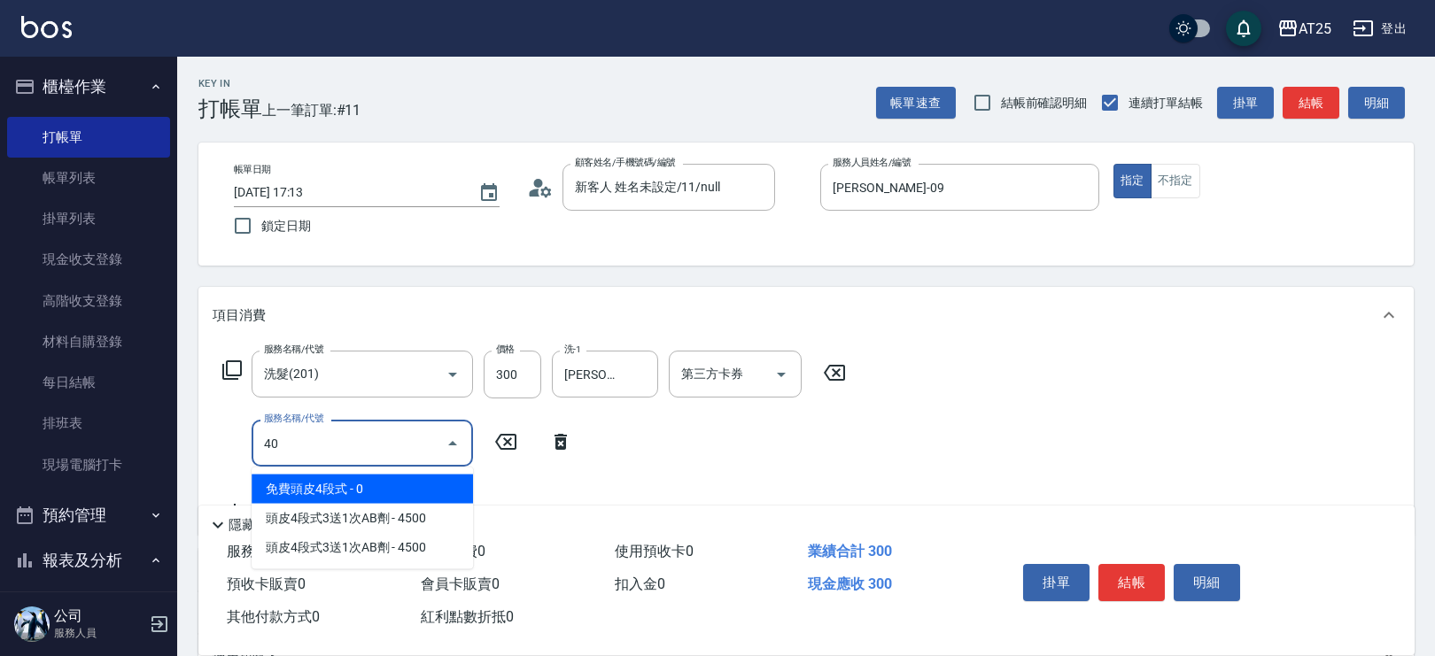
type input "401"
type input "60"
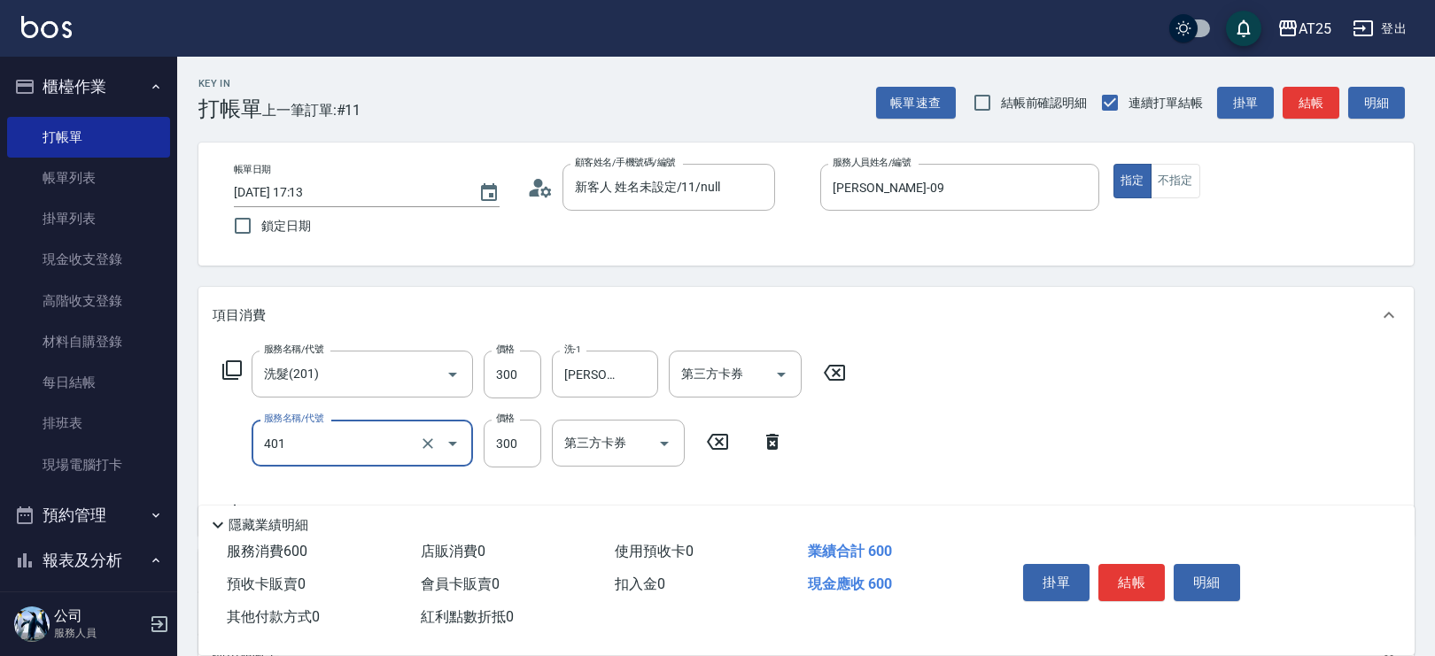
type input "剪髮(401)"
type input "30"
type input "20"
type input "50"
type input "200"
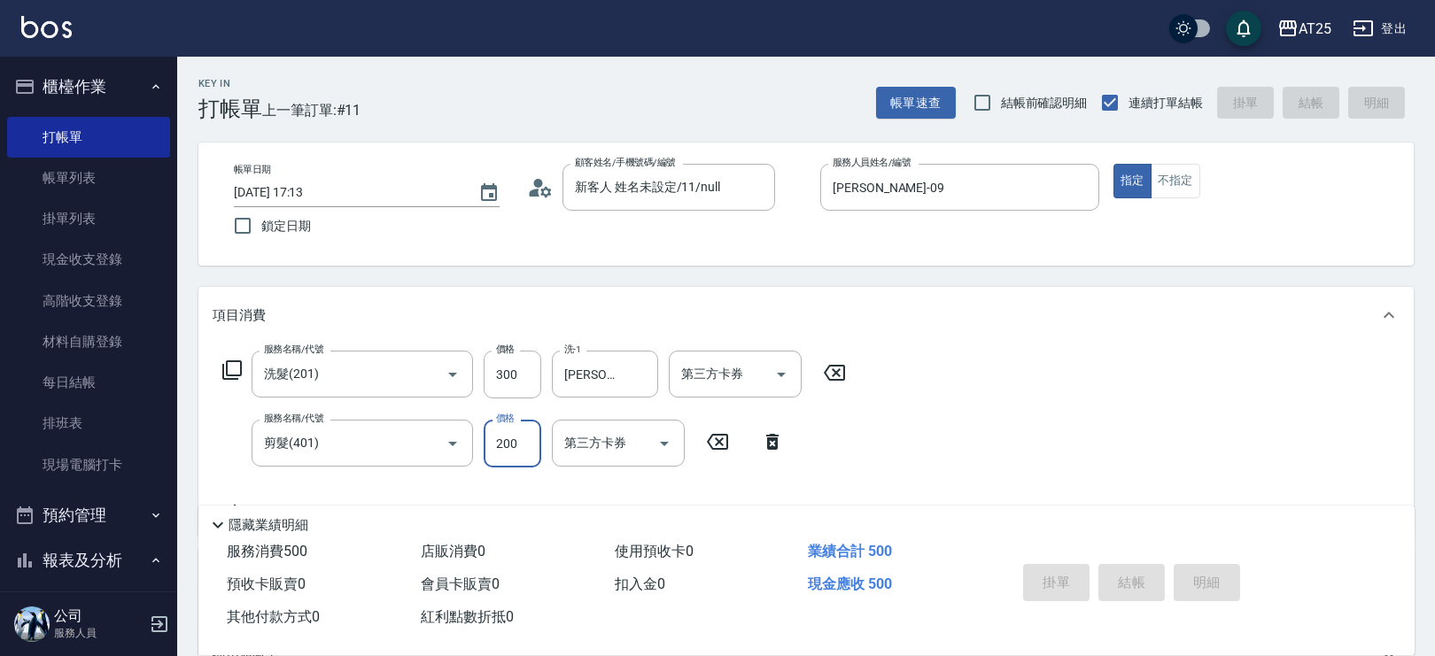
type input "2025/09/25 17:18"
type input "0"
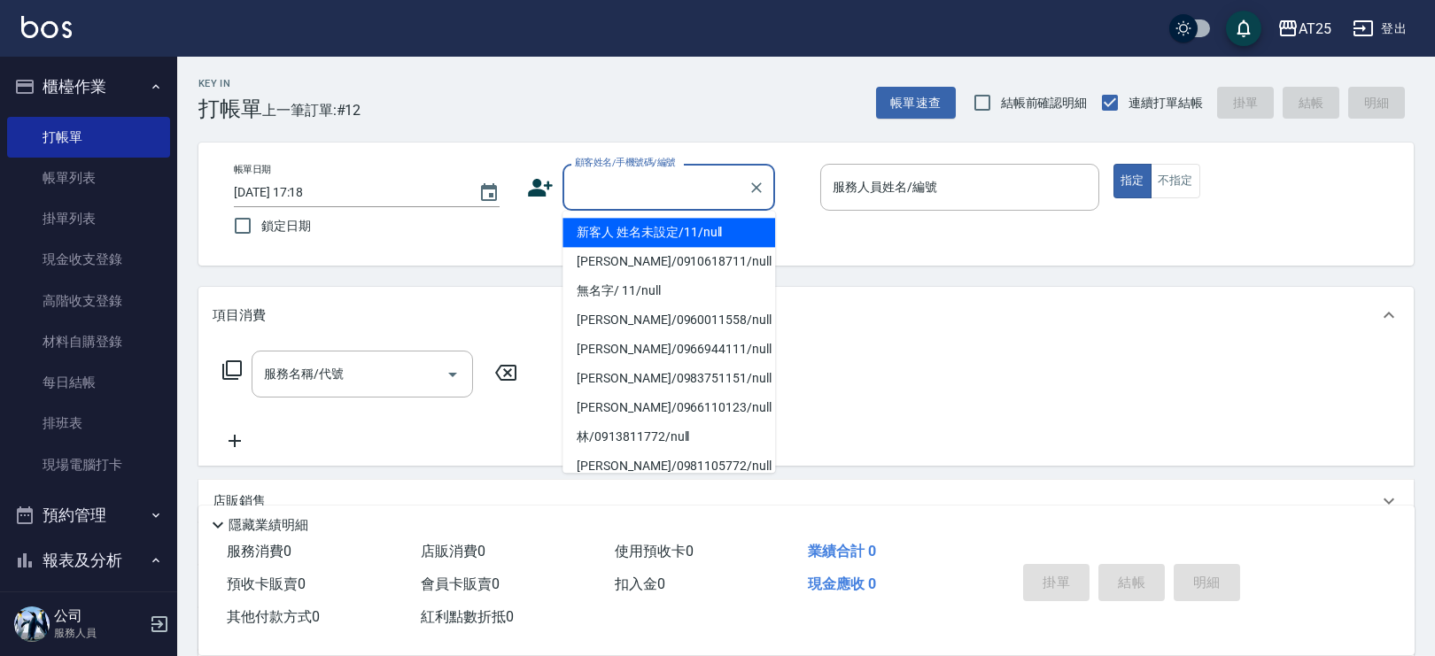
click at [633, 189] on input "顧客姓名/手機號碼/編號" at bounding box center [655, 187] width 170 height 31
click at [716, 228] on li "新客人 姓名未設定/11/null" at bounding box center [668, 232] width 213 height 29
type input "新客人 姓名未設定/11/null"
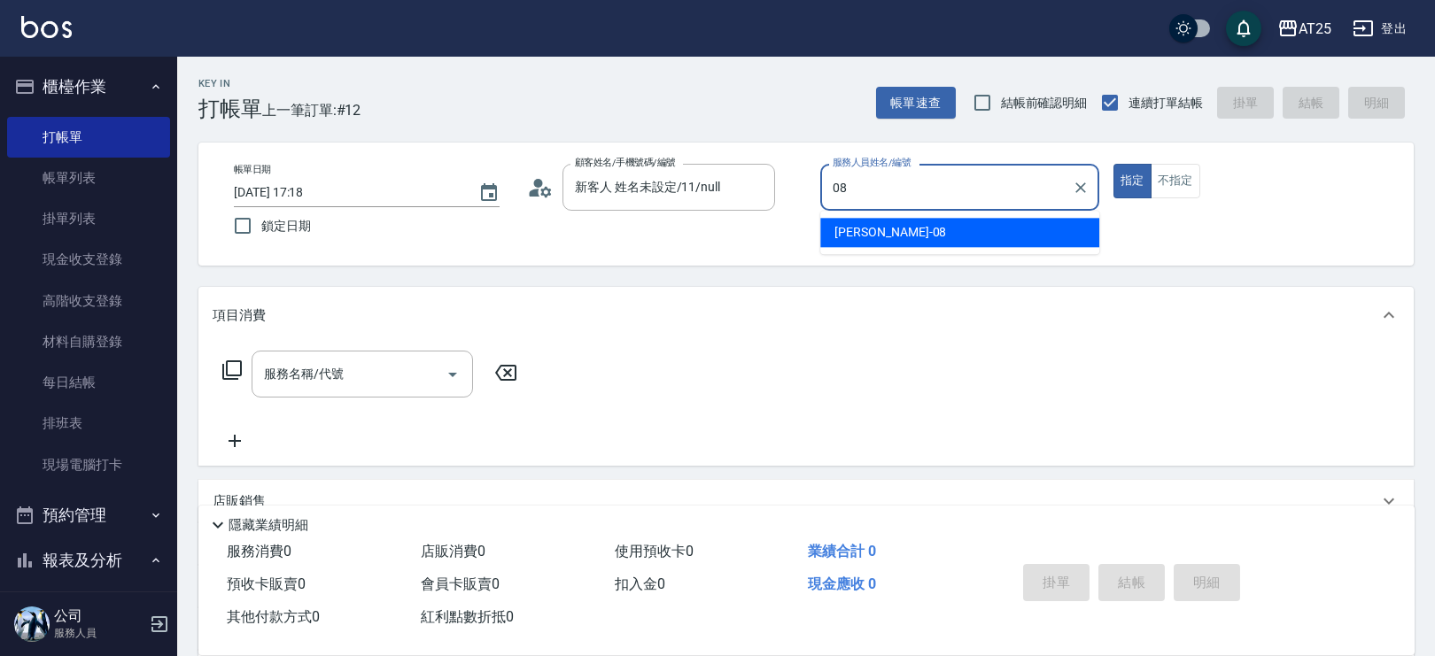
type input "Tony-08"
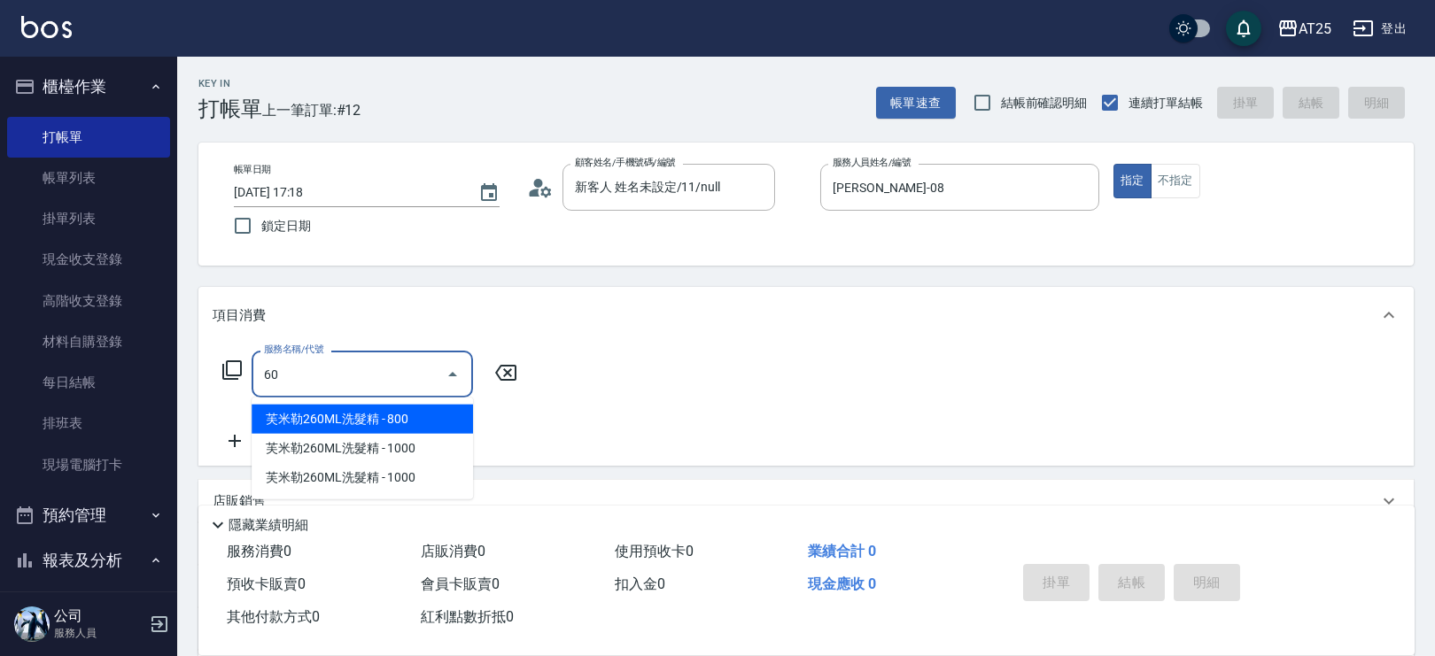
type input "601"
type input "100"
type input "自備護髮(1000上)(601)"
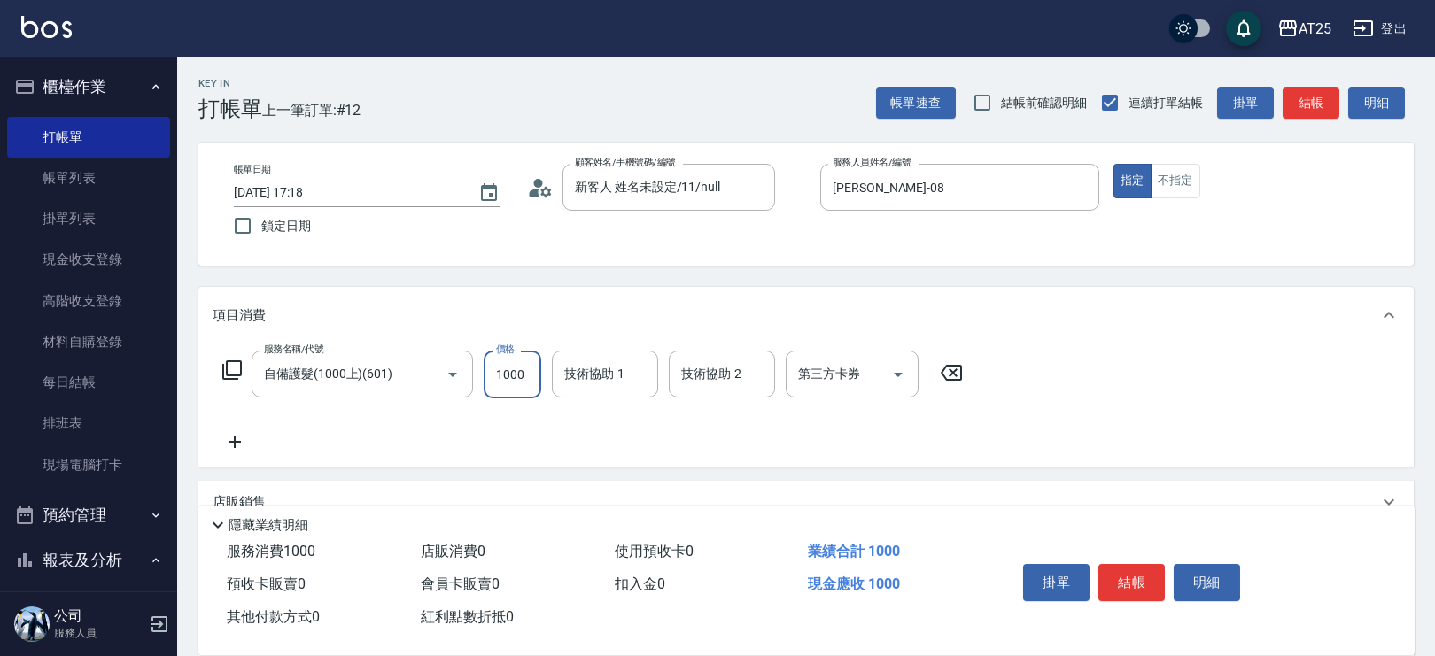
type input "0"
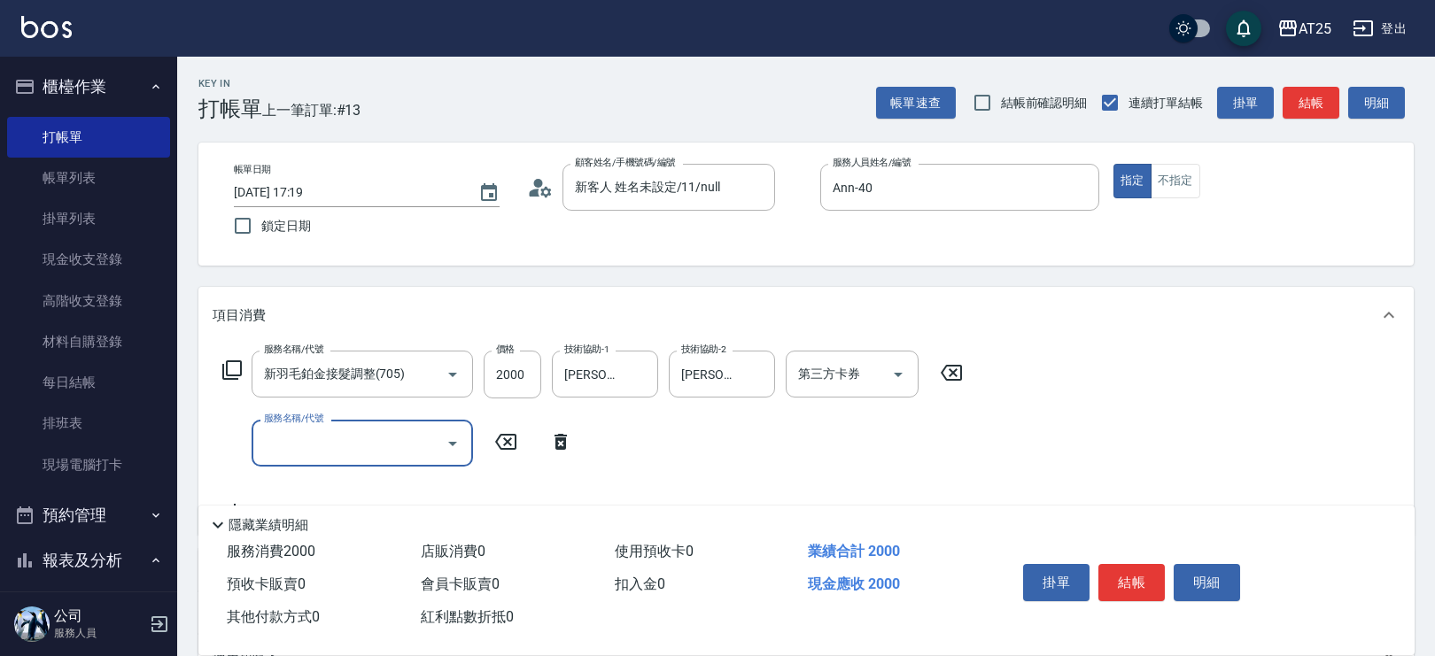
click at [331, 426] on div "服務名稱/代號" at bounding box center [362, 443] width 221 height 47
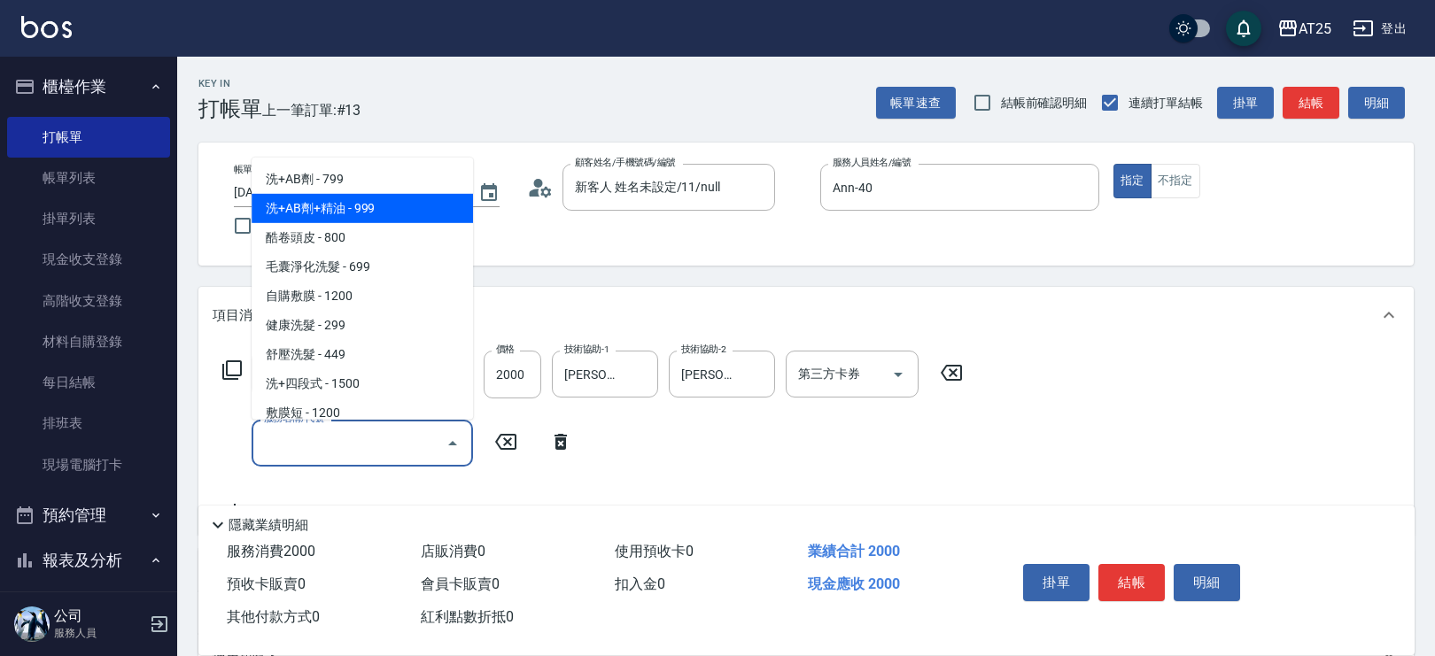
click at [353, 217] on span "洗+AB劑+精油 - 999" at bounding box center [362, 207] width 221 height 29
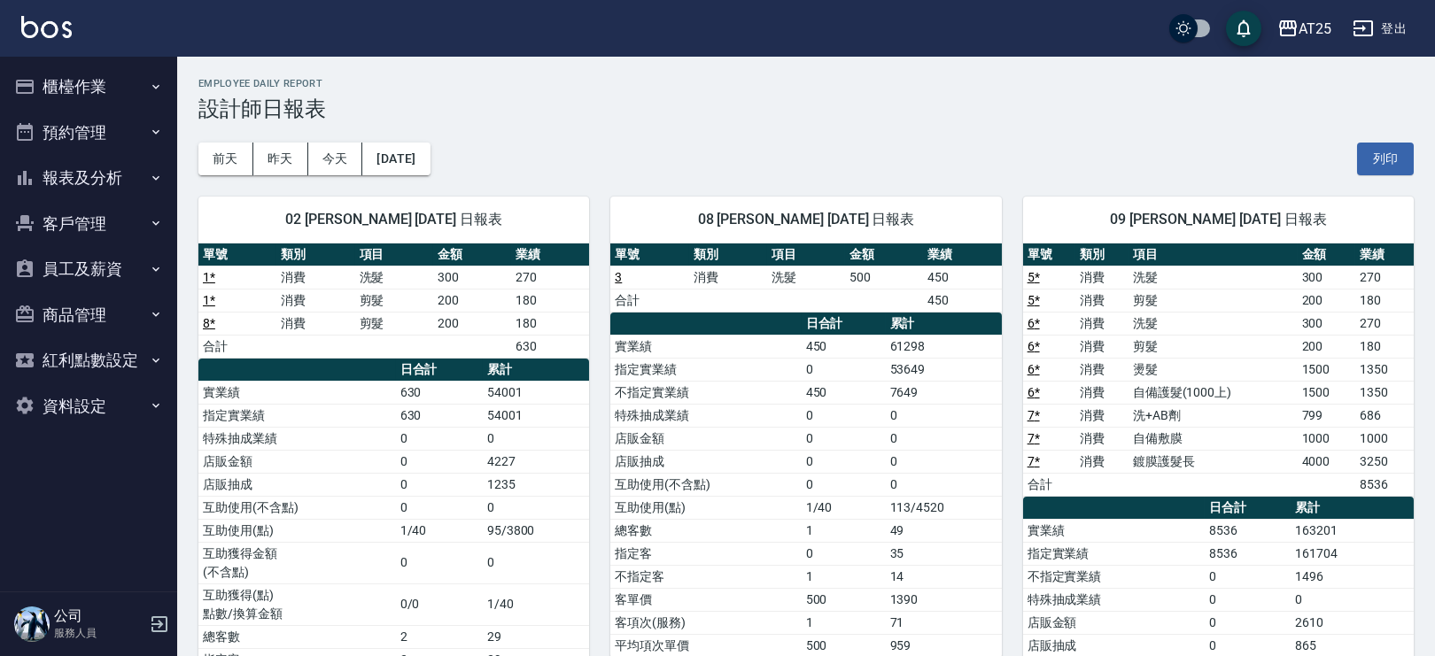
click at [92, 173] on button "報表及分析" at bounding box center [88, 178] width 163 height 46
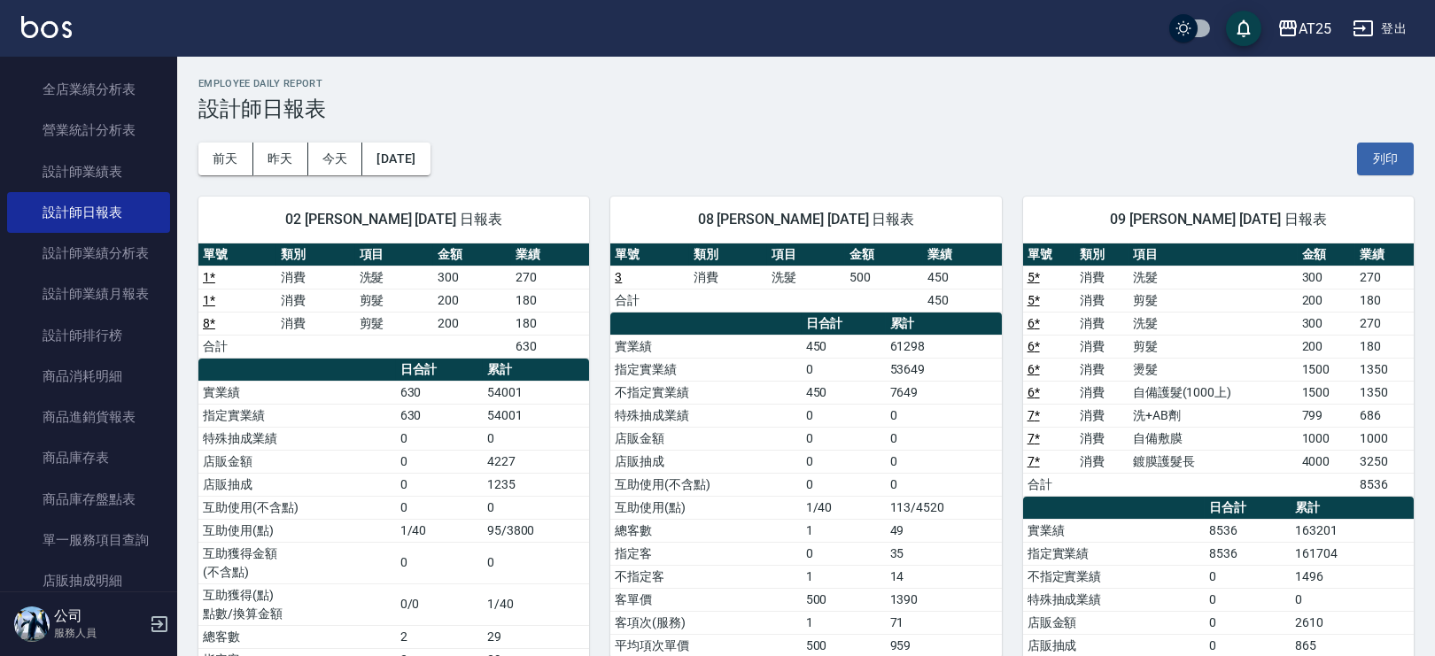
scroll to position [466, 0]
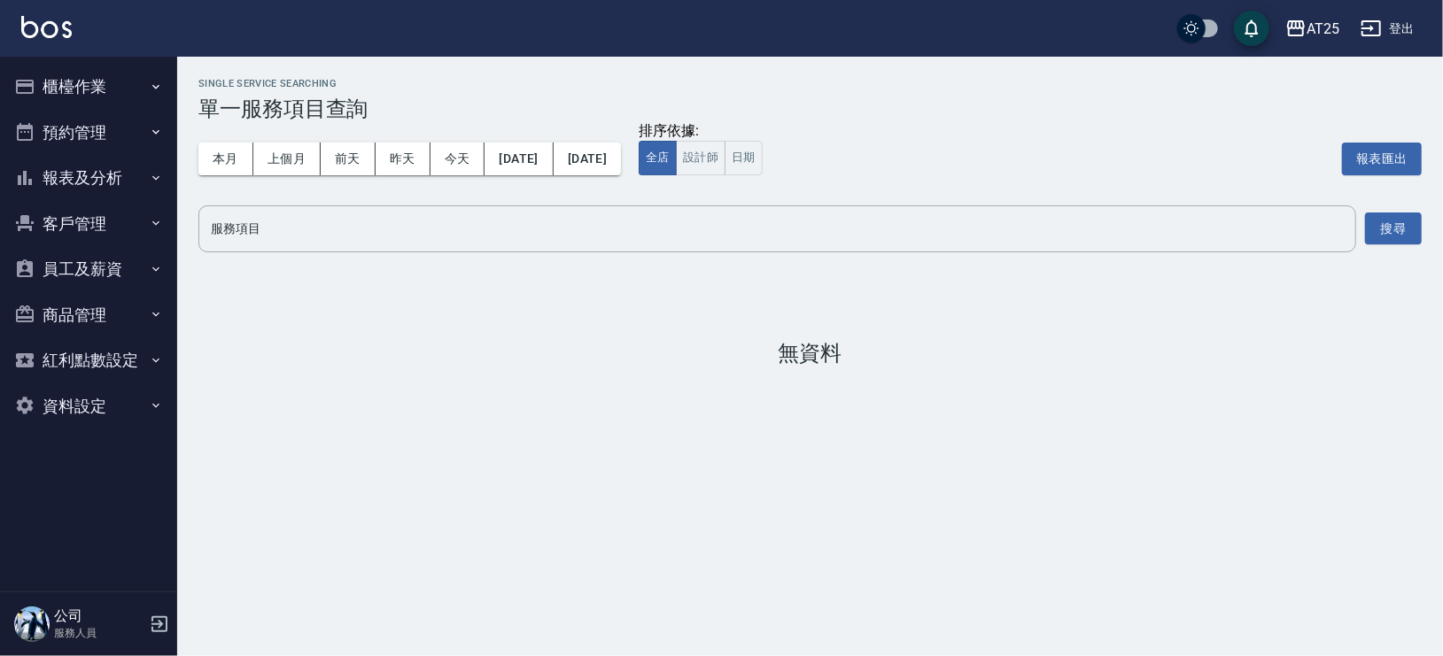
click at [311, 213] on input "服務項目" at bounding box center [777, 228] width 1142 height 31
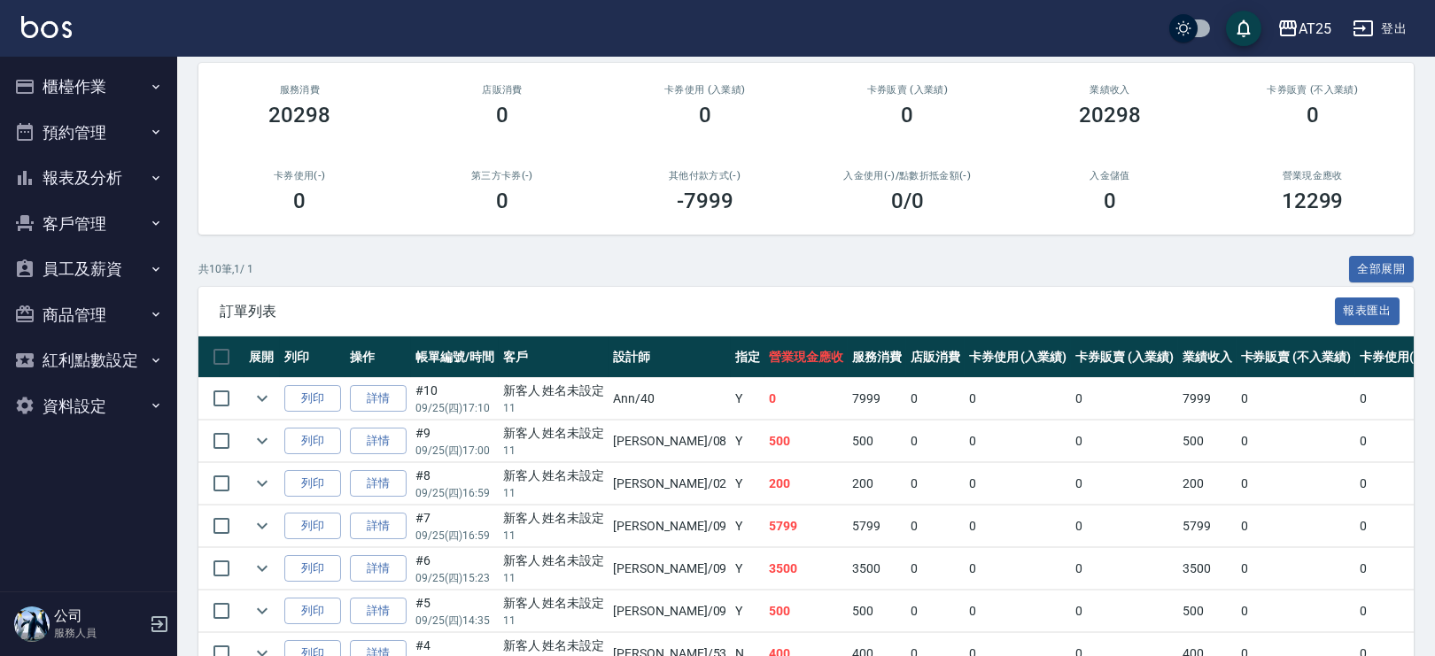
scroll to position [155, 0]
click at [385, 391] on link "詳情" at bounding box center [378, 398] width 57 height 27
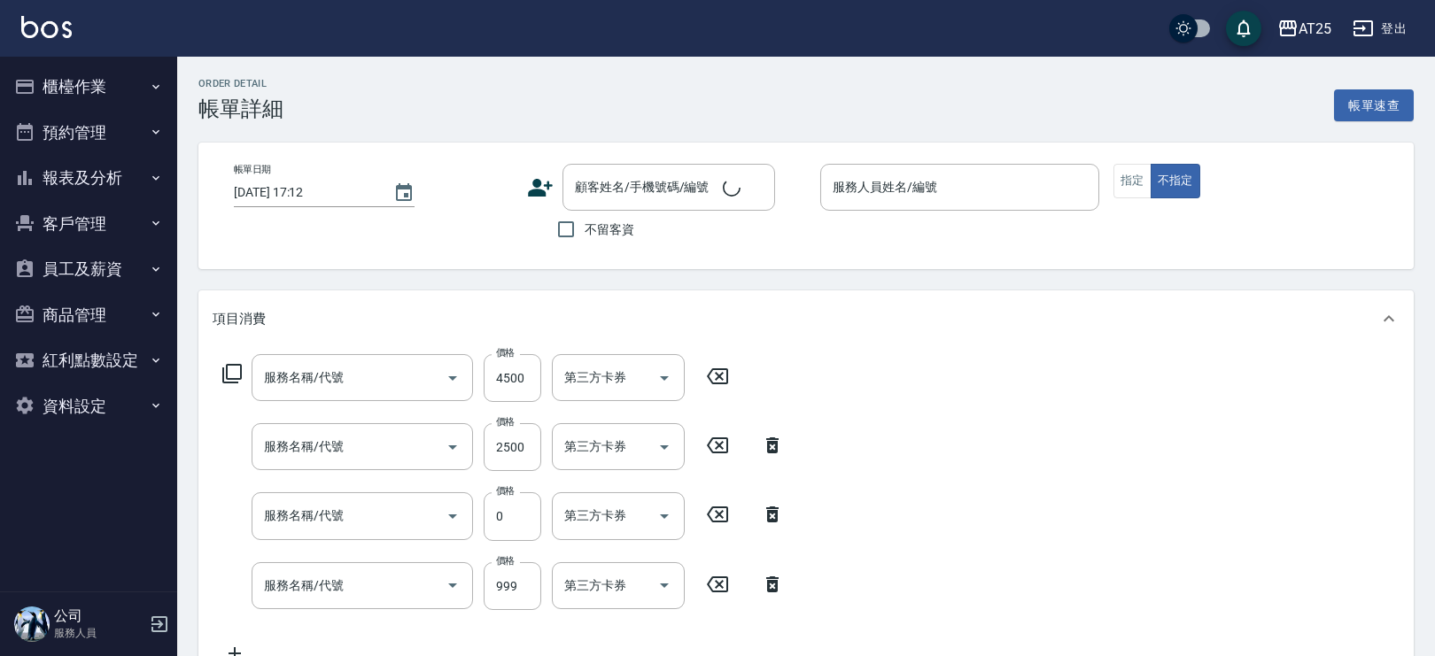
type input "[DATE] 17:10"
type input "Ann-40"
type input "0"
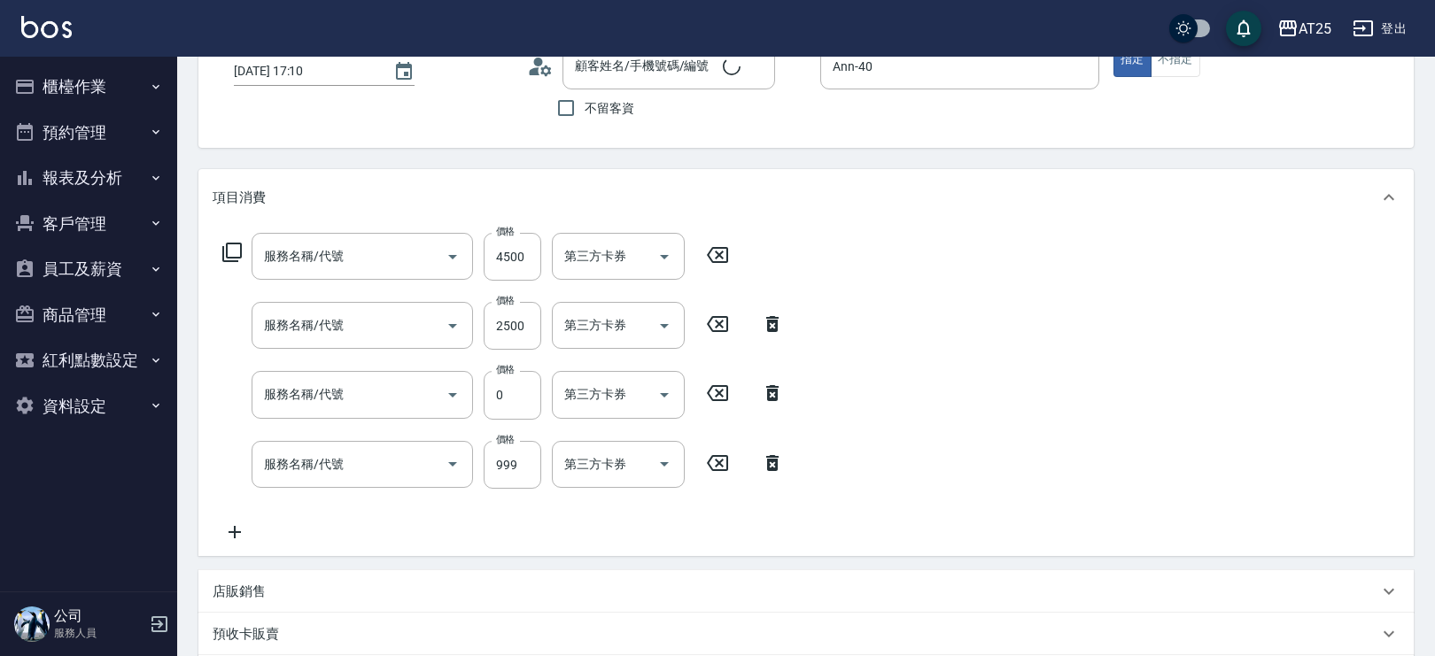
type input "新羽毛鉑金接髮調整(705)"
type input "自購鍍膜護髮(664)"
type input "拆(714)"
type input "洗+AB劑+精油(102)"
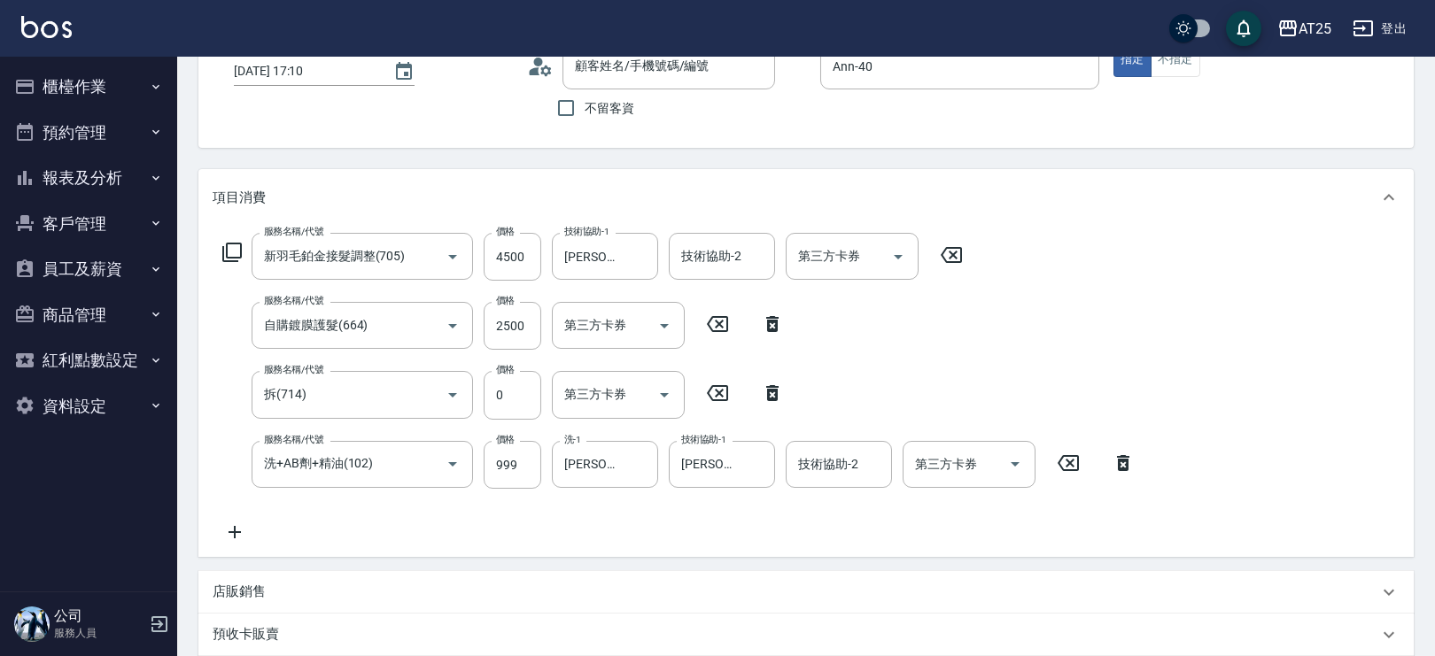
type input "新客人 姓名未設定/11/null"
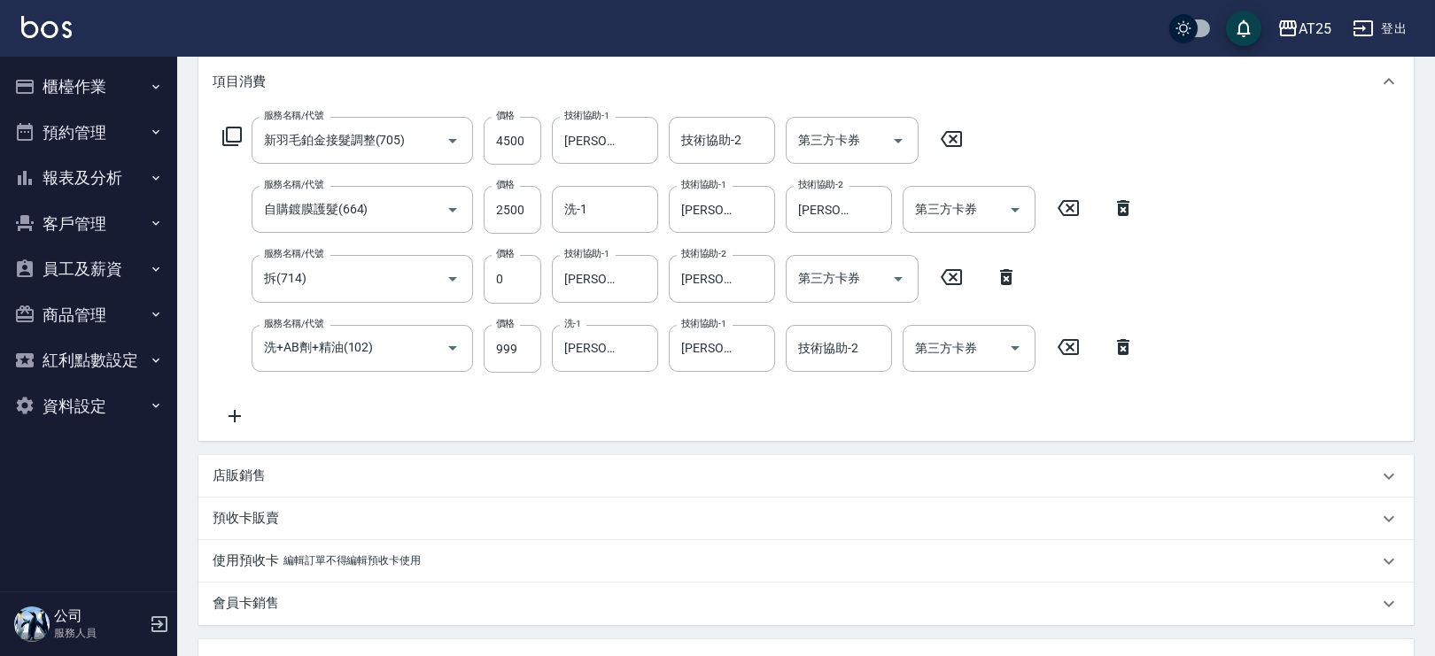
click at [234, 418] on icon at bounding box center [235, 416] width 44 height 21
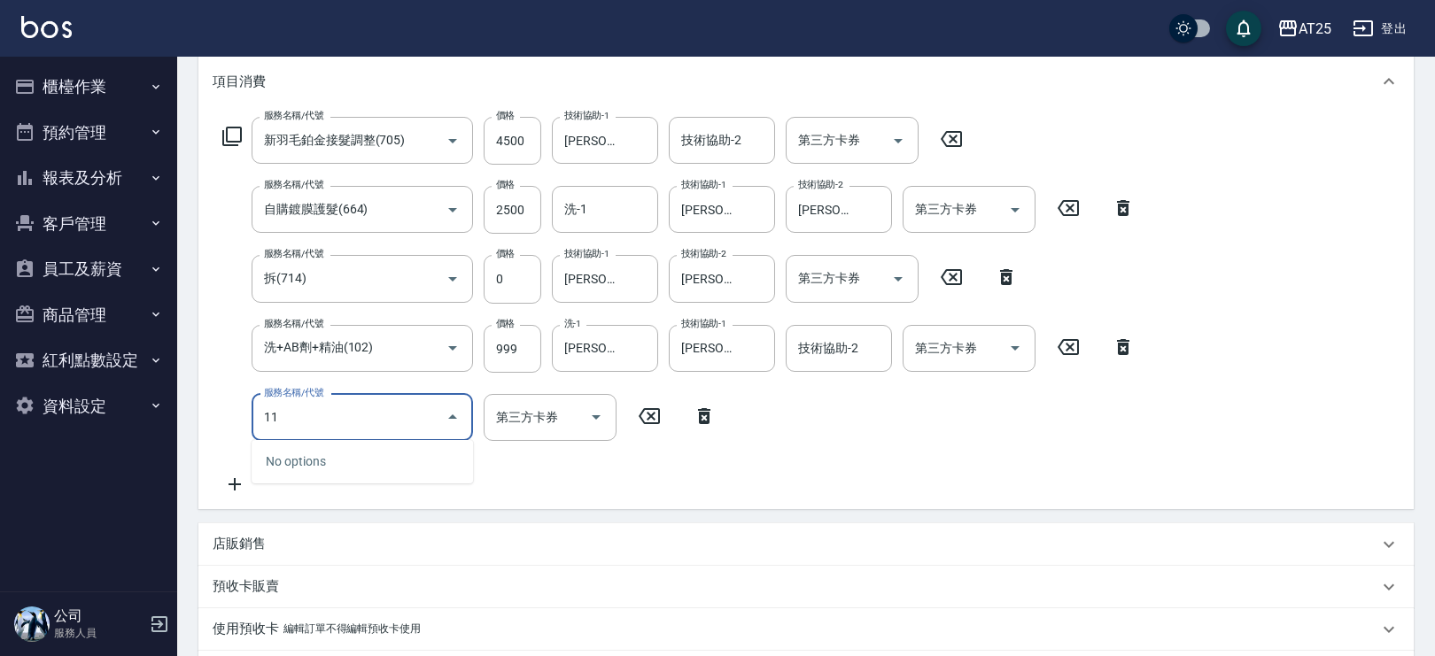
type input "114"
type input "300"
type input "自備敷膜(114)"
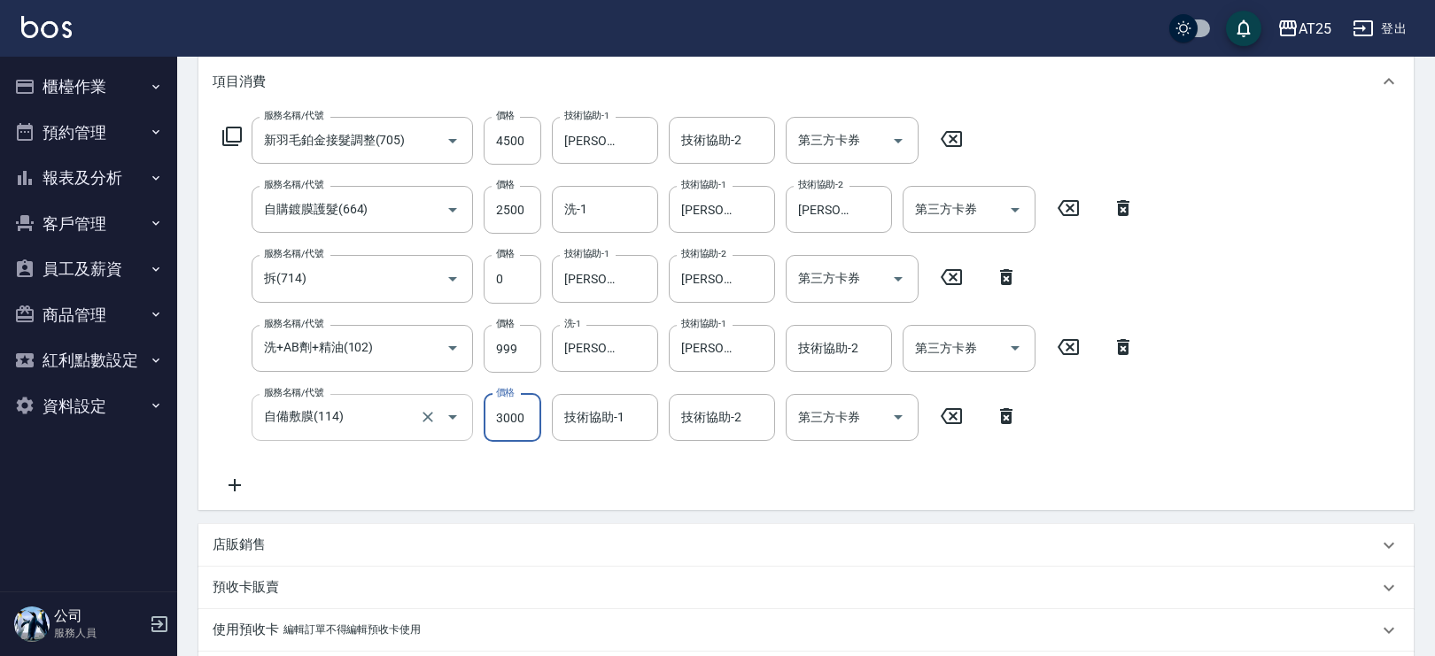
type input "0"
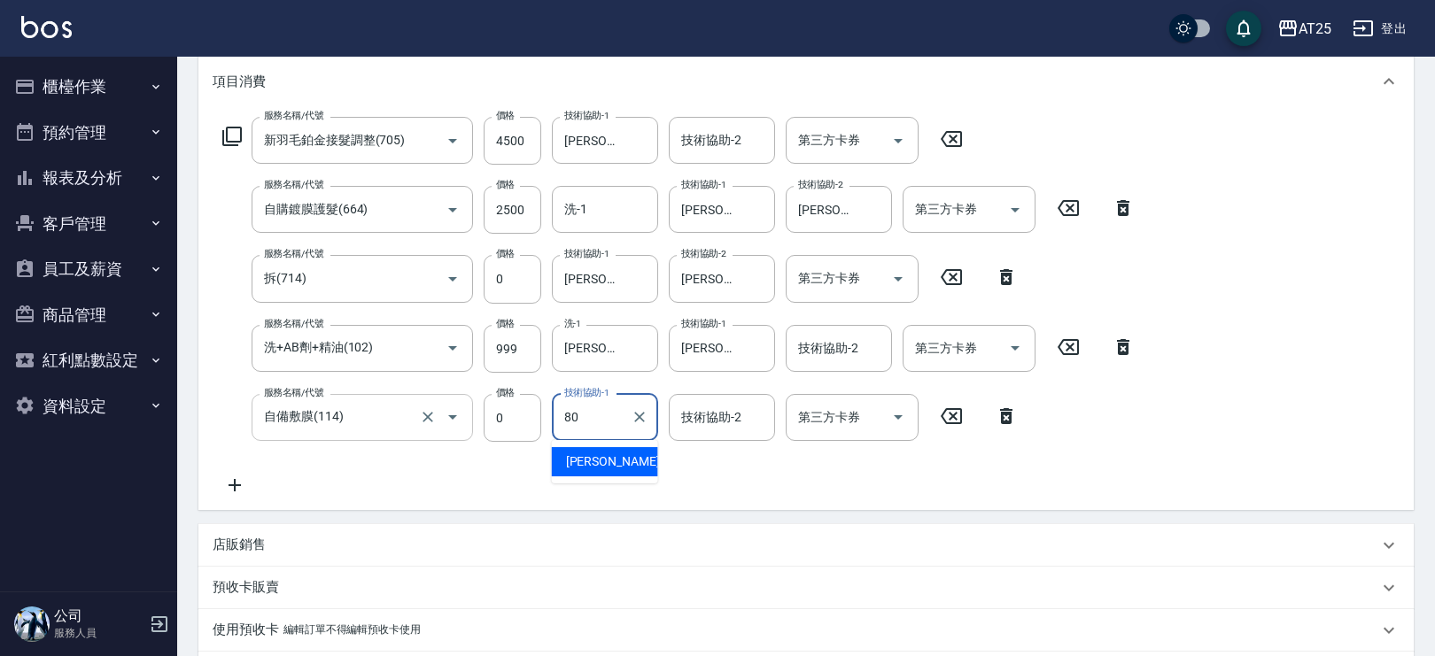
type input "Jessica-80"
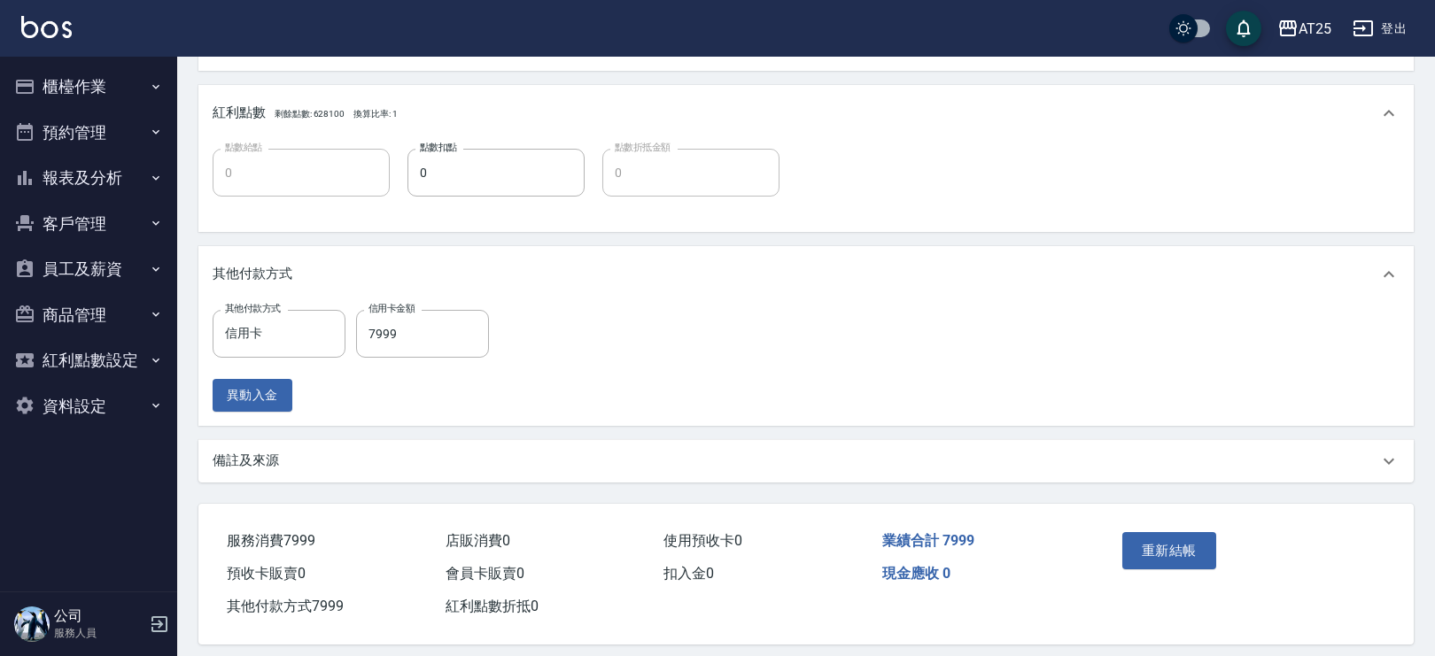
scroll to position [874, 0]
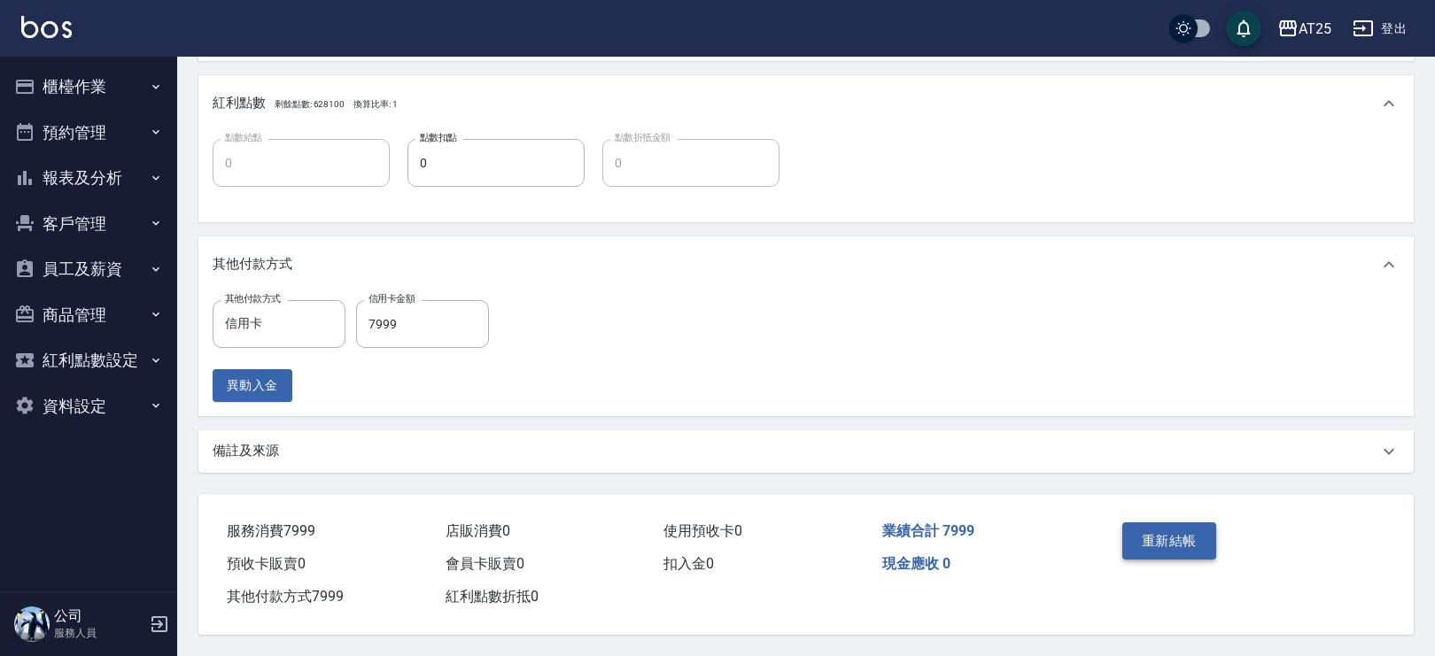
click at [1180, 541] on button "重新結帳" at bounding box center [1169, 540] width 94 height 37
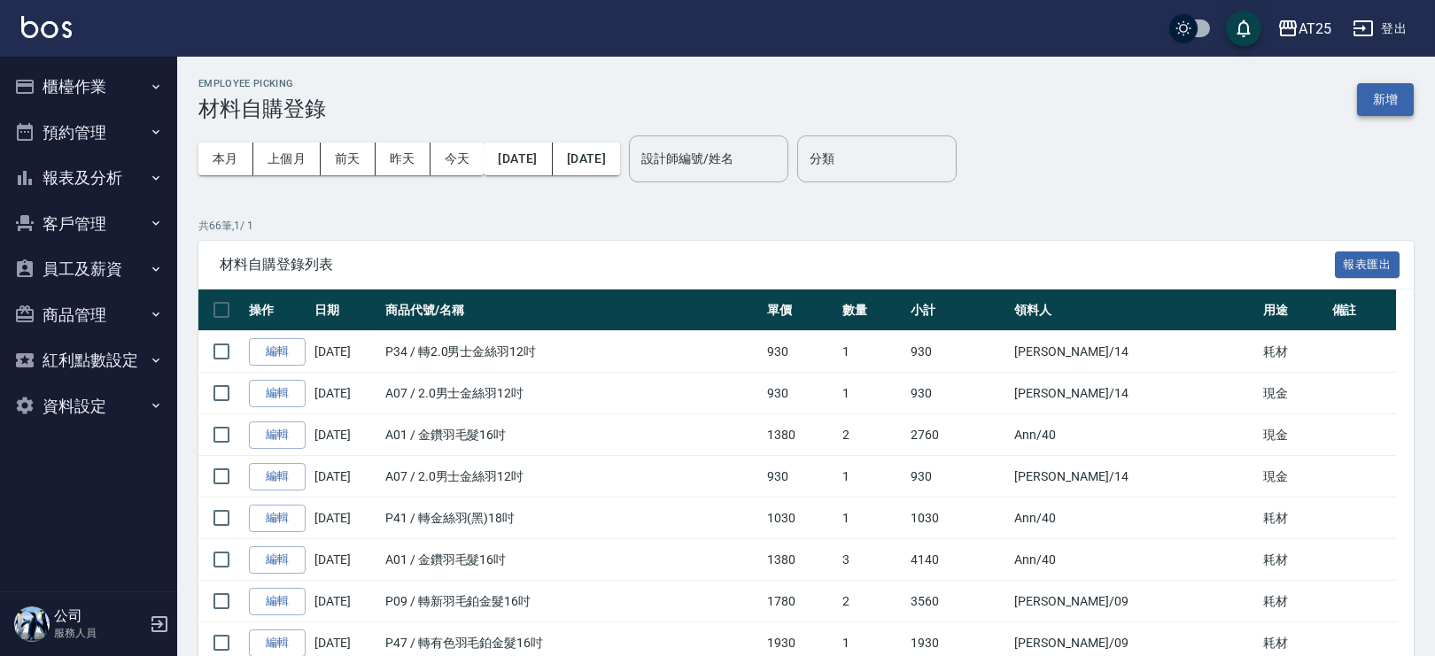
click at [1402, 108] on button "新增" at bounding box center [1385, 99] width 57 height 33
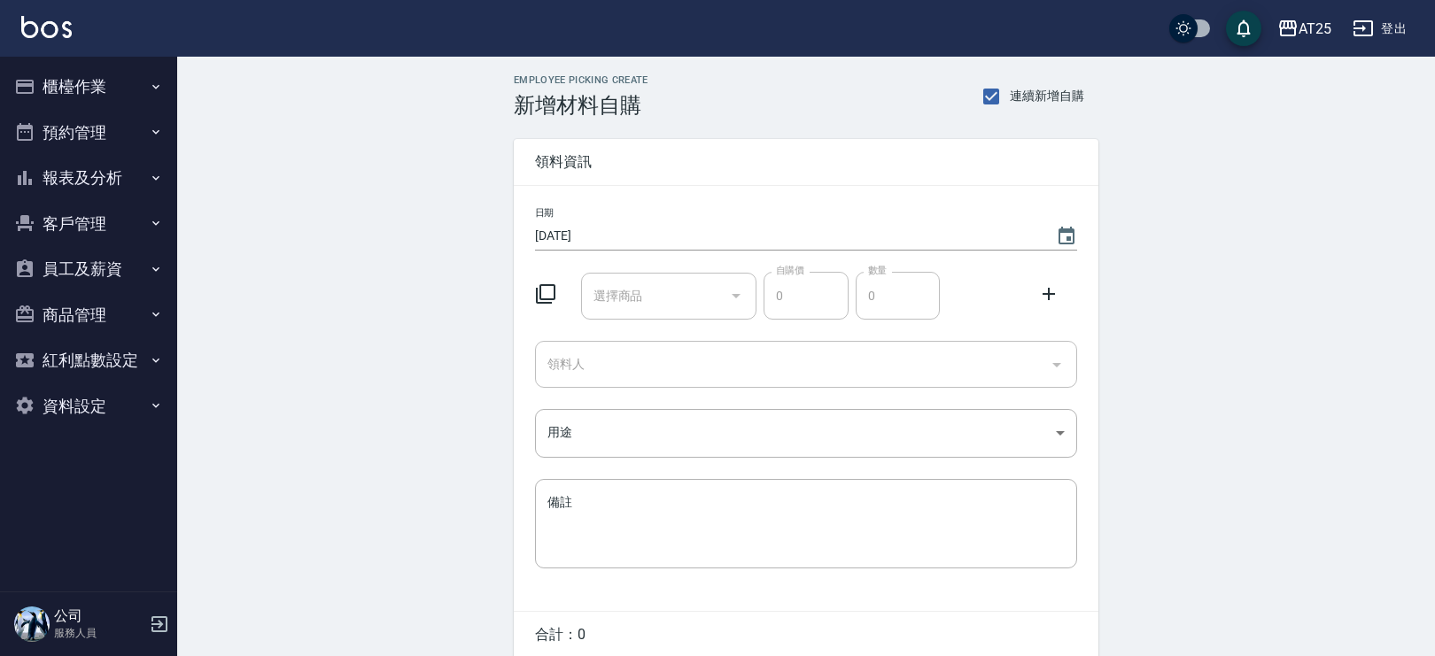
click at [635, 297] on div "選擇商品 選擇商品" at bounding box center [669, 296] width 176 height 47
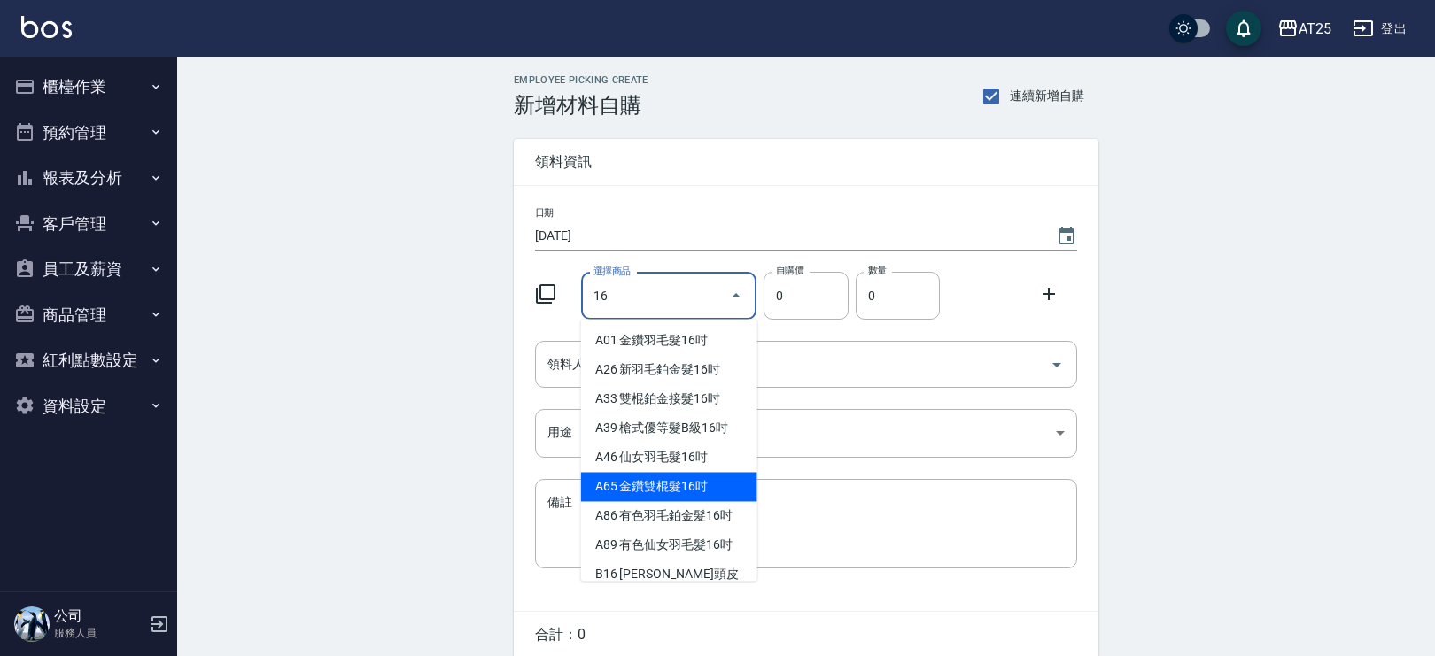
click at [704, 480] on li "A65 金鑽雙棍髮16吋" at bounding box center [669, 486] width 176 height 29
type input "金鑽雙棍髮16吋"
type input "730"
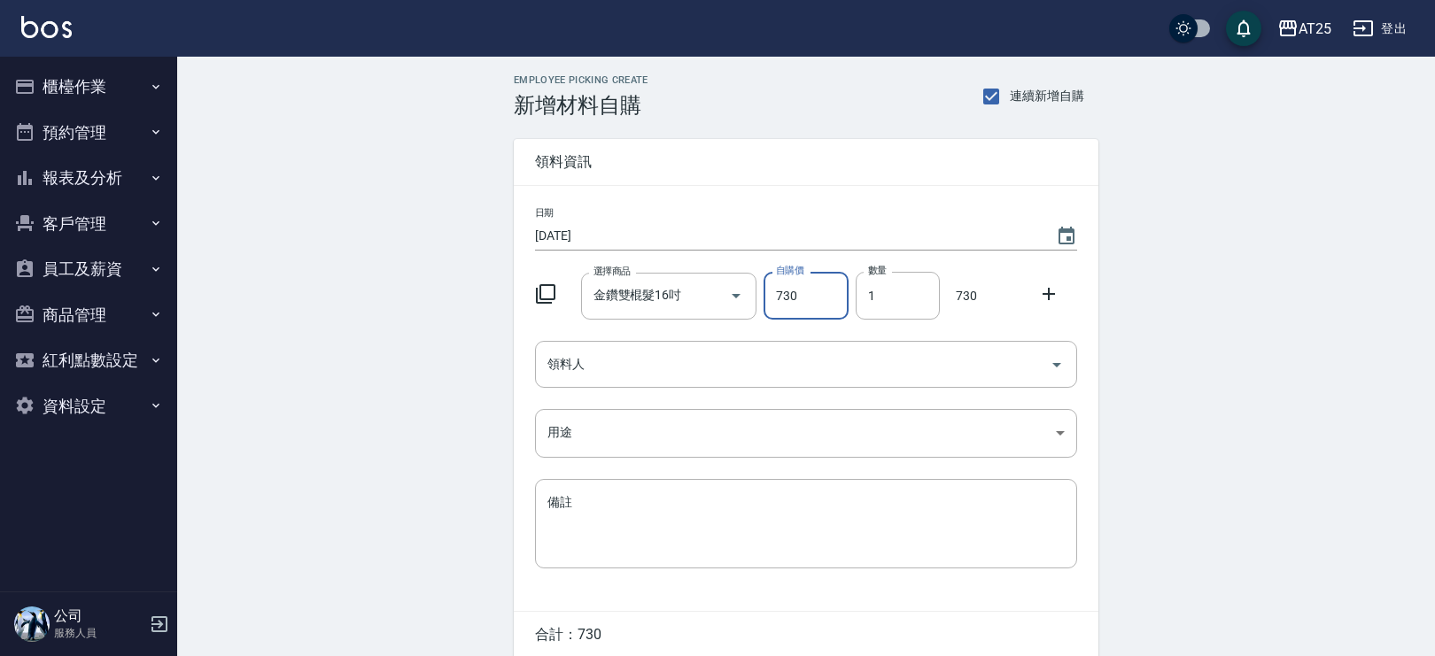
drag, startPoint x: 897, startPoint y: 306, endPoint x: 830, endPoint y: 309, distance: 67.4
click at [830, 309] on div "選擇商品 金鑽雙棍髮16吋 選擇商品 自購價 730 自購價 數量 1 數量 730" at bounding box center [802, 292] width 549 height 55
type input "4"
click at [747, 368] on input "領料人" at bounding box center [792, 364] width 499 height 31
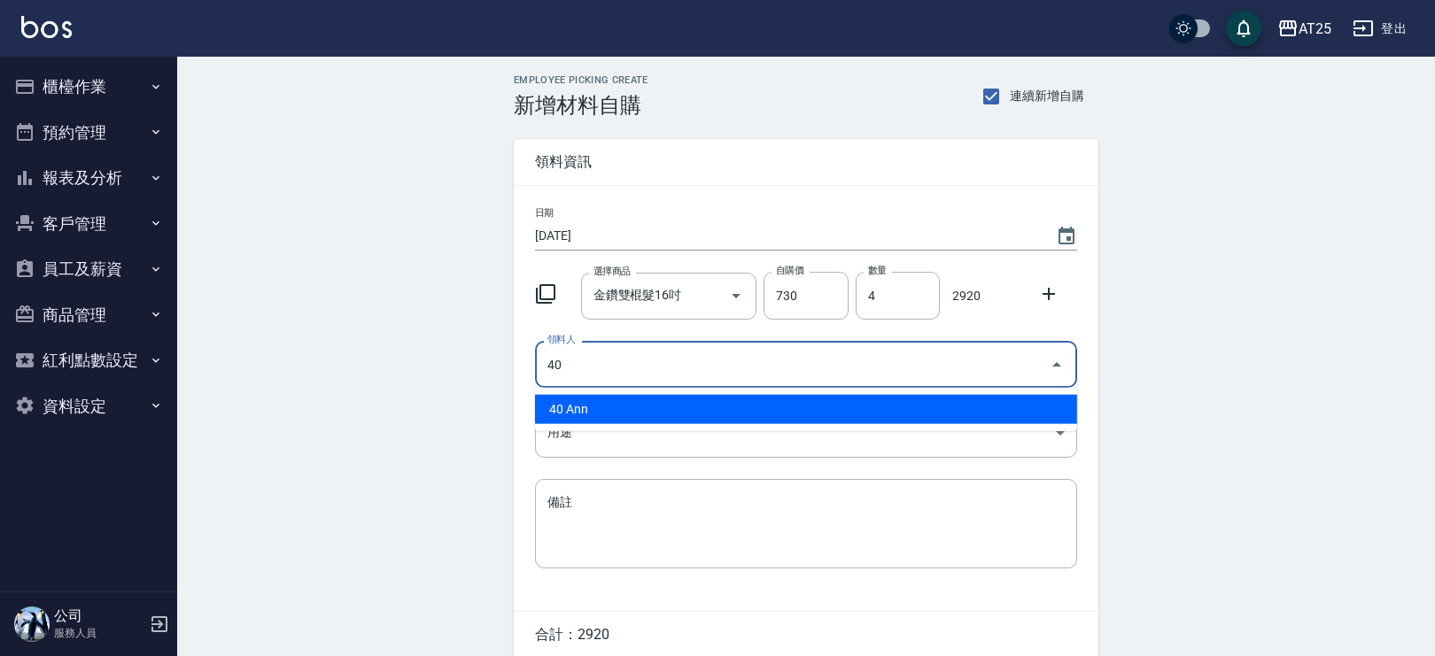
type input "40 Ann"
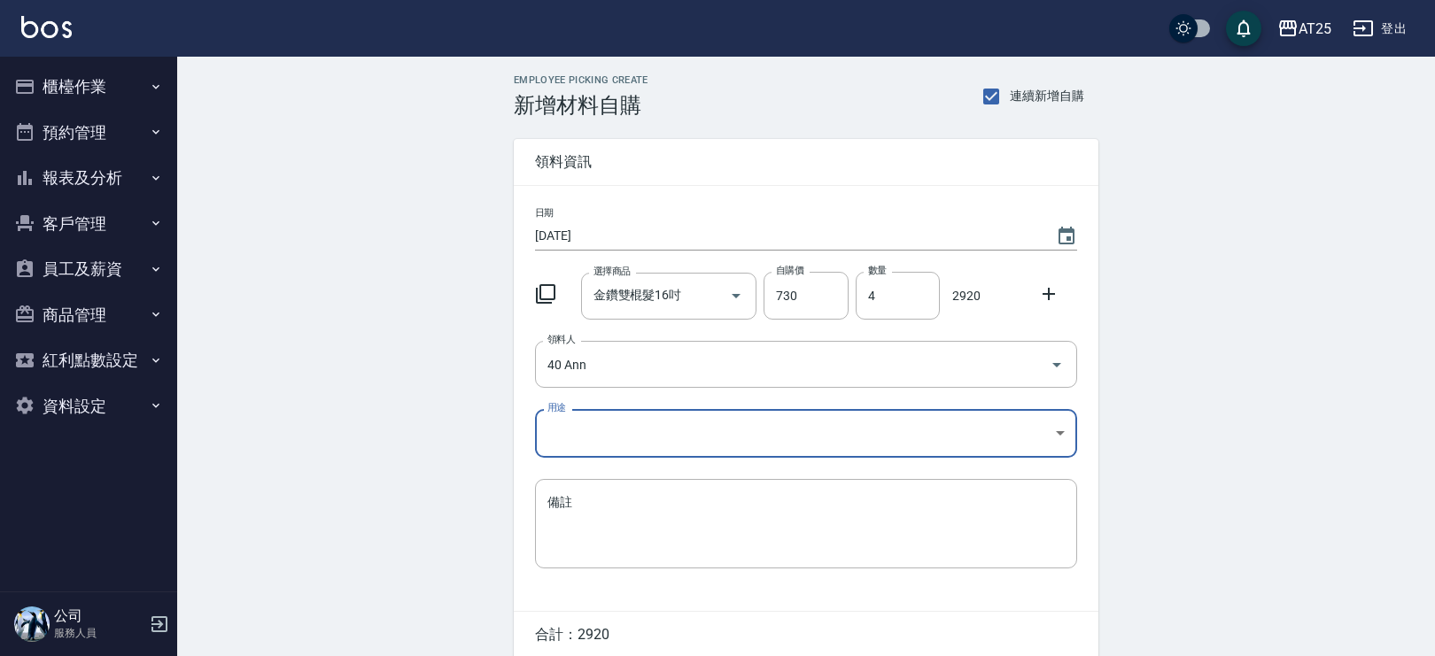
click at [658, 430] on body "AT25 登出 櫃檯作業 打帳單 帳單列表 掛單列表 現金收支登錄 高階收支登錄 材料自購登錄 每日結帳 排班表 現場電腦打卡 預約管理 預約管理 單日預約紀…" at bounding box center [717, 365] width 1435 height 730
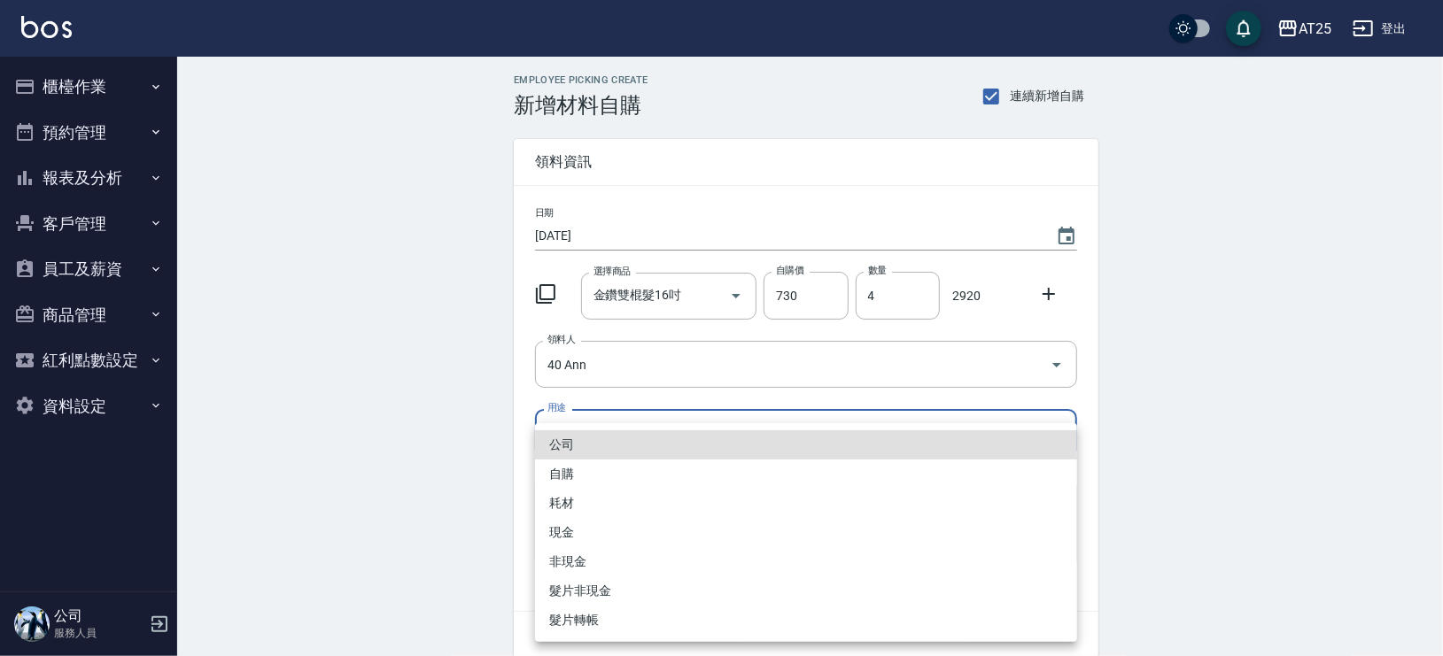
click at [578, 527] on li "現金" at bounding box center [806, 532] width 542 height 29
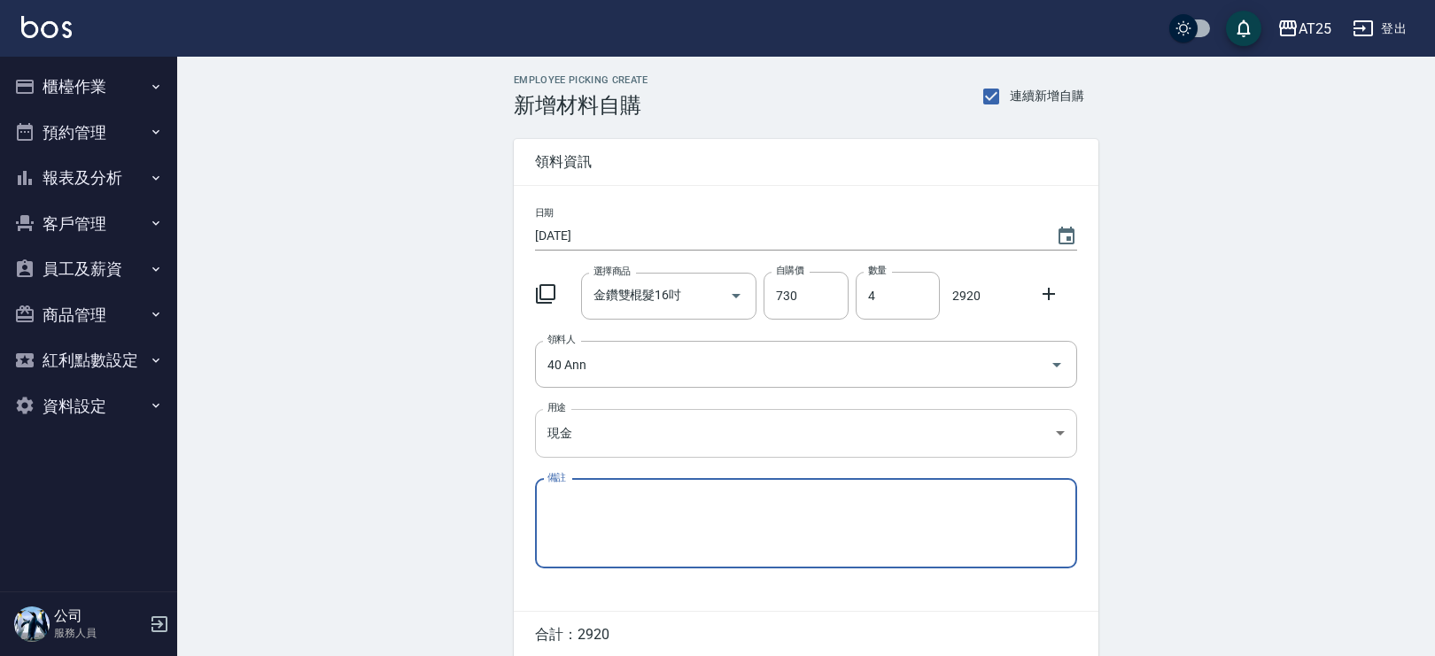
click at [605, 417] on body "AT25 登出 櫃檯作業 打帳單 帳單列表 掛單列表 現金收支登錄 高階收支登錄 材料自購登錄 每日結帳 排班表 現場電腦打卡 預約管理 預約管理 單日預約紀…" at bounding box center [717, 365] width 1435 height 730
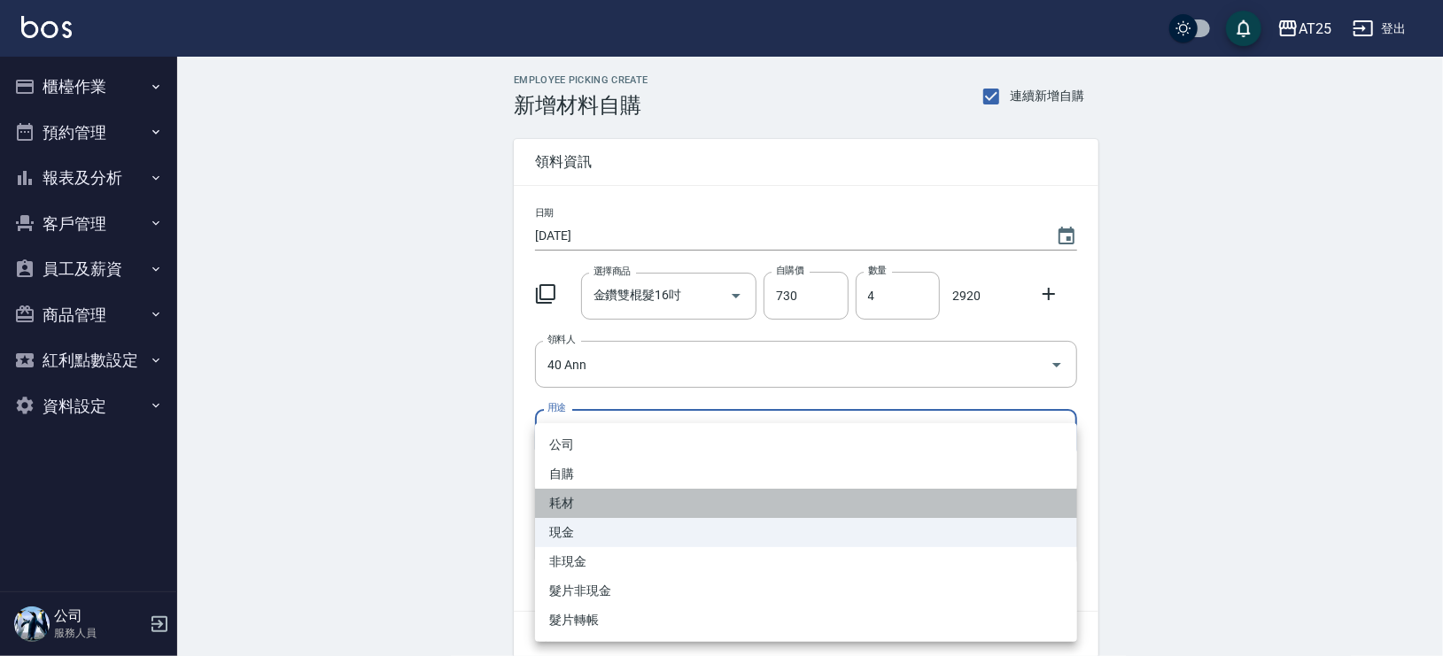
click at [584, 508] on li "耗材" at bounding box center [806, 503] width 542 height 29
type input "耗材"
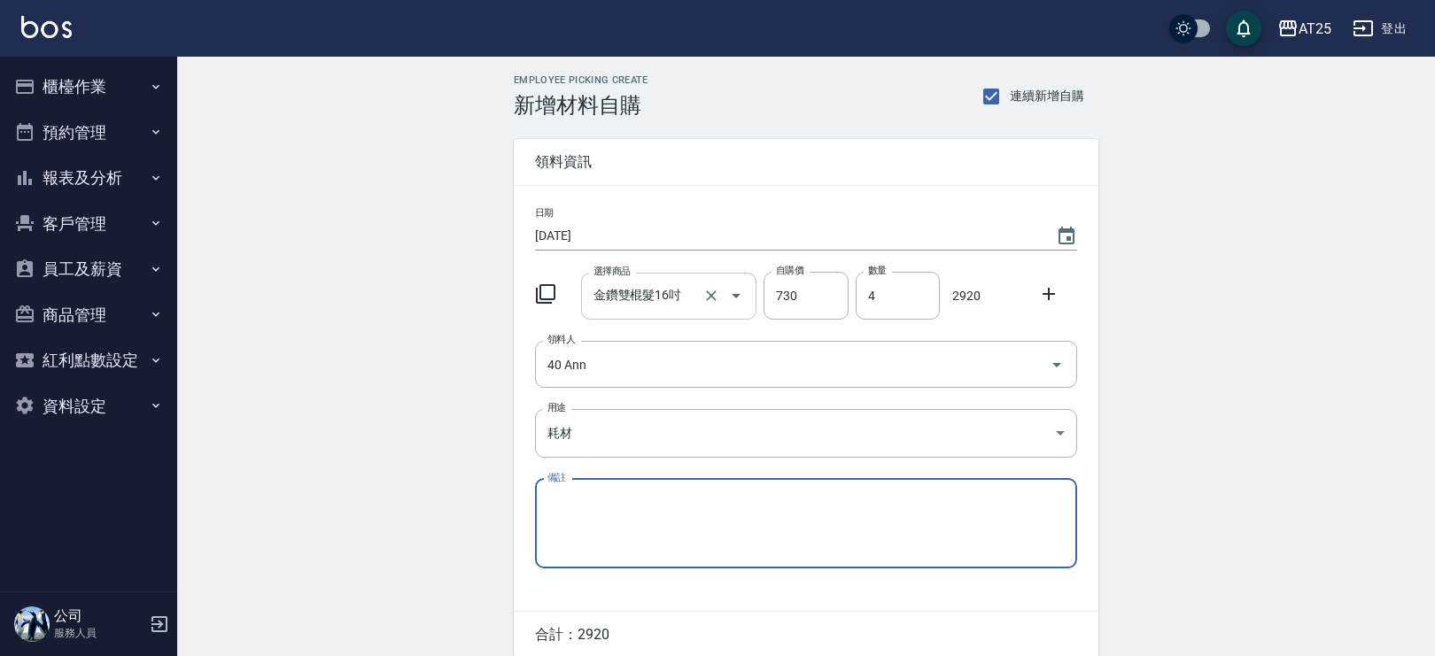
click at [639, 283] on input "金鑽雙棍髮16吋" at bounding box center [644, 296] width 111 height 31
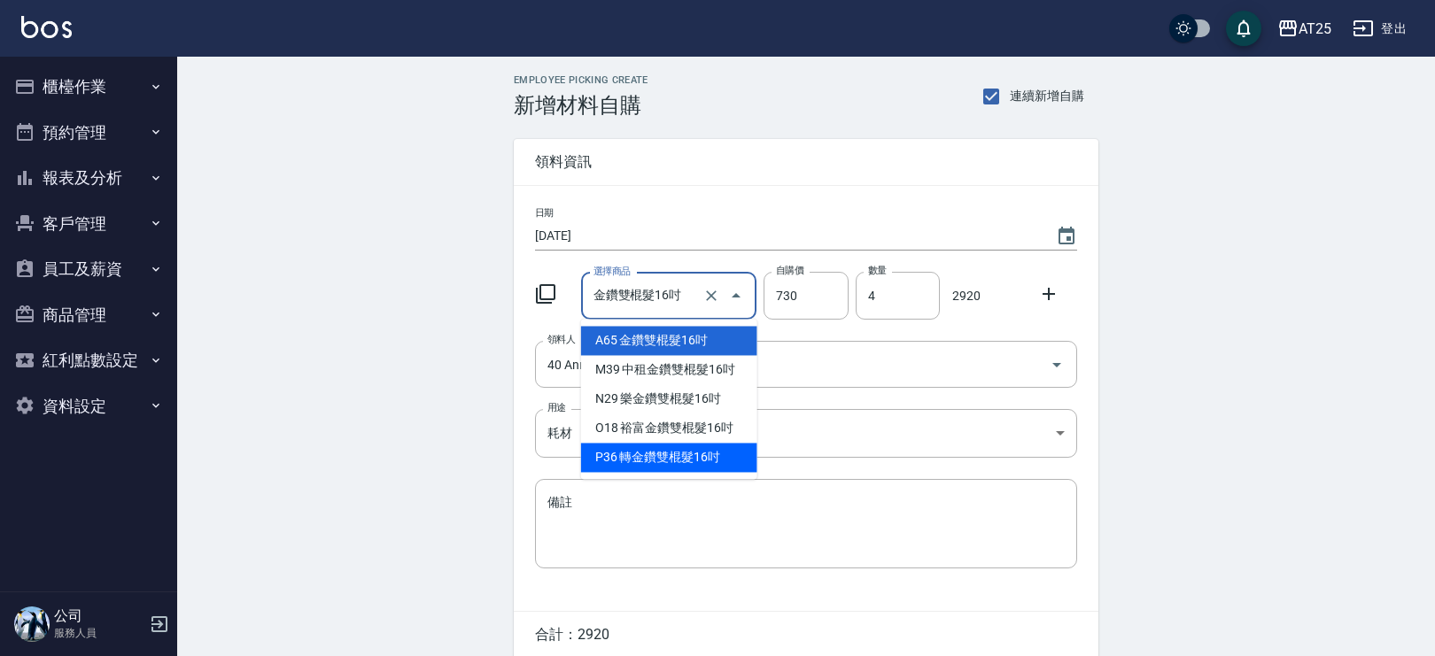
click at [663, 447] on li "P36 轉金鑽雙棍髮16吋" at bounding box center [669, 457] width 176 height 29
type input "轉金鑽雙棍髮16吋"
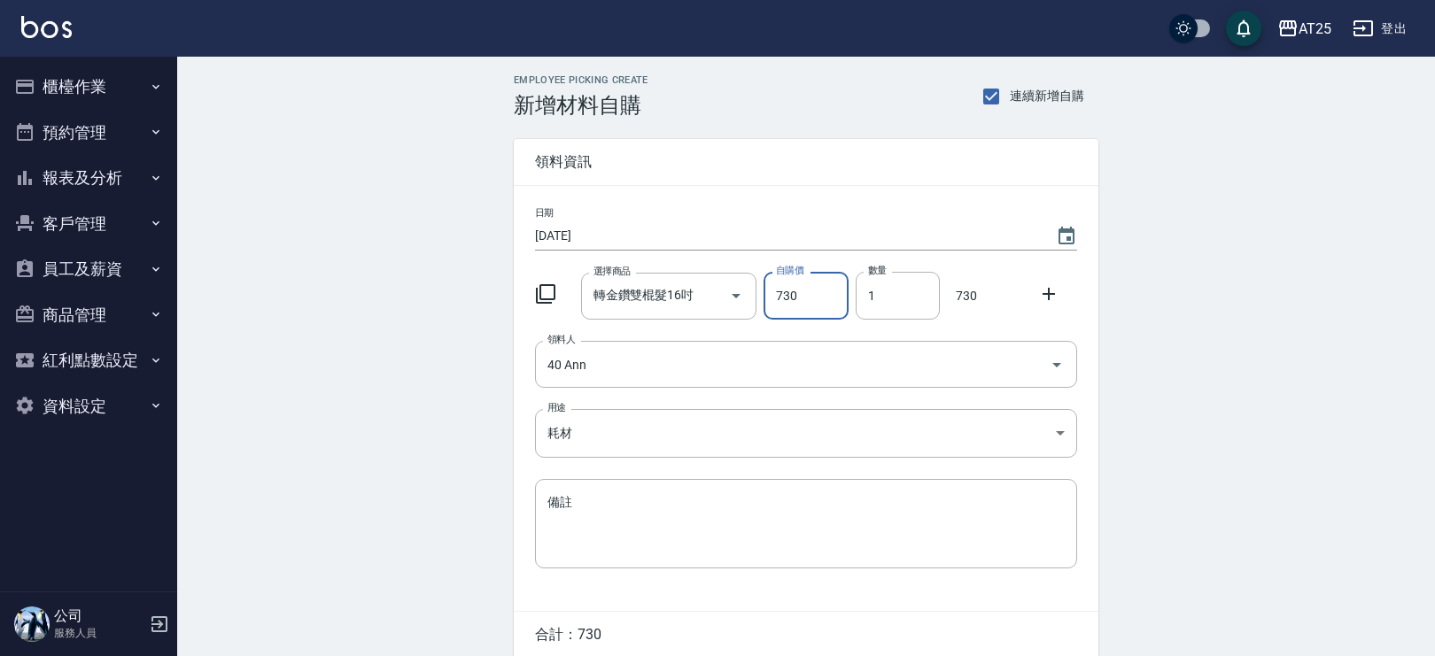
scroll to position [74, 0]
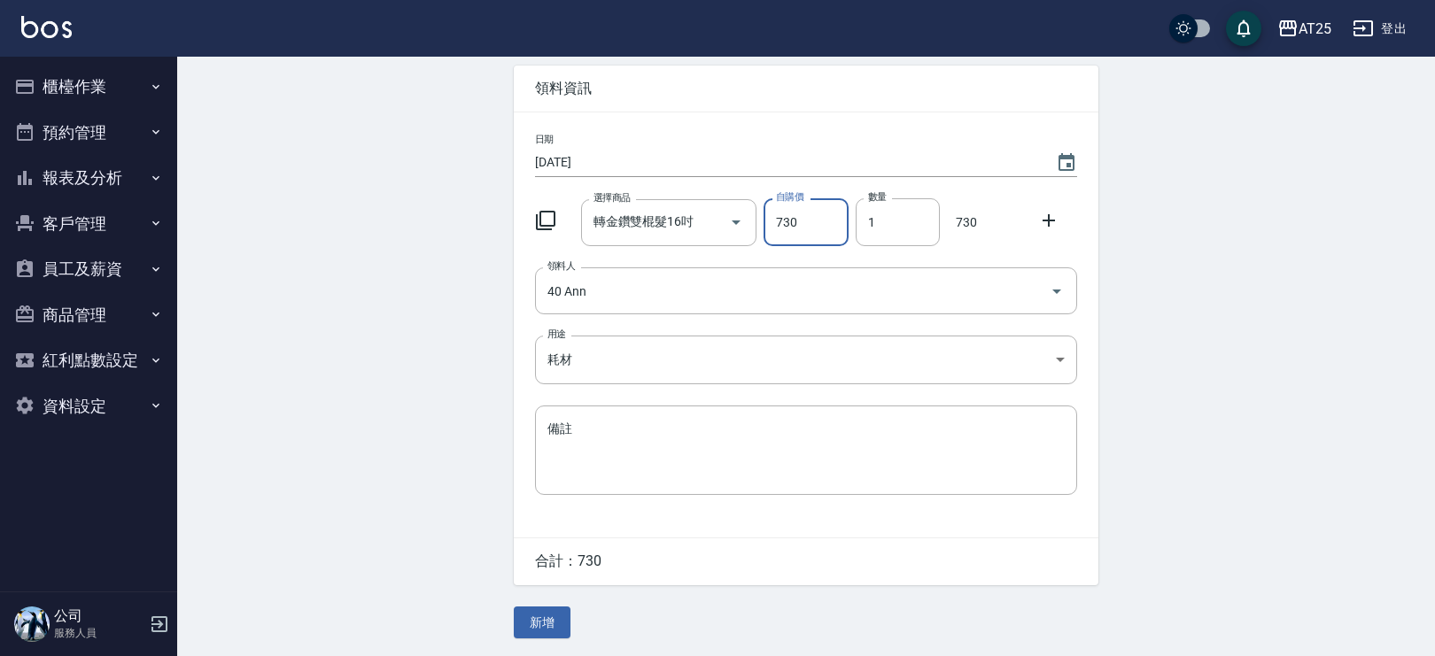
drag, startPoint x: 889, startPoint y: 218, endPoint x: 832, endPoint y: 229, distance: 58.7
click at [832, 229] on div "選擇商品 轉金鑽雙棍髮16吋 選擇商品 自購價 730 自購價 數量 1 數量 730" at bounding box center [802, 218] width 549 height 55
type input "4"
click at [557, 615] on button "新增" at bounding box center [542, 623] width 57 height 33
